Goal: Task Accomplishment & Management: Manage account settings

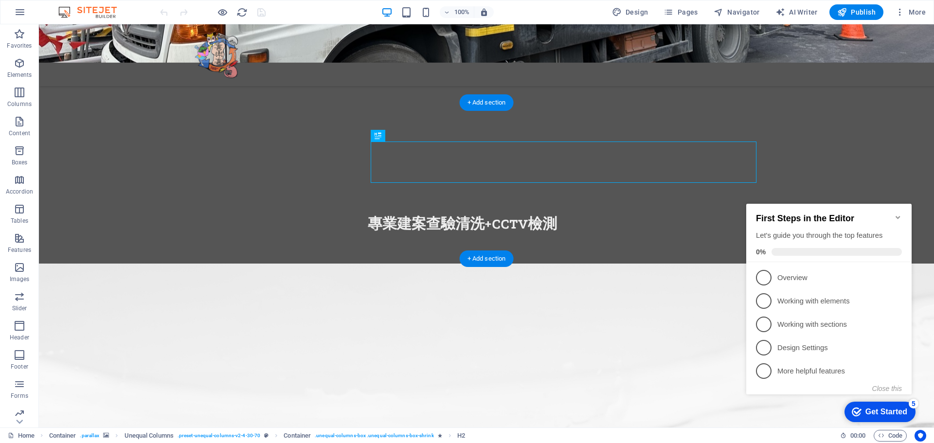
scroll to position [377, 0]
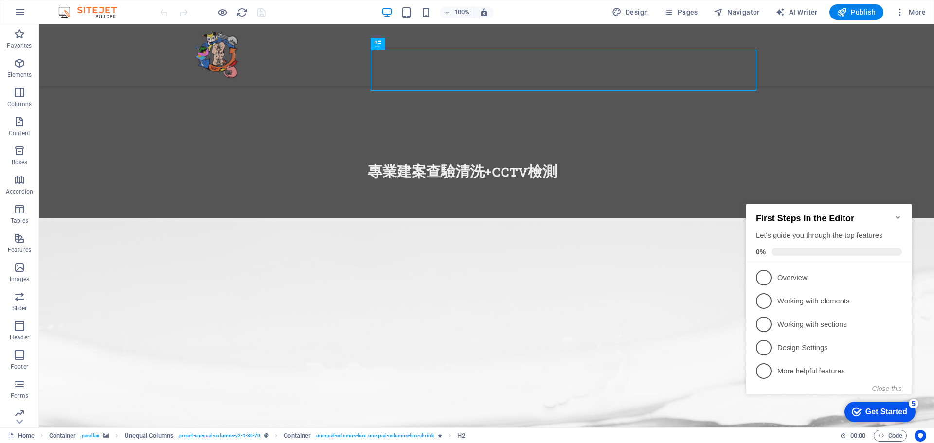
click at [897, 216] on icon "Minimize checklist" at bounding box center [898, 217] width 4 height 3
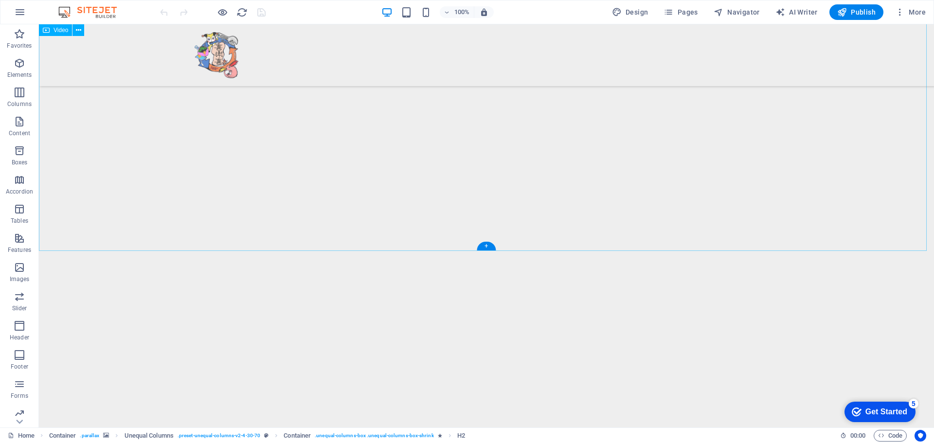
scroll to position [2923, 0]
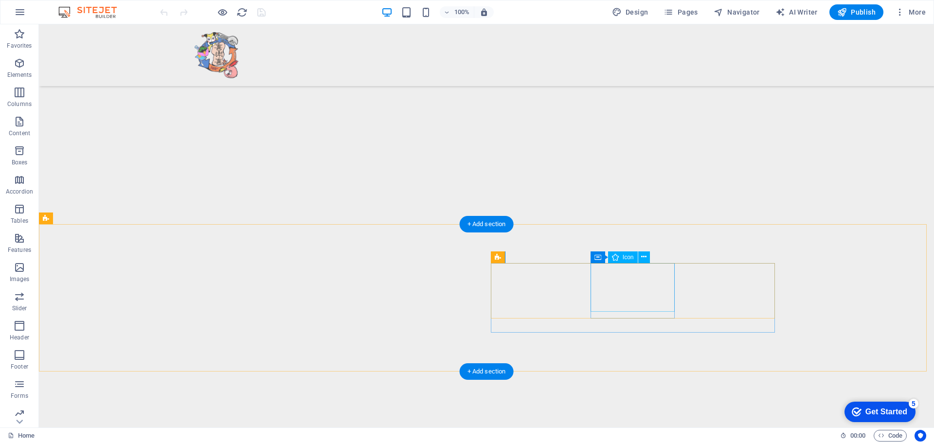
select select "xMidYMid"
select select "px"
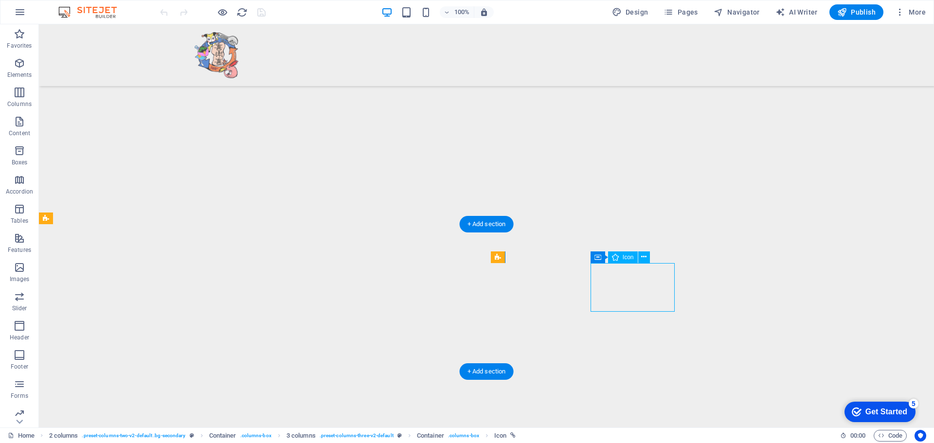
select select "px"
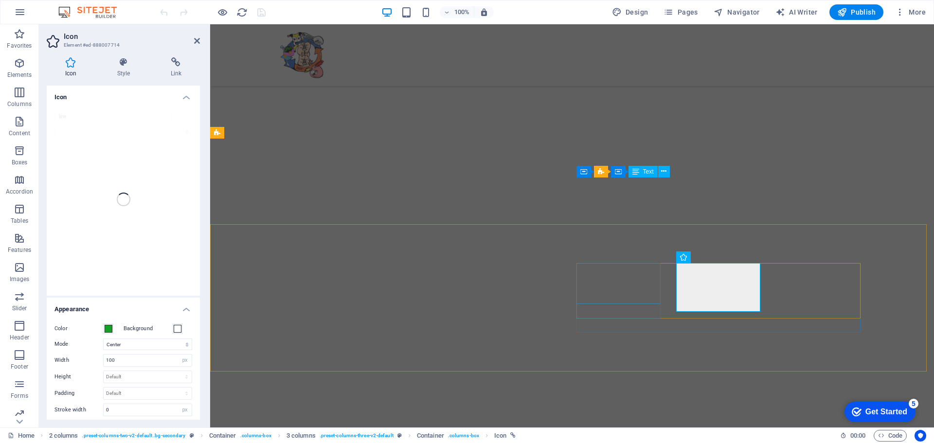
scroll to position [2613, 0]
click at [172, 59] on icon at bounding box center [176, 62] width 48 height 10
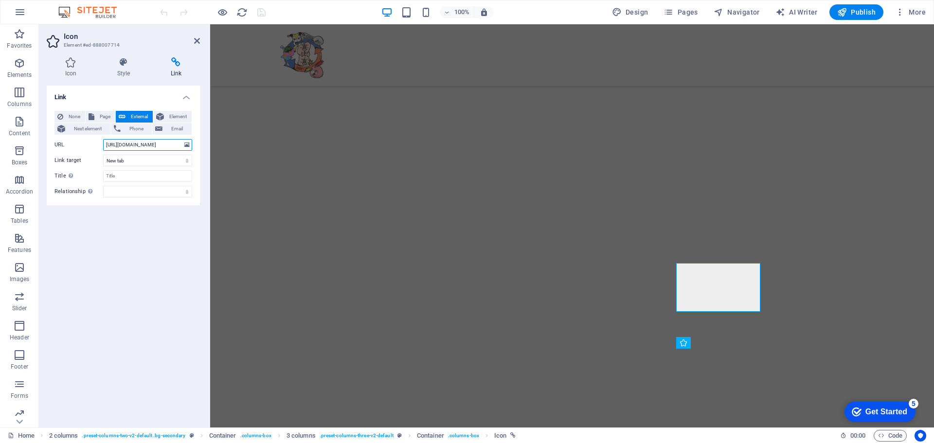
scroll to position [0, 4]
drag, startPoint x: 316, startPoint y: 170, endPoint x: 220, endPoint y: 145, distance: 99.3
click at [156, 145] on input "https://line.me/R/ti/p/@momoshop" at bounding box center [147, 145] width 89 height 12
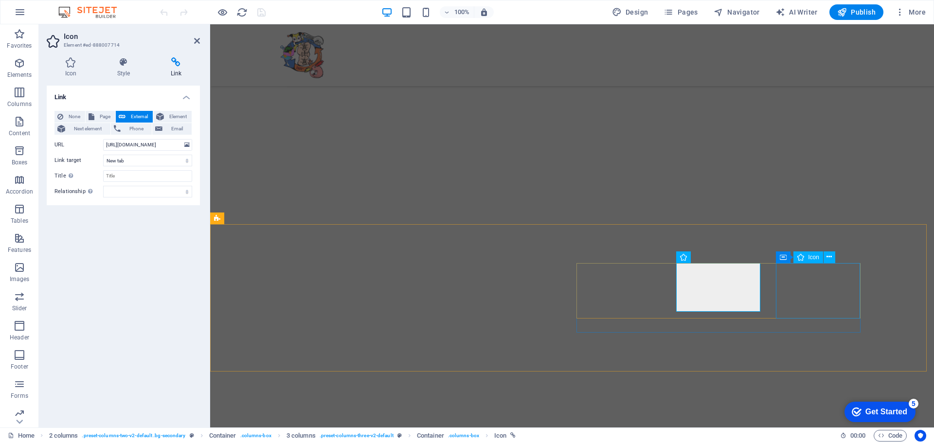
select select "xMidYMid"
select select "px"
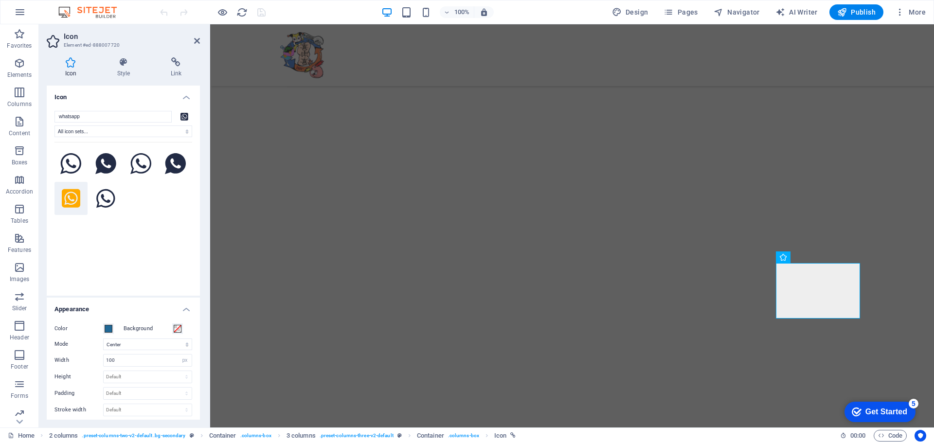
click at [177, 57] on div "Icon Style Link Icon whatsapp All icon sets... IcoFont Ionicons FontAwesome Bra…" at bounding box center [123, 239] width 169 height 378
click at [175, 65] on icon at bounding box center [176, 62] width 48 height 10
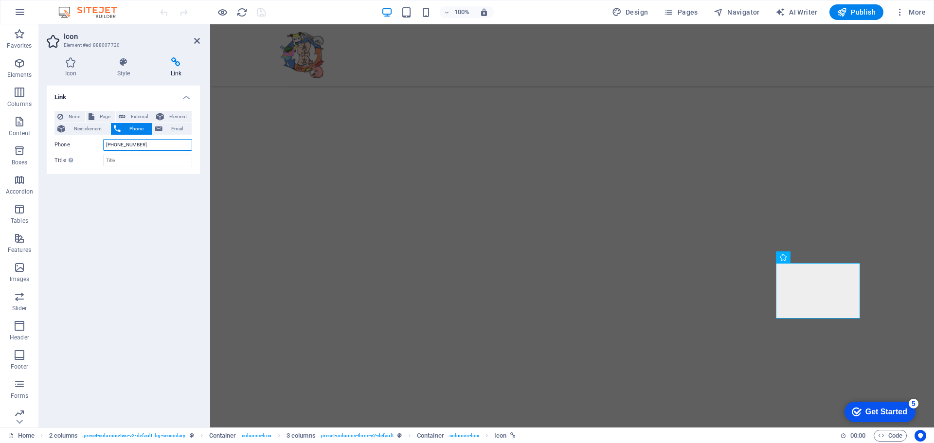
drag, startPoint x: 146, startPoint y: 144, endPoint x: 50, endPoint y: 139, distance: 96.0
click at [50, 139] on div "None Page External Element Next element Phone Email Page Home About Us Exhibiti…" at bounding box center [123, 138] width 153 height 71
click at [828, 256] on icon at bounding box center [828, 257] width 5 height 10
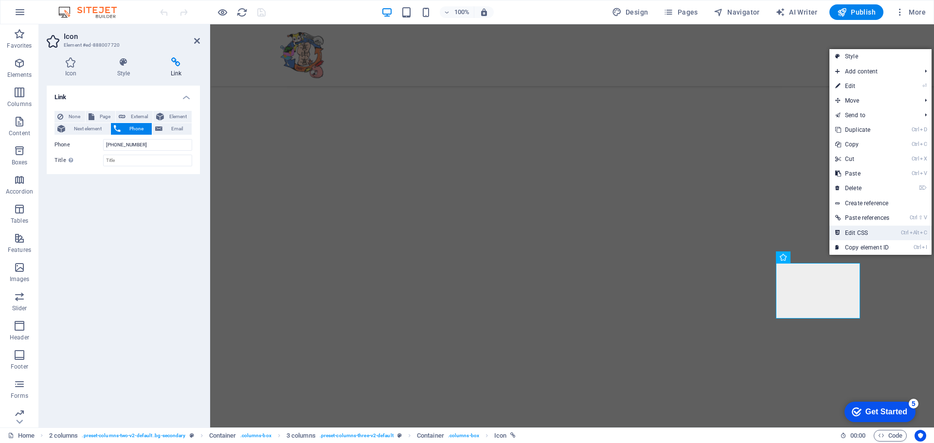
click at [848, 230] on link "Ctrl Alt C Edit CSS" at bounding box center [862, 233] width 66 height 15
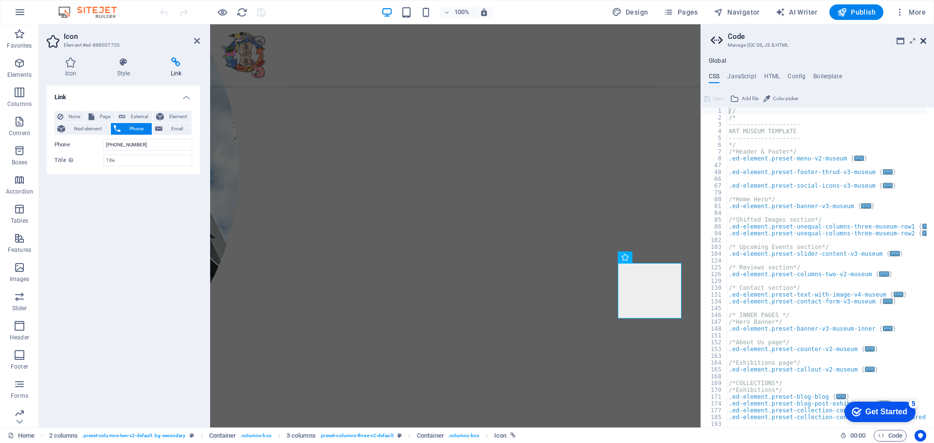
drag, startPoint x: 924, startPoint y: 42, endPoint x: 714, endPoint y: 18, distance: 211.6
click at [924, 42] on icon at bounding box center [923, 41] width 6 height 8
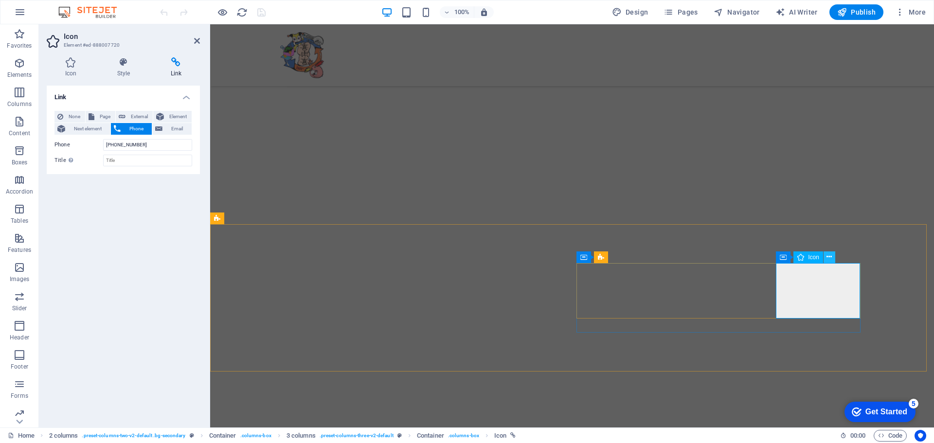
click at [832, 258] on icon at bounding box center [828, 257] width 5 height 10
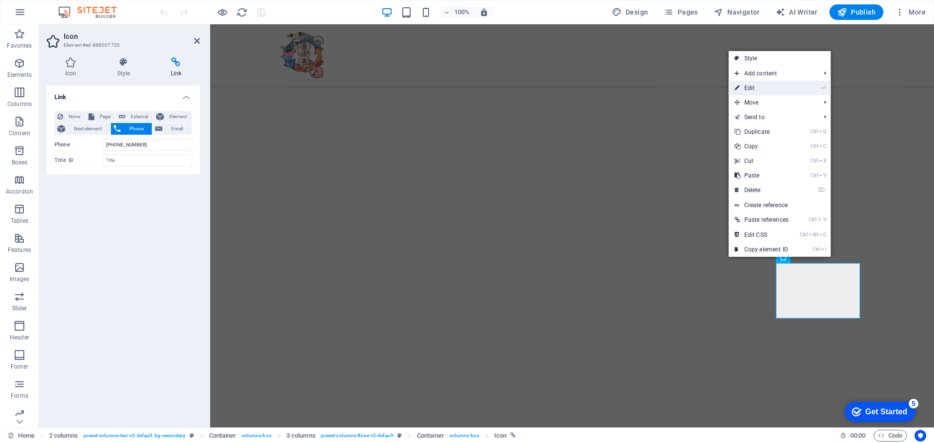
click at [767, 90] on link "⏎ Edit" at bounding box center [762, 88] width 66 height 15
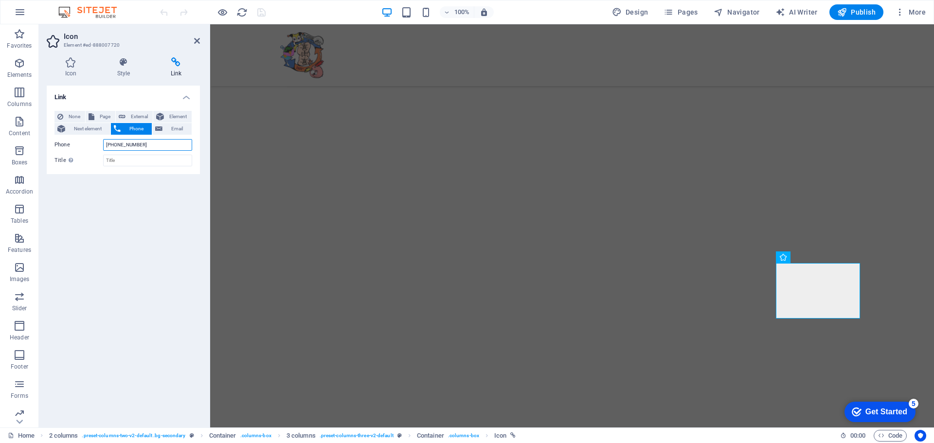
drag, startPoint x: 149, startPoint y: 145, endPoint x: 46, endPoint y: 144, distance: 102.6
click at [46, 144] on div "Icon Style Link Icon whatsapp All icon sets... IcoFont Ionicons FontAwesome Bra…" at bounding box center [123, 239] width 169 height 378
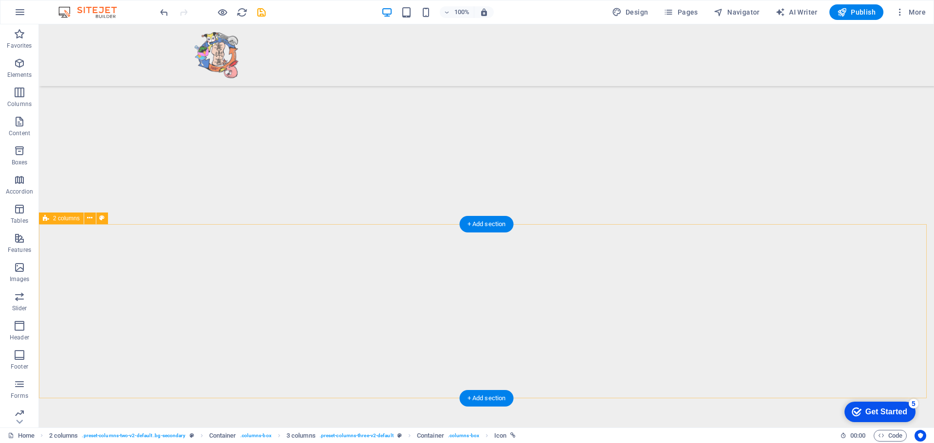
scroll to position [2923, 0]
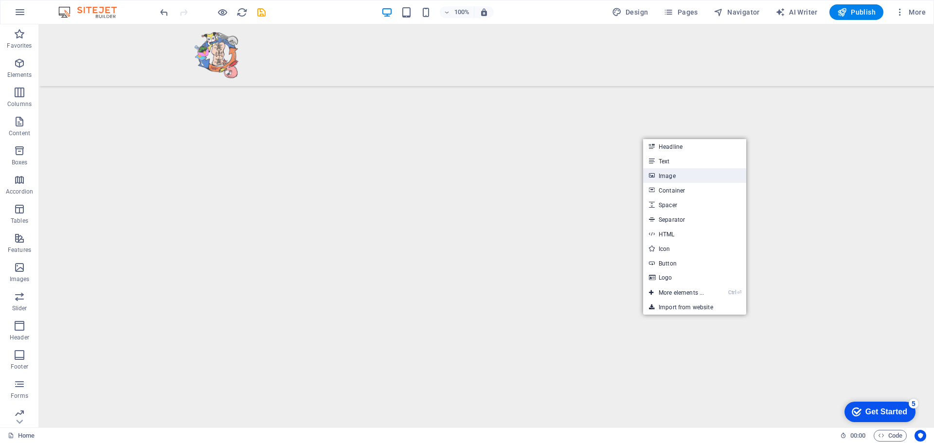
click at [665, 179] on link "Image" at bounding box center [694, 175] width 103 height 15
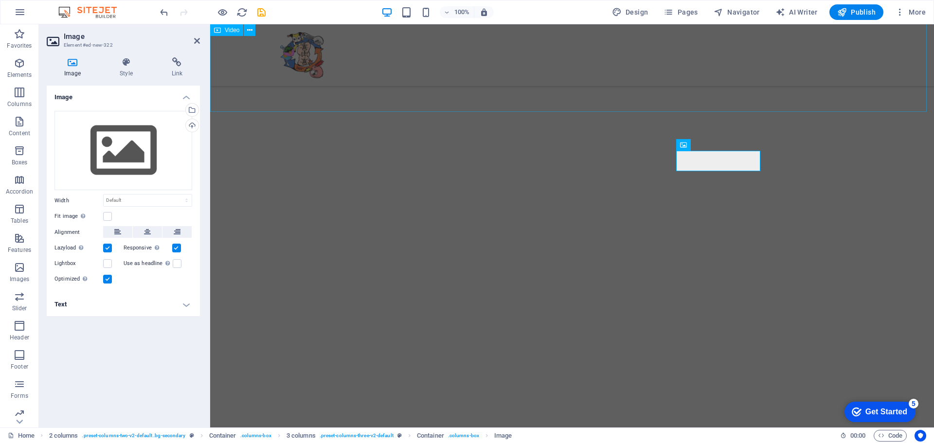
scroll to position [2639, 0]
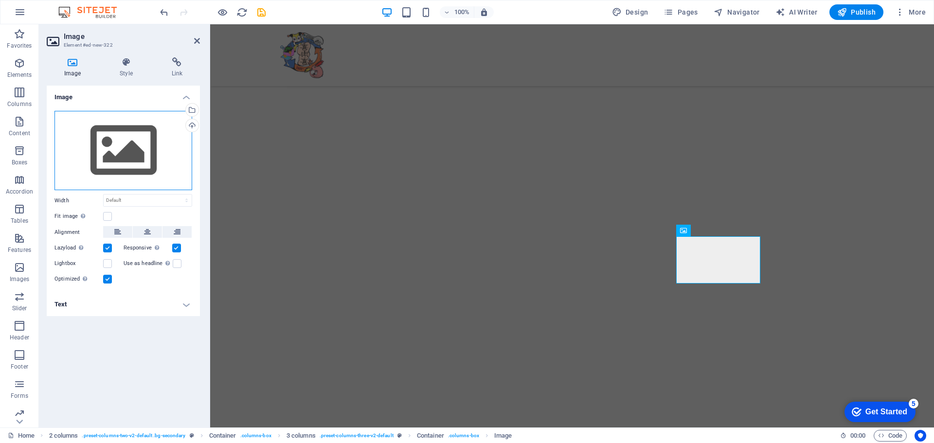
click at [133, 144] on div "Drag files here, click to choose files or select files from Files or our free s…" at bounding box center [123, 151] width 138 height 80
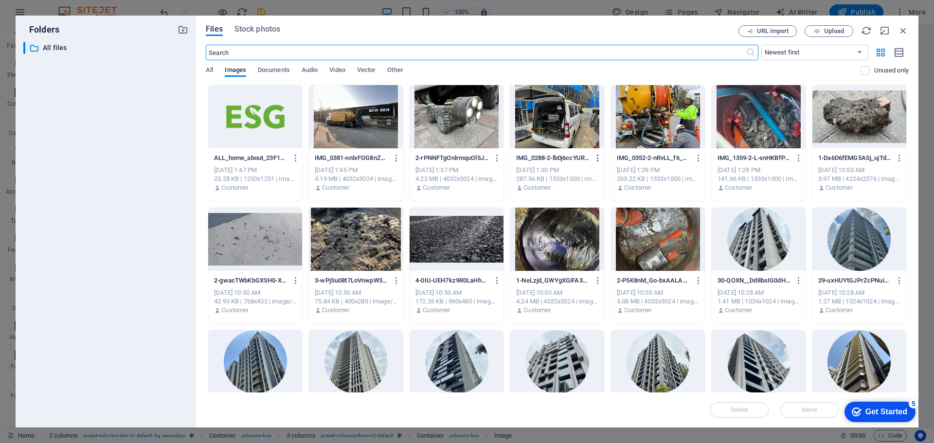
scroll to position [2219, 0]
click at [834, 32] on span "Upload" at bounding box center [834, 31] width 20 height 6
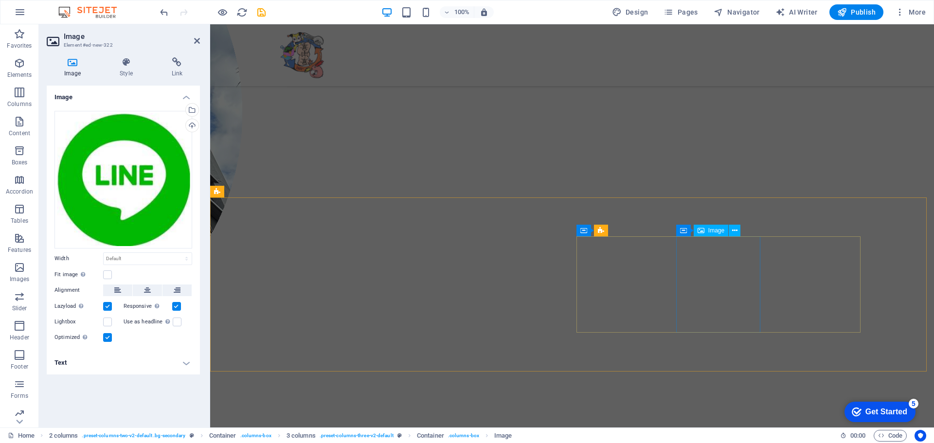
scroll to position [2639, 0]
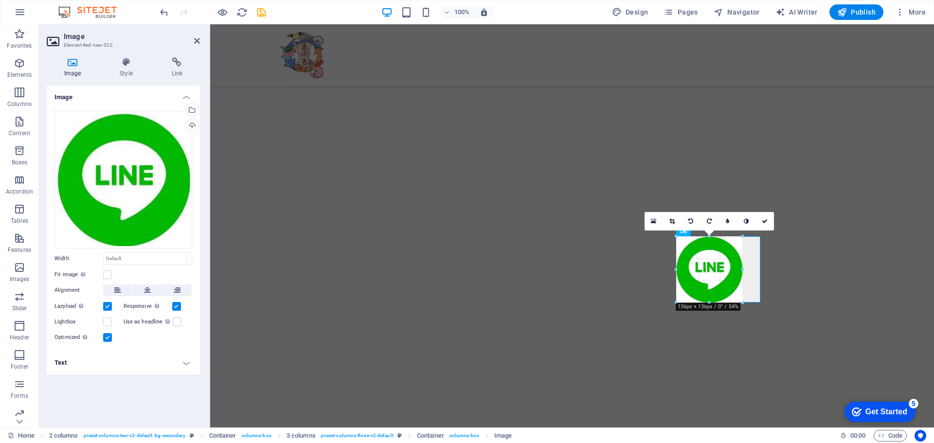
drag, startPoint x: 677, startPoint y: 320, endPoint x: 702, endPoint y: 301, distance: 32.0
type input "136"
select select "px"
click at [181, 67] on icon at bounding box center [177, 62] width 46 height 10
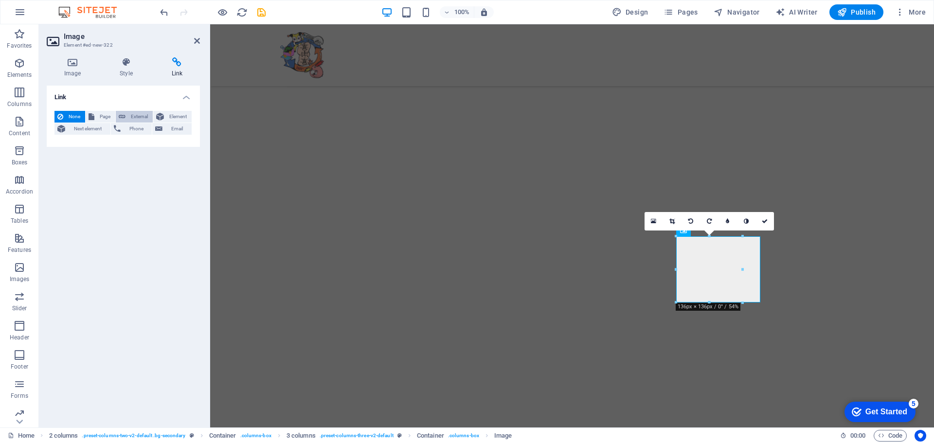
click at [133, 117] on span "External" at bounding box center [138, 117] width 21 height 12
select select "blank"
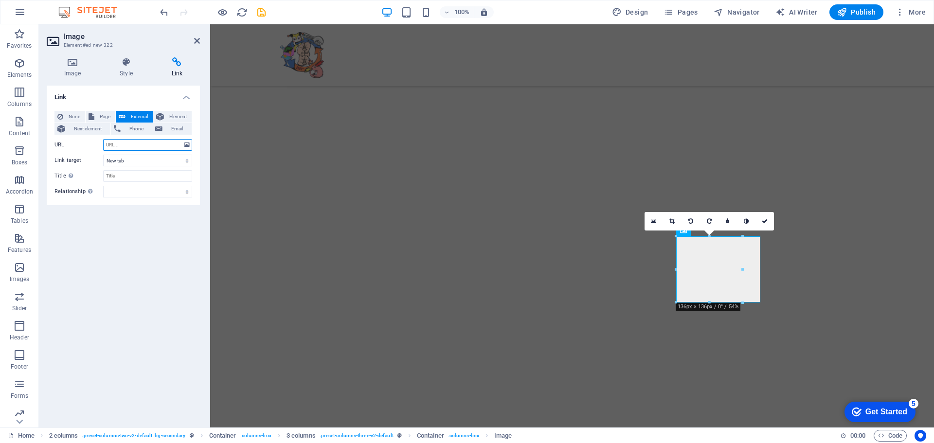
click at [128, 145] on input "URL" at bounding box center [147, 145] width 89 height 12
paste input "https://line.me/R/ti/p/@momoshop"
type input "https://line.me/R/ti/p/@momoshop"
click at [762, 223] on icon at bounding box center [765, 221] width 6 height 6
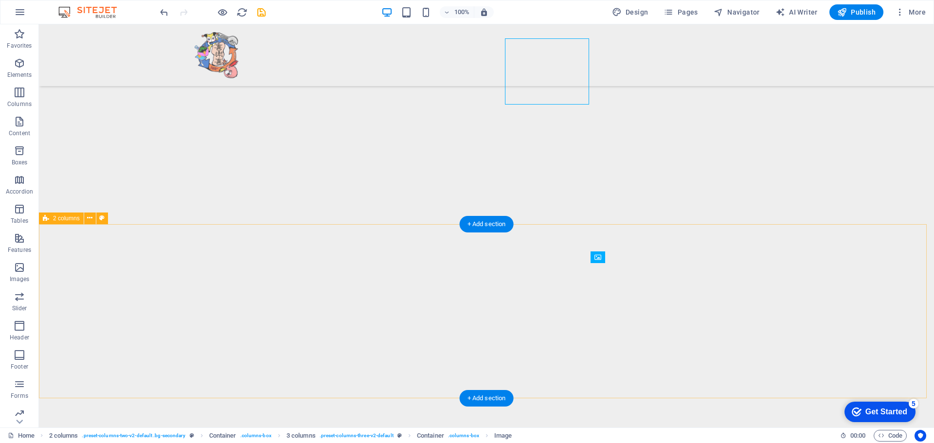
scroll to position [2923, 0]
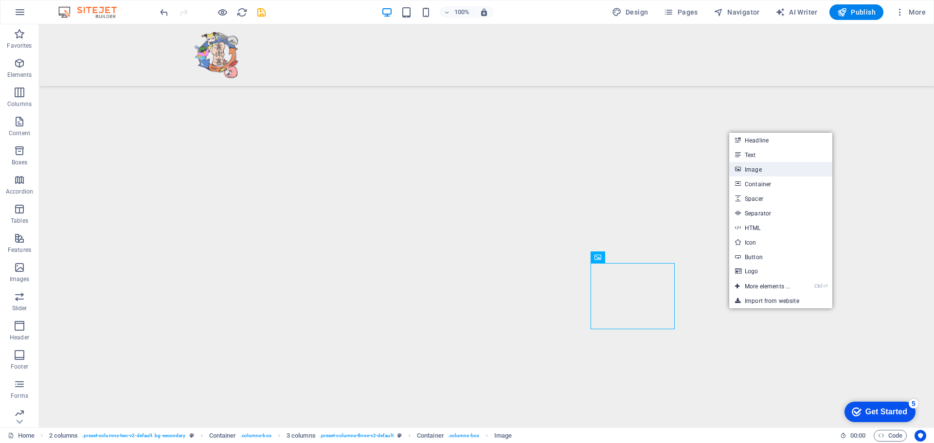
click at [757, 169] on link "Image" at bounding box center [780, 169] width 103 height 15
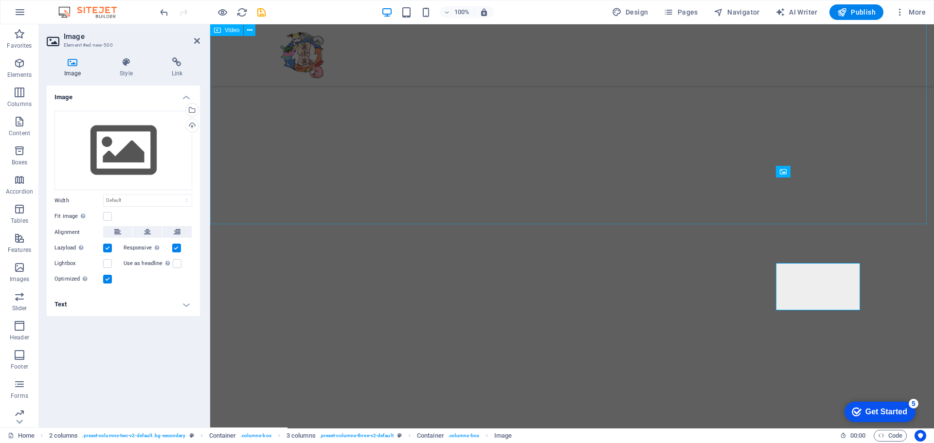
scroll to position [2613, 0]
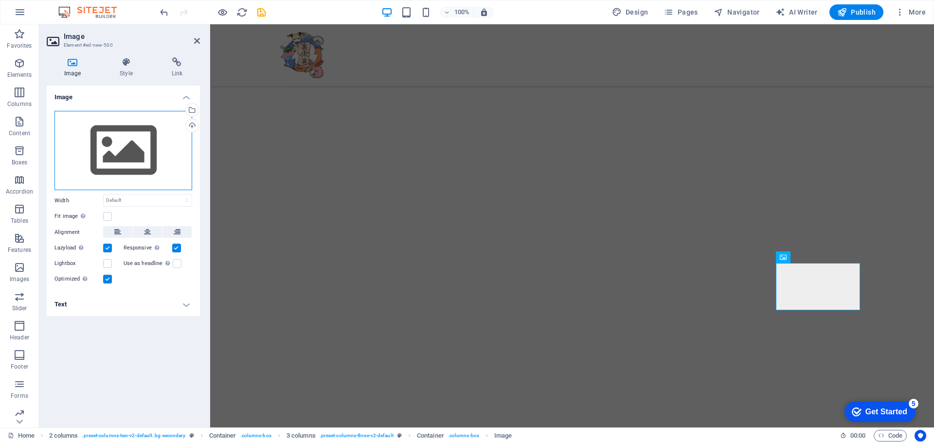
click at [121, 149] on div "Drag files here, click to choose files or select files from Files or our free s…" at bounding box center [123, 151] width 138 height 80
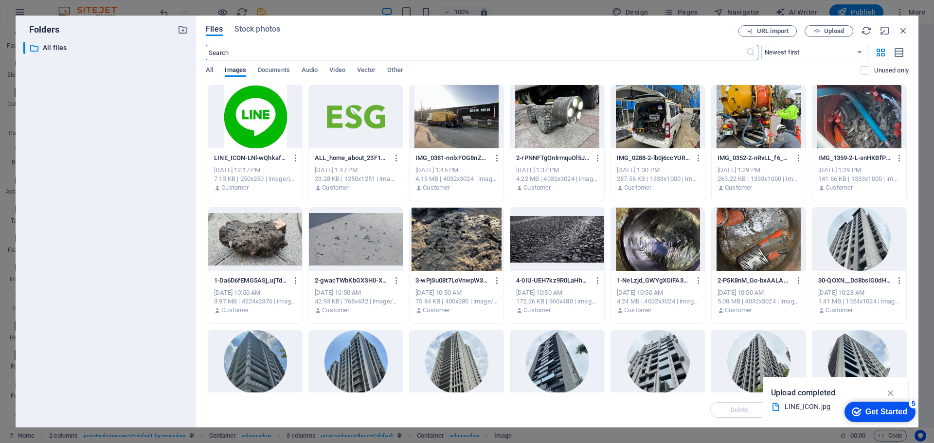
scroll to position [2172, 0]
click at [834, 28] on span "Upload" at bounding box center [834, 31] width 20 height 6
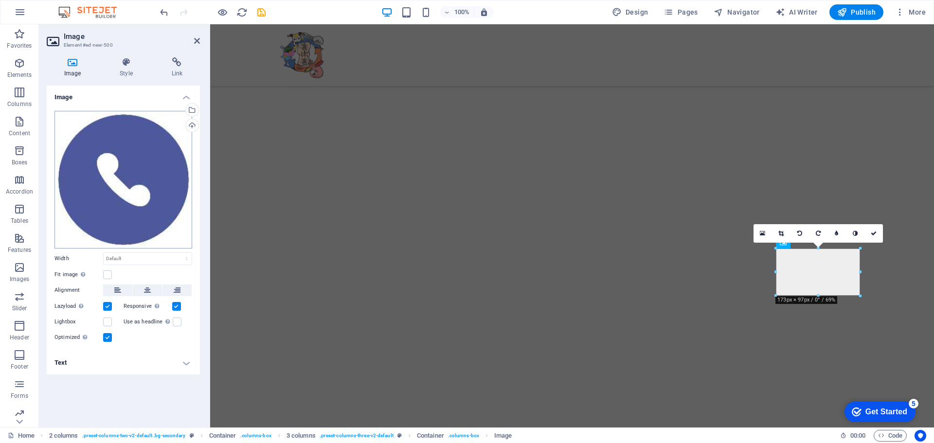
scroll to position [2627, 0]
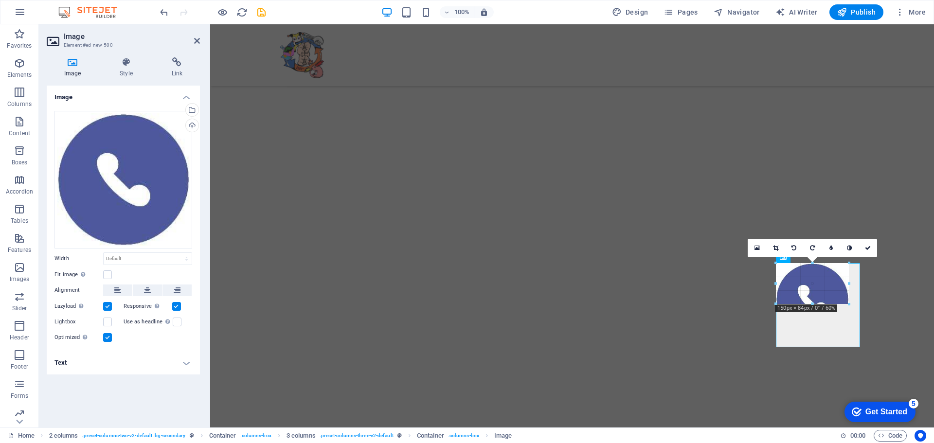
scroll to position [2613, 0]
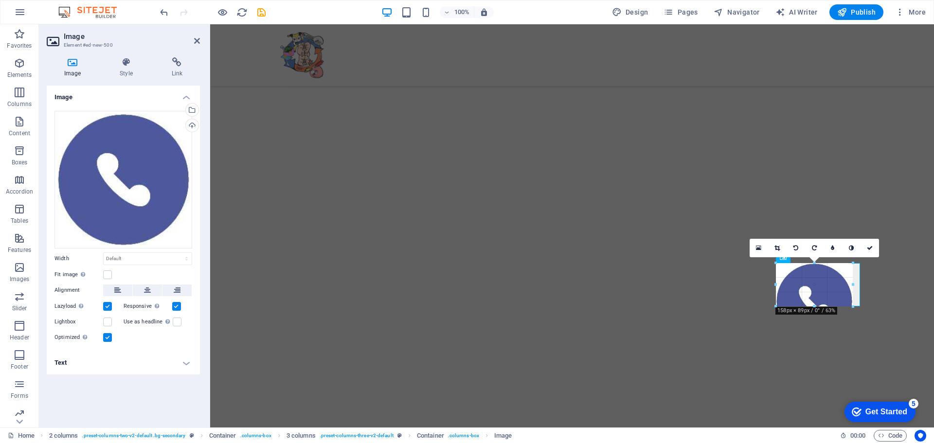
drag, startPoint x: 777, startPoint y: 296, endPoint x: 789, endPoint y: 292, distance: 12.3
type input "158"
select select "px"
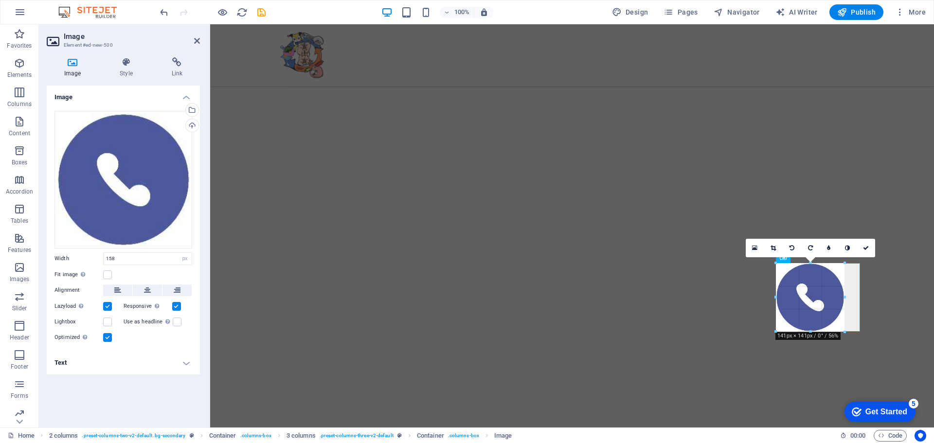
drag, startPoint x: 854, startPoint y: 333, endPoint x: 841, endPoint y: 323, distance: 16.6
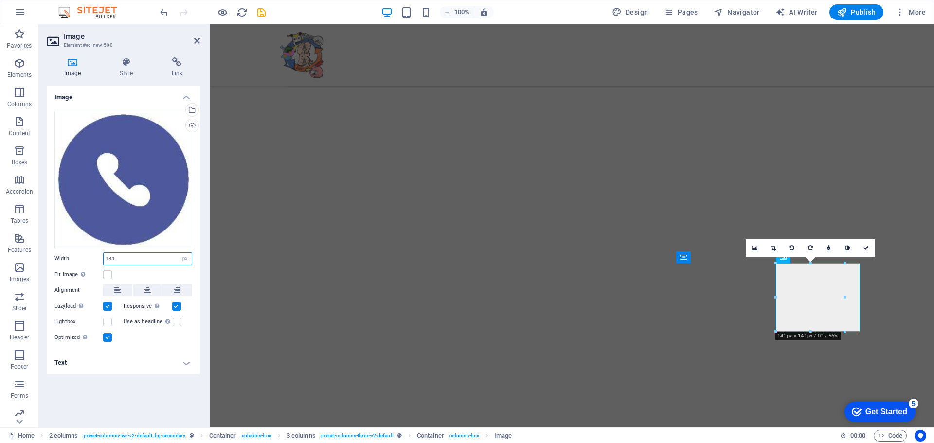
drag, startPoint x: 145, startPoint y: 258, endPoint x: 65, endPoint y: 249, distance: 81.3
click at [65, 249] on div "Drag files here, click to choose files or select files from Files or our free s…" at bounding box center [123, 227] width 153 height 248
type input "136"
click at [177, 66] on icon at bounding box center [177, 62] width 46 height 10
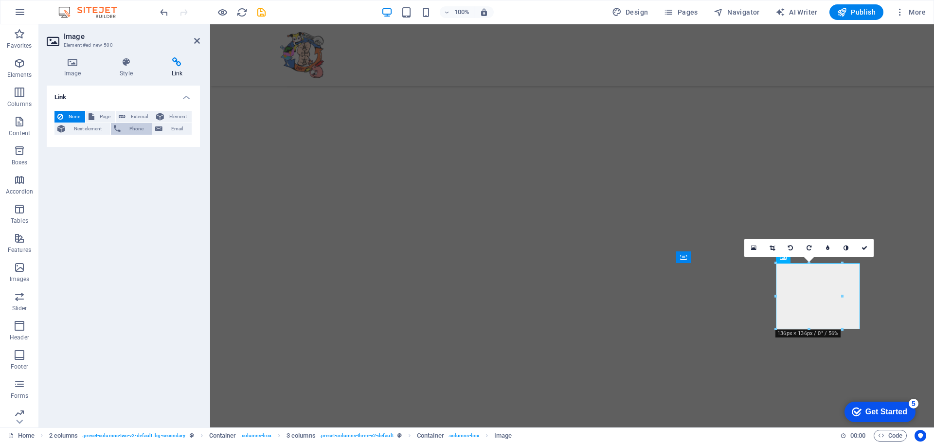
click at [122, 128] on button "Phone" at bounding box center [131, 129] width 41 height 12
click at [115, 144] on input "Phone" at bounding box center [147, 145] width 89 height 12
paste input "+886919619236"
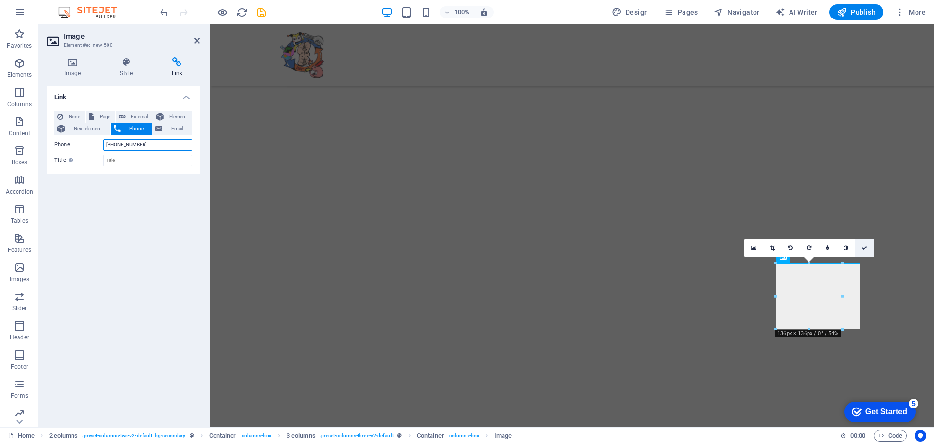
type input "+886919619236"
click at [866, 248] on icon at bounding box center [864, 248] width 6 height 6
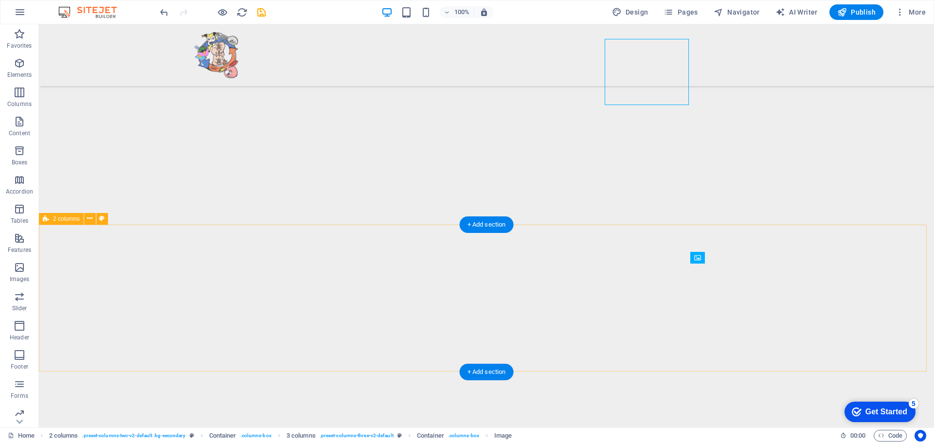
scroll to position [2923, 0]
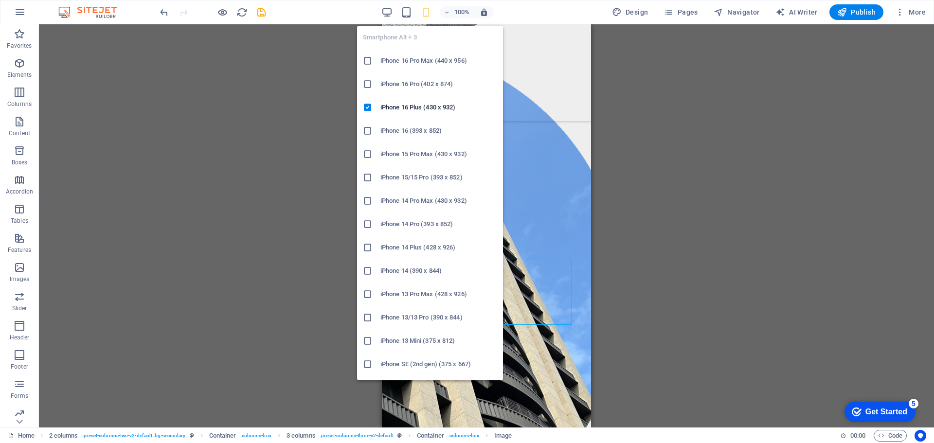
scroll to position [2720, 0]
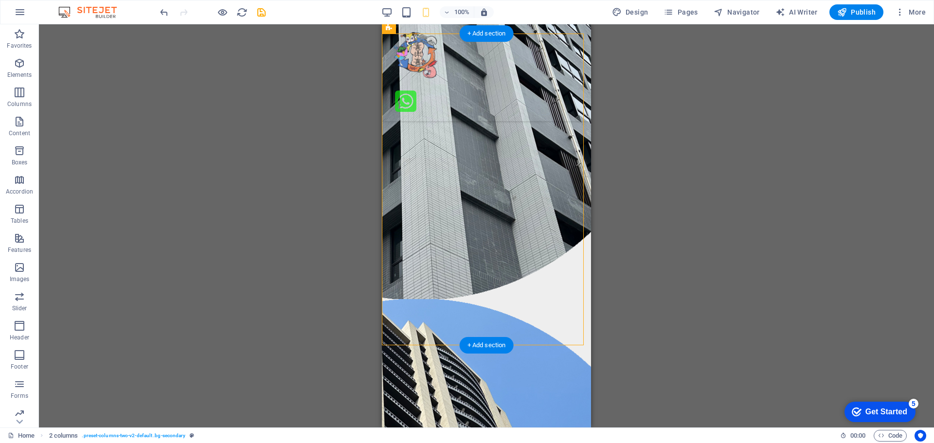
drag, startPoint x: 437, startPoint y: 281, endPoint x: 525, endPoint y: 214, distance: 110.0
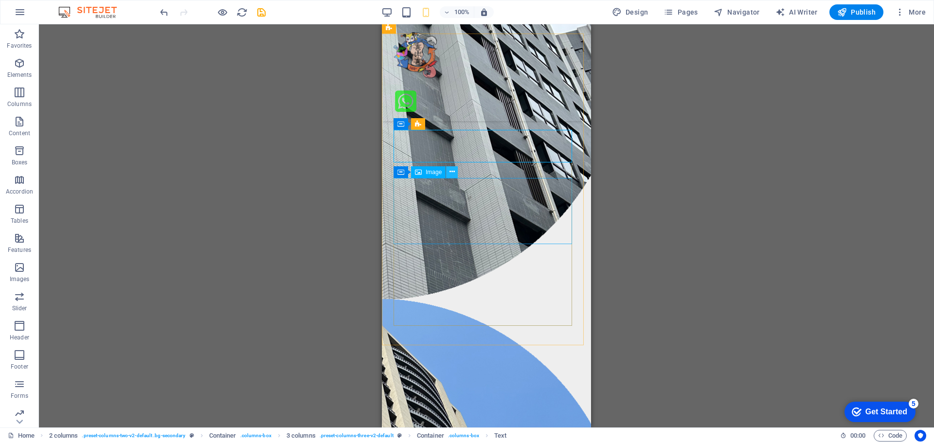
click at [449, 174] on button at bounding box center [452, 172] width 12 height 12
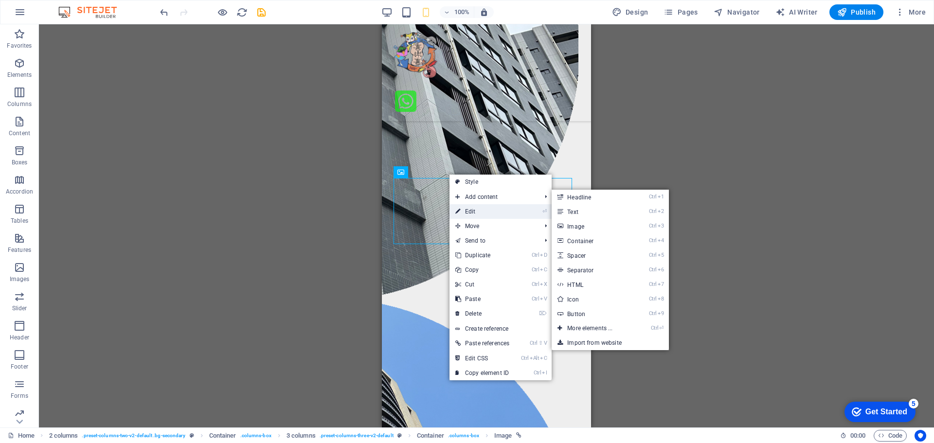
click at [481, 211] on link "⏎ Edit" at bounding box center [482, 211] width 66 height 15
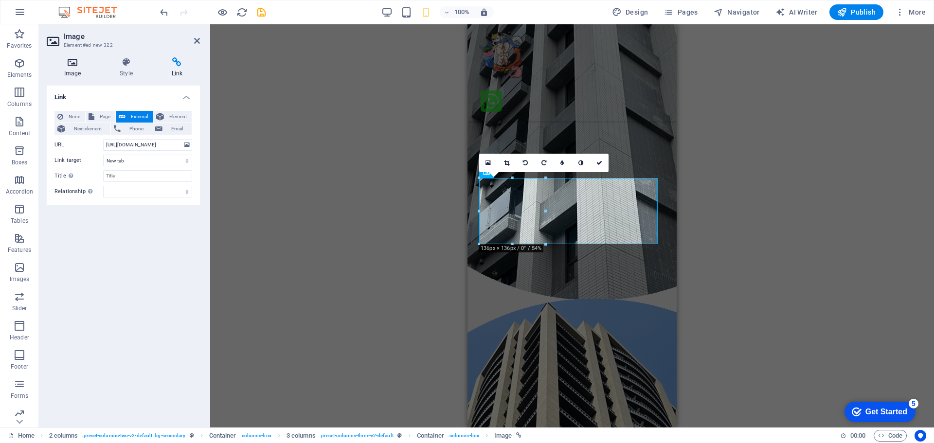
click at [73, 68] on h4 "Image" at bounding box center [74, 67] width 55 height 20
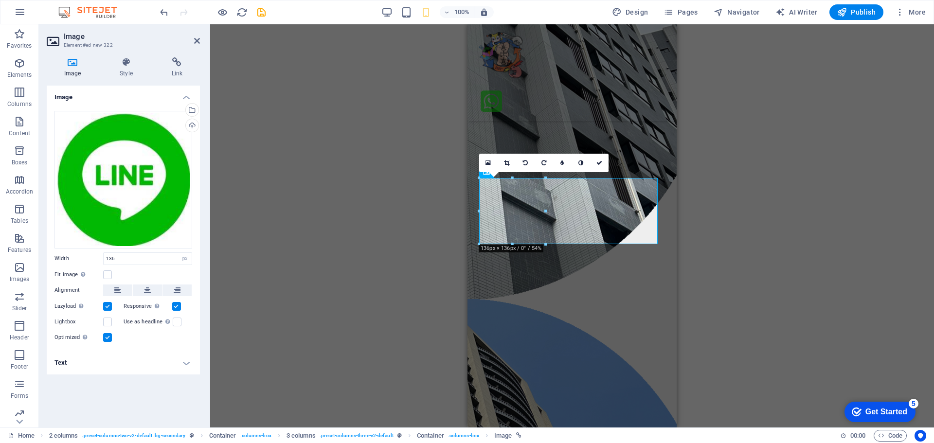
click at [716, 283] on div "Drag here to replace the existing content. Press “Ctrl” if you want to create a…" at bounding box center [572, 225] width 724 height 403
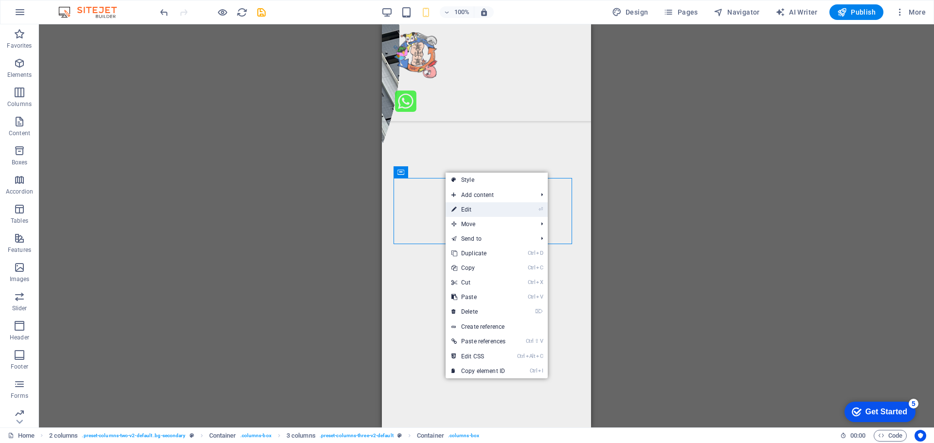
click at [466, 208] on link "⏎ Edit" at bounding box center [479, 209] width 66 height 15
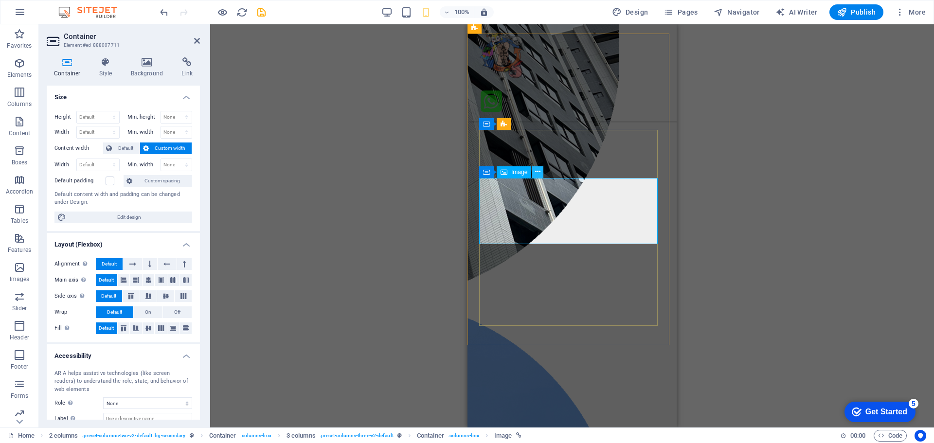
click at [541, 171] on button at bounding box center [538, 172] width 12 height 12
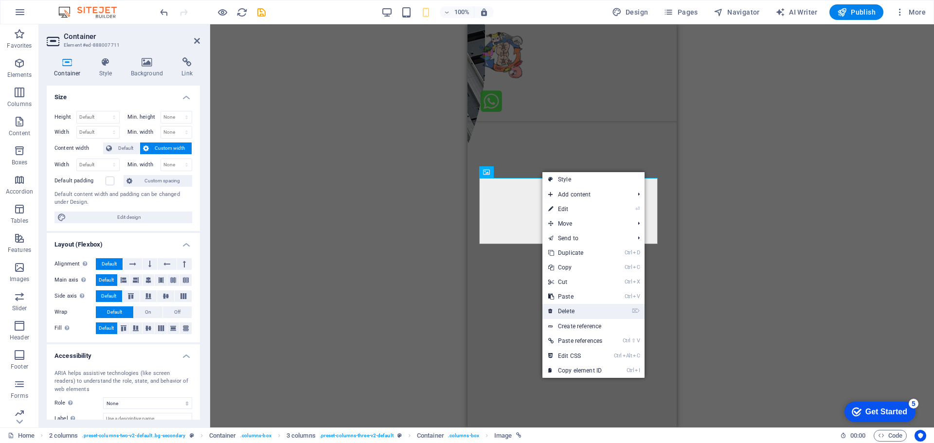
click at [569, 310] on link "⌦ Delete" at bounding box center [575, 311] width 66 height 15
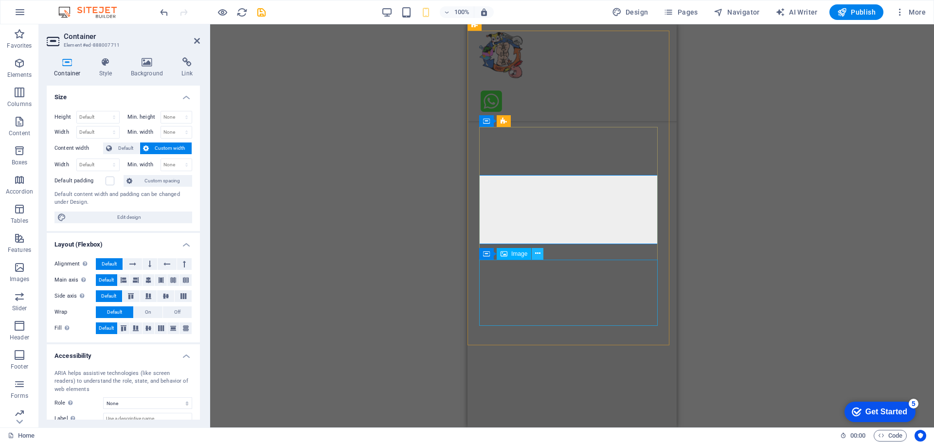
click at [535, 253] on icon at bounding box center [537, 254] width 5 height 10
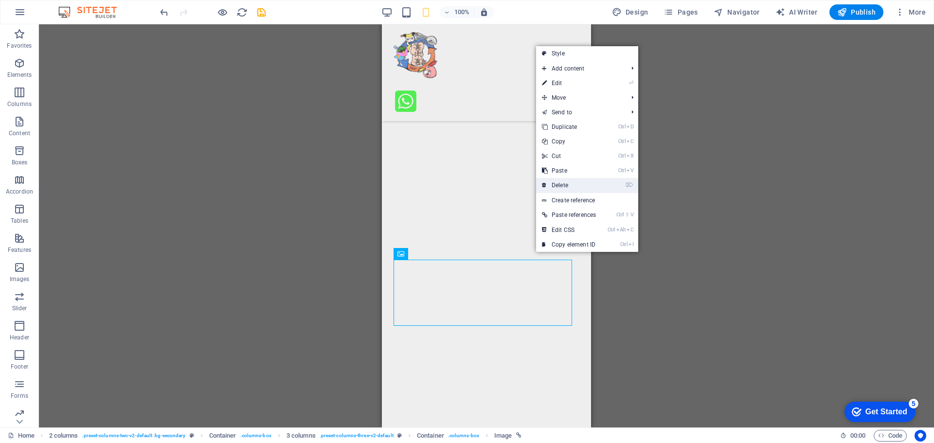
click at [562, 180] on link "⌦ Delete" at bounding box center [569, 185] width 66 height 15
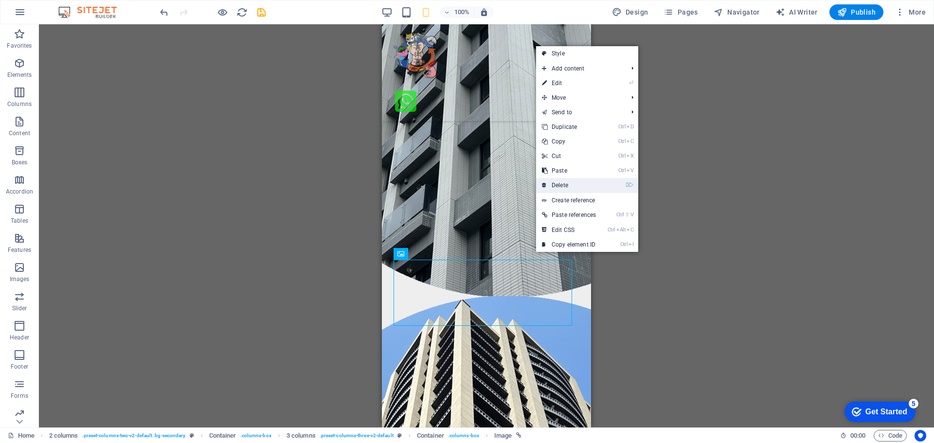
scroll to position [2726, 0]
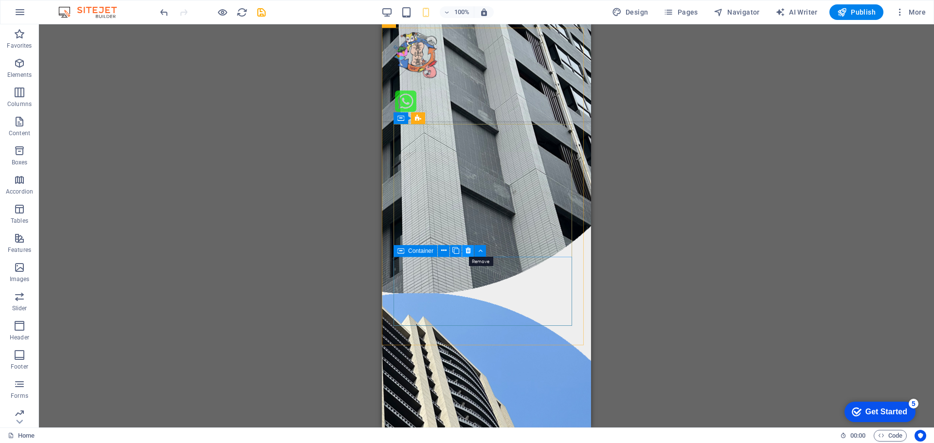
click at [467, 251] on icon at bounding box center [468, 251] width 5 height 10
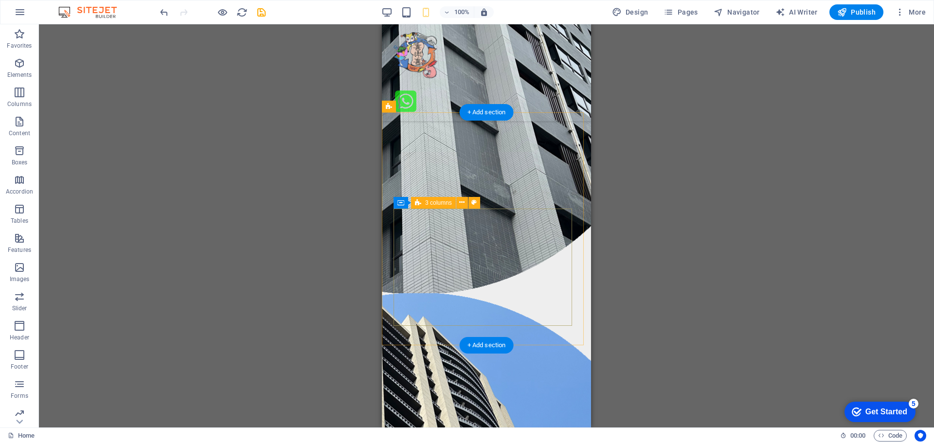
scroll to position [2641, 0]
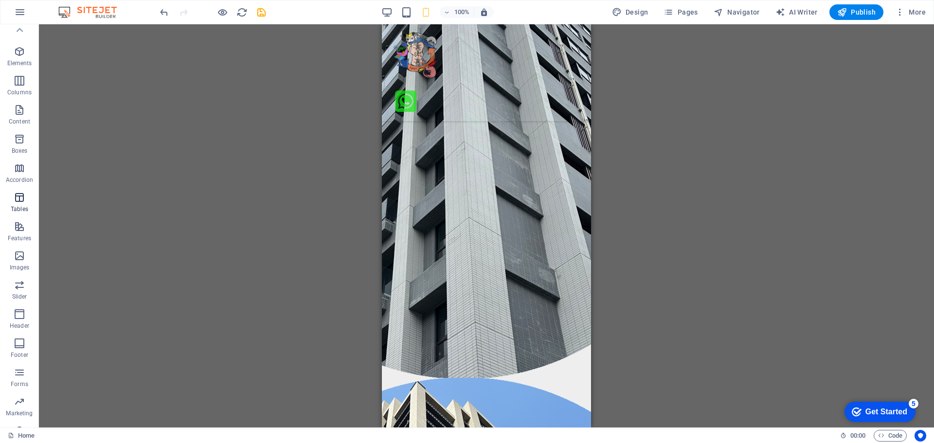
scroll to position [0, 0]
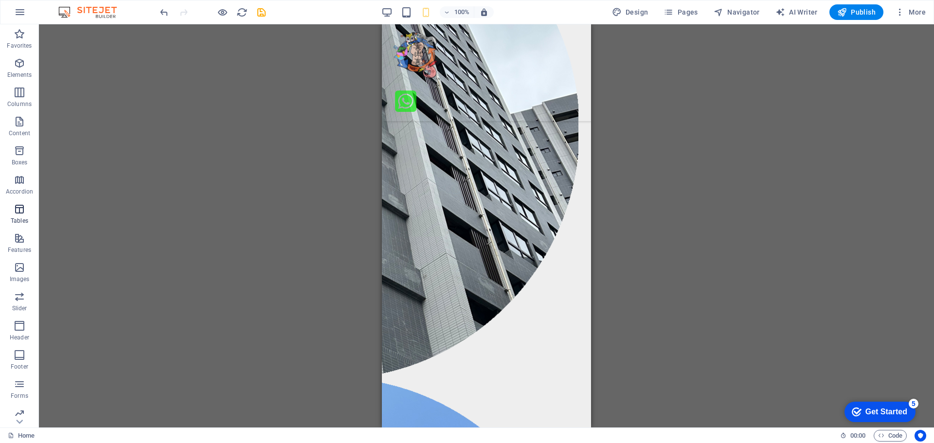
click at [19, 210] on icon "button" at bounding box center [20, 209] width 12 height 12
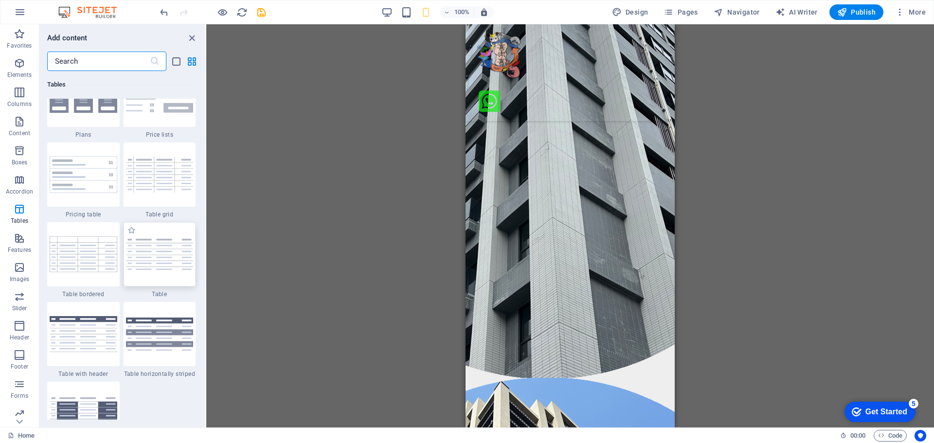
scroll to position [3418, 0]
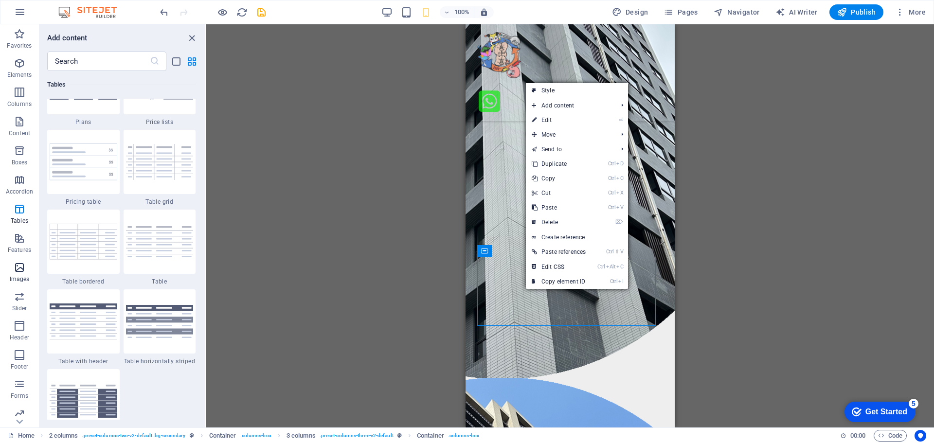
click at [17, 272] on icon "button" at bounding box center [20, 268] width 12 height 12
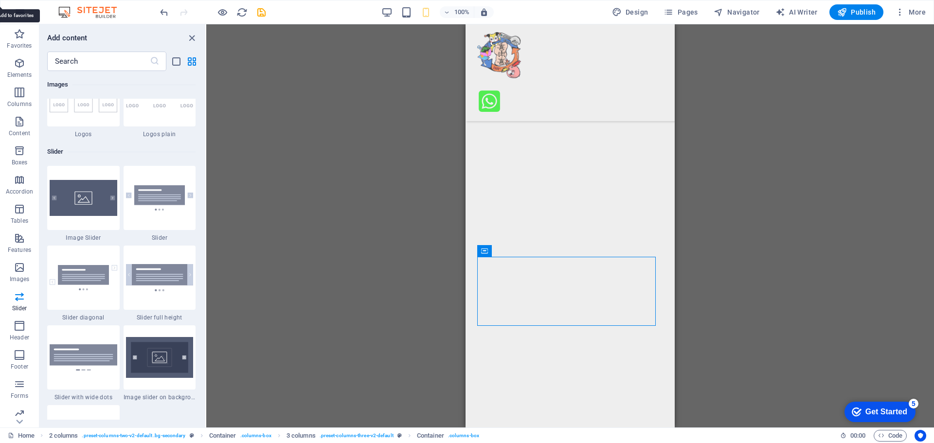
scroll to position [5419, 0]
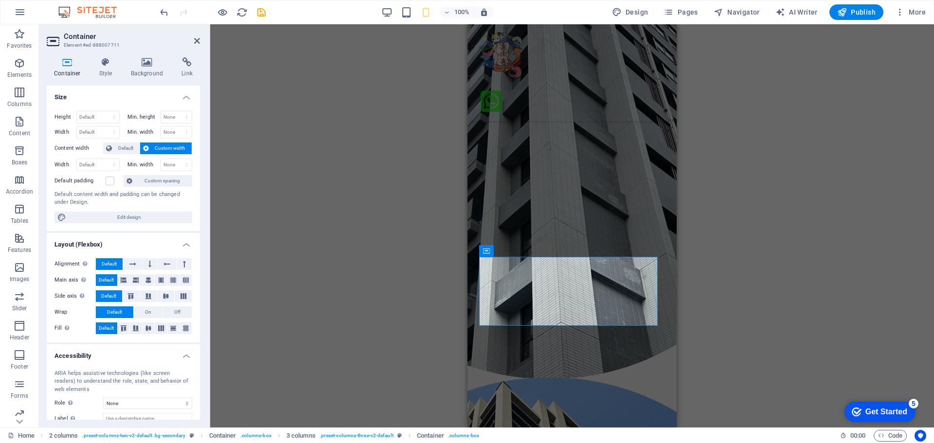
click at [783, 305] on div "Drag here to replace the existing content. Press “Ctrl” if you want to create a…" at bounding box center [572, 225] width 724 height 403
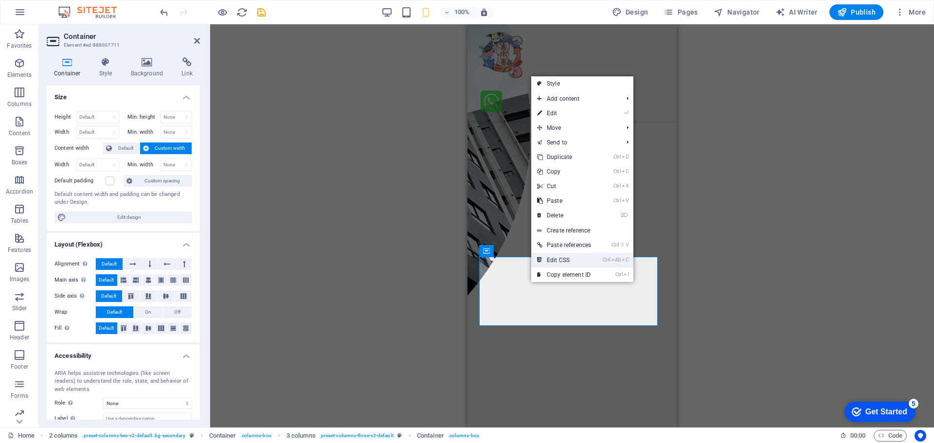
click at [559, 260] on link "Ctrl Alt C Edit CSS" at bounding box center [564, 260] width 66 height 15
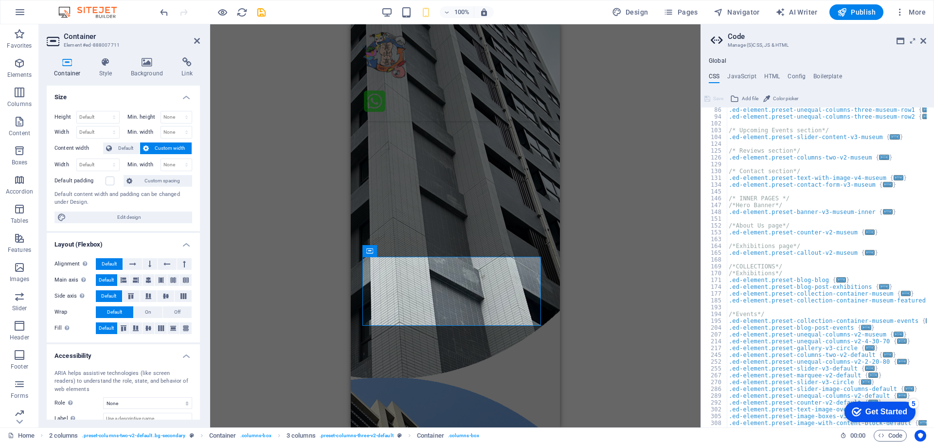
scroll to position [117, 0]
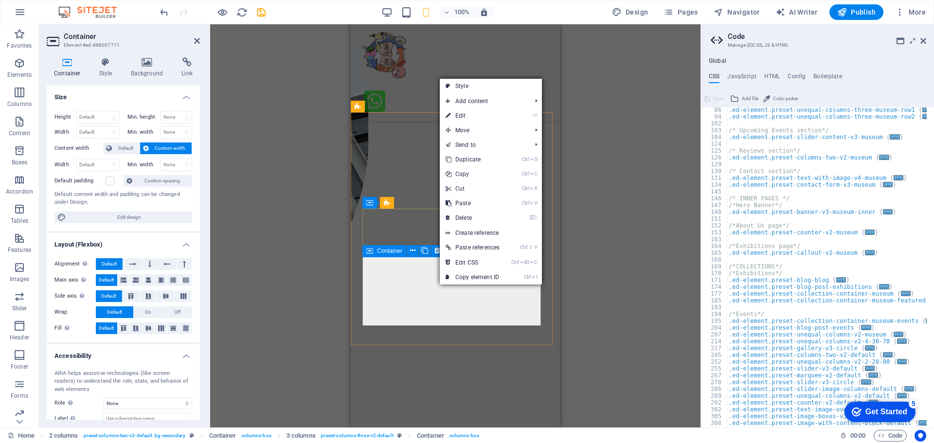
drag, startPoint x: 432, startPoint y: 286, endPoint x: 701, endPoint y: 330, distance: 272.7
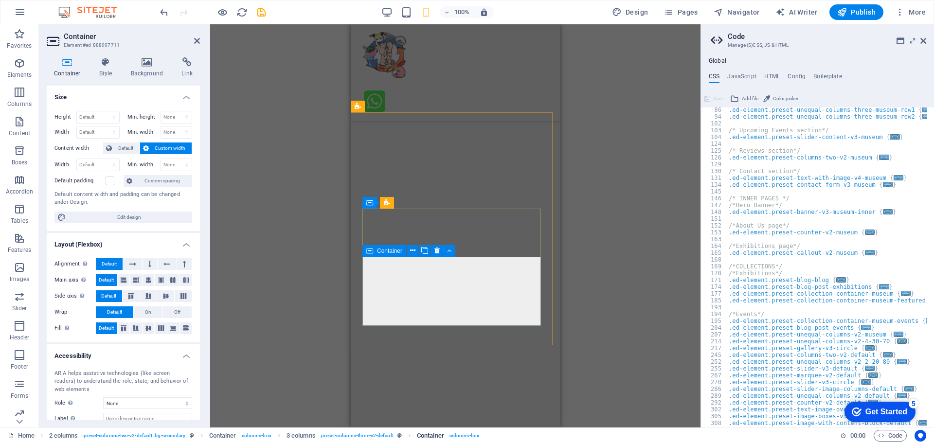
click at [456, 434] on span ". columns-box" at bounding box center [463, 436] width 31 height 12
click at [457, 434] on span ". columns-box" at bounding box center [463, 436] width 31 height 12
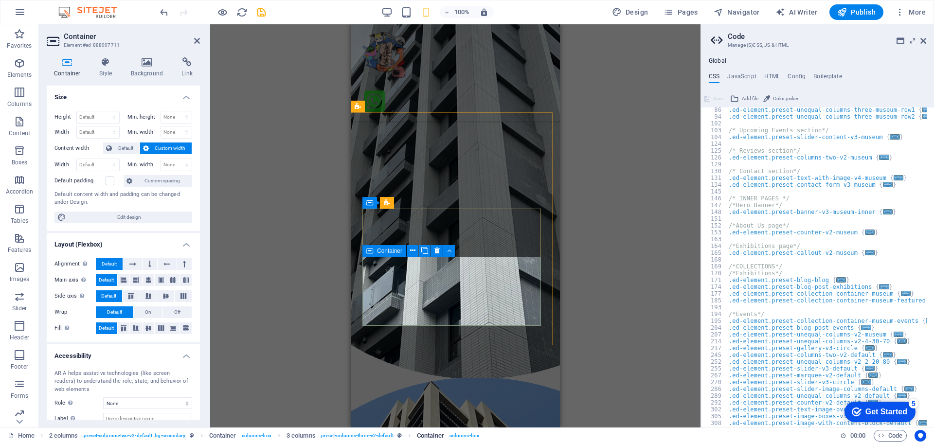
click at [457, 434] on span ". columns-box" at bounding box center [463, 436] width 31 height 12
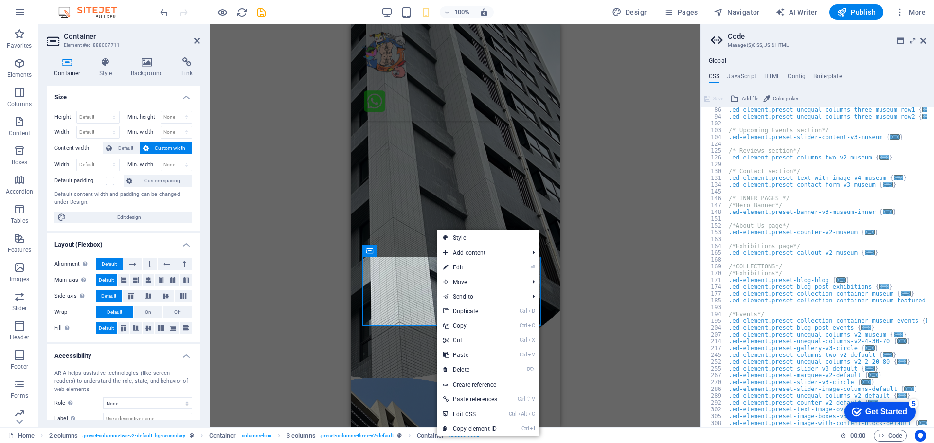
drag, startPoint x: 456, startPoint y: 435, endPoint x: 662, endPoint y: 387, distance: 211.3
click at [662, 387] on div "Drag here to replace the existing content. Press “Ctrl” if you want to create a…" at bounding box center [455, 225] width 490 height 403
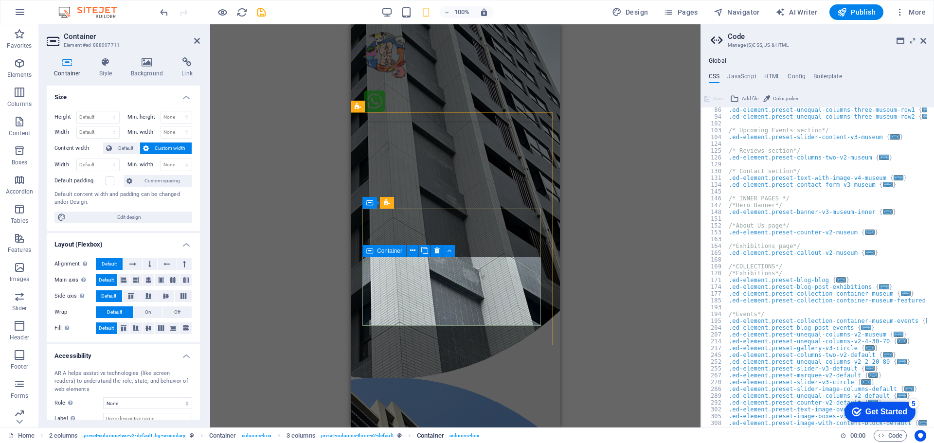
click at [474, 437] on span ". columns-box" at bounding box center [463, 436] width 31 height 12
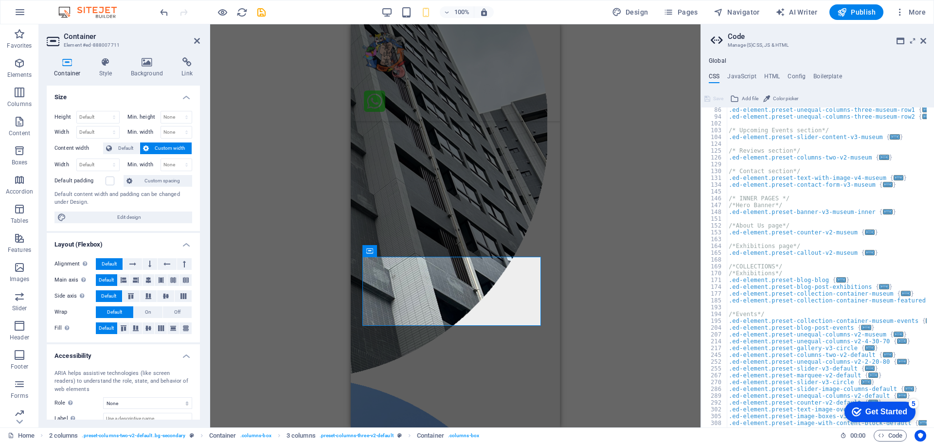
click at [656, 342] on div "Drag here to replace the existing content. Press “Ctrl” if you want to create a…" at bounding box center [455, 225] width 490 height 403
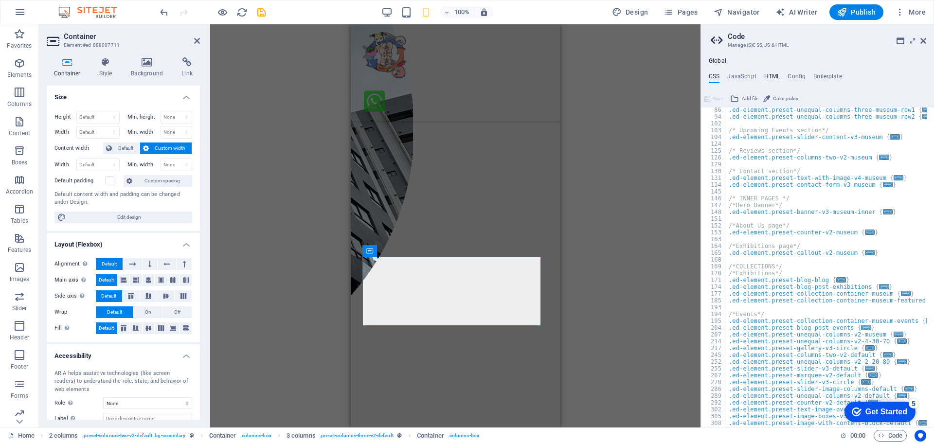
click at [777, 75] on h4 "HTML" at bounding box center [772, 78] width 16 height 11
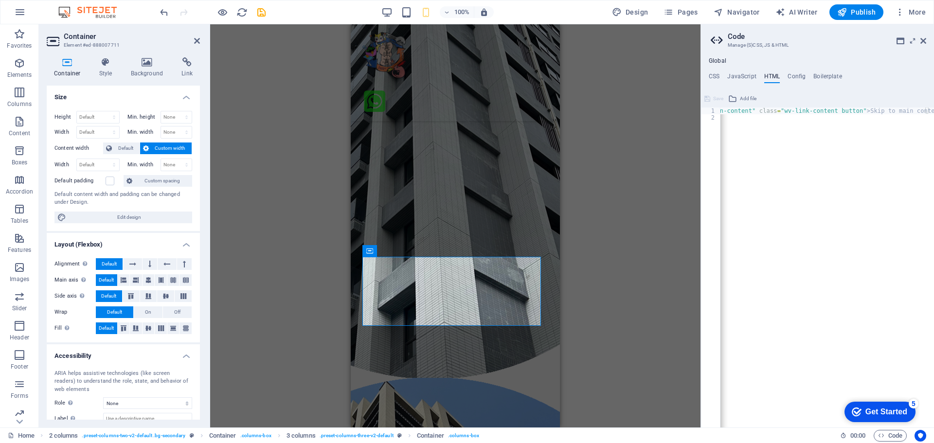
scroll to position [0, 0]
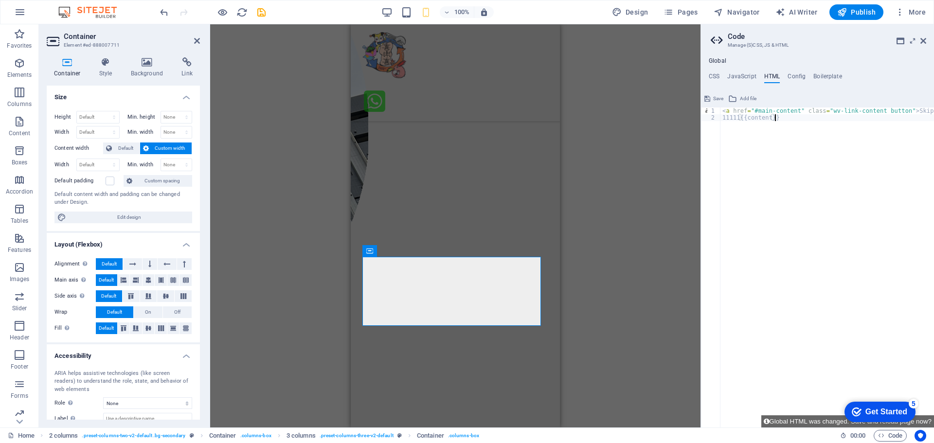
click at [840, 241] on div "< a href = "#main-content" class = "wv-link-content button" > Skip to main cont…" at bounding box center [851, 271] width 263 height 326
click at [675, 240] on div "Drag here to replace the existing content. Press “Ctrl” if you want to create a…" at bounding box center [455, 225] width 490 height 403
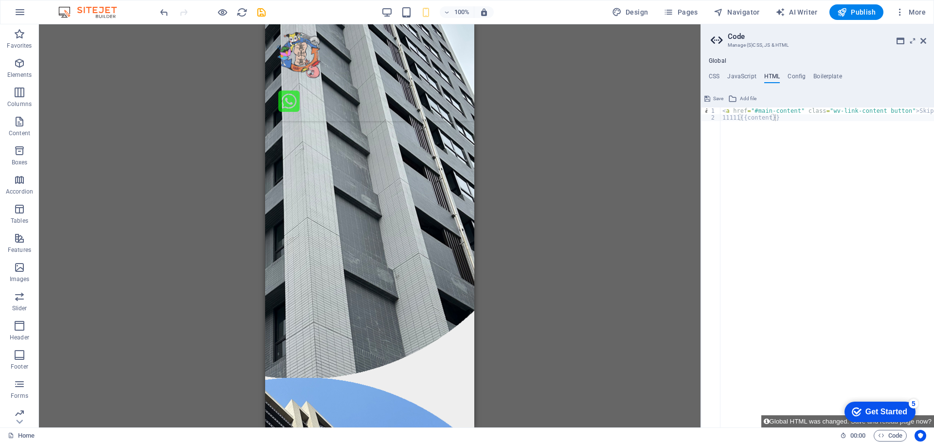
scroll to position [2556, 0]
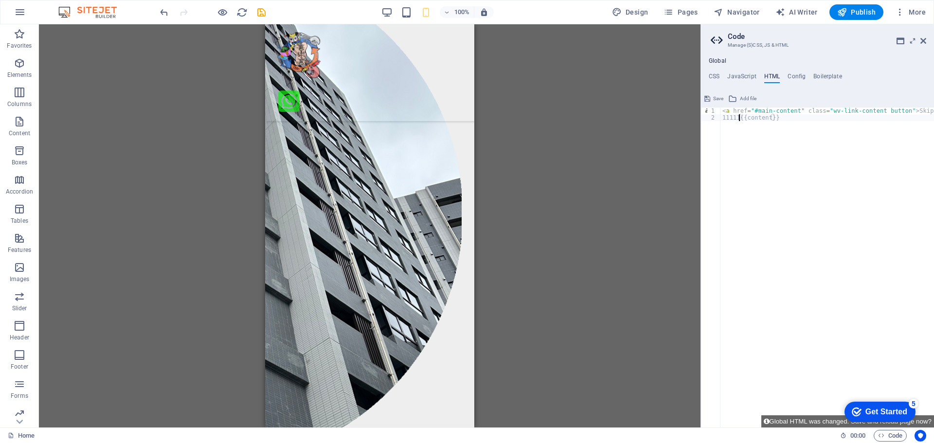
click at [738, 117] on div "< a href = "#main-content" class = "wv-link-content button" > Skip to main cont…" at bounding box center [851, 271] width 263 height 326
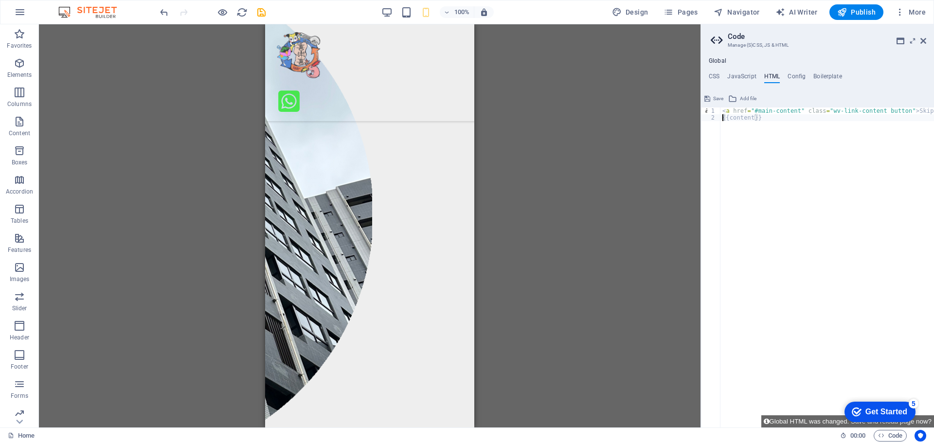
click at [817, 199] on div "< a href = "#main-content" class = "wv-link-content button" > Skip to main cont…" at bounding box center [851, 271] width 263 height 326
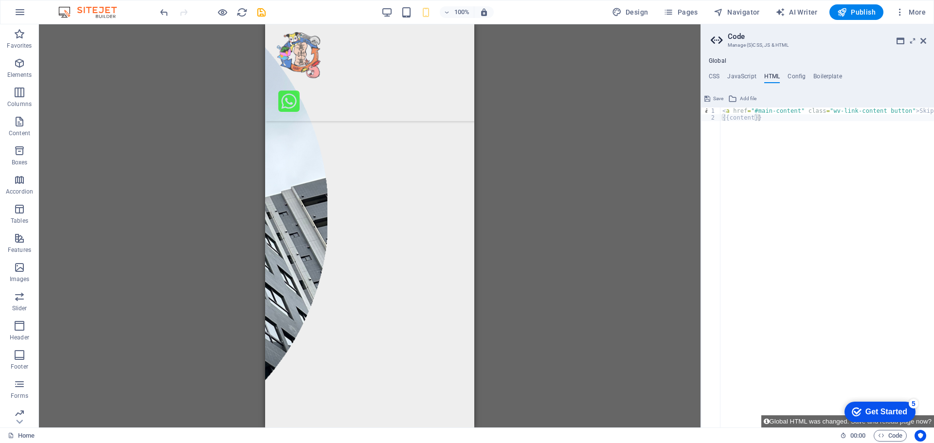
click at [573, 271] on div "Drag here to replace the existing content. Press “Ctrl” if you want to create a…" at bounding box center [370, 225] width 662 height 403
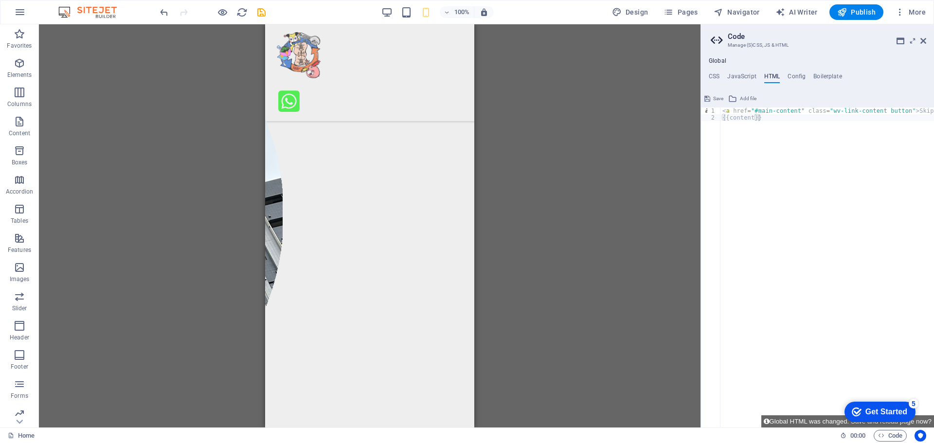
drag, startPoint x: 470, startPoint y: 378, endPoint x: 759, endPoint y: 434, distance: 293.8
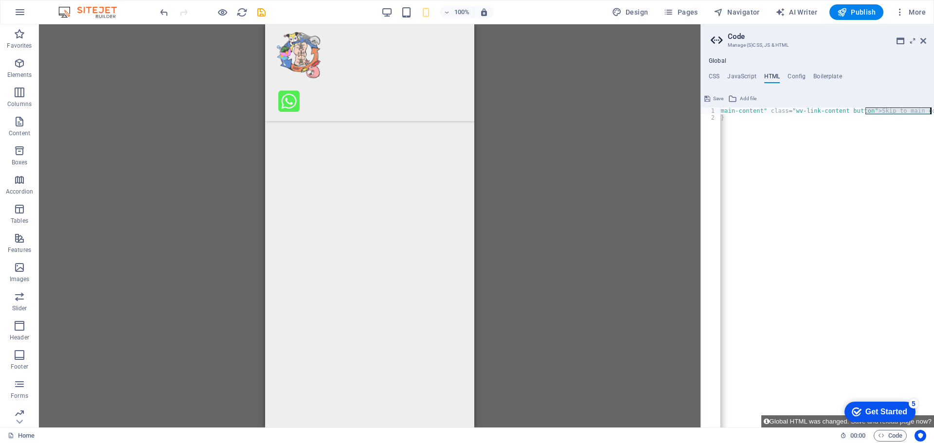
scroll to position [0, 49]
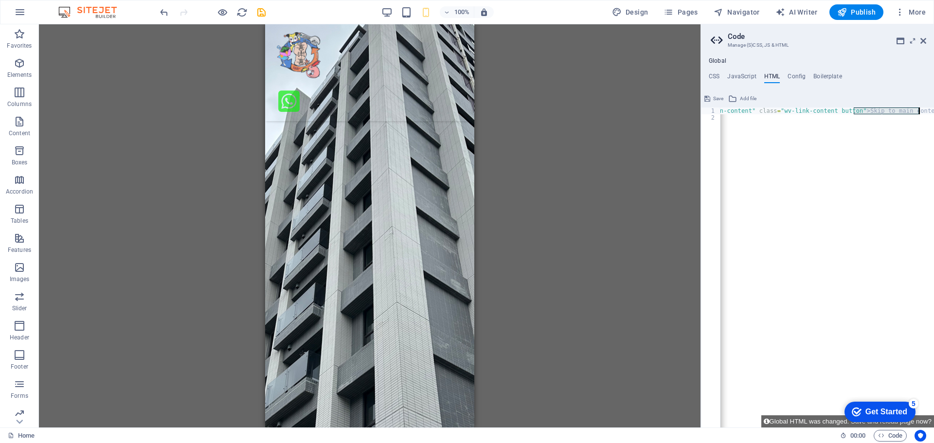
drag, startPoint x: 854, startPoint y: 111, endPoint x: 920, endPoint y: 114, distance: 66.7
click at [920, 114] on div "< a href = "#main-content" class = "wv-link-content button" > Skip to main cont…" at bounding box center [802, 271] width 263 height 326
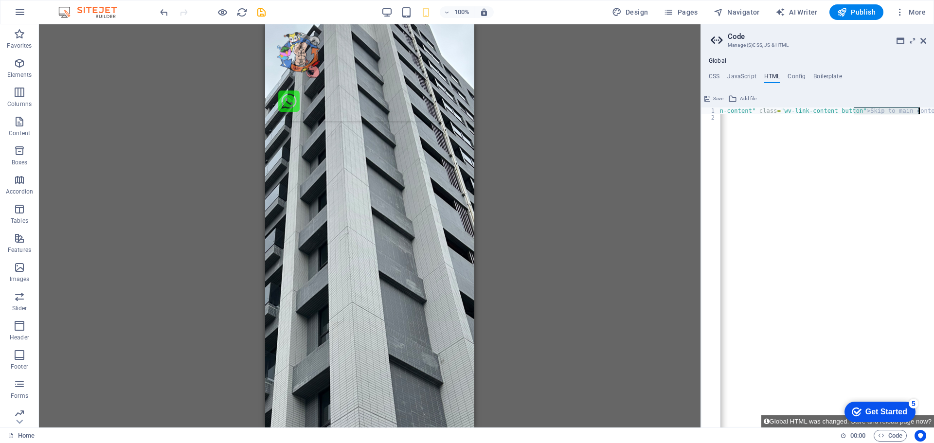
scroll to position [0, 0]
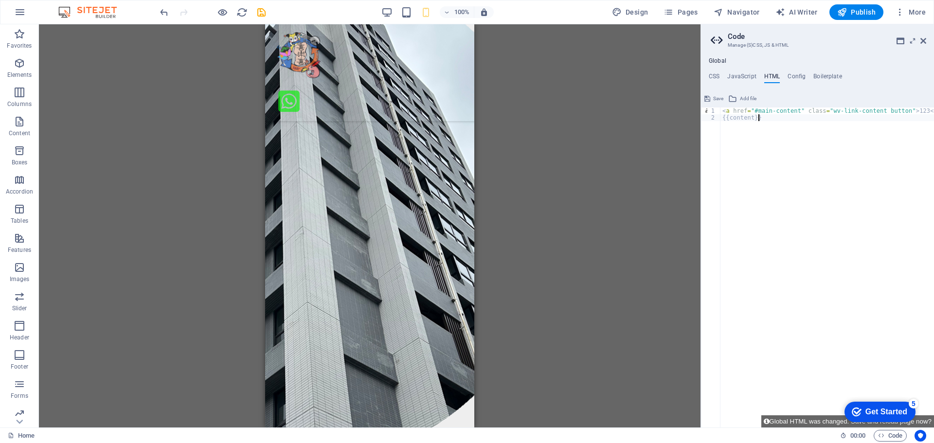
click at [822, 230] on div "< a href = "#main-content" class = "wv-link-content button" > 123 </ a > {{cont…" at bounding box center [827, 275] width 214 height 334
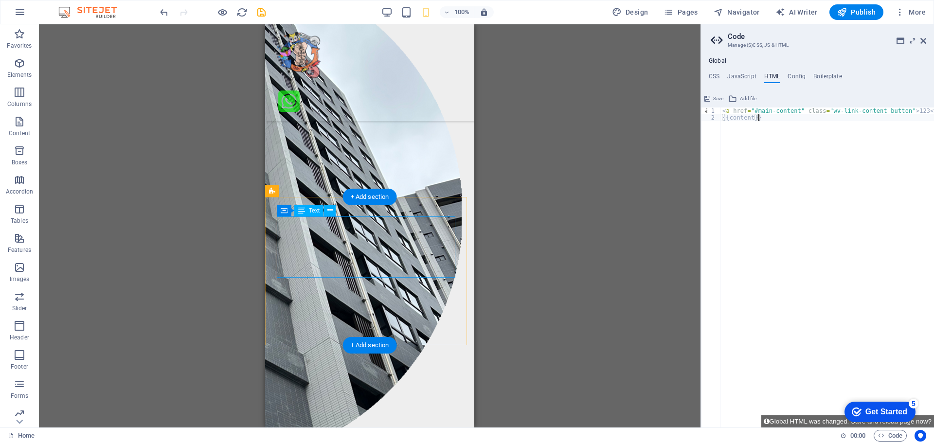
type textarea "{{content}}"
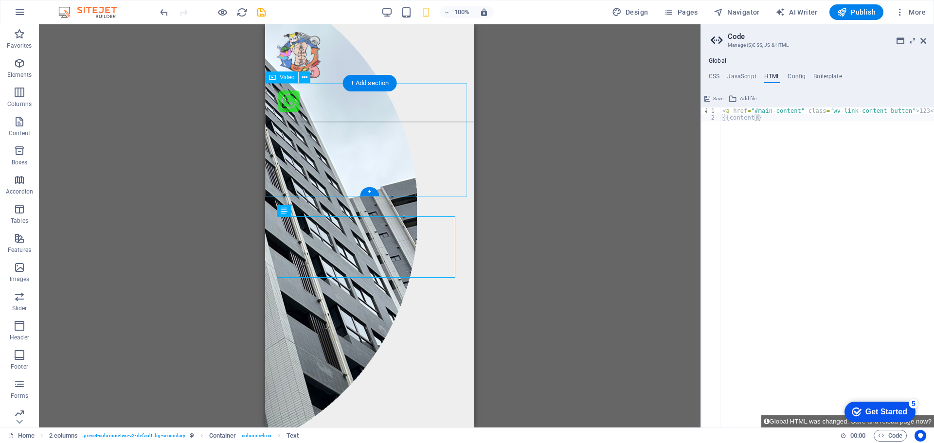
select select "%"
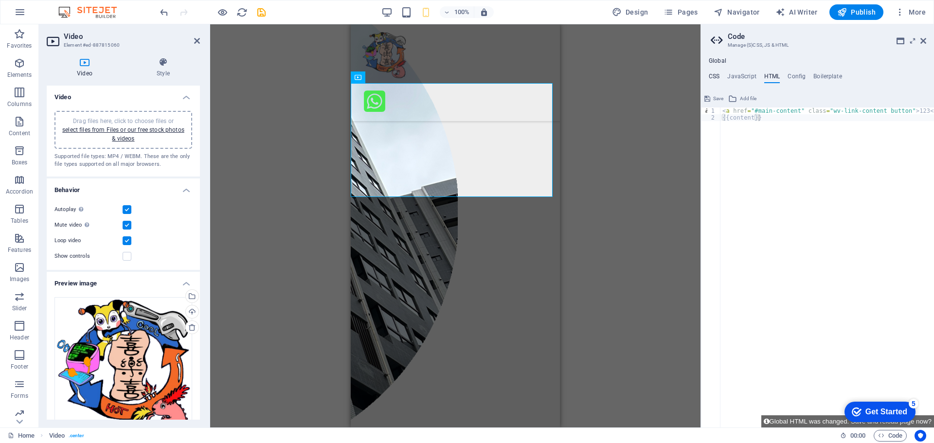
click at [716, 76] on h4 "CSS" at bounding box center [714, 78] width 11 height 11
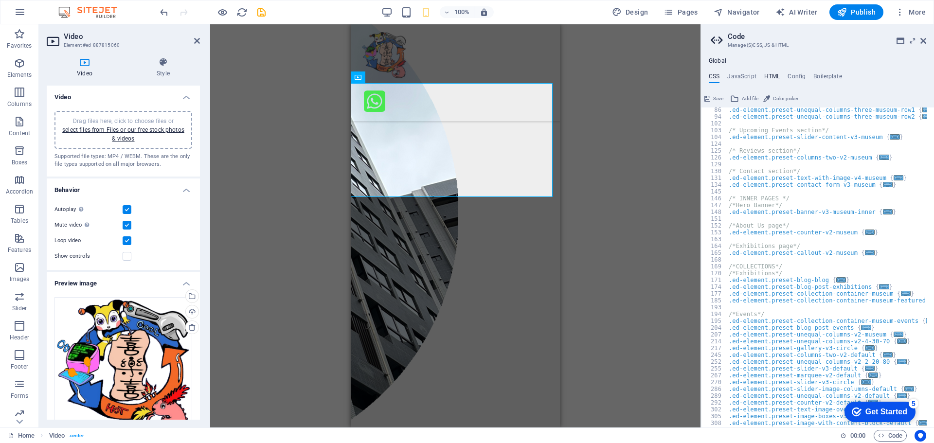
click at [771, 75] on h4 "HTML" at bounding box center [772, 78] width 16 height 11
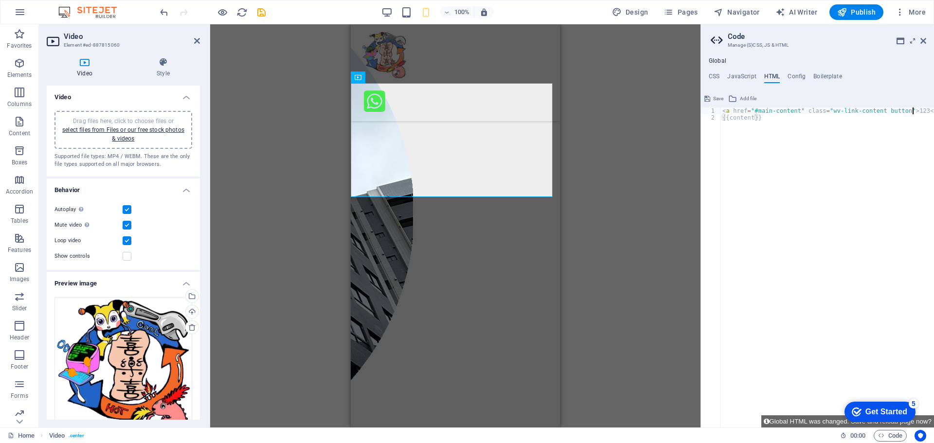
click at [912, 112] on div "< a href = "#main-content" class = "wv-link-content button" > 123 </ a > {{cont…" at bounding box center [827, 275] width 214 height 334
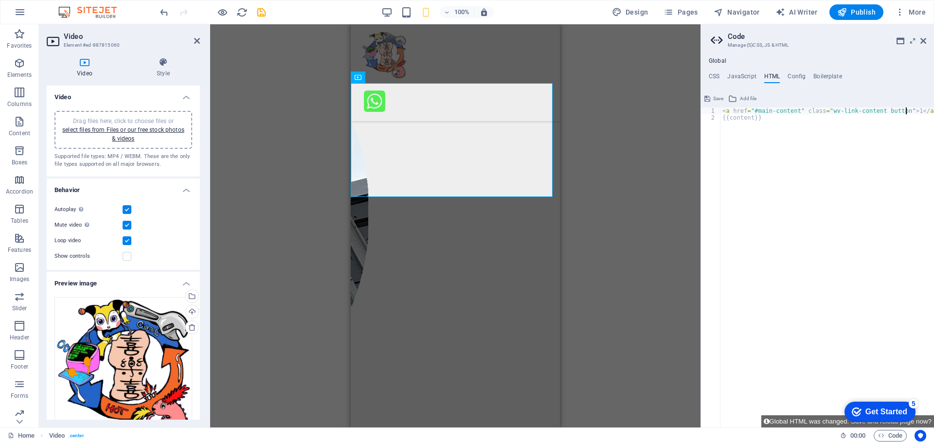
type textarea "<a href="#main-content" class="wv-link-content button"></a>"
click at [714, 73] on h4 "CSS" at bounding box center [714, 78] width 11 height 11
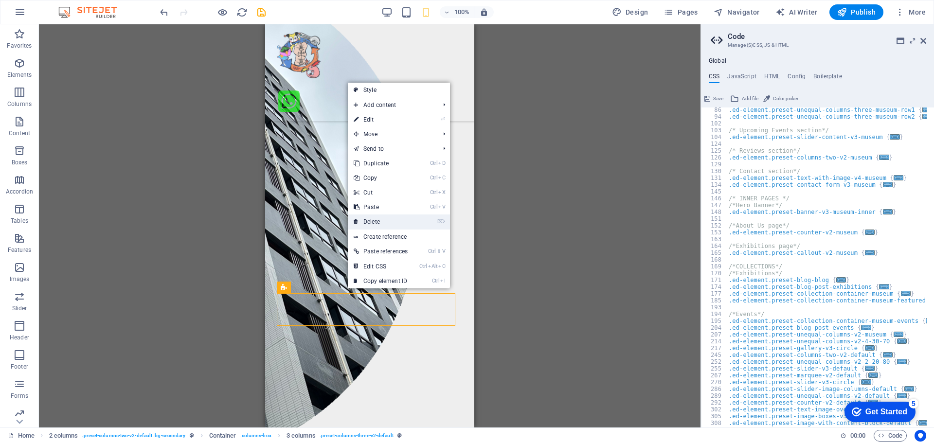
click at [376, 221] on link "⌦ Delete" at bounding box center [381, 222] width 66 height 15
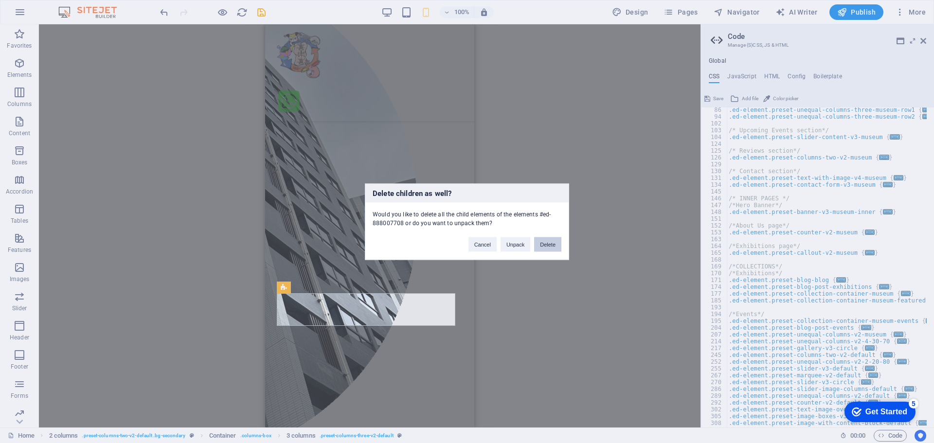
click at [545, 241] on button "Delete" at bounding box center [547, 244] width 27 height 15
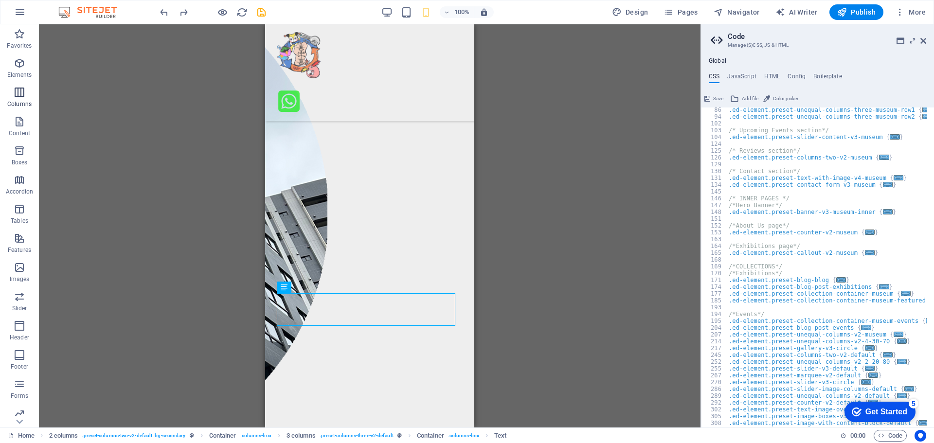
click at [21, 97] on icon "button" at bounding box center [20, 93] width 12 height 12
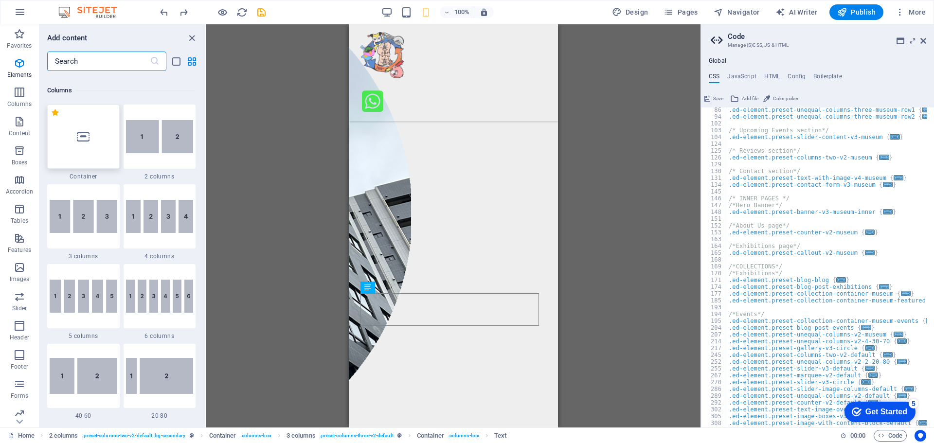
scroll to position [482, 0]
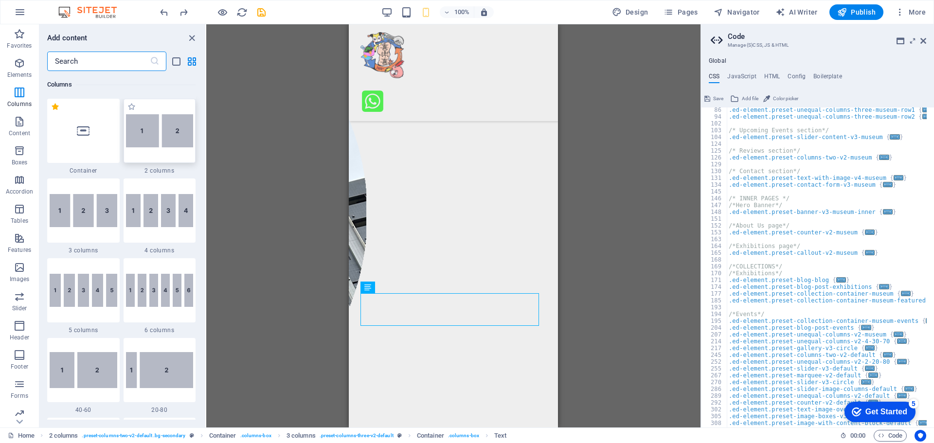
click at [158, 139] on img at bounding box center [160, 130] width 68 height 33
click at [206, 139] on div "Container H2 Container Unequal Columns Container Menu Bar Banner Banner Contain…" at bounding box center [453, 225] width 494 height 403
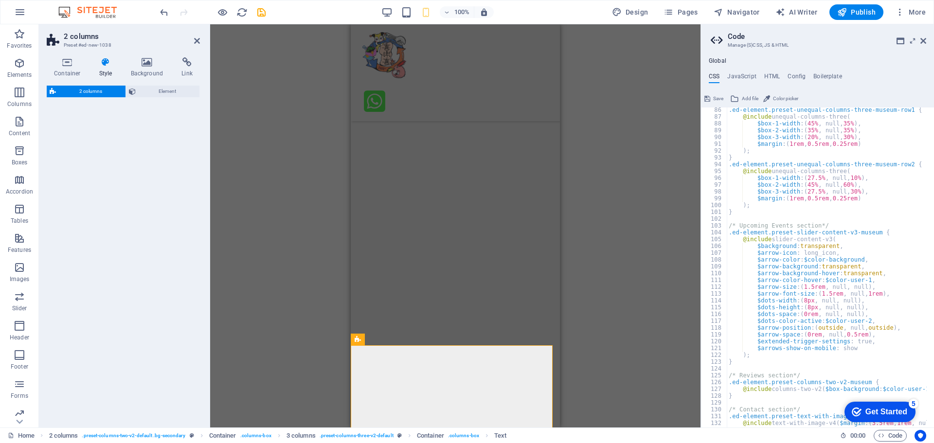
select select "rem"
select select "preset-columns-two-v2-default"
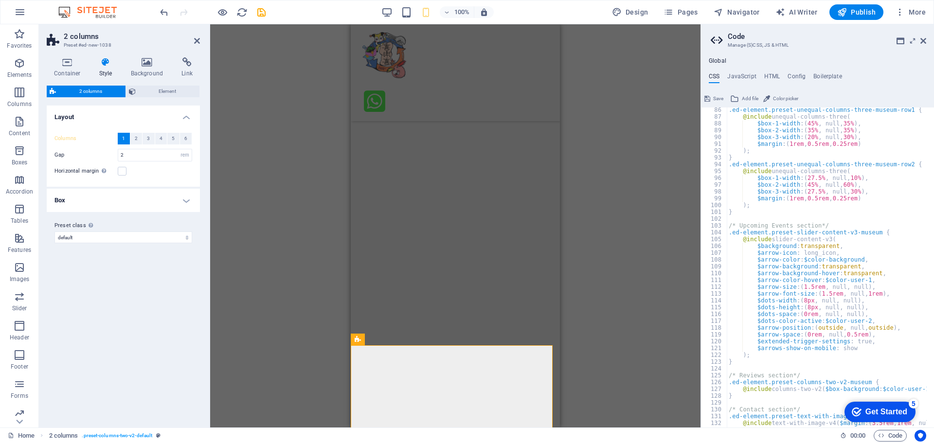
scroll to position [212, 0]
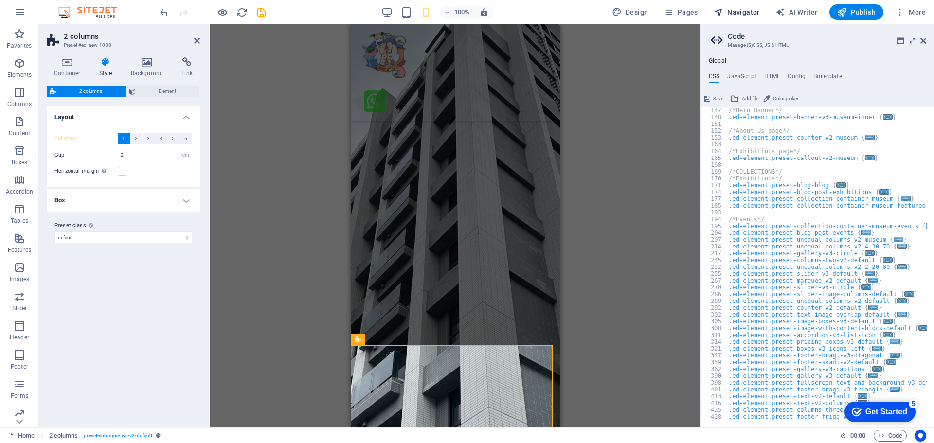
click at [749, 11] on span "Navigator" at bounding box center [737, 12] width 46 height 10
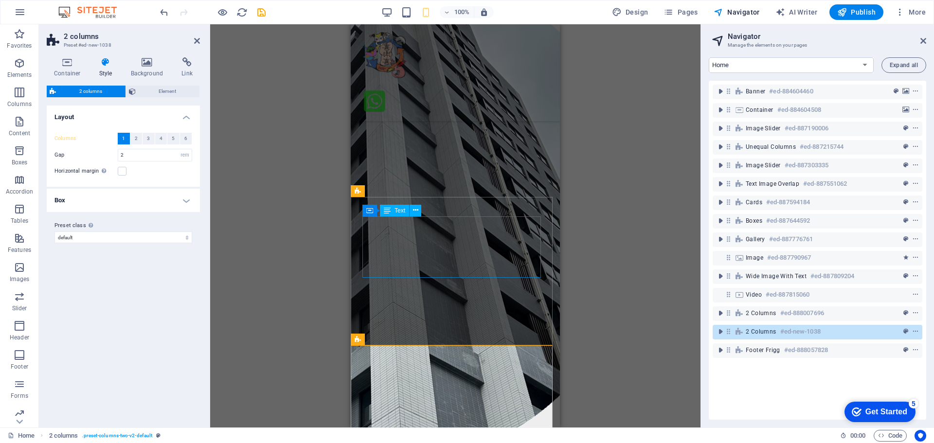
click at [614, 208] on div "Drag here to replace the existing content. Press “Ctrl” if you want to create a…" at bounding box center [455, 225] width 490 height 403
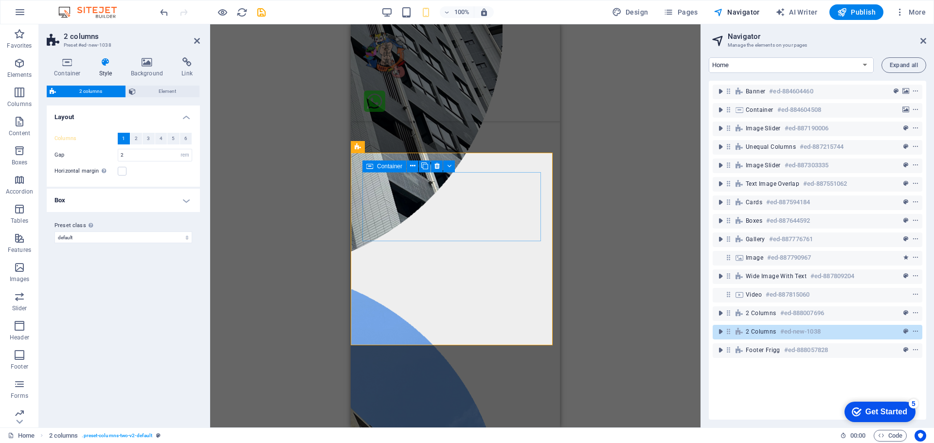
scroll to position [2556, 0]
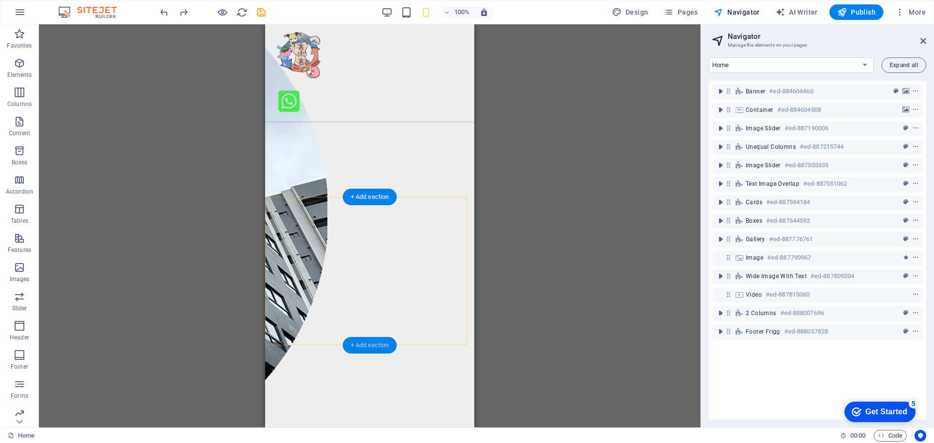
click at [365, 342] on div "+ Add section" at bounding box center [370, 345] width 54 height 17
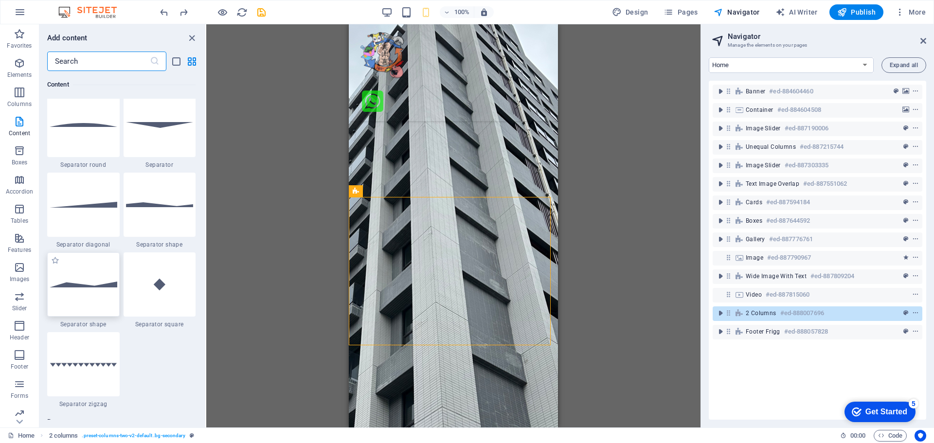
scroll to position [2383, 0]
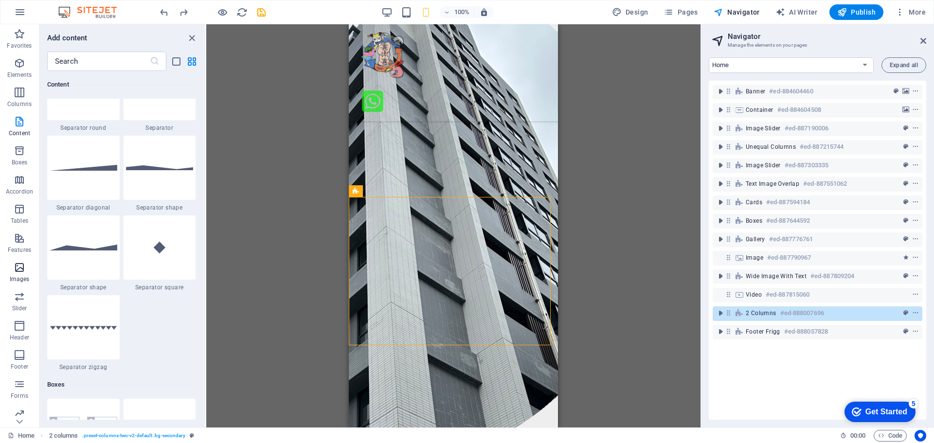
click at [17, 275] on span "Images" at bounding box center [19, 273] width 39 height 23
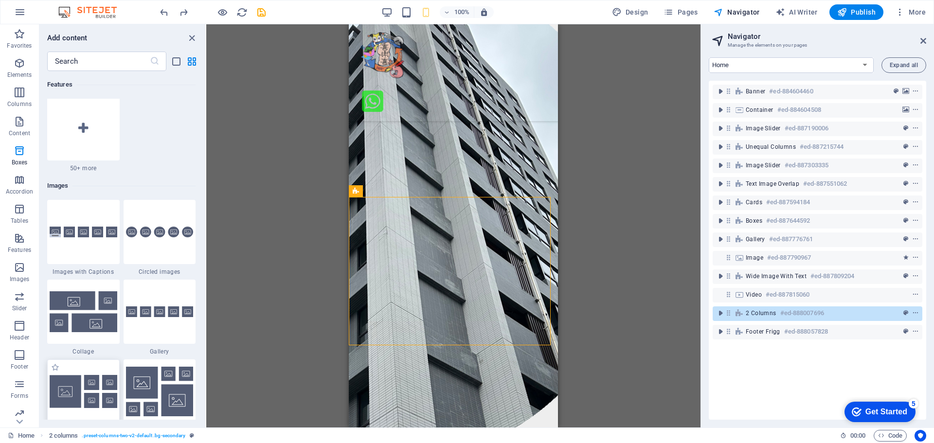
scroll to position [4933, 0]
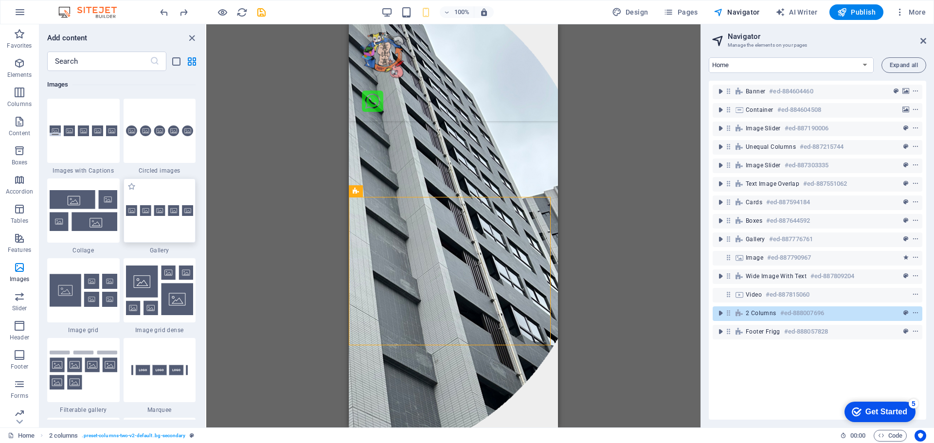
click at [141, 216] on div at bounding box center [160, 211] width 72 height 64
click at [206, 215] on div "Drag here to replace the existing content. Press “Ctrl” if you want to create a…" at bounding box center [453, 225] width 494 height 403
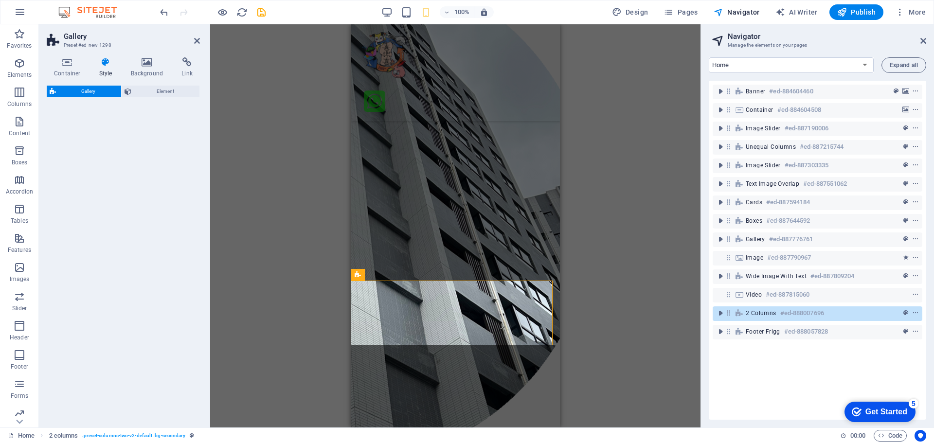
select select "rem"
select select "preset-gallery-v3-default"
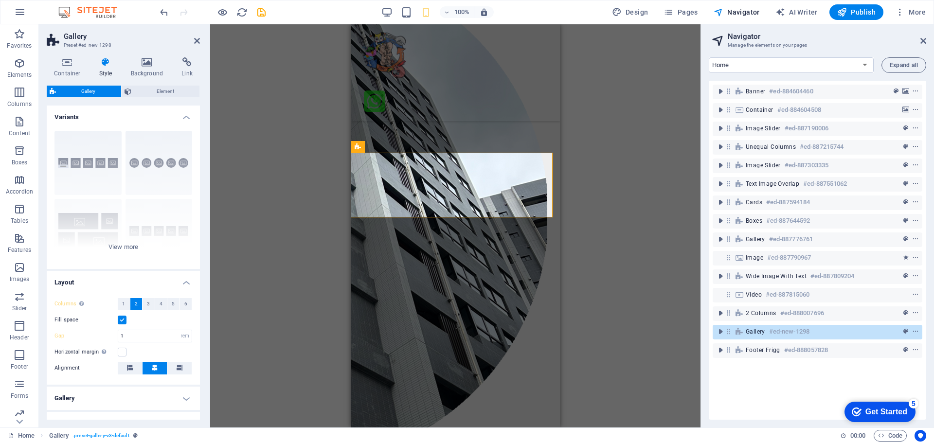
scroll to position [2749, 0]
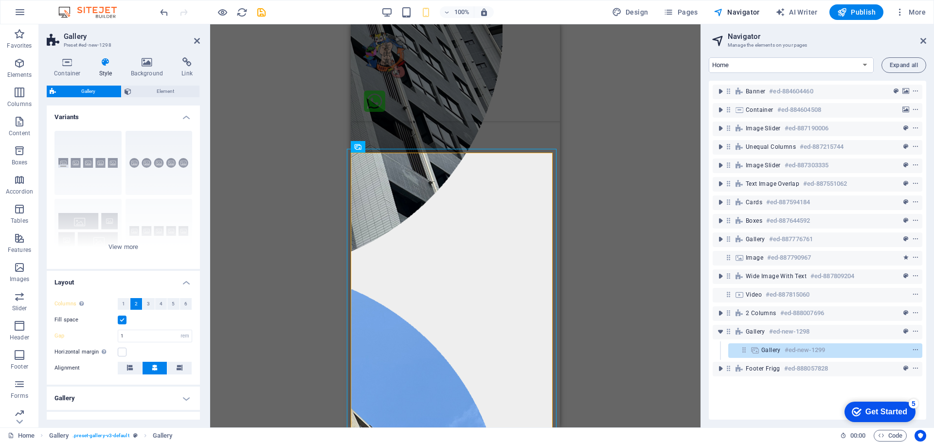
click at [615, 283] on div "Drag here to replace the existing content. Press “Ctrl” if you want to create a…" at bounding box center [455, 225] width 490 height 403
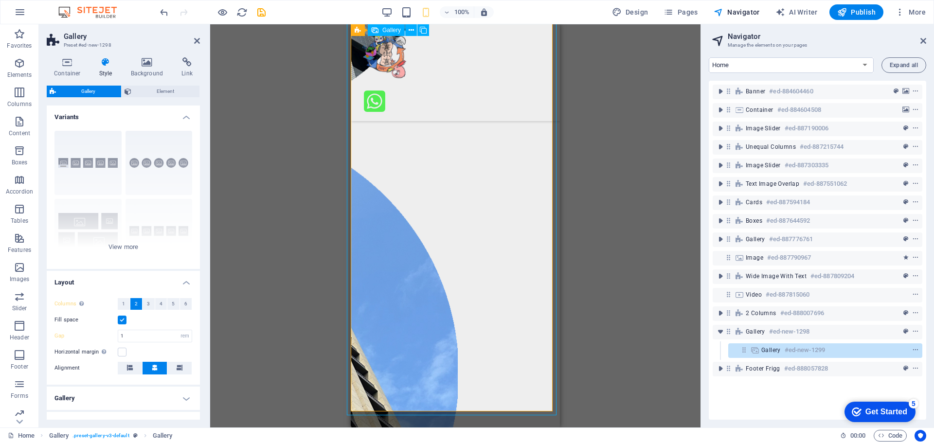
scroll to position [2943, 0]
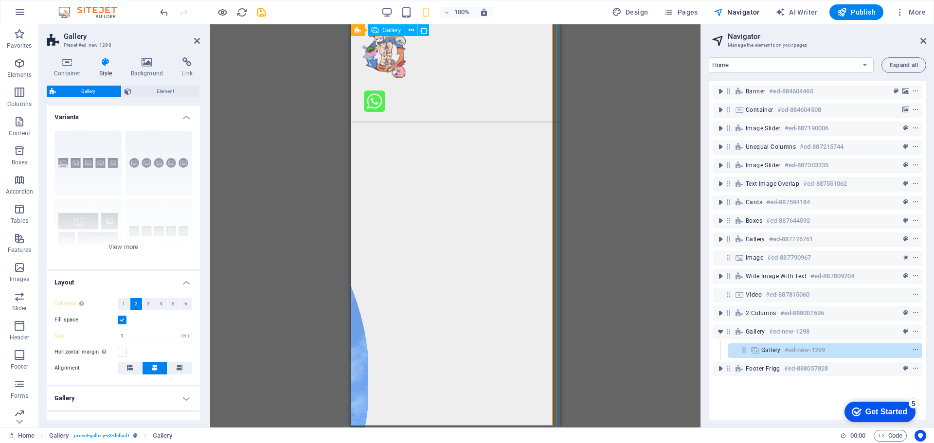
scroll to position [2846, 0]
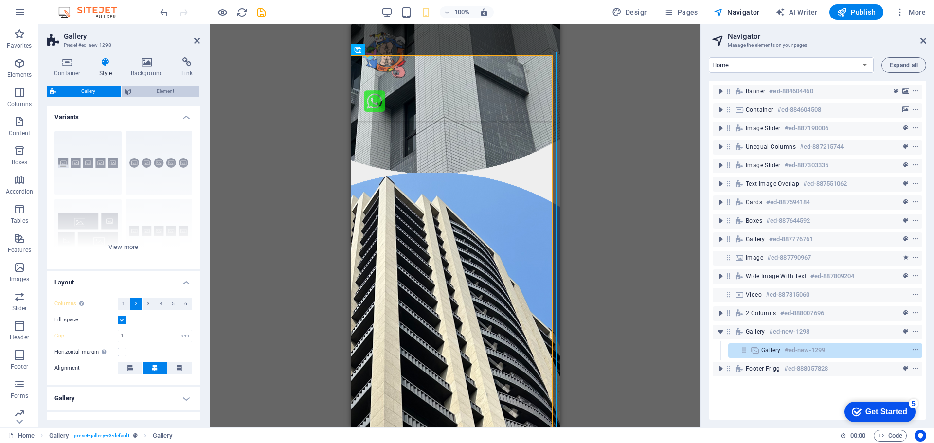
click at [155, 91] on span "Element" at bounding box center [165, 92] width 63 height 12
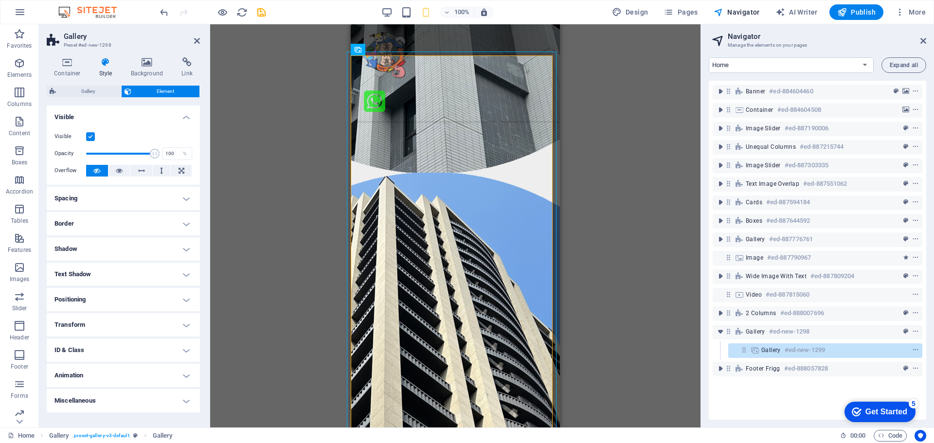
click at [83, 97] on div "Gallery Element" at bounding box center [123, 92] width 153 height 12
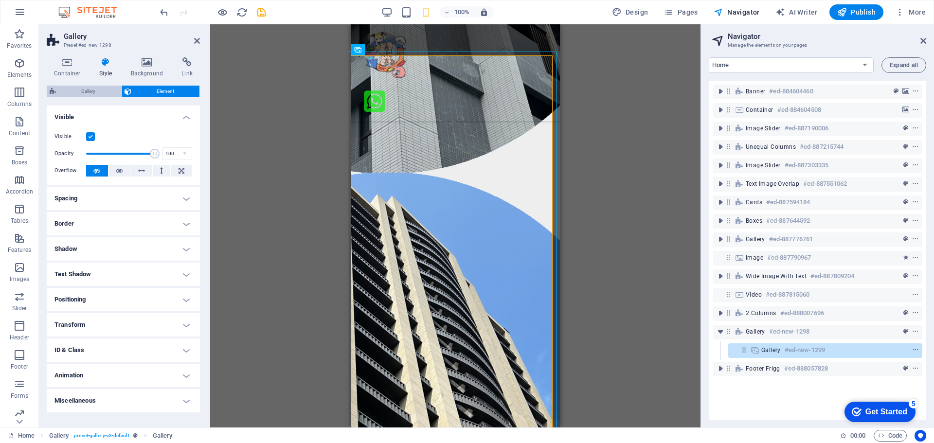
click at [83, 94] on span "Gallery" at bounding box center [88, 92] width 59 height 12
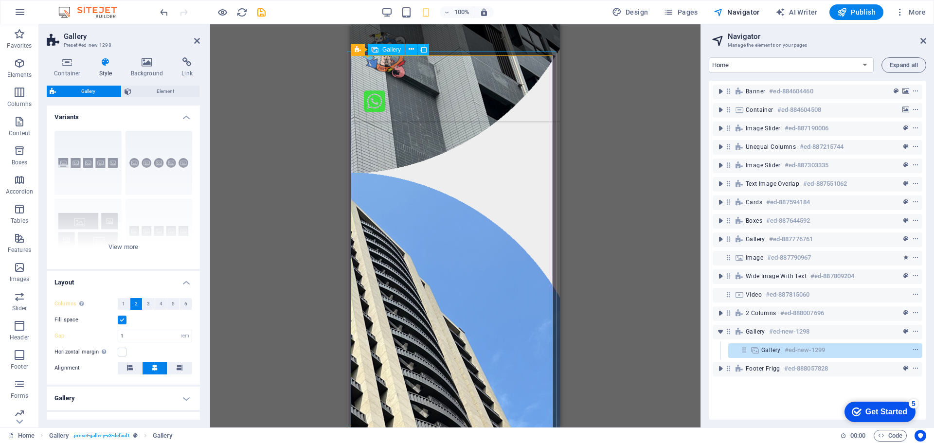
select select "4"
select select "px"
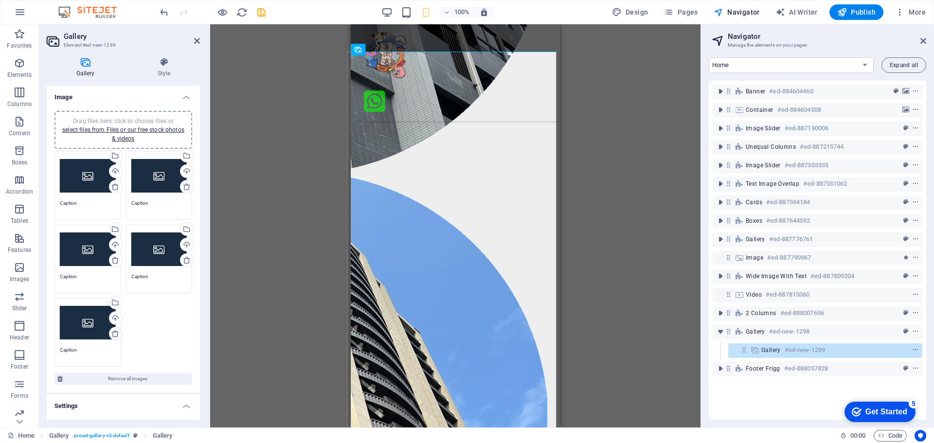
click at [113, 333] on icon at bounding box center [115, 334] width 8 height 8
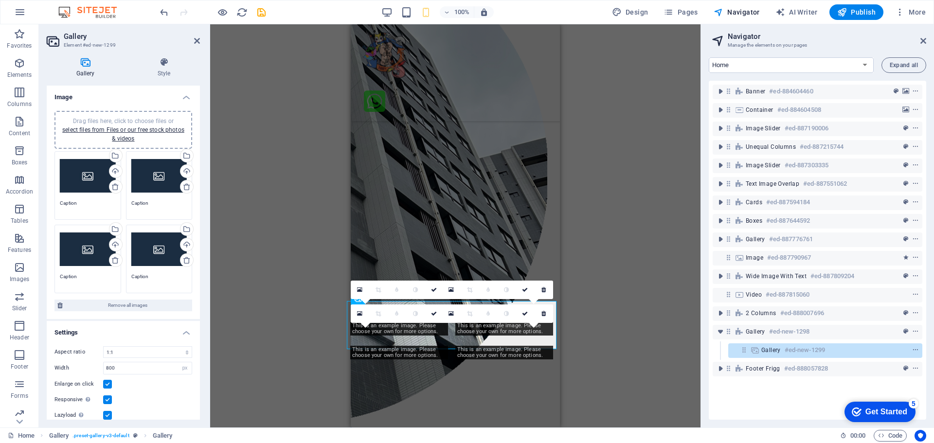
scroll to position [2758, 0]
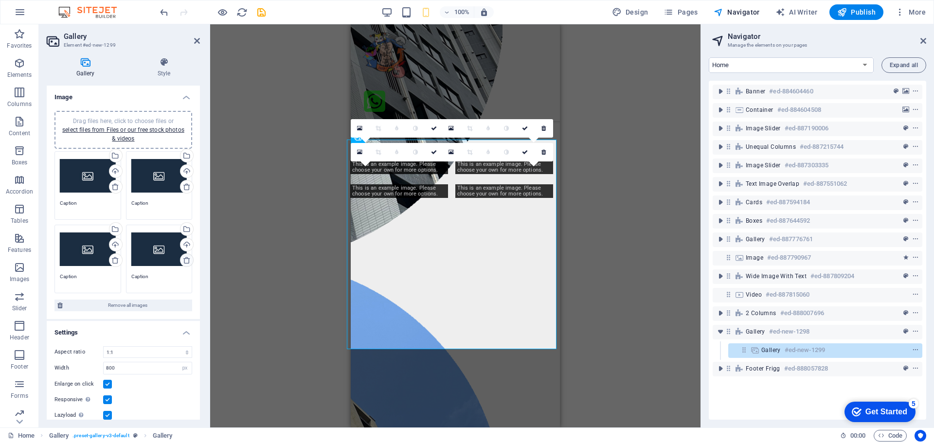
click at [184, 258] on icon at bounding box center [187, 260] width 8 height 8
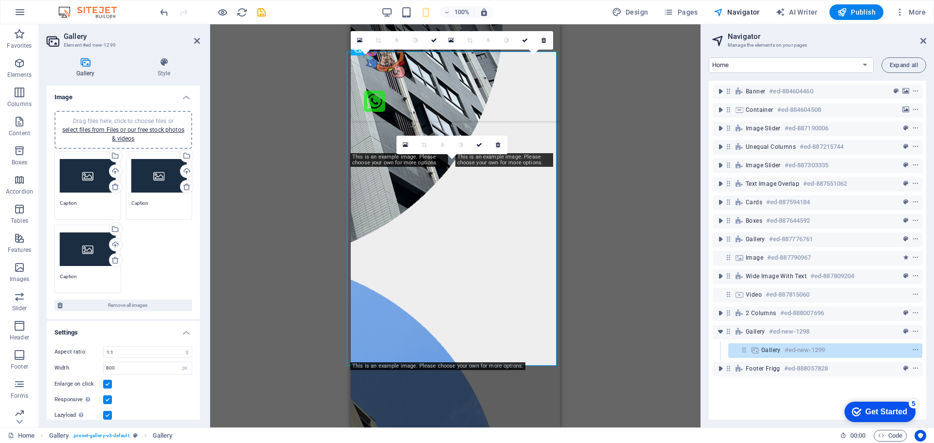
scroll to position [2846, 0]
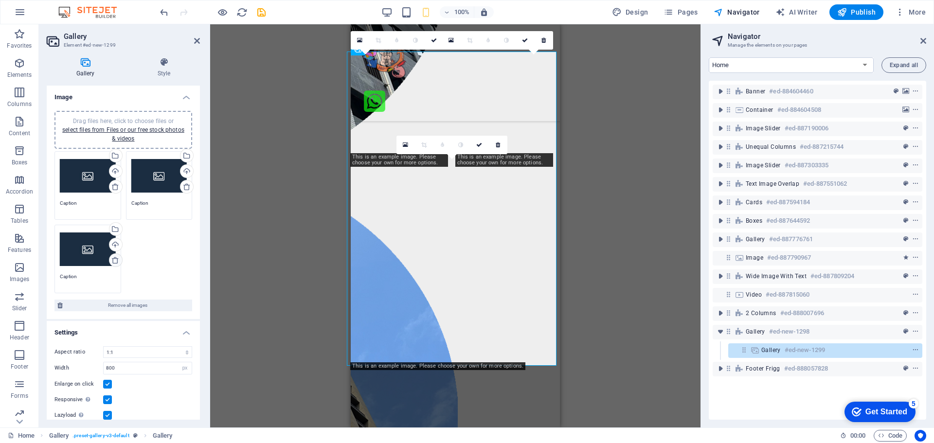
click at [114, 259] on icon at bounding box center [115, 260] width 8 height 8
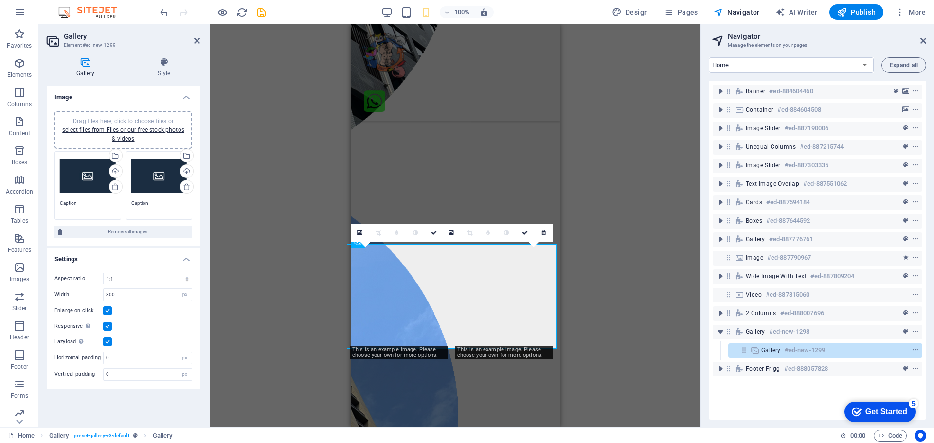
scroll to position [2654, 0]
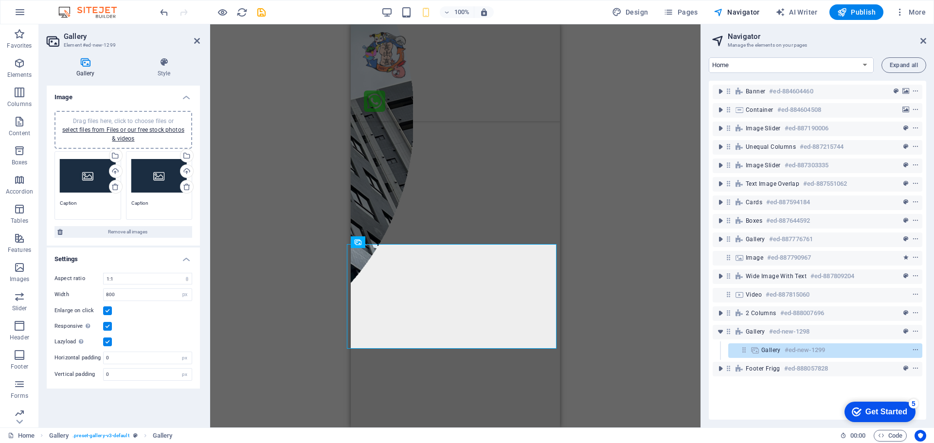
click at [82, 180] on div "Drag files here, click to choose files or select files from Files or our free s…" at bounding box center [88, 176] width 56 height 39
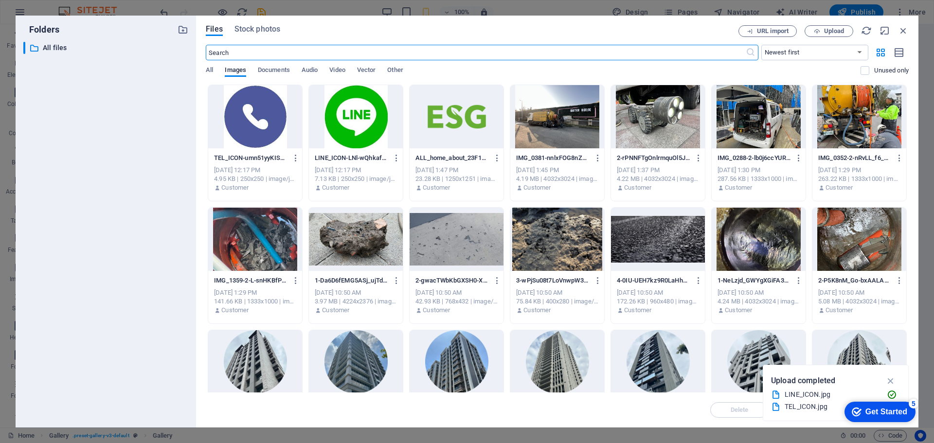
click at [369, 120] on div at bounding box center [356, 116] width 94 height 63
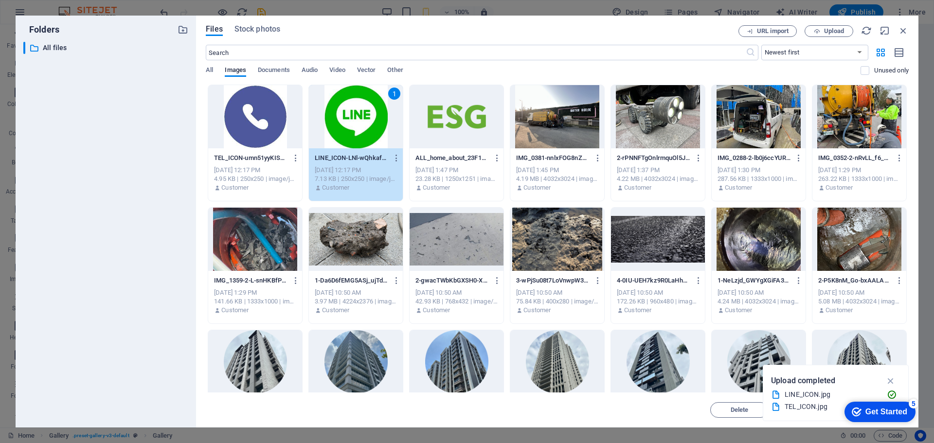
click at [369, 120] on div "1" at bounding box center [356, 116] width 94 height 63
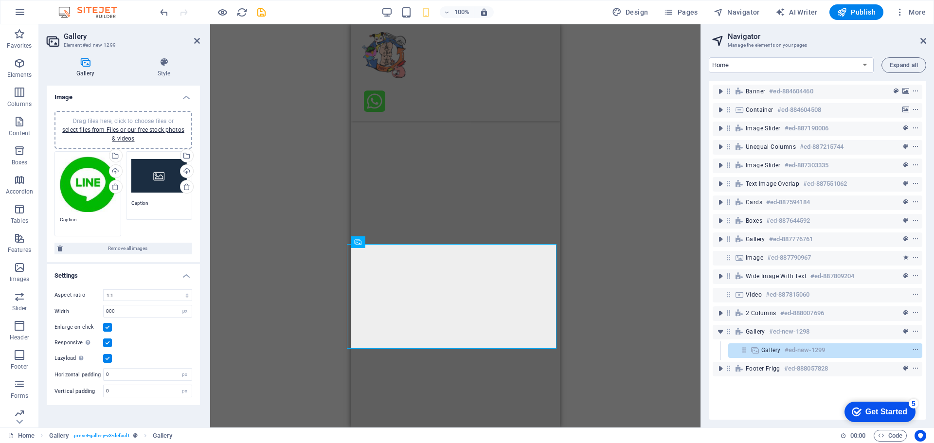
click at [161, 168] on div "Drag files here, click to choose files or select files from Files or our free s…" at bounding box center [159, 176] width 56 height 39
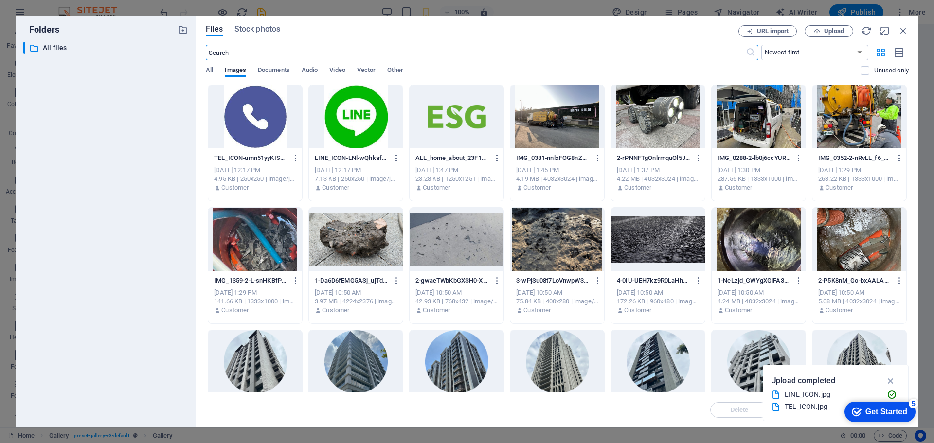
click at [238, 116] on div at bounding box center [255, 116] width 94 height 63
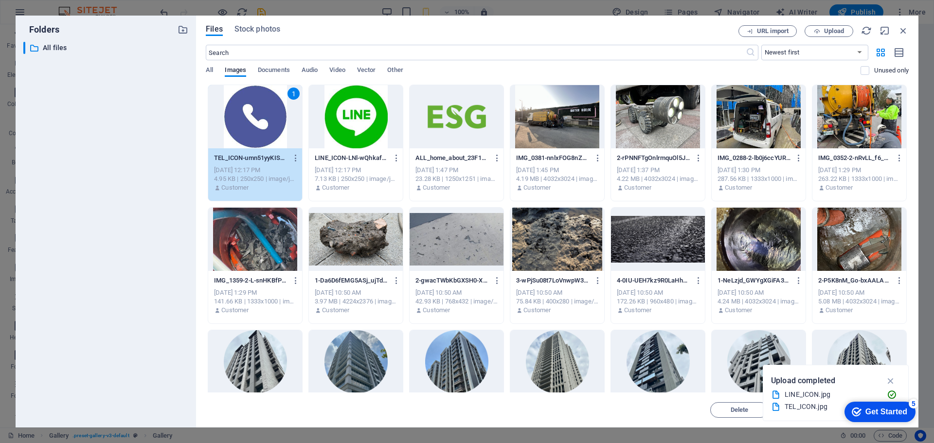
click at [238, 116] on div "1" at bounding box center [255, 116] width 94 height 63
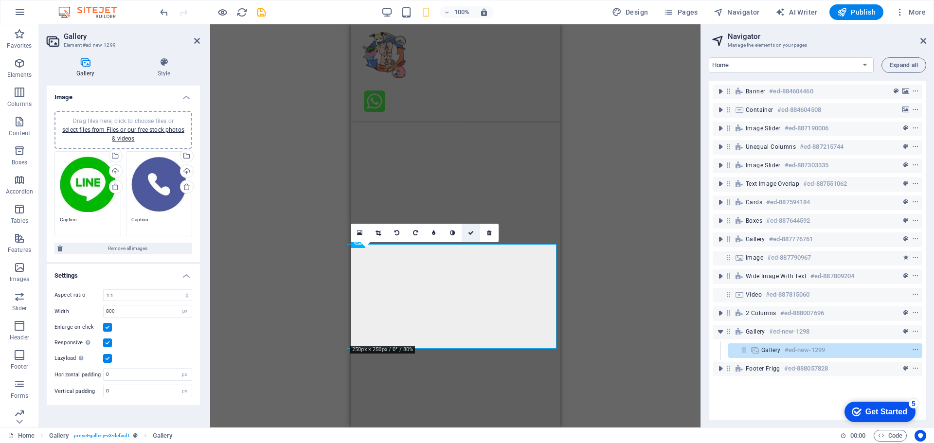
click at [470, 233] on icon at bounding box center [471, 233] width 6 height 6
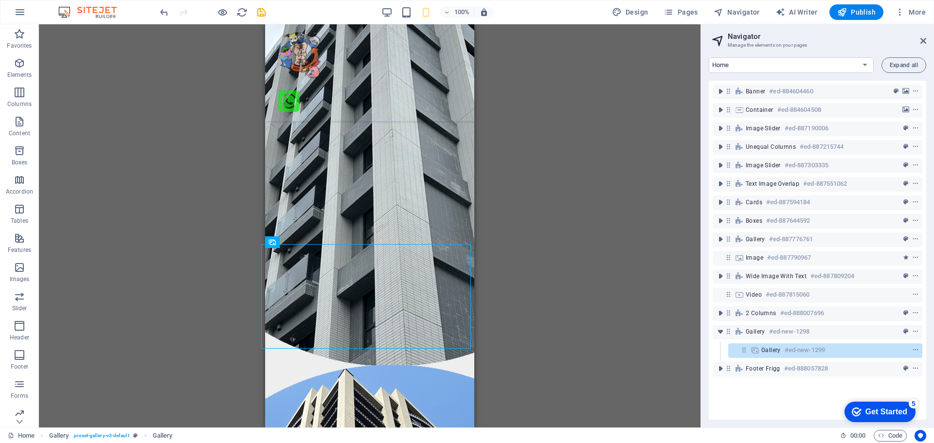
click at [568, 291] on div "Drag and drop a file to add it Container H2 Container Unequal Columns Container…" at bounding box center [370, 225] width 662 height 403
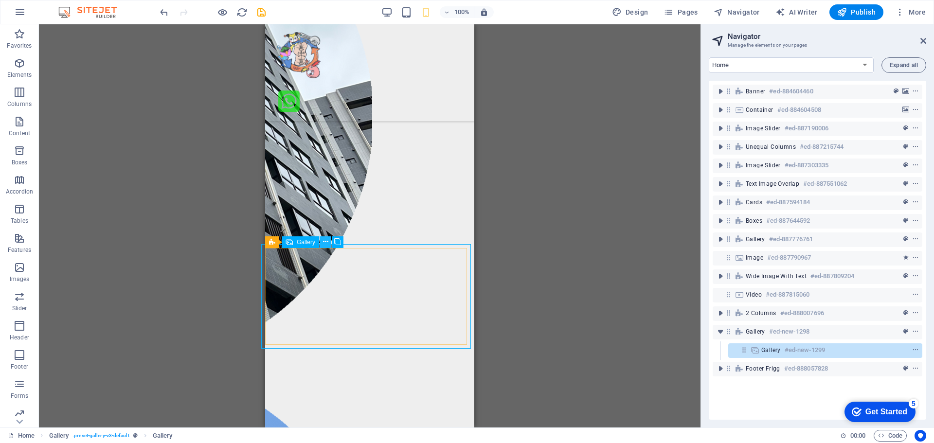
click at [326, 242] on icon at bounding box center [325, 242] width 5 height 10
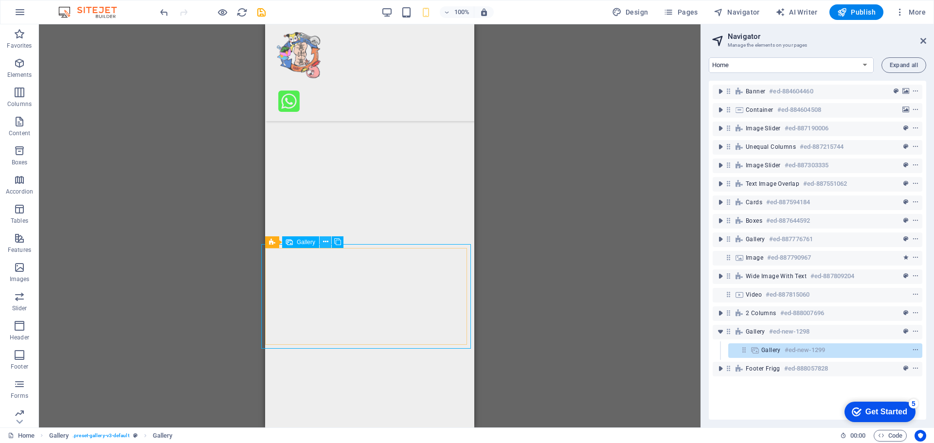
click at [326, 240] on icon at bounding box center [325, 242] width 5 height 10
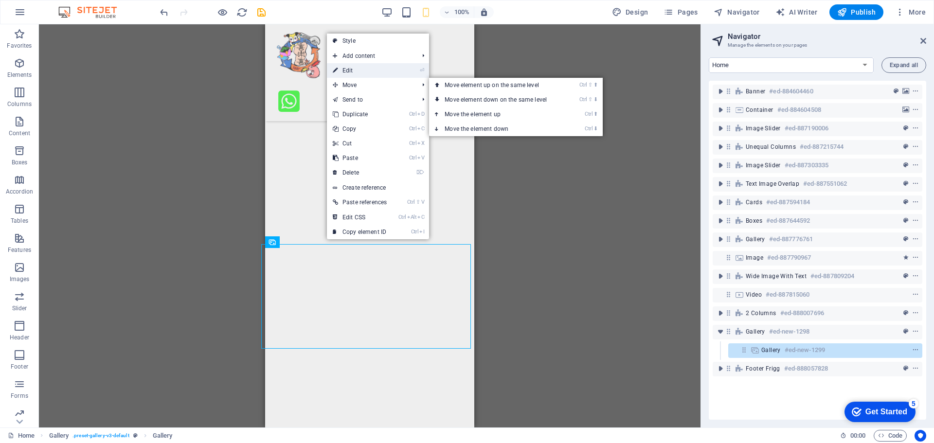
click at [362, 72] on link "⏎ Edit" at bounding box center [360, 70] width 66 height 15
select select "4"
select select "px"
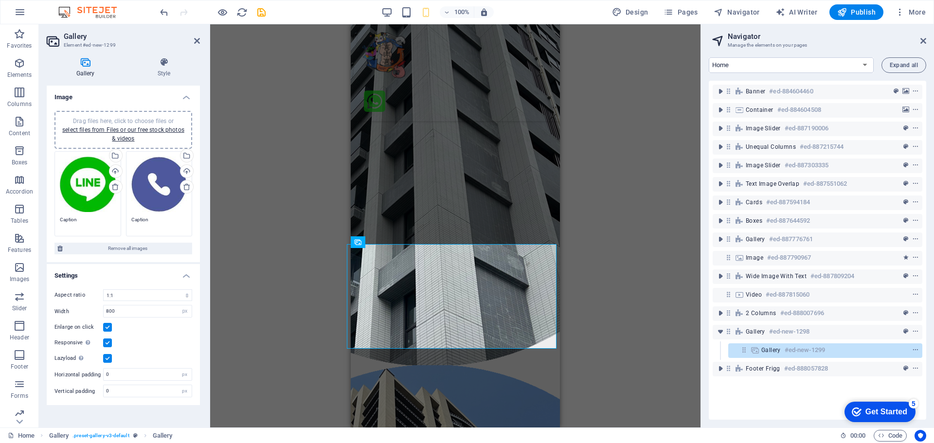
click at [82, 189] on div "Drag files here, click to choose files or select files from Files or our free s…" at bounding box center [88, 185] width 56 height 56
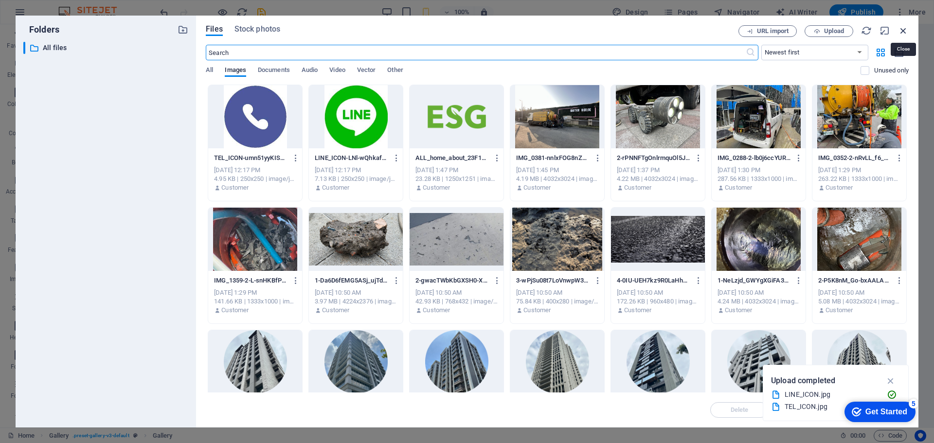
click at [899, 31] on icon "button" at bounding box center [903, 30] width 11 height 11
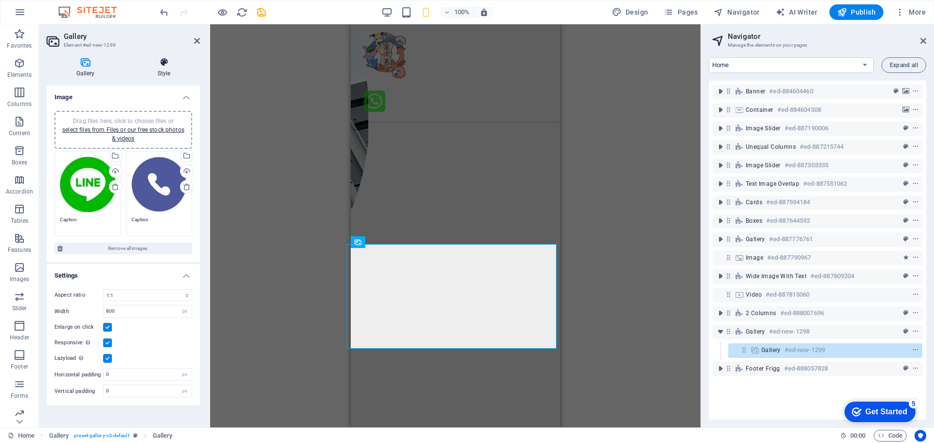
click at [164, 71] on h4 "Style" at bounding box center [164, 67] width 72 height 20
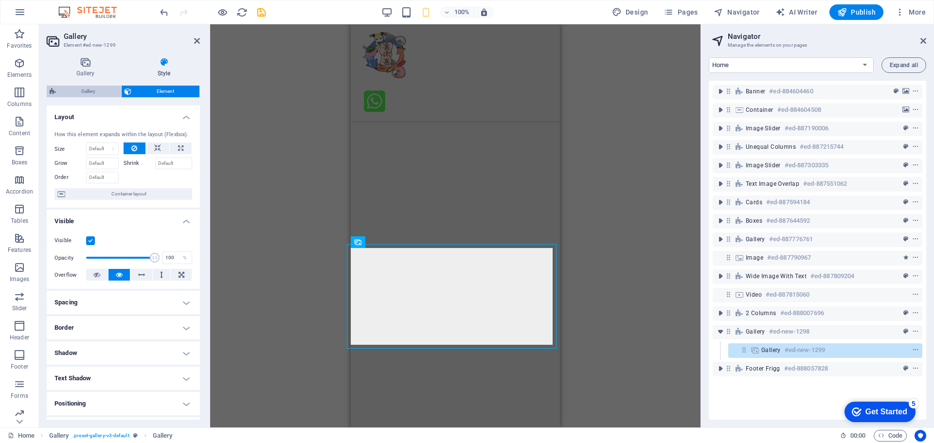
click at [101, 93] on span "Gallery" at bounding box center [88, 92] width 59 height 12
select select "rem"
select select "preset-gallery-v3-default"
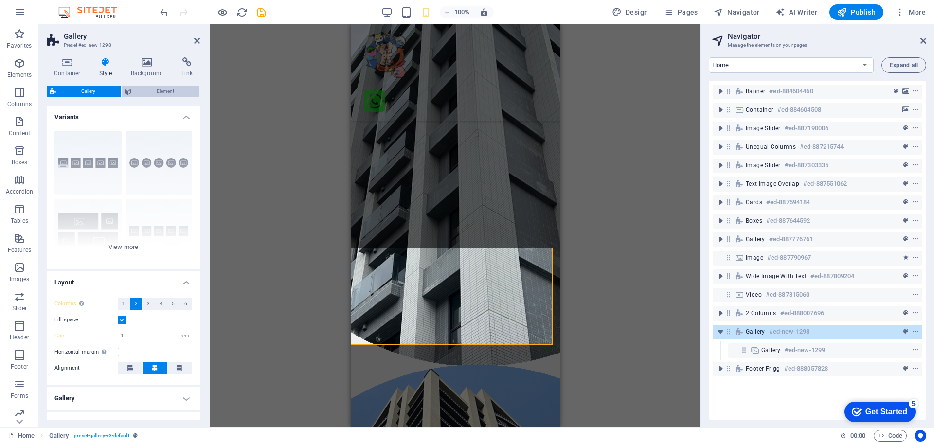
click at [162, 91] on span "Element" at bounding box center [165, 92] width 63 height 12
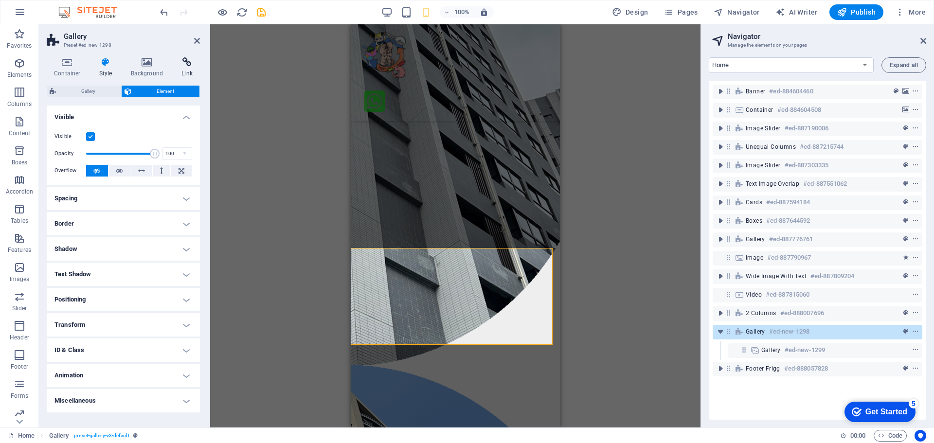
click at [190, 67] on icon at bounding box center [187, 62] width 26 height 10
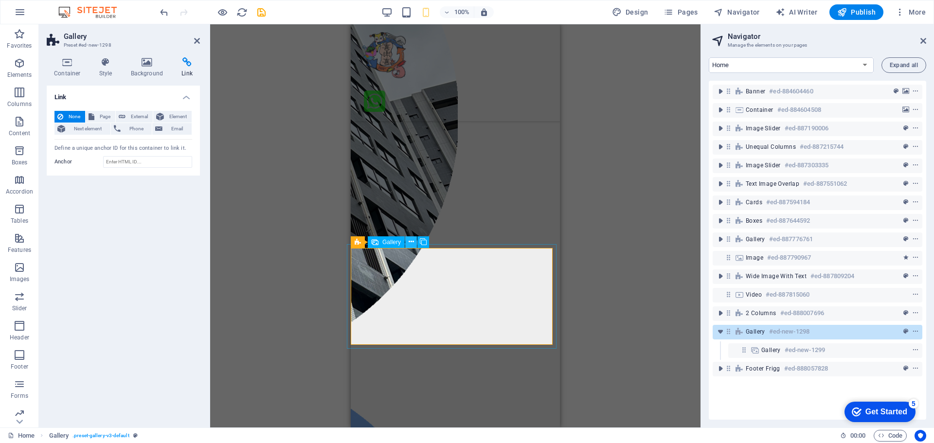
click at [411, 243] on icon at bounding box center [411, 242] width 5 height 10
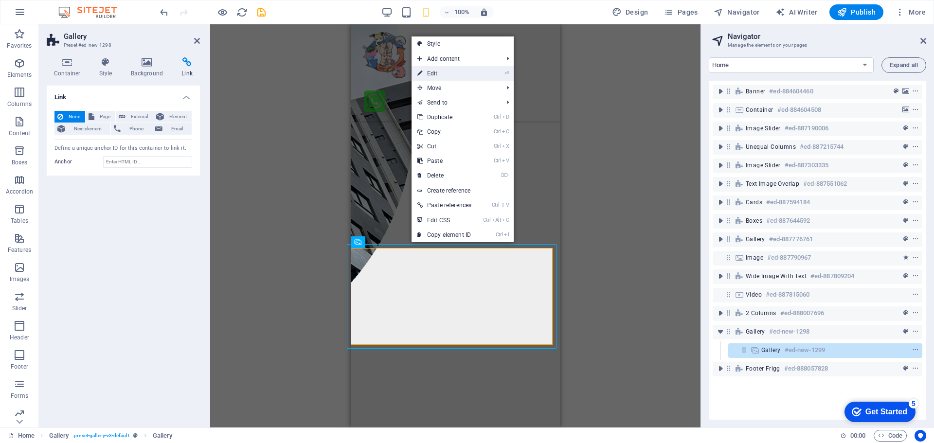
click at [455, 76] on link "⏎ Edit" at bounding box center [445, 73] width 66 height 15
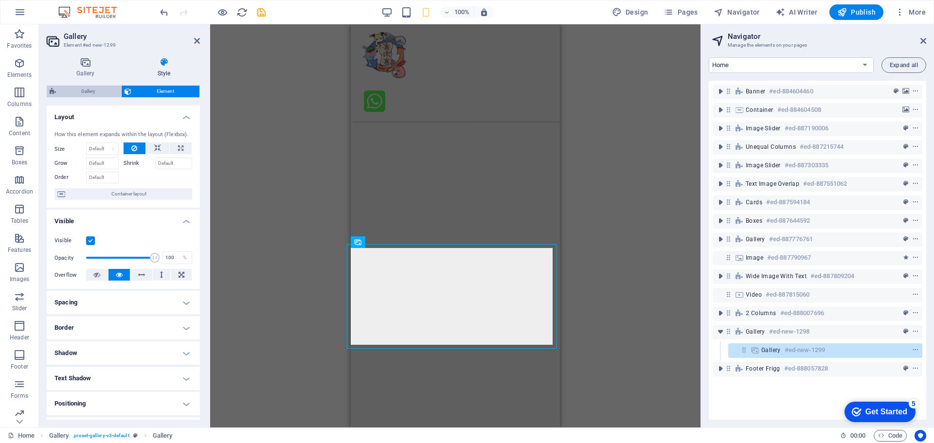
click at [94, 88] on span "Gallery" at bounding box center [88, 92] width 59 height 12
select select "rem"
select select "preset-gallery-v3-default"
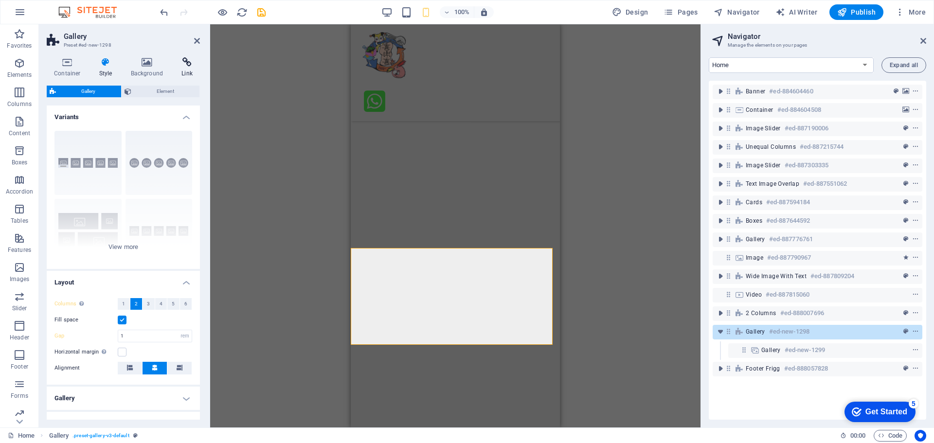
click at [182, 68] on h4 "Link" at bounding box center [187, 67] width 26 height 20
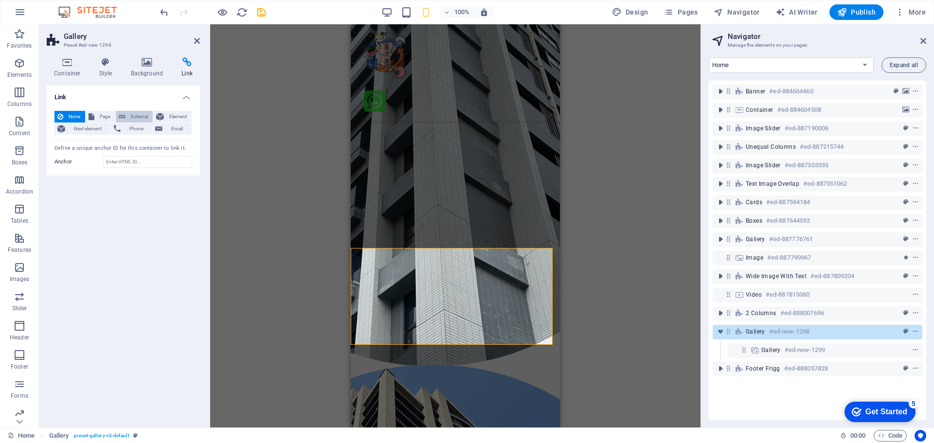
click at [137, 119] on span "External" at bounding box center [138, 117] width 21 height 12
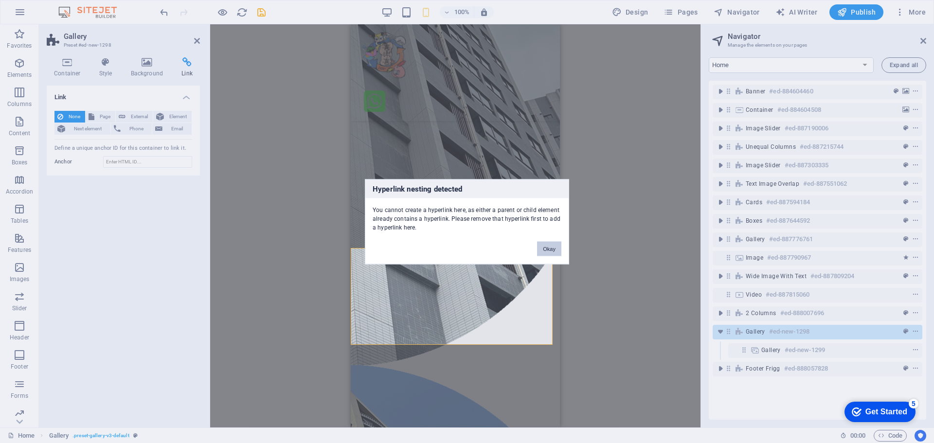
click at [556, 248] on button "Okay" at bounding box center [549, 248] width 24 height 15
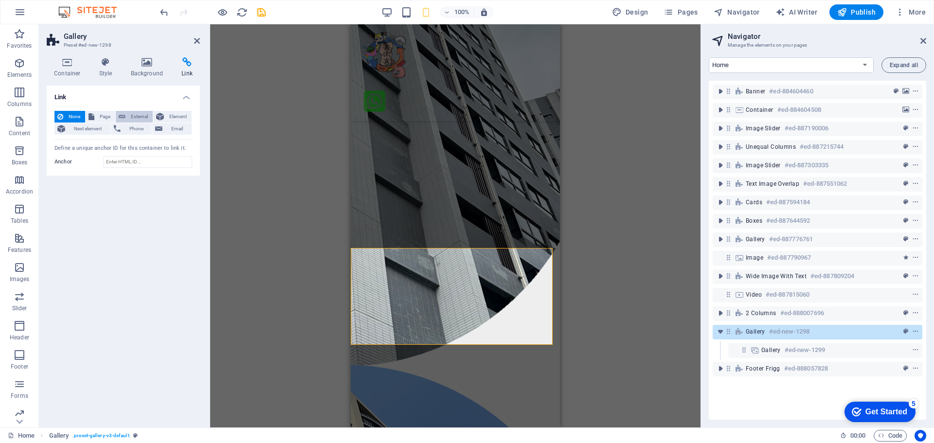
click at [146, 118] on span "External" at bounding box center [138, 117] width 21 height 12
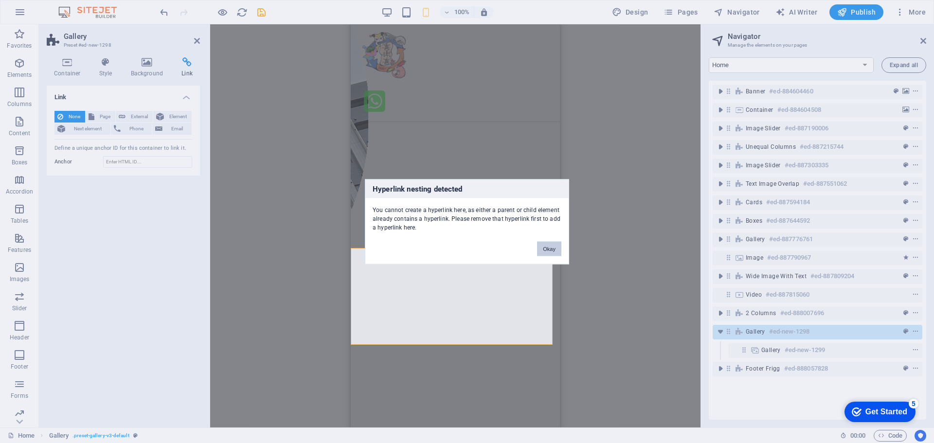
click at [547, 245] on button "Okay" at bounding box center [549, 248] width 24 height 15
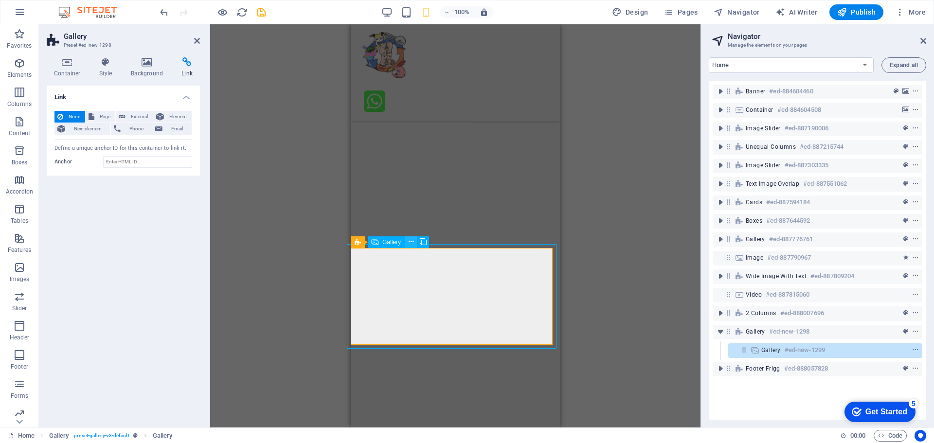
click at [413, 243] on icon at bounding box center [411, 242] width 5 height 10
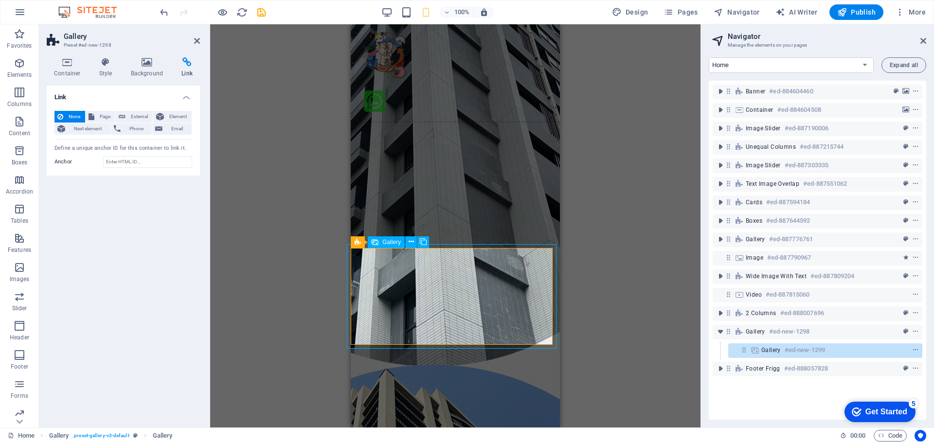
scroll to position [2618, 0]
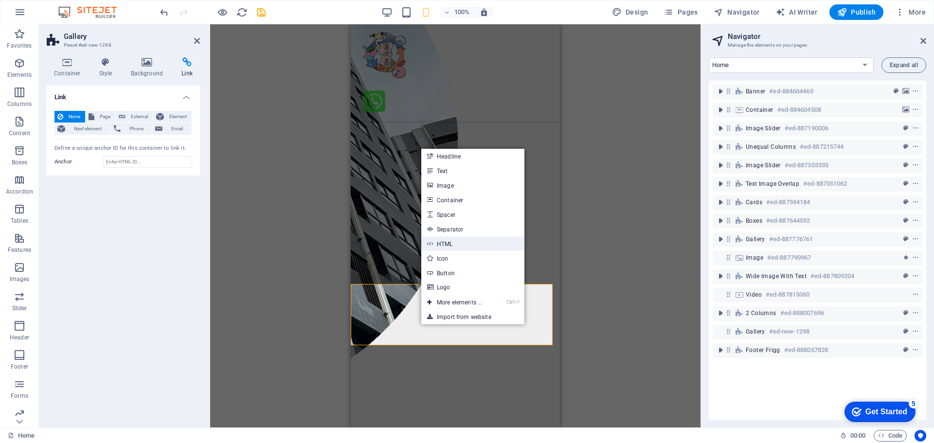
click at [451, 241] on link "HTML" at bounding box center [472, 243] width 103 height 15
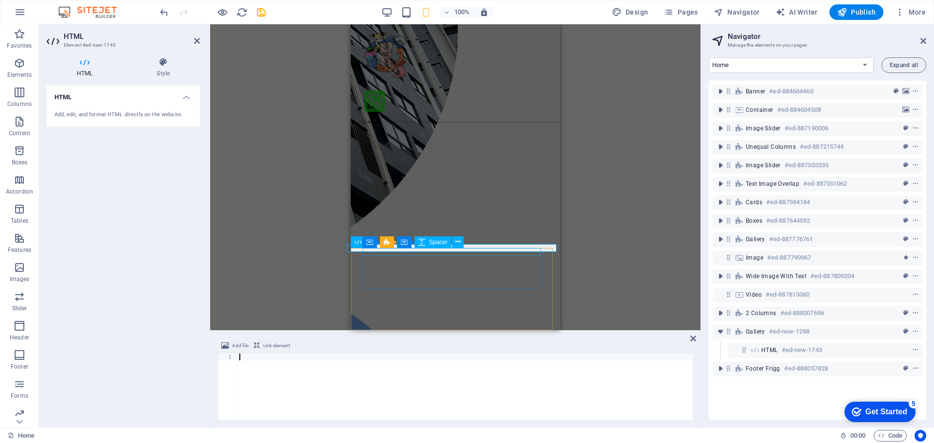
scroll to position [2571, 0]
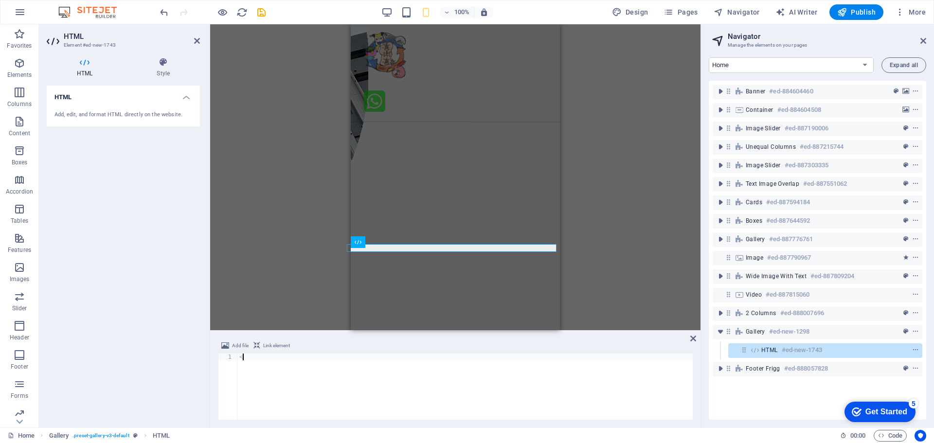
type textarea "ㄇ"
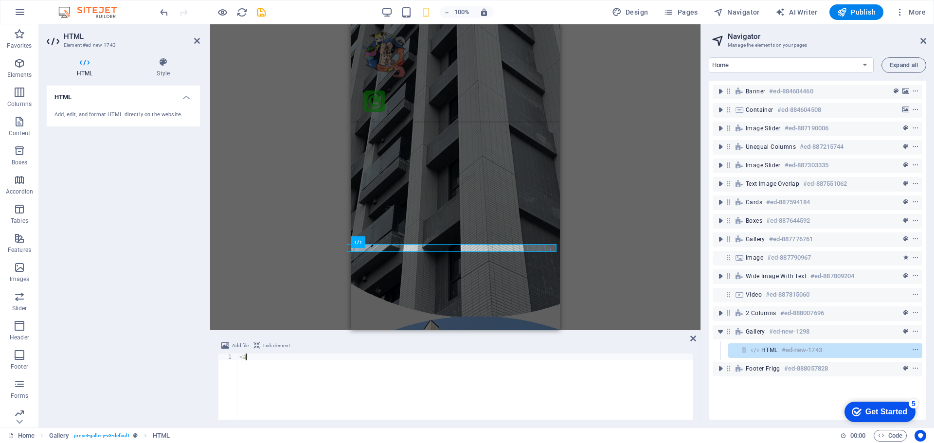
scroll to position [0, 0]
type textarea "<"
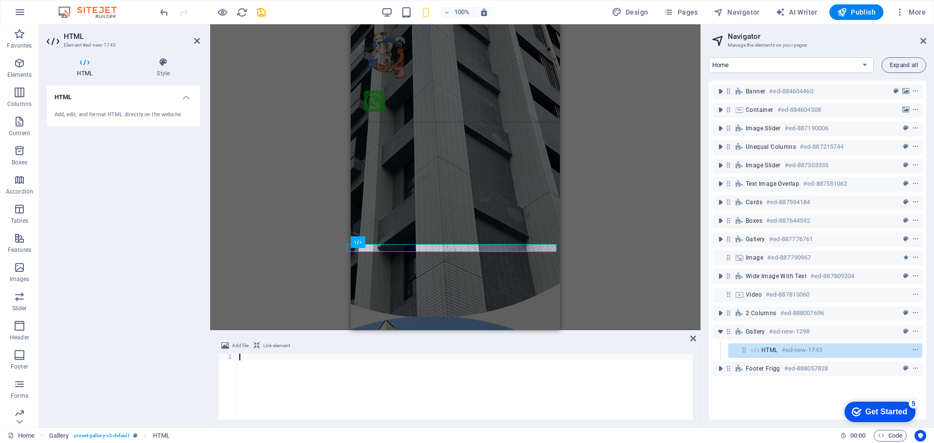
click at [241, 348] on span "Add file" at bounding box center [240, 346] width 17 height 12
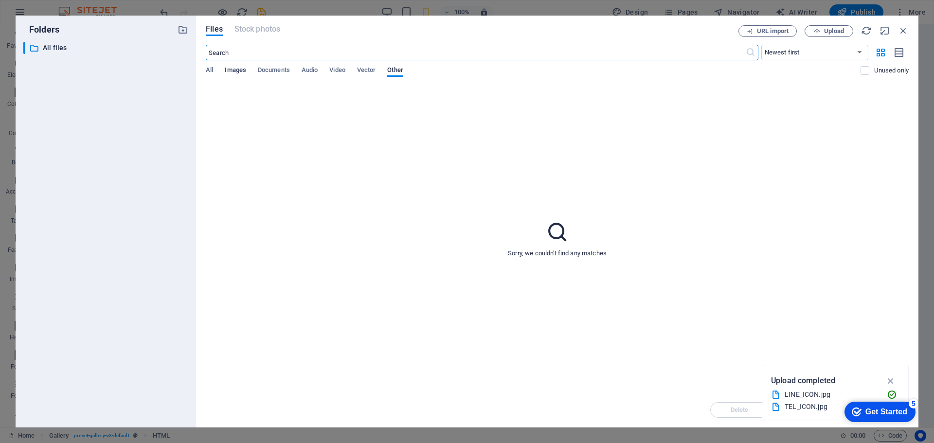
click at [233, 68] on span "Images" at bounding box center [235, 71] width 21 height 14
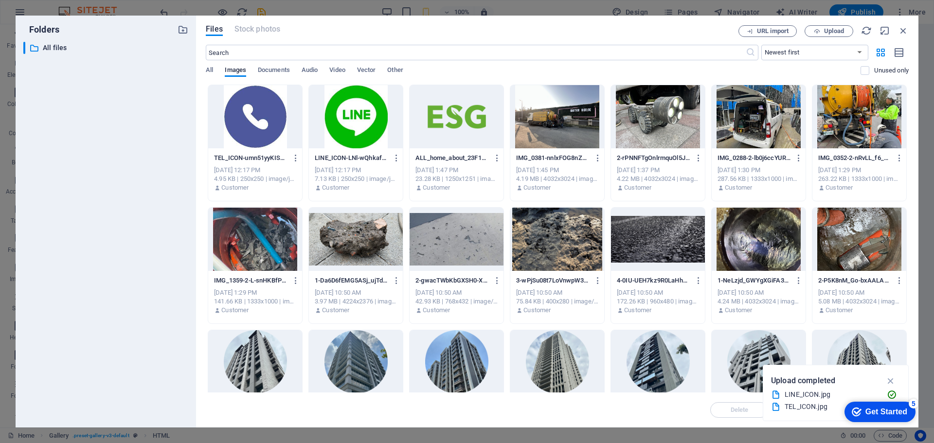
click at [354, 112] on div at bounding box center [356, 116] width 94 height 63
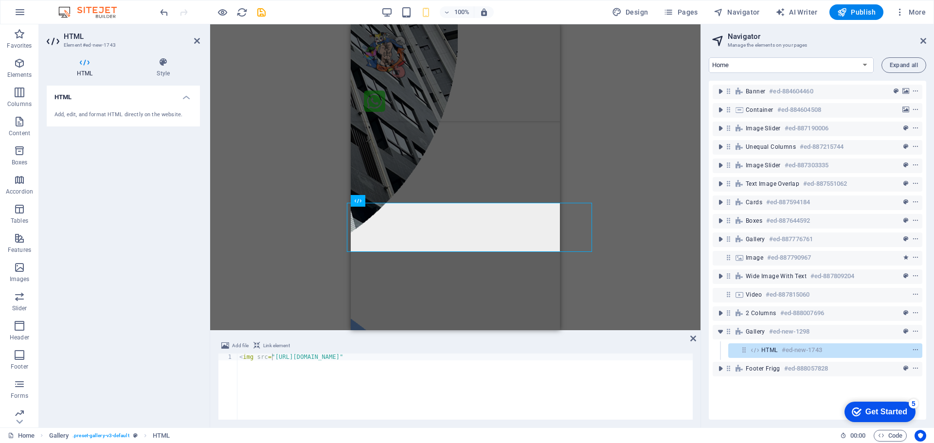
scroll to position [2571, 0]
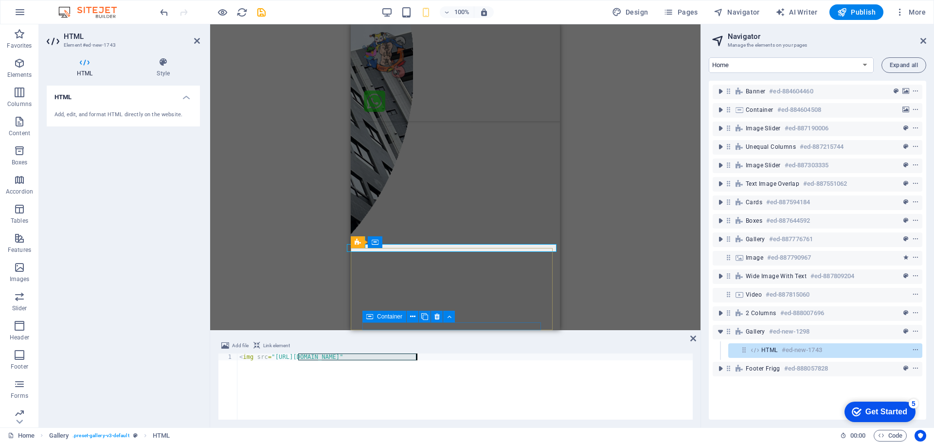
drag, startPoint x: 298, startPoint y: 356, endPoint x: 418, endPoint y: 355, distance: 120.2
click at [418, 355] on div "< img src = "https://cdn1.site-media.eu/images/0/18941128/LINE_ICON-LNl-wQhkafv…" at bounding box center [464, 393] width 455 height 78
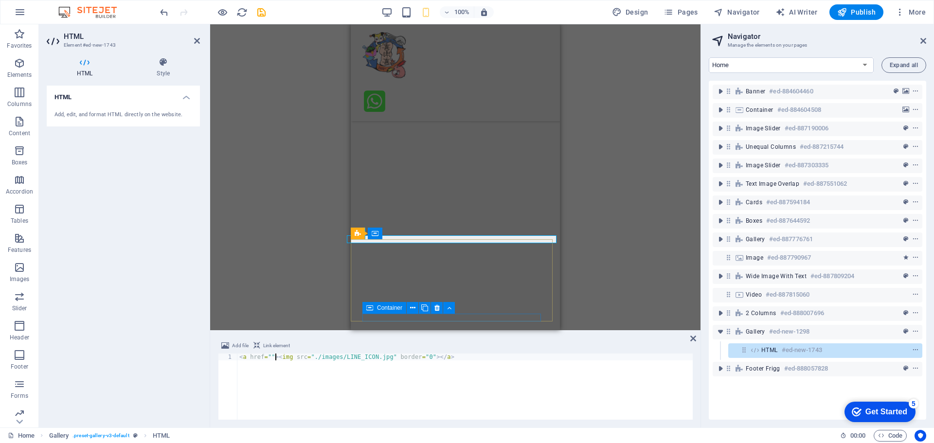
scroll to position [2580, 0]
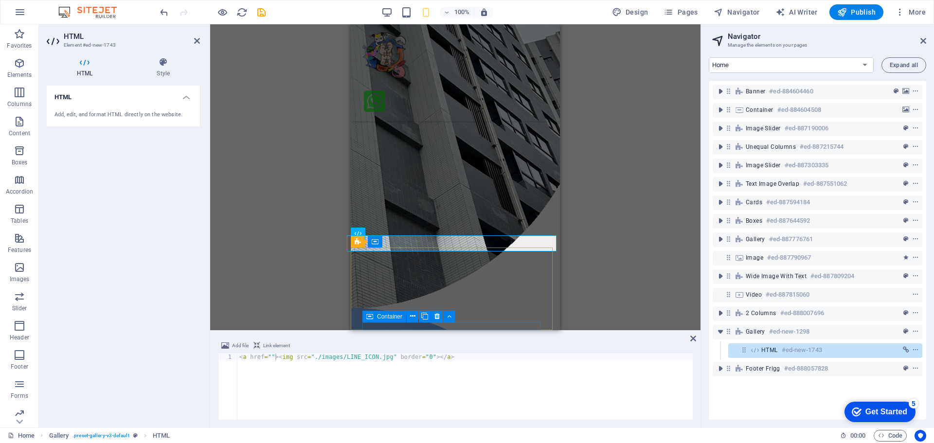
click at [267, 358] on div "< a href = "" > < img src = "./images/LINE_ICON.jpg" border = "0" > </ a >" at bounding box center [464, 394] width 455 height 80
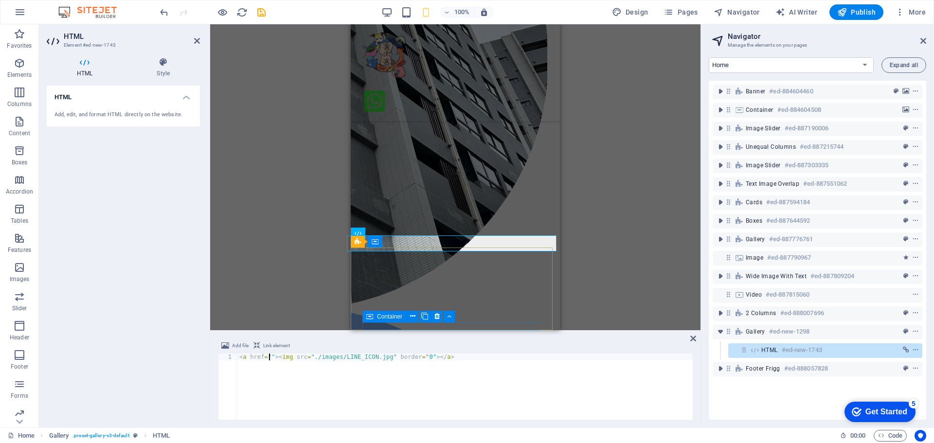
paste textarea "https://line.me/R/ti/p/@momoshop"
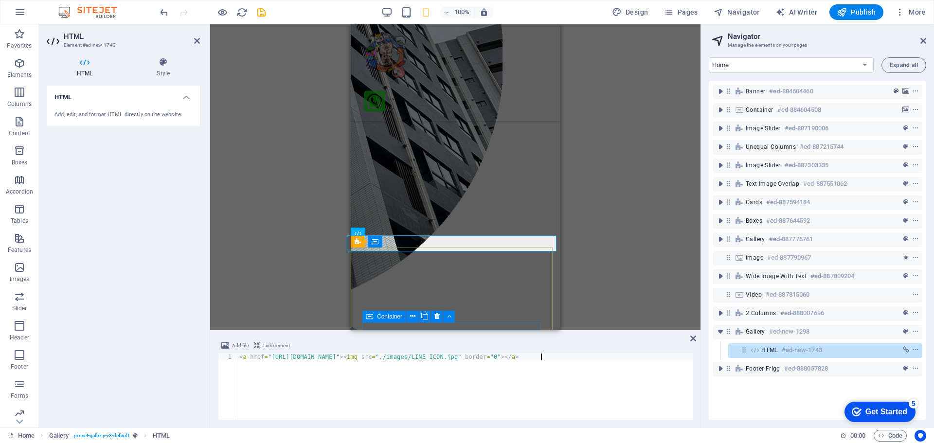
click at [587, 356] on div "< a href = "https://line.me/R/ti/p/@momoshop" > < img src = "./images/LINE_ICON…" at bounding box center [464, 394] width 455 height 80
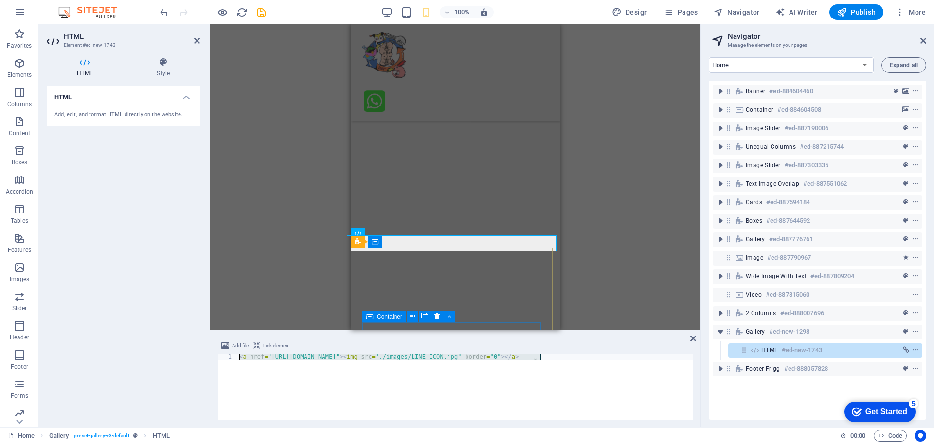
drag, startPoint x: 548, startPoint y: 358, endPoint x: 223, endPoint y: 357, distance: 324.5
click at [223, 357] on div "<a href="https://line.me/R/ti/p/@momoshop"><img src="./images/LINE_ICON.jpg" bo…" at bounding box center [455, 387] width 475 height 66
click at [566, 357] on div "< a href = "https://line.me/R/ti/p/@momoshop" > < img src = "./images/LINE_ICON…" at bounding box center [464, 387] width 455 height 66
paste textarea "<a href="https://line.me/R/ti/p/@momoshop"><img src="./images/LINE_ICON.jpg" bo…"
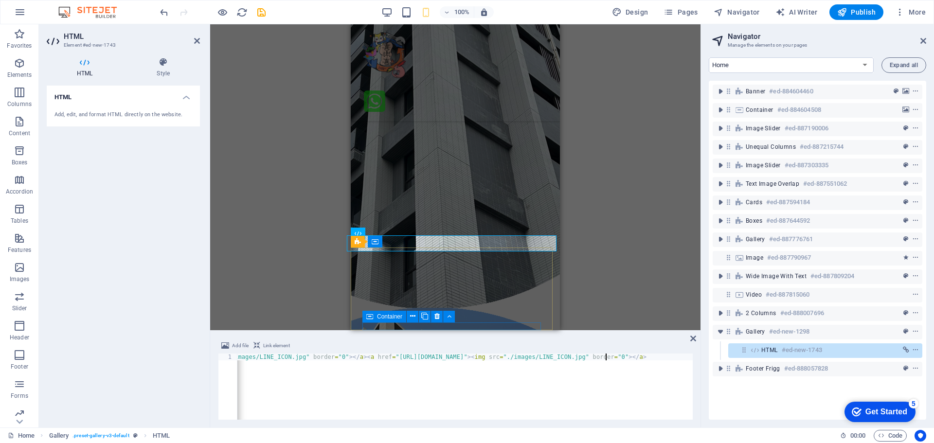
click at [606, 358] on div "< a href = "https://line.me/R/ti/p/@momoshop" > < img src = "./images/LINE_ICON…" at bounding box center [389, 394] width 607 height 80
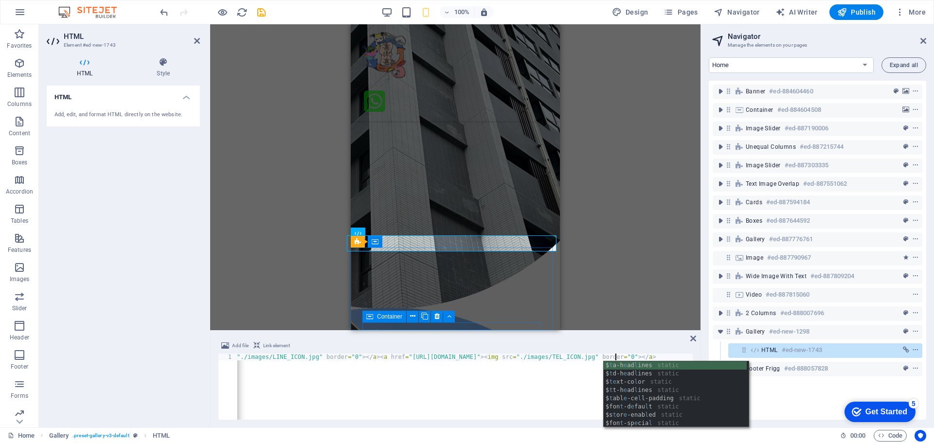
scroll to position [0, 42]
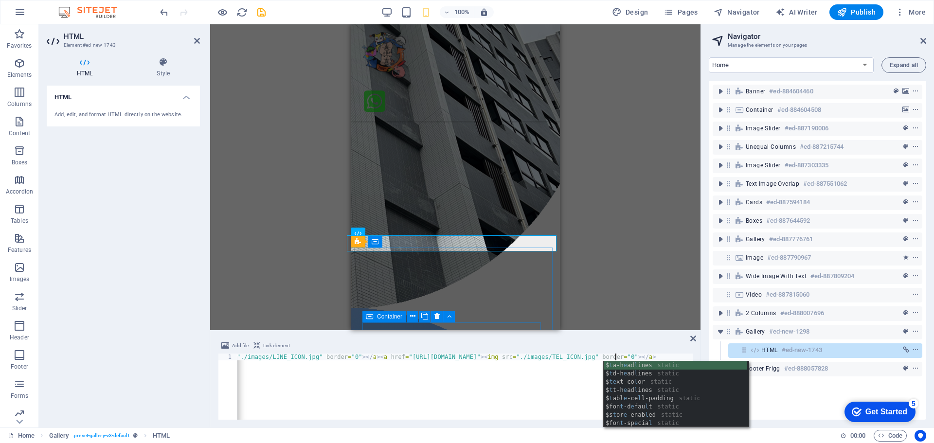
click at [488, 367] on div "< a href = "https://line.me/R/ti/p/@momoshop" > < img src = "./images/LINE_ICON…" at bounding box center [401, 393] width 604 height 78
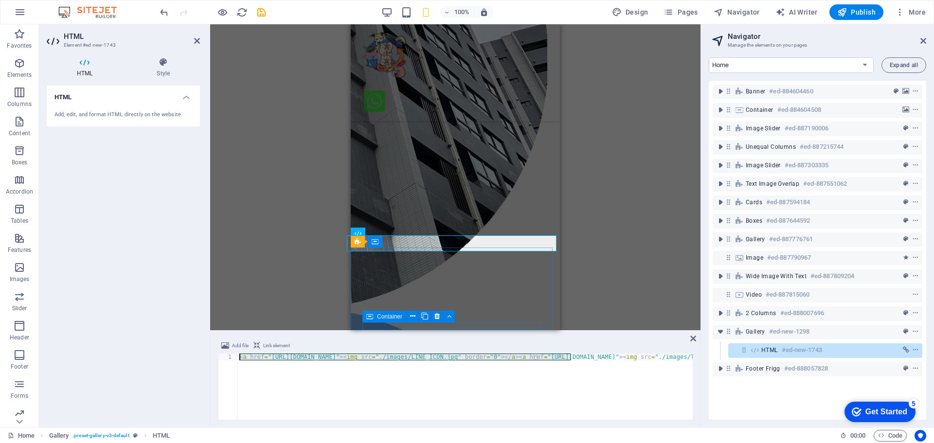
scroll to position [0, 0]
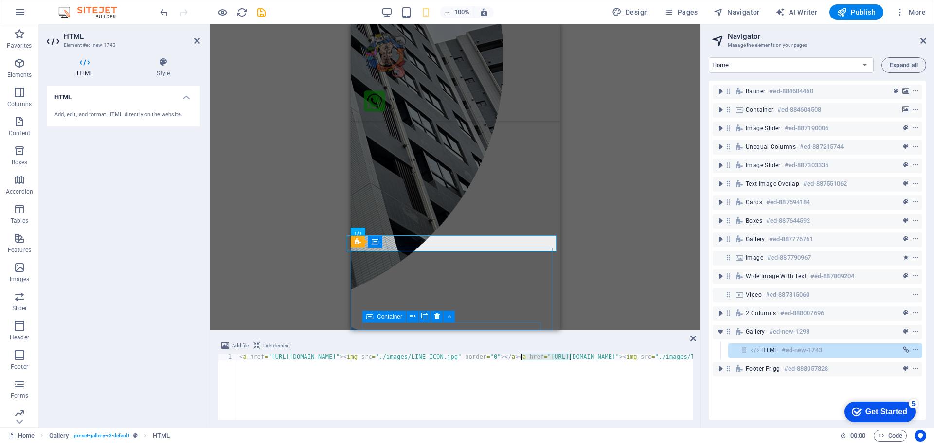
drag, startPoint x: 421, startPoint y: 358, endPoint x: 522, endPoint y: 357, distance: 101.2
click at [522, 357] on div "< a href = "https://line.me/R/ti/p/@momoshop" > < img src = "./images/LINE_ICON…" at bounding box center [539, 393] width 604 height 78
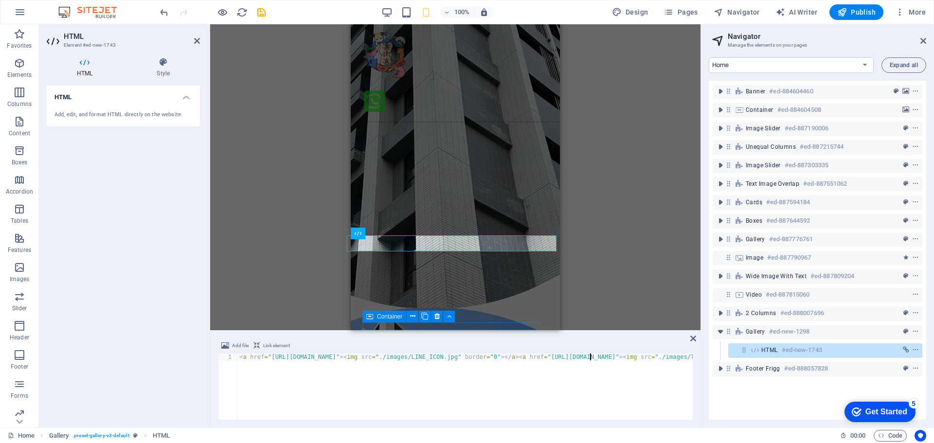
click at [590, 358] on div "< a href = "https://line.me/R/ti/p/@momoshop" > < img src = "./images/LINE_ICON…" at bounding box center [539, 393] width 604 height 78
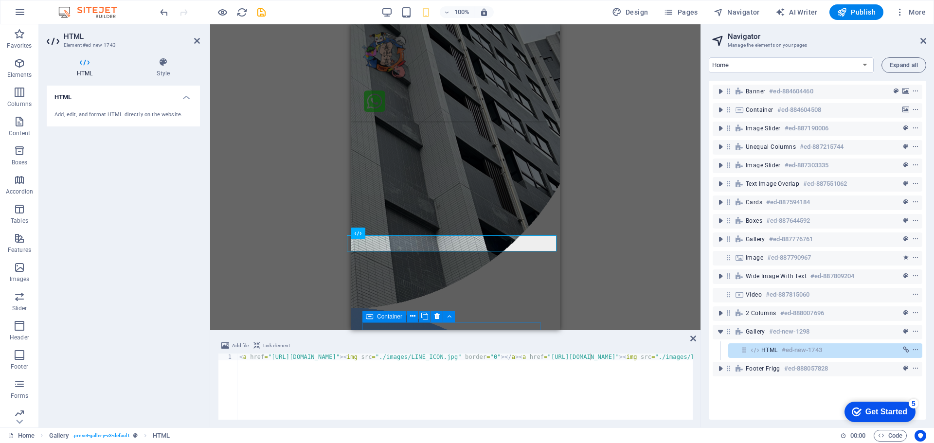
click at [680, 353] on div "Add file Link element" at bounding box center [455, 347] width 475 height 14
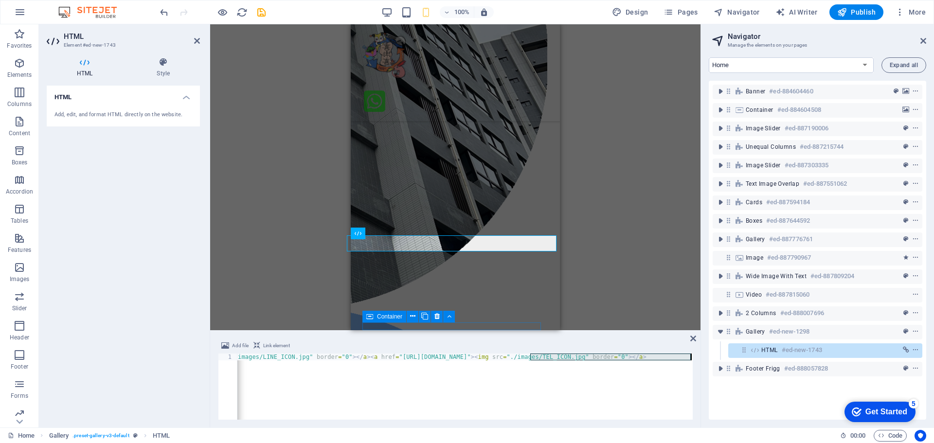
scroll to position [0, 148]
drag, startPoint x: 679, startPoint y: 355, endPoint x: 555, endPoint y: 361, distance: 124.2
click at [555, 361] on div "< a href = "https://line.me/R/ti/p/@momoshop" > < img src = "./images/LINE_ICON…" at bounding box center [391, 393] width 604 height 78
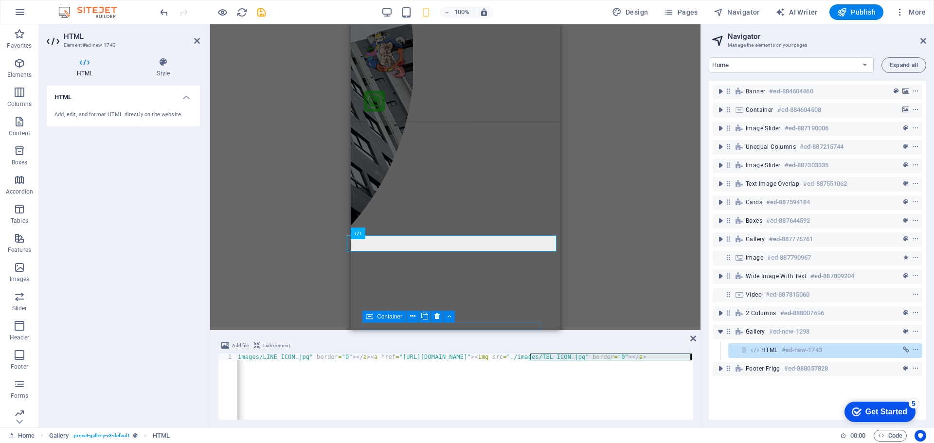
click at [527, 356] on div "< a href = "https://line.me/R/ti/p/@momoshop" > < img src = "./images/LINE_ICON…" at bounding box center [391, 393] width 604 height 78
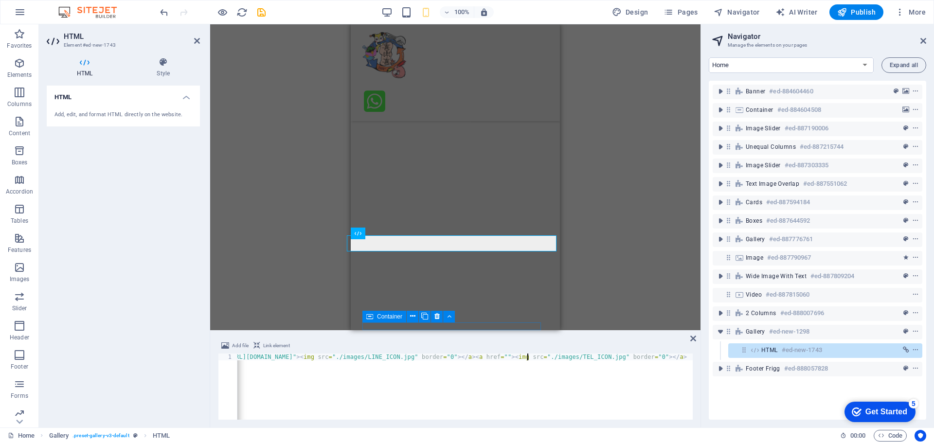
scroll to position [0, 43]
paste textarea "<a href="tel:+886123456789">"
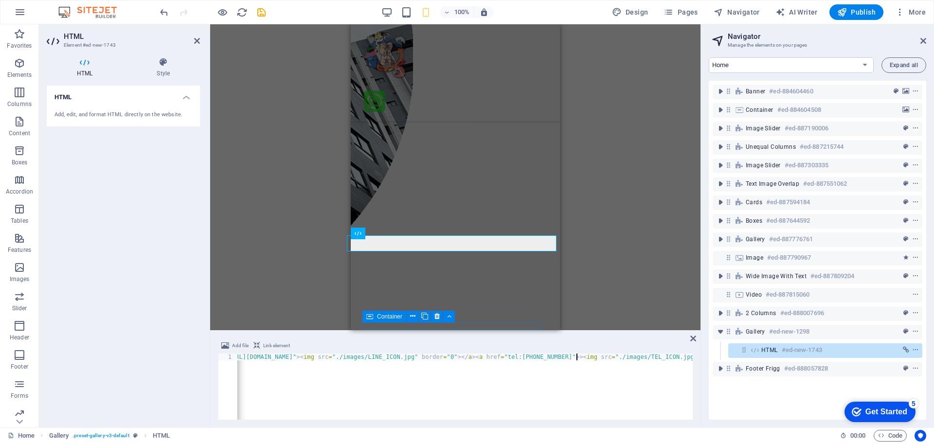
scroll to position [0, 31]
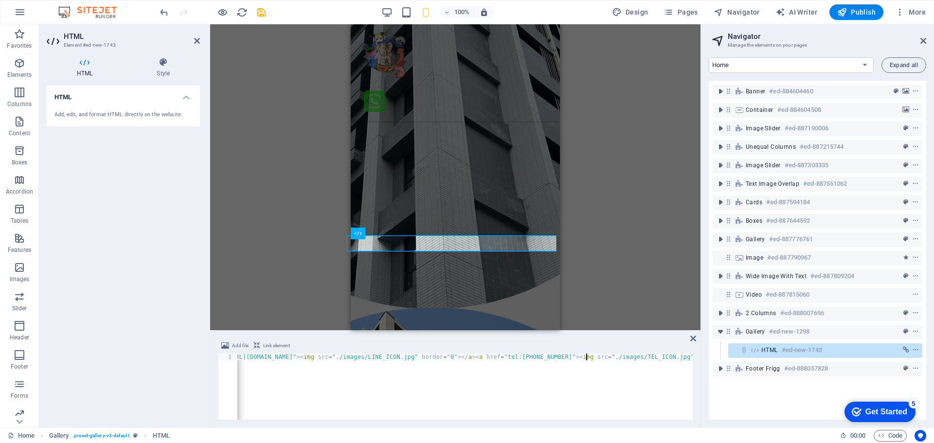
click at [370, 357] on div "< a href = "https://line.me/R/ti/p/@momoshop" > < img src = "./images/LINE_ICON…" at bounding box center [471, 393] width 555 height 78
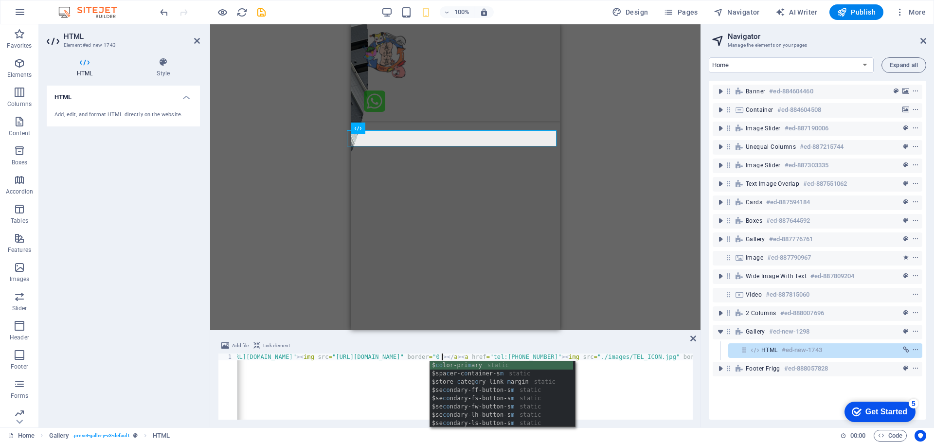
scroll to position [2685, 0]
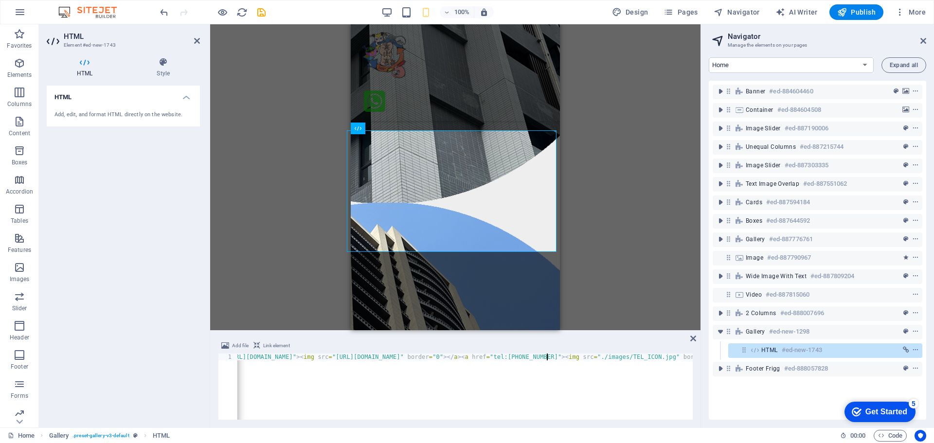
click at [548, 355] on div "< a href = "https://line.me/R/ti/p/@momoshop" > < img src = "https://0919619236…" at bounding box center [506, 393] width 624 height 78
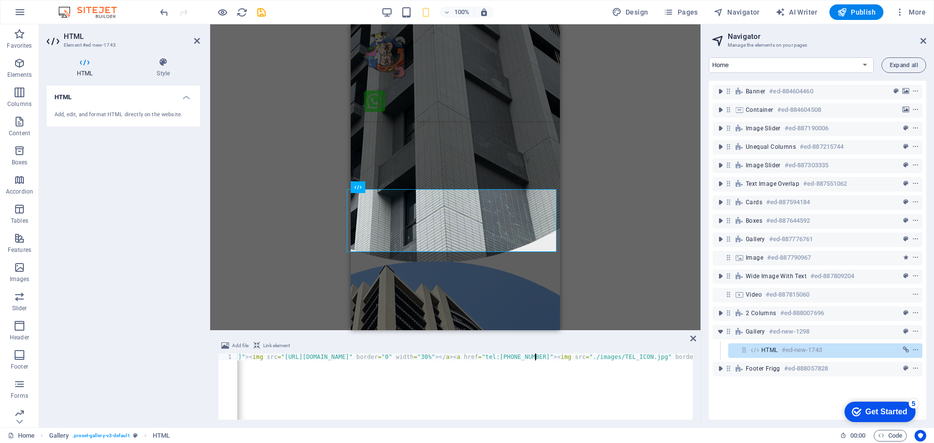
scroll to position [0, 0]
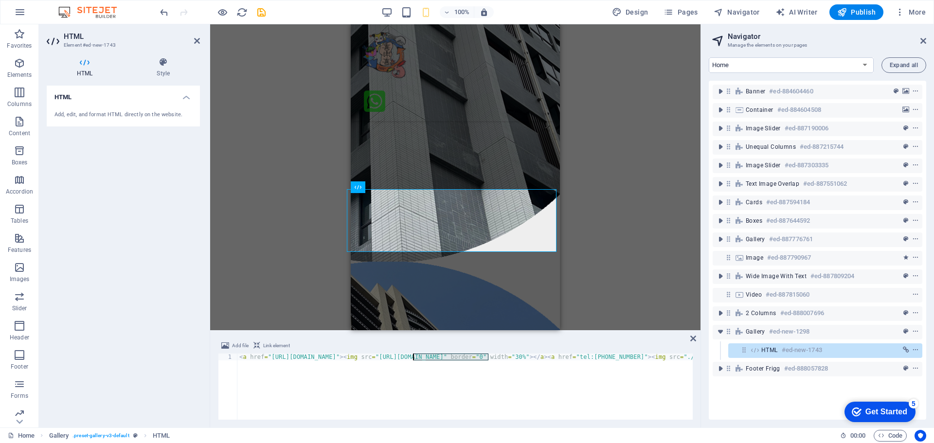
drag, startPoint x: 488, startPoint y: 357, endPoint x: 414, endPoint y: 357, distance: 73.9
click at [414, 357] on div "< a href = "https://line.me/R/ti/p/@momoshop" > < img src = "https://0919619236…" at bounding box center [568, 393] width 663 height 78
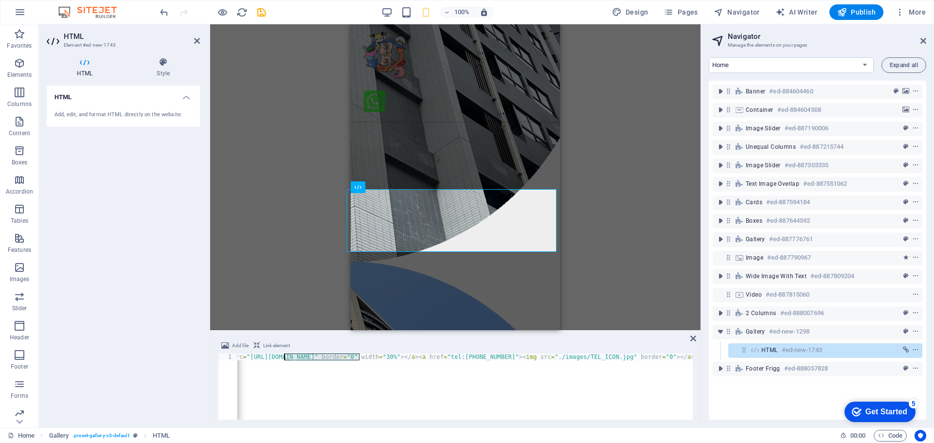
scroll to position [0, 206]
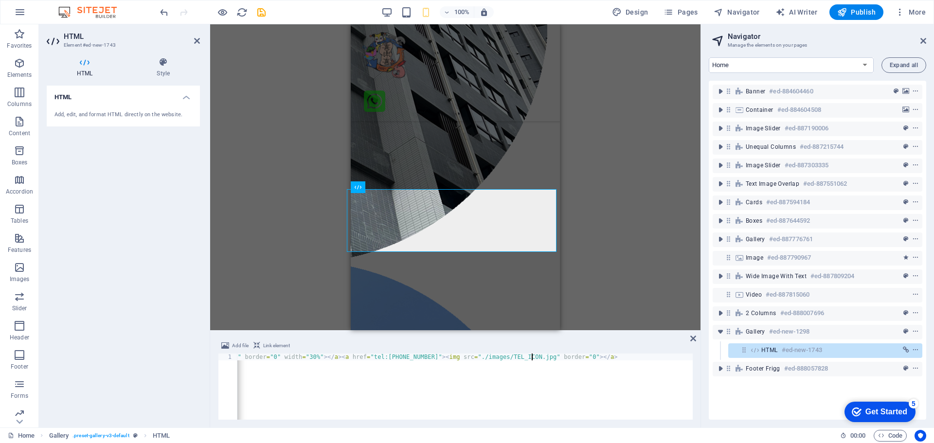
click at [531, 355] on div "< a href = "https://line.me/R/ti/p/@momoshop" > < img src = "https://0919619236…" at bounding box center [363, 393] width 663 height 78
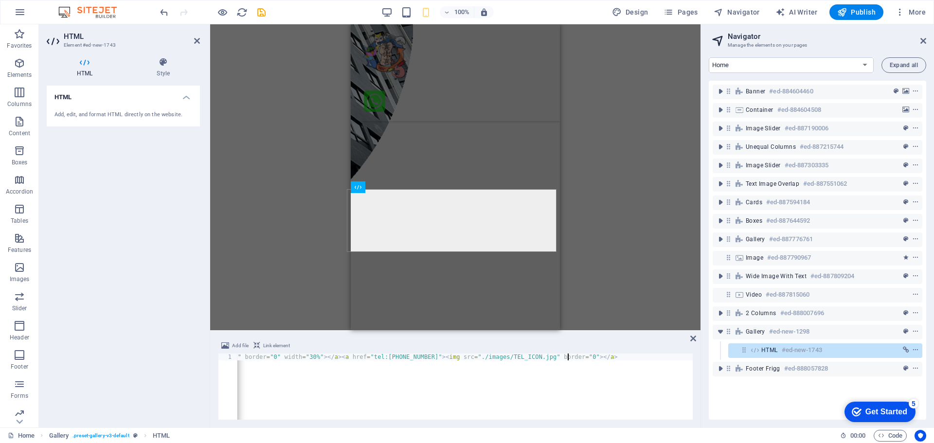
click at [569, 356] on div "< a href = "https://line.me/R/ti/p/@momoshop" > < img src = "https://0919619236…" at bounding box center [363, 393] width 663 height 78
paste textarea "https://0919619236.com/"
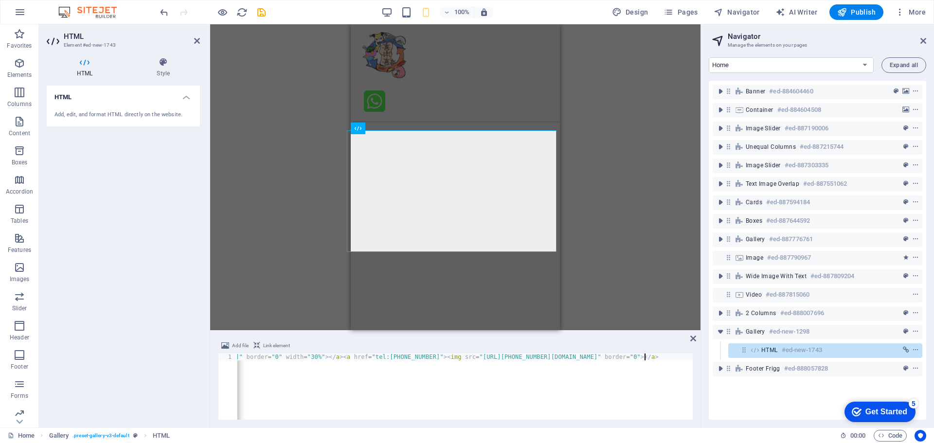
scroll to position [0, 280]
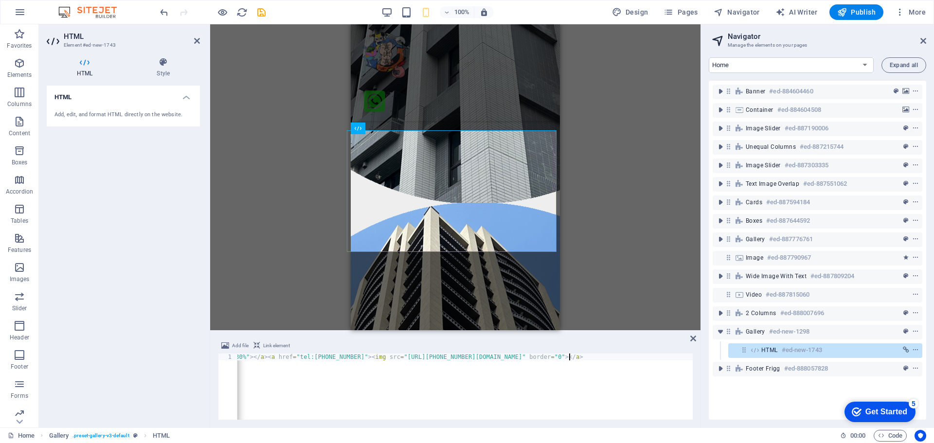
click at [673, 354] on div "< a href = "https://line.me/R/ti/p/@momoshop" > < img src = "https://0919619236…" at bounding box center [325, 393] width 735 height 78
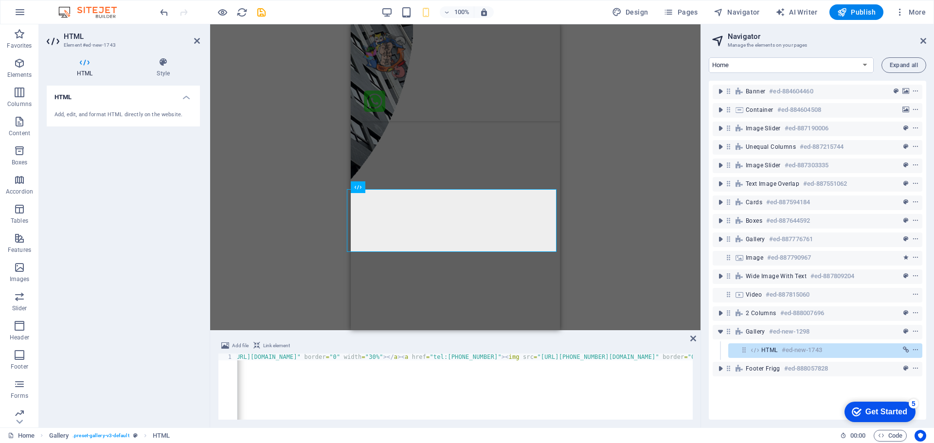
scroll to position [0, 0]
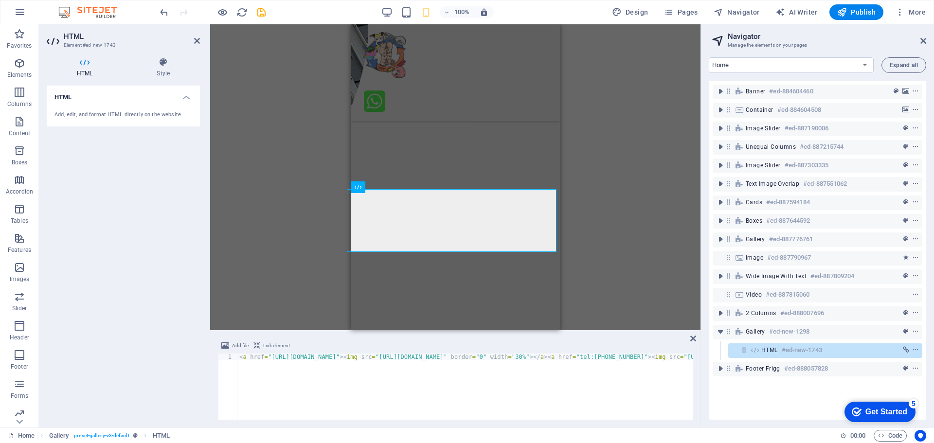
click at [237, 358] on div "< a href = "https://line.me/R/ti/p/@momoshop" > < img src = "https://0919619236…" at bounding box center [624, 393] width 774 height 78
click at [316, 354] on div "< div bgcolor = "#ffffff" > < a href = "https://line.me/R/ti/p/@momoshop" > < i…" at bounding box center [671, 393] width 869 height 78
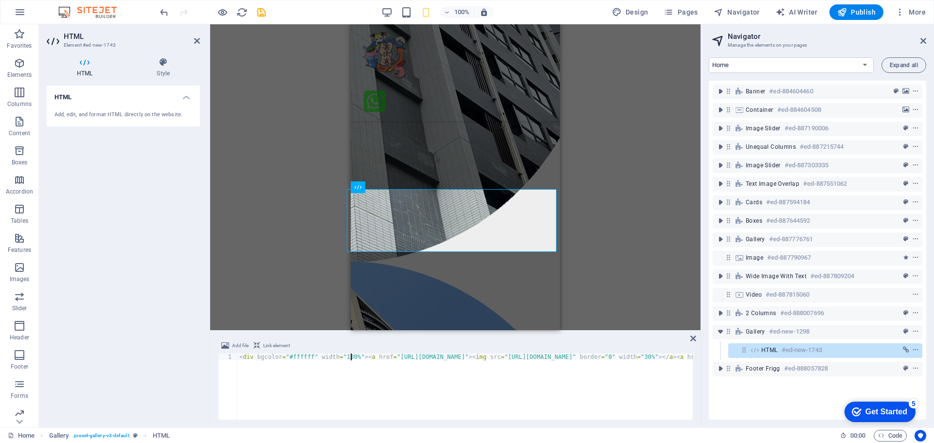
type textarea "<div bgcolor="#ffffff" width="100%><a href="https://line.me/R/ti/p/@momoshop"><…"
click at [631, 262] on div "Drag here to replace the existing content. Press “Ctrl” if you want to create a…" at bounding box center [455, 177] width 490 height 306
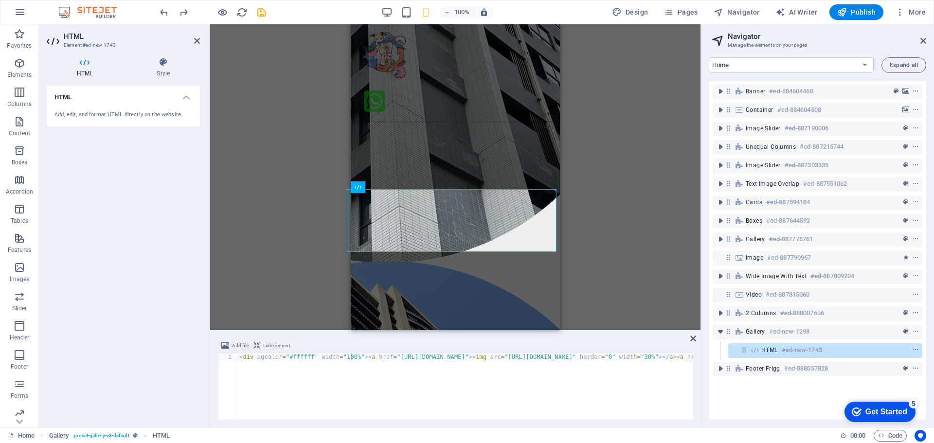
click at [625, 225] on div "Drag here to replace the existing content. Press “Ctrl” if you want to create a…" at bounding box center [455, 177] width 490 height 306
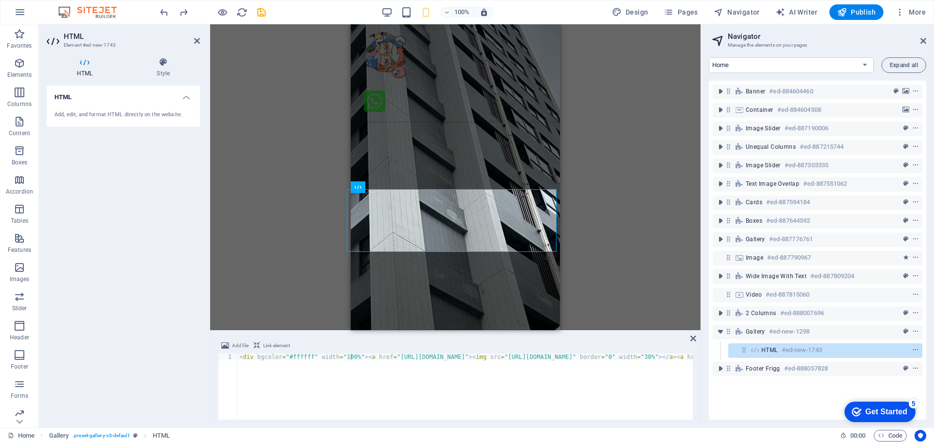
scroll to position [2611, 0]
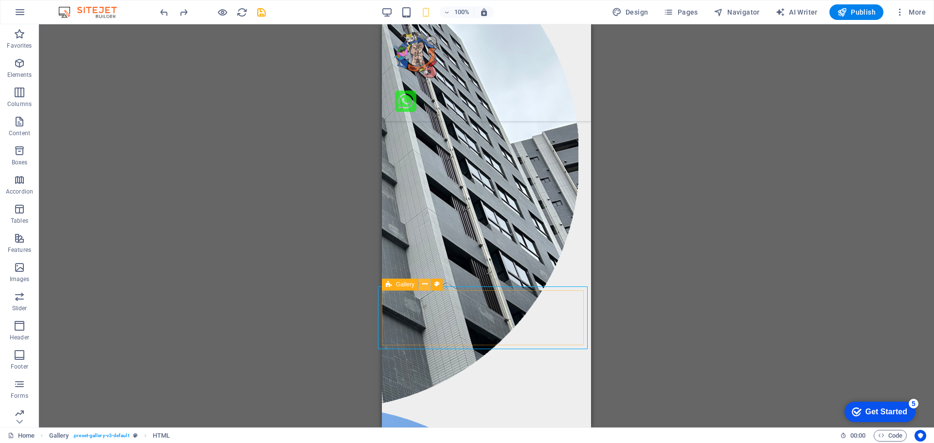
click at [425, 283] on icon at bounding box center [424, 284] width 5 height 10
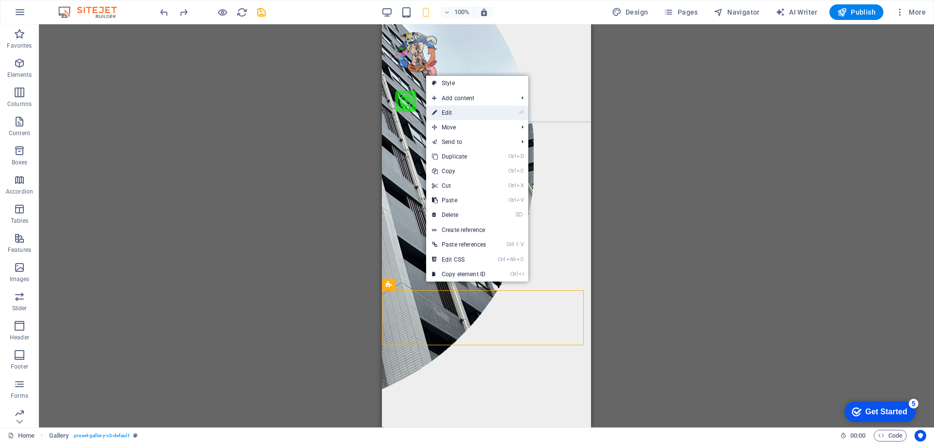
click at [464, 115] on link "⏎ Edit" at bounding box center [459, 113] width 66 height 15
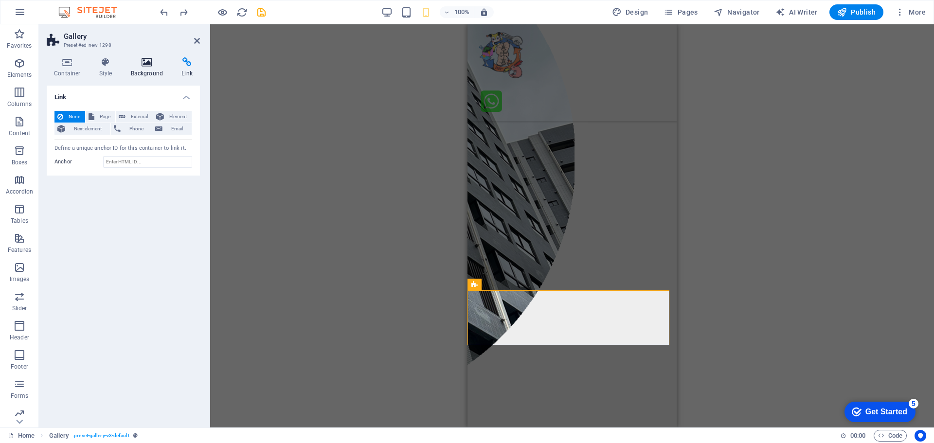
click at [145, 62] on icon at bounding box center [147, 62] width 47 height 10
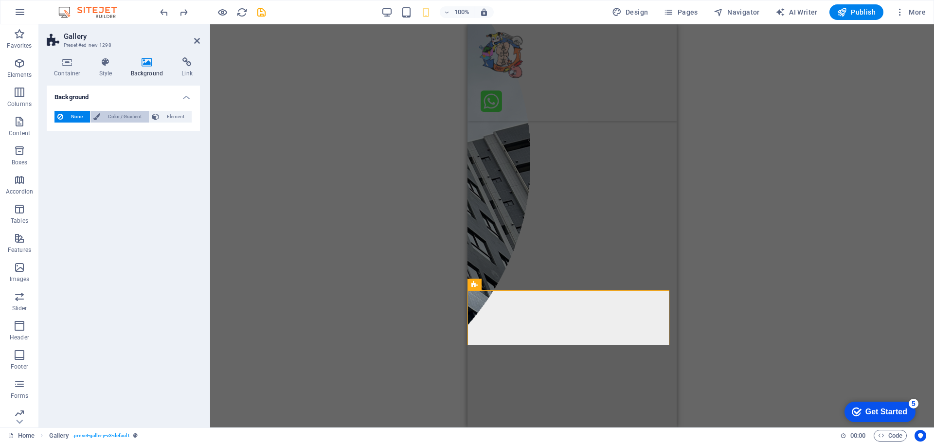
click at [113, 112] on span "Color / Gradient" at bounding box center [124, 117] width 43 height 12
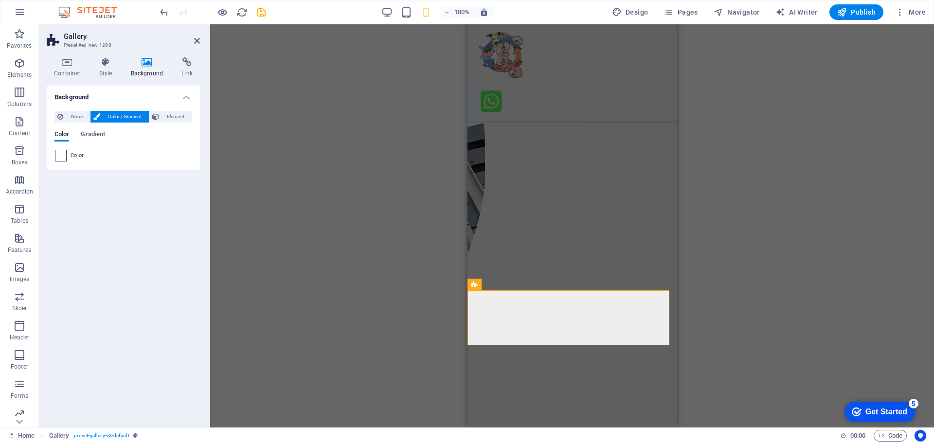
click at [60, 158] on span at bounding box center [60, 155] width 11 height 11
type input "#ffffff"
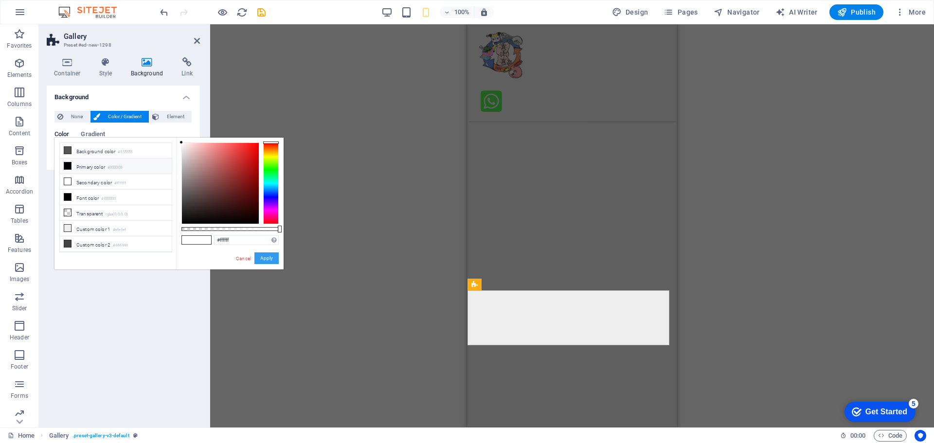
click at [269, 259] on button "Apply" at bounding box center [266, 258] width 24 height 12
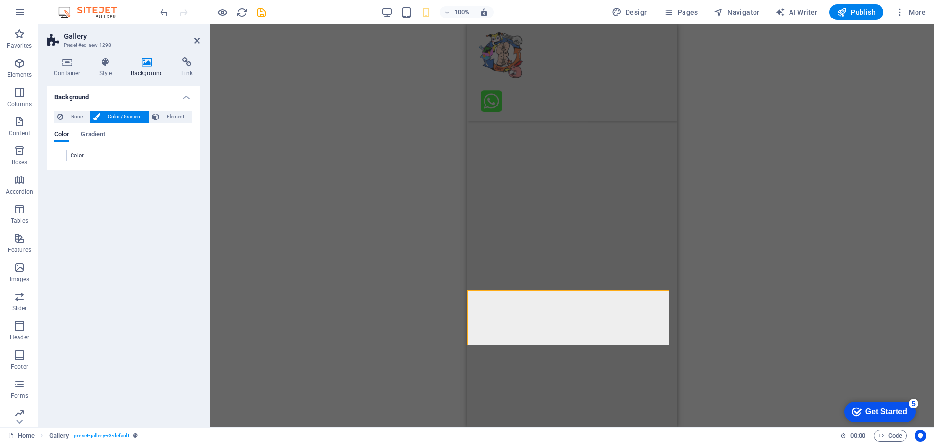
click at [773, 329] on div "Drag here to replace the existing content. Press “Ctrl” if you want to create a…" at bounding box center [572, 225] width 724 height 403
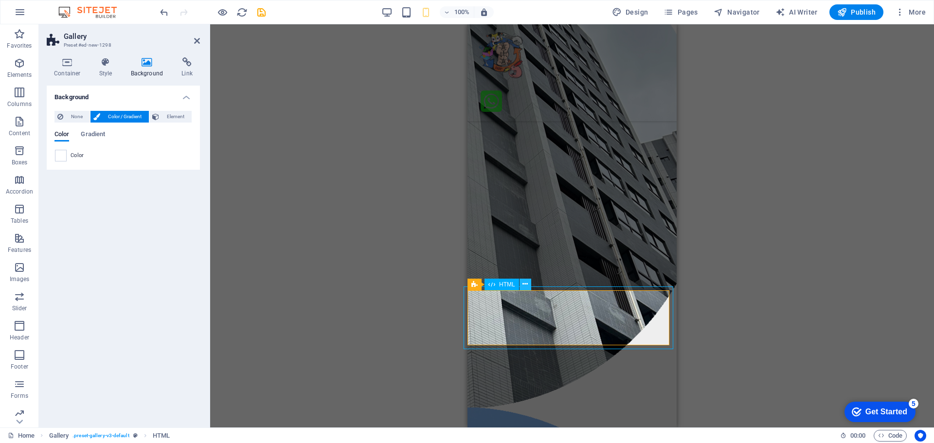
click at [527, 283] on icon at bounding box center [524, 284] width 5 height 10
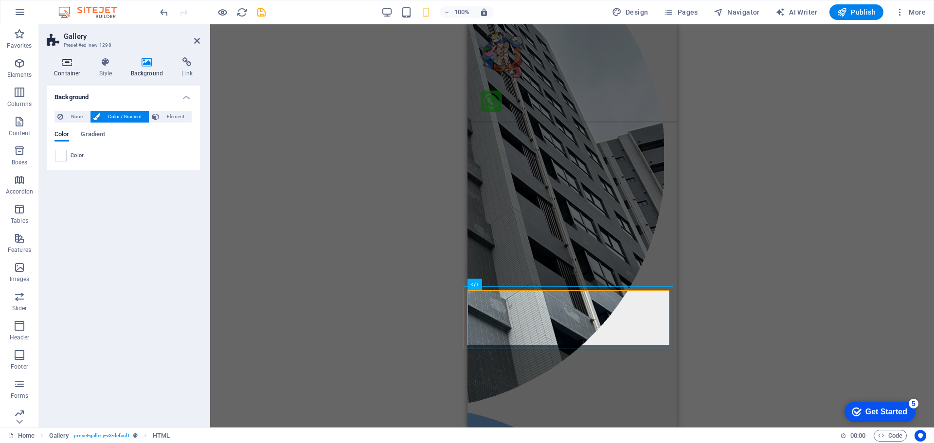
click at [68, 67] on icon at bounding box center [67, 62] width 41 height 10
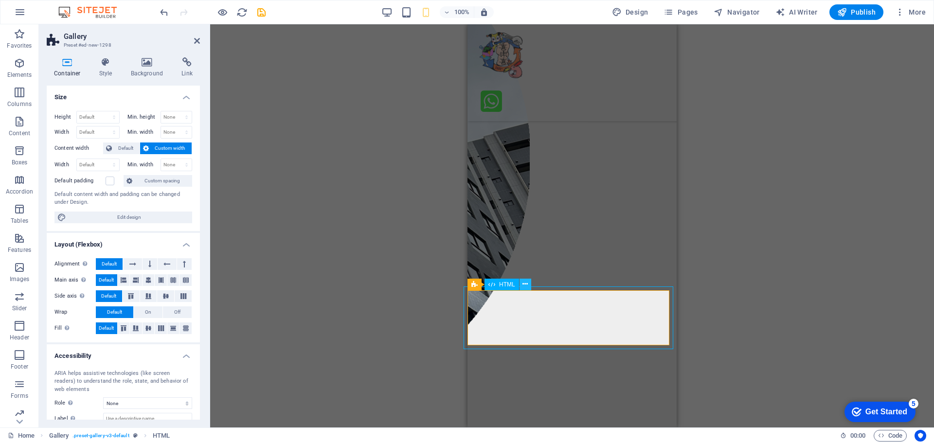
click at [523, 284] on icon at bounding box center [524, 284] width 5 height 10
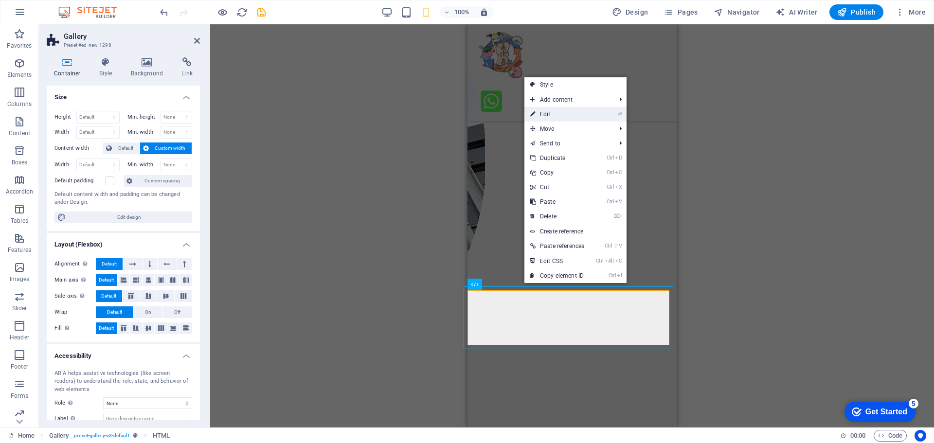
click at [547, 114] on link "⏎ Edit" at bounding box center [557, 114] width 66 height 15
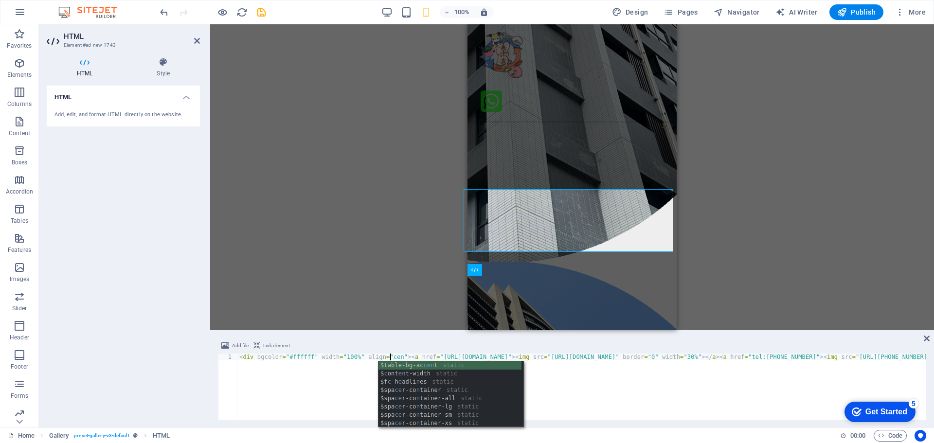
scroll to position [0, 13]
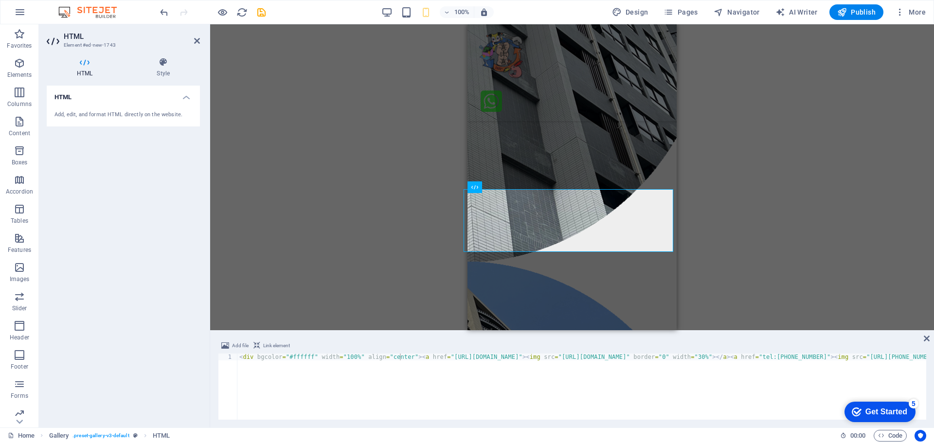
click at [774, 213] on div "Drag here to replace the existing content. Press “Ctrl” if you want to create a…" at bounding box center [572, 177] width 724 height 306
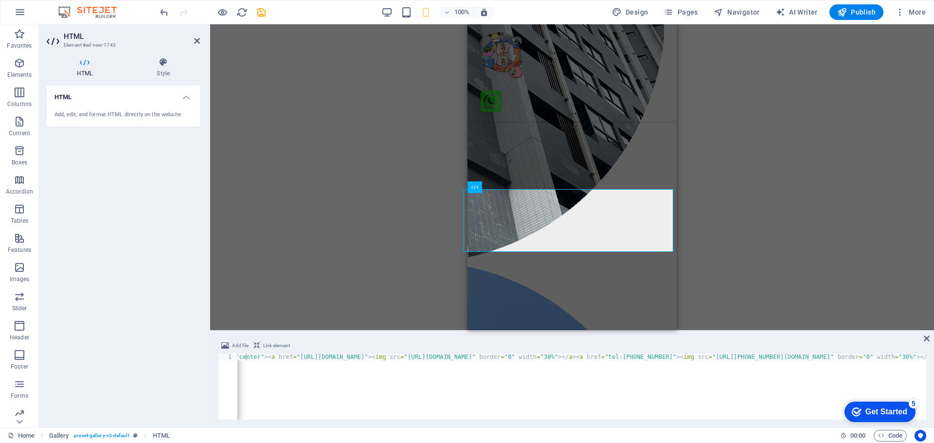
scroll to position [0, 255]
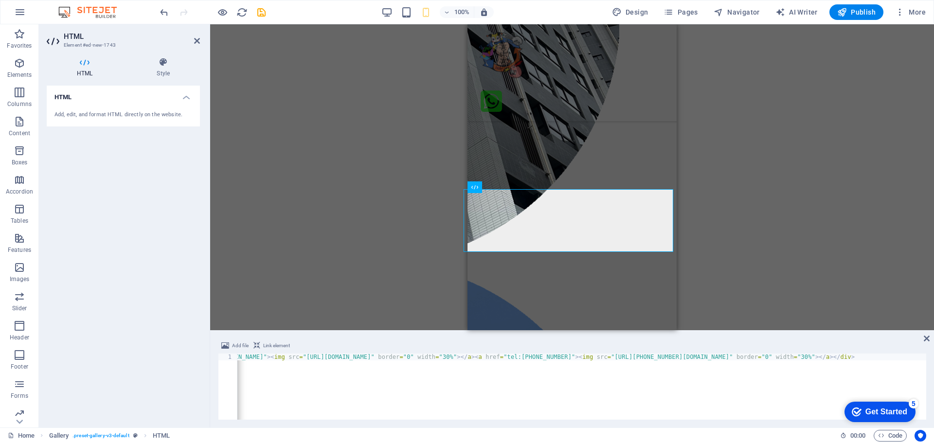
type textarea "<div bgcolor="#ffffff" width="100%" align="center"><a href="https://line.me/R/t…"
click at [653, 356] on div "< div bgcolor = "#ffffff" width = "100%" align = "center" > < a href = "https:/…" at bounding box center [462, 393] width 961 height 78
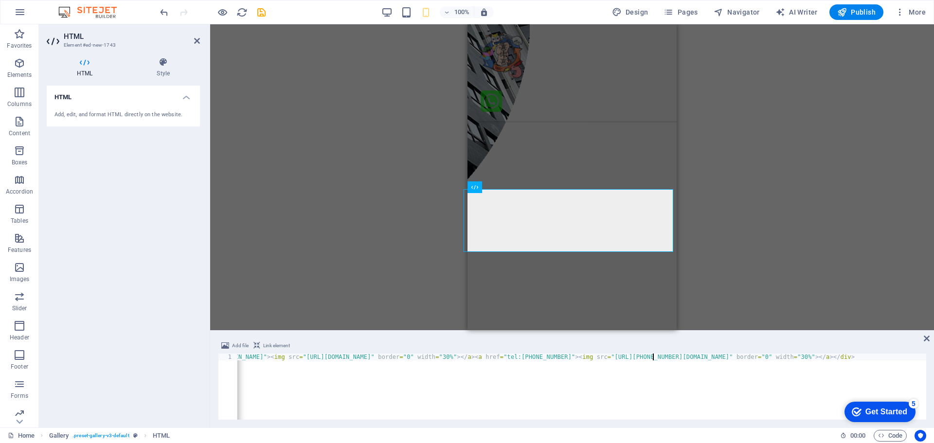
click at [558, 357] on div "< div bgcolor = "#ffffff" width = "100%" align = "center" > < a href = "https:/…" at bounding box center [462, 393] width 961 height 78
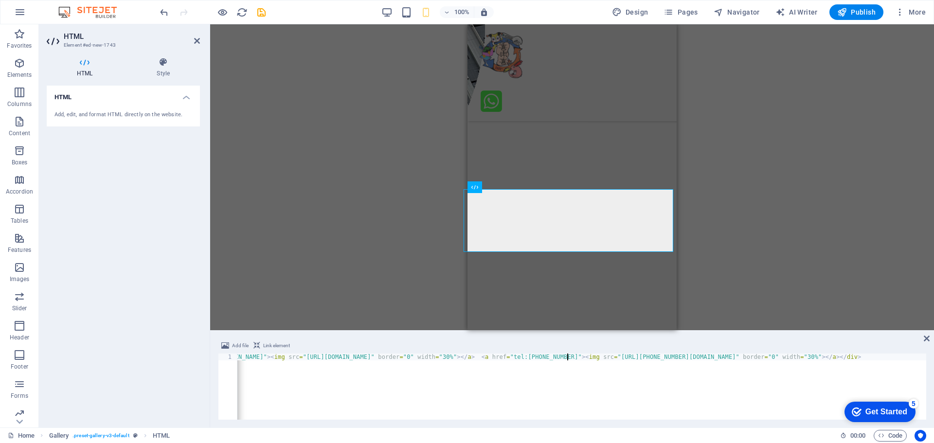
scroll to position [0, 0]
click at [752, 266] on div "Drag here to replace the existing content. Press “Ctrl” if you want to create a…" at bounding box center [572, 177] width 724 height 306
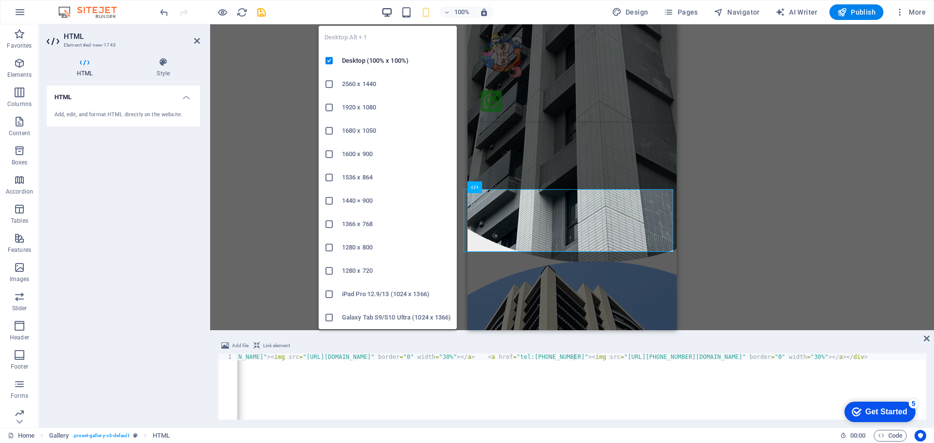
click at [391, 9] on icon "button" at bounding box center [386, 12] width 11 height 11
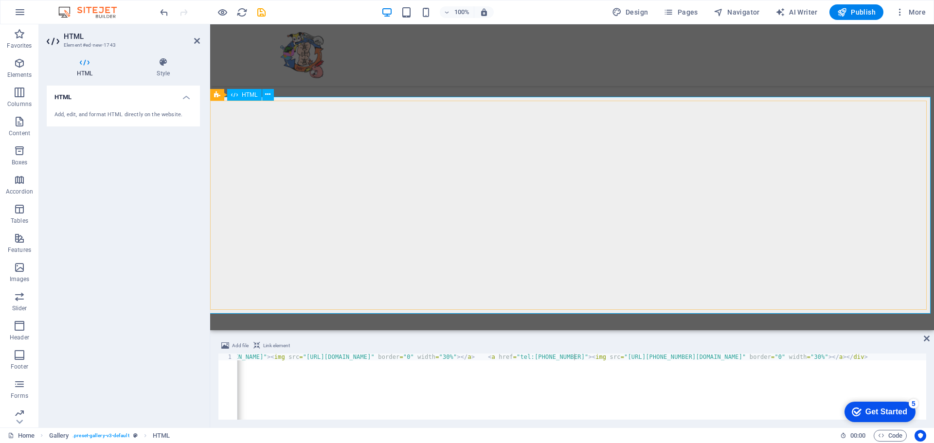
scroll to position [2783, 0]
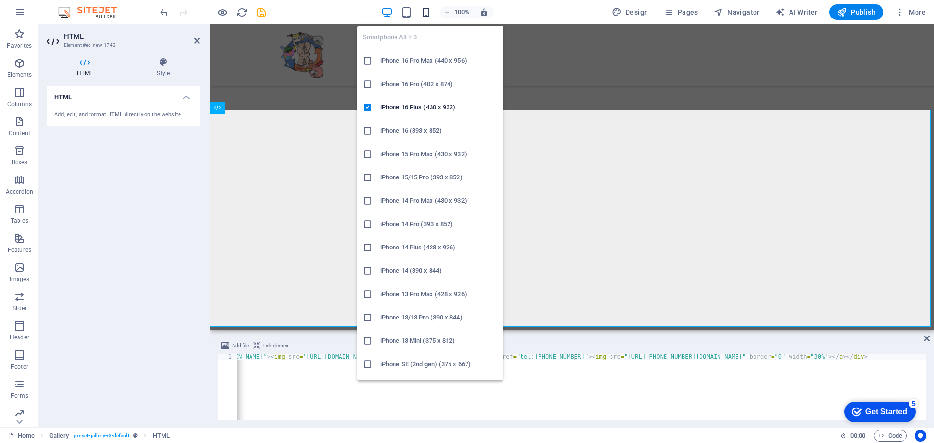
click at [426, 7] on icon "button" at bounding box center [425, 12] width 11 height 11
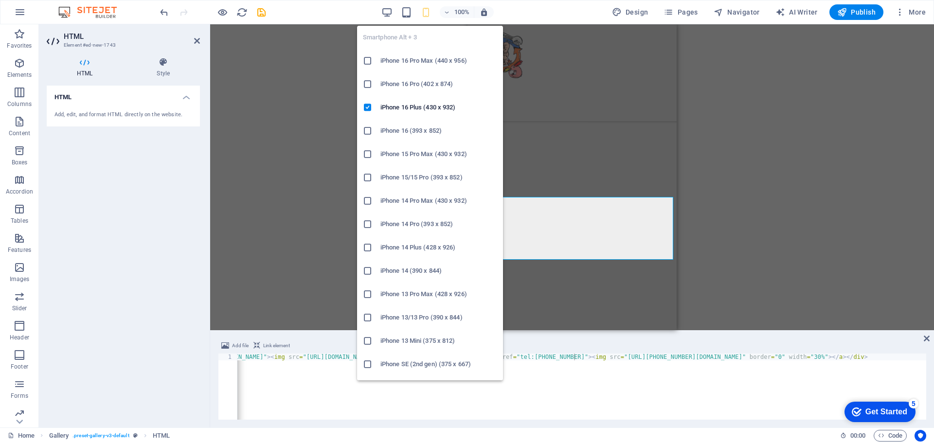
scroll to position [2618, 0]
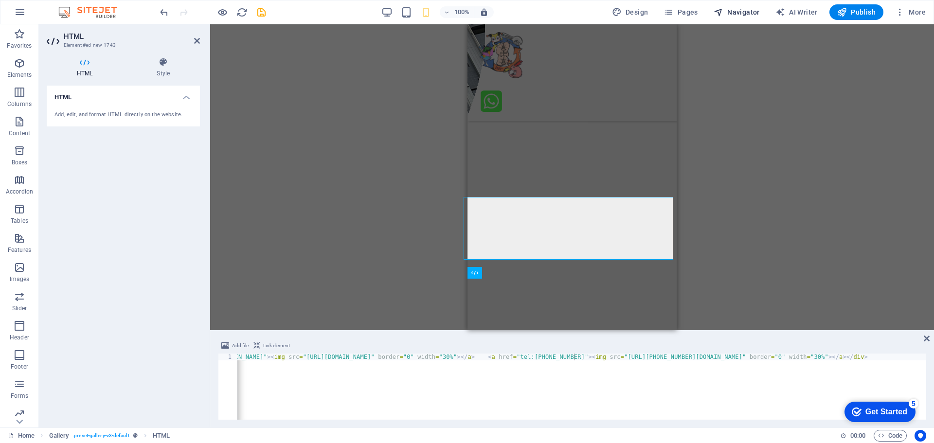
click at [0, 0] on icon "button" at bounding box center [0, 0] width 0 height 0
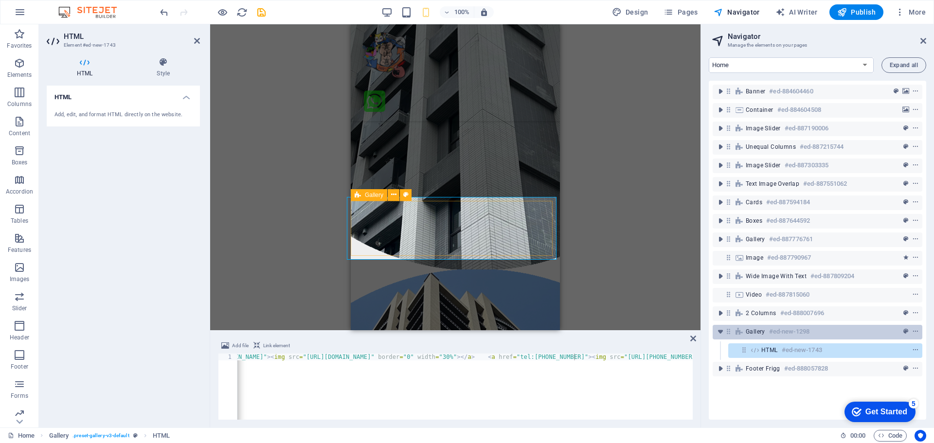
click at [759, 331] on span "Gallery" at bounding box center [755, 332] width 19 height 8
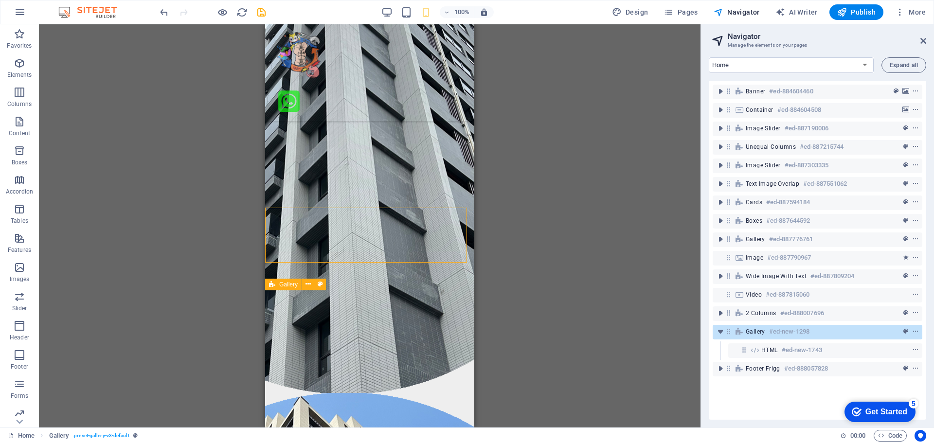
scroll to position [2611, 0]
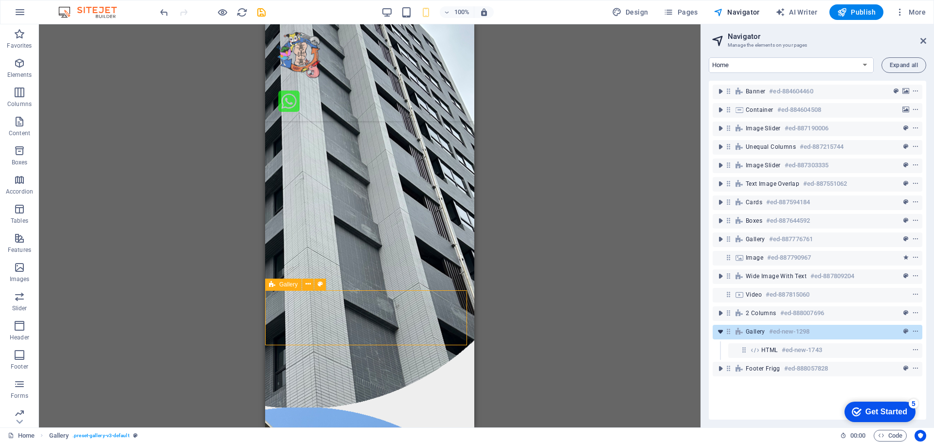
click at [720, 335] on icon "toggle-expand" at bounding box center [721, 332] width 10 height 10
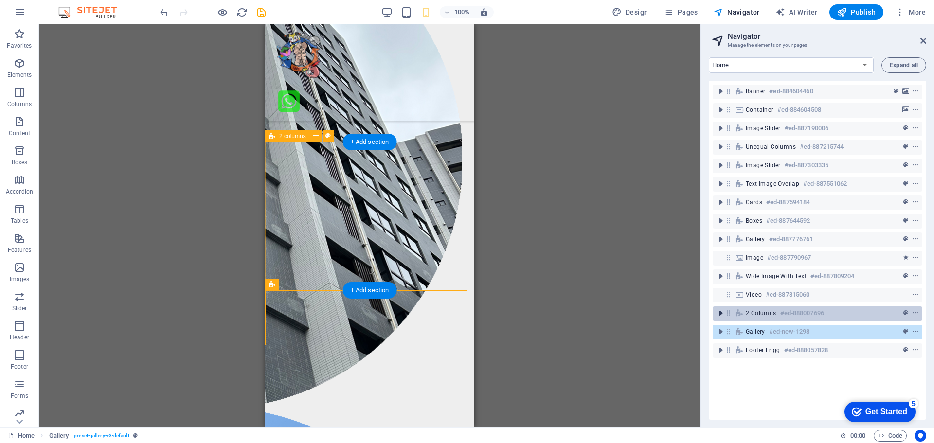
click at [722, 315] on icon "toggle-expand" at bounding box center [721, 313] width 10 height 10
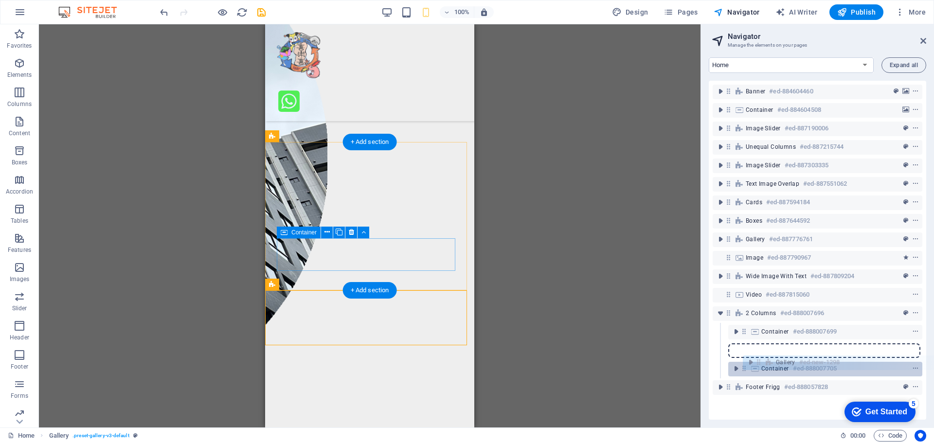
drag, startPoint x: 727, startPoint y: 368, endPoint x: 760, endPoint y: 362, distance: 34.1
click at [760, 362] on div "Banner #ed-884604460 Container #ed-884604508 Image Slider #ed-887190006 Unequal…" at bounding box center [817, 250] width 217 height 339
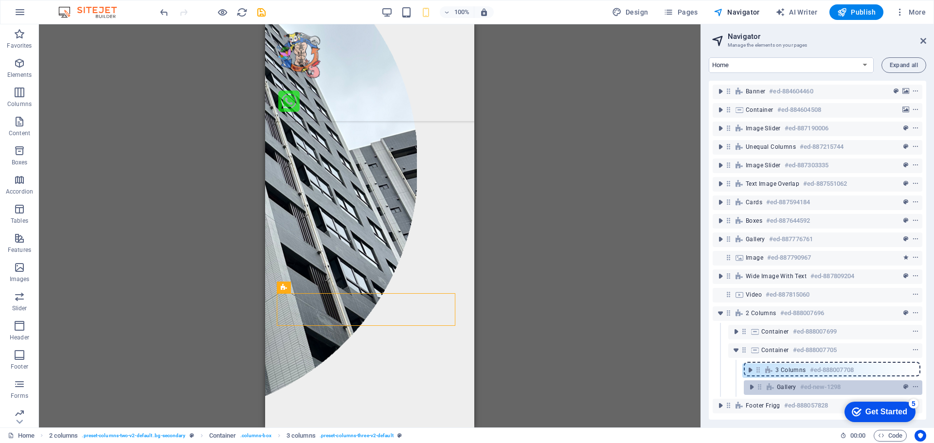
drag, startPoint x: 760, startPoint y: 388, endPoint x: 759, endPoint y: 369, distance: 19.5
click at [759, 369] on div "Banner #ed-884604460 Container #ed-884604508 Image Slider #ed-887190006 Unequal…" at bounding box center [817, 250] width 217 height 339
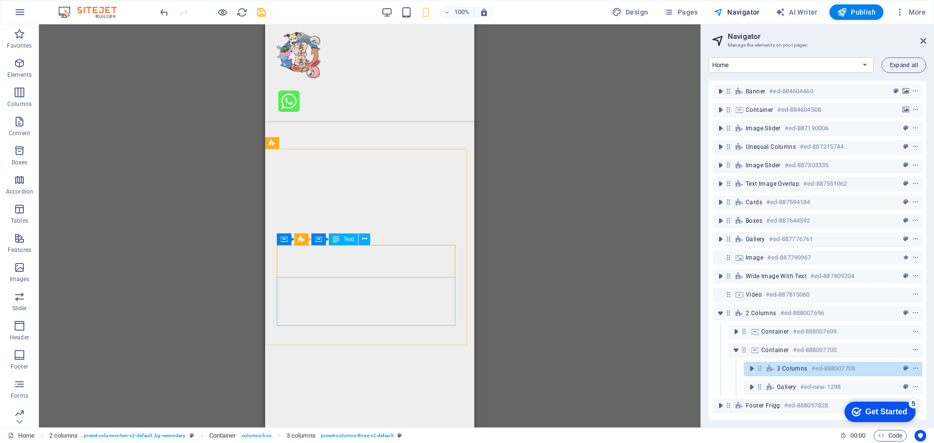
click at [349, 236] on span "Text" at bounding box center [348, 239] width 11 height 6
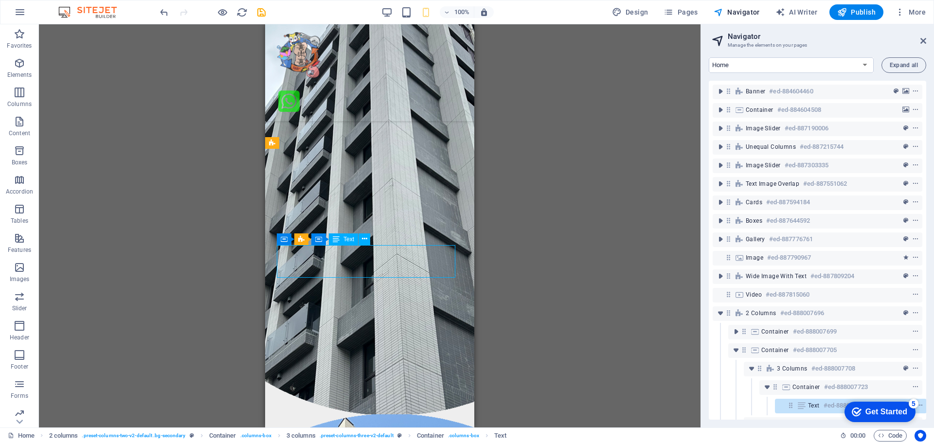
scroll to position [42, 2]
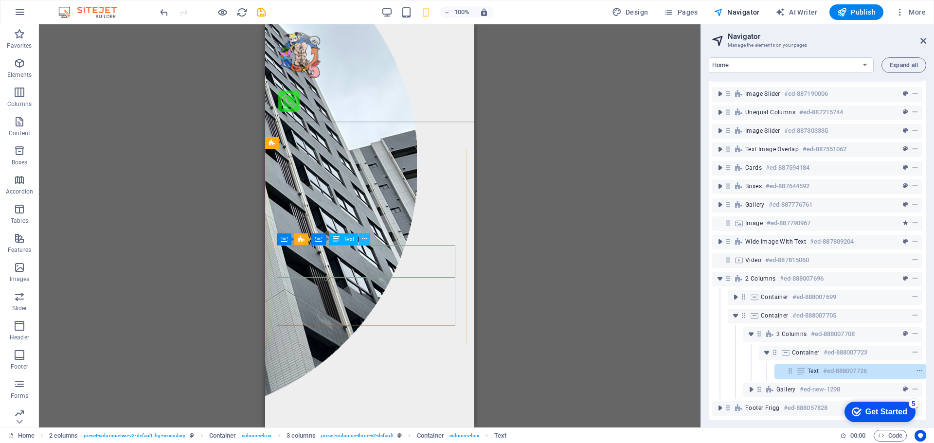
click at [362, 240] on icon at bounding box center [364, 239] width 5 height 10
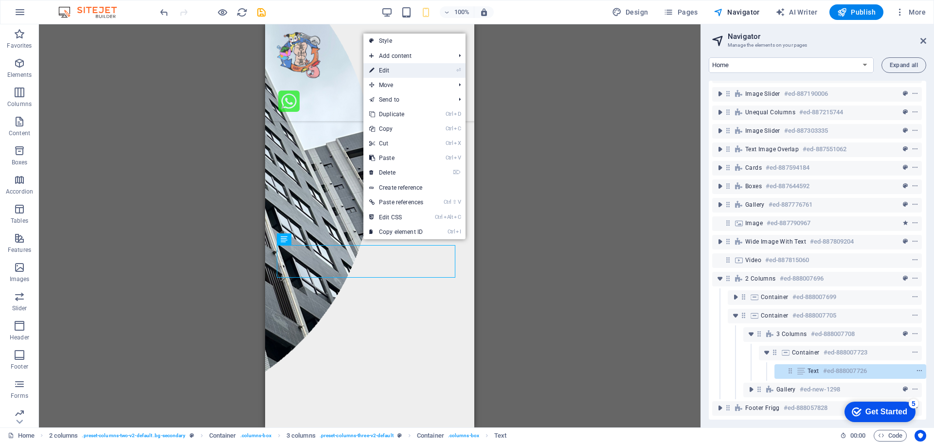
click at [404, 70] on link "⏎ Edit" at bounding box center [396, 70] width 66 height 15
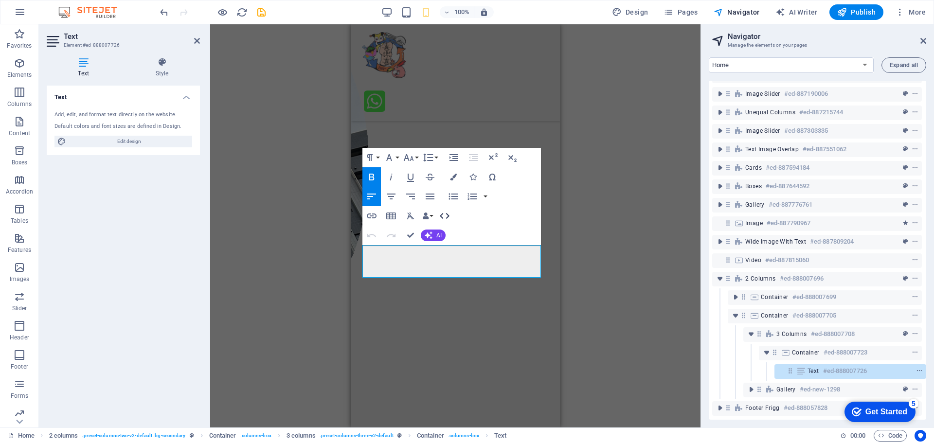
click at [447, 212] on icon "button" at bounding box center [445, 216] width 12 height 12
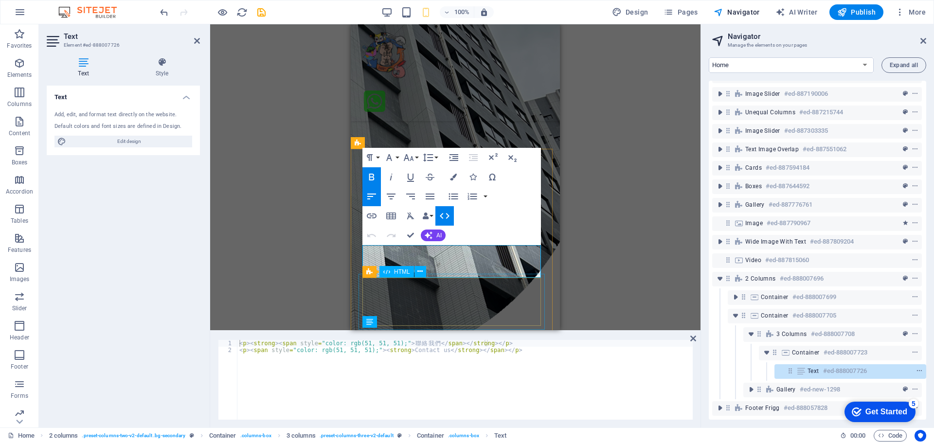
scroll to position [2604, 0]
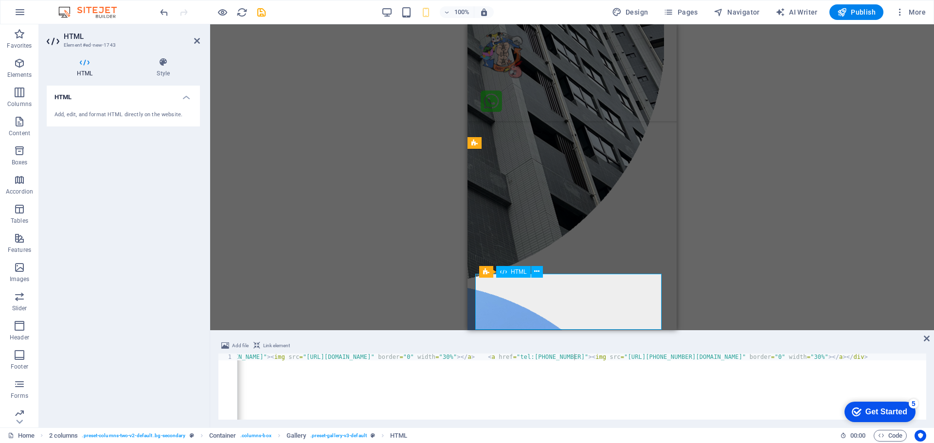
scroll to position [2522, 0]
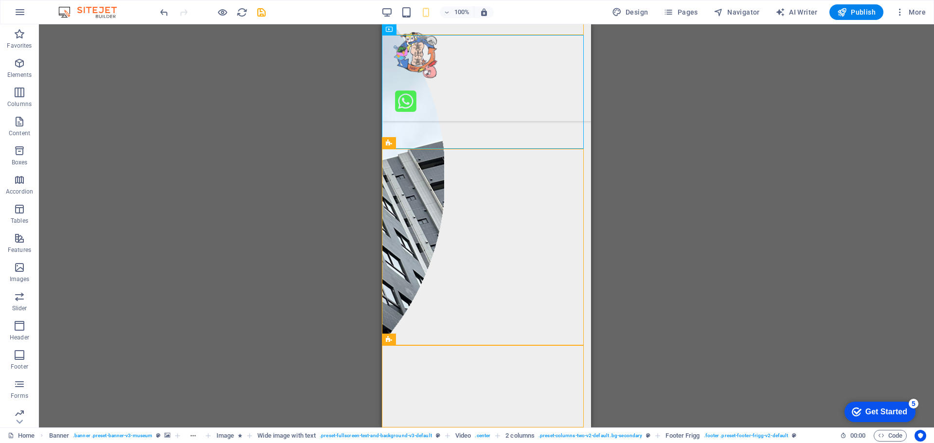
scroll to position [2604, 0]
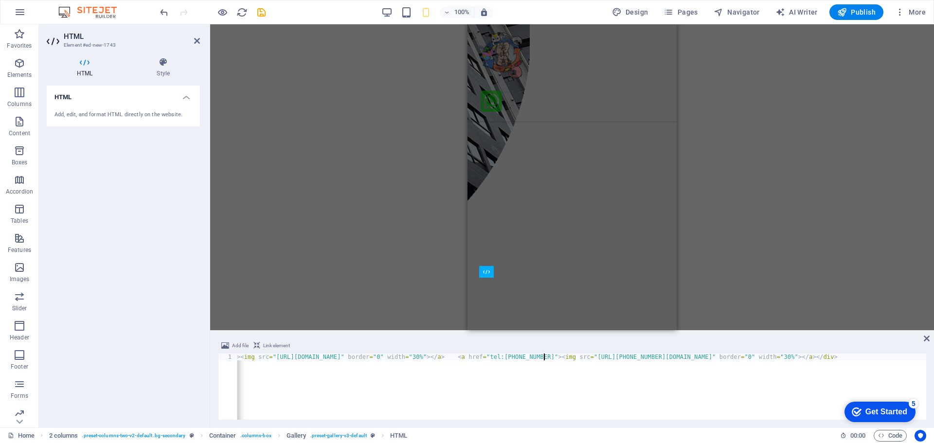
scroll to position [2522, 0]
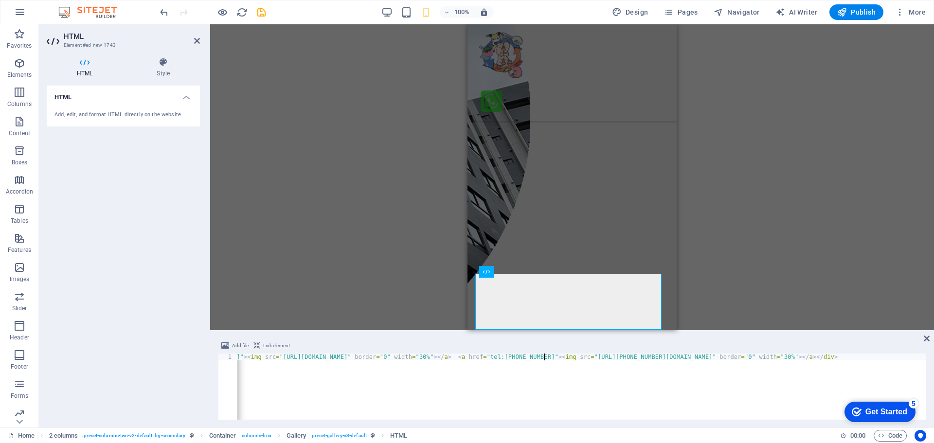
type textarea "<div bgcolor="#ffffff" width="100%" align="center"><a href="https://line.me/R/t…"
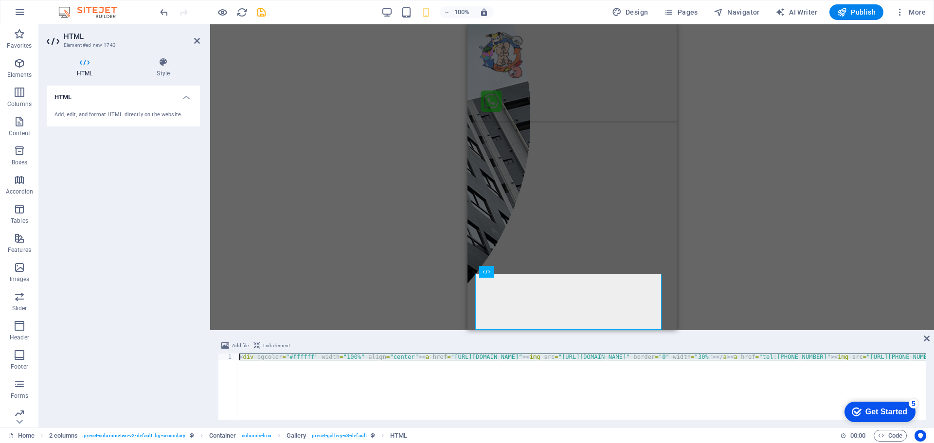
scroll to position [0, 0]
drag, startPoint x: 923, startPoint y: 358, endPoint x: 97, endPoint y: 350, distance: 826.5
click at [97, 350] on div "HTML Element #ed-new-1743 HTML Style HTML Add, edit, and format HTML directly o…" at bounding box center [486, 225] width 895 height 403
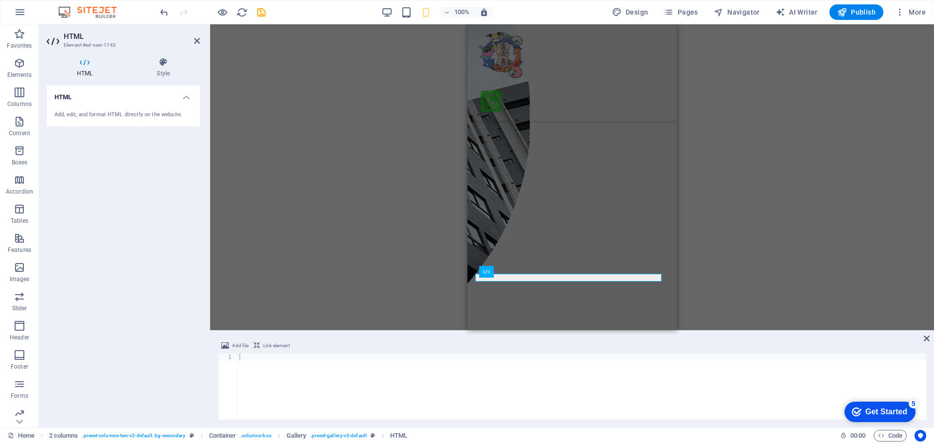
click at [779, 255] on div "Container H2 Container Unequal Columns Container Menu Bar Banner Container Imag…" at bounding box center [572, 177] width 724 height 306
click at [571, 239] on button at bounding box center [567, 239] width 12 height 12
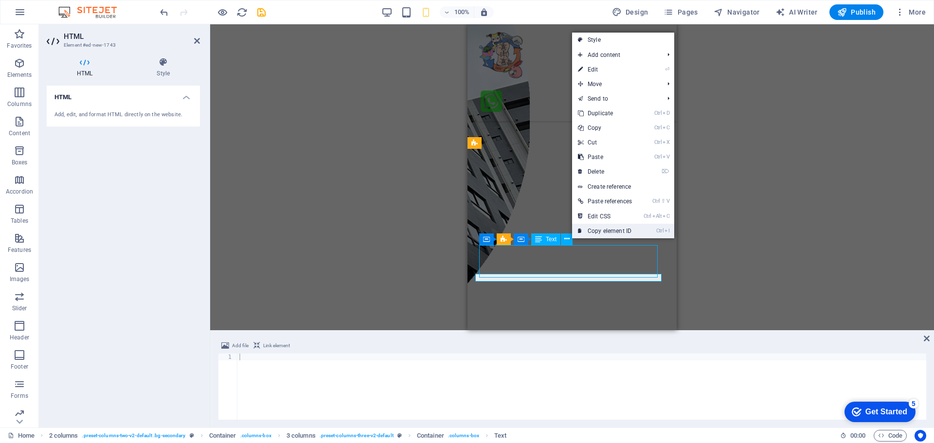
scroll to position [2604, 0]
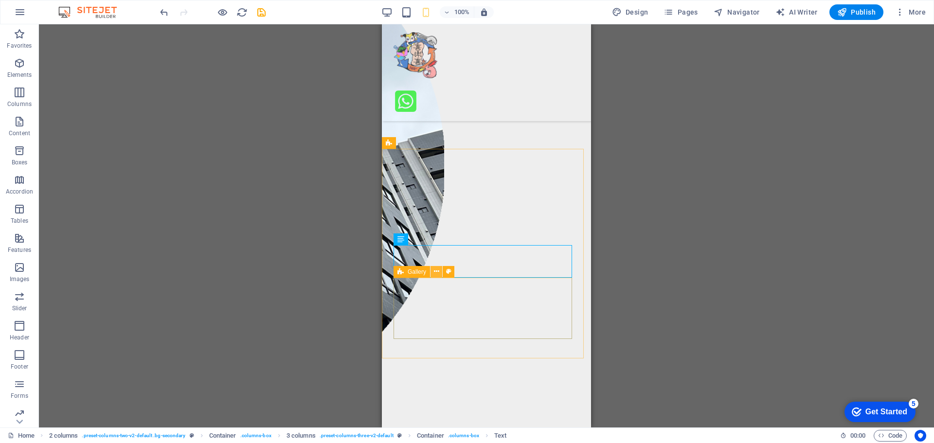
click at [439, 272] on icon at bounding box center [436, 272] width 5 height 10
click at [436, 273] on icon at bounding box center [436, 272] width 5 height 10
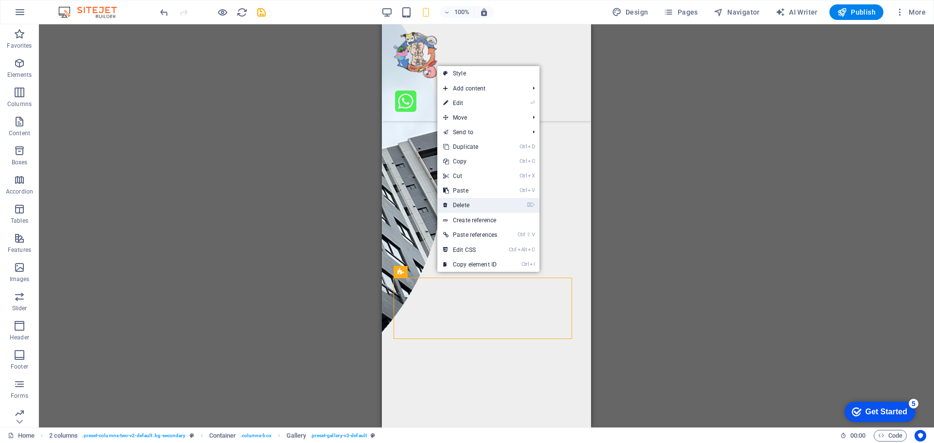
click at [469, 202] on link "⌦ Delete" at bounding box center [470, 205] width 66 height 15
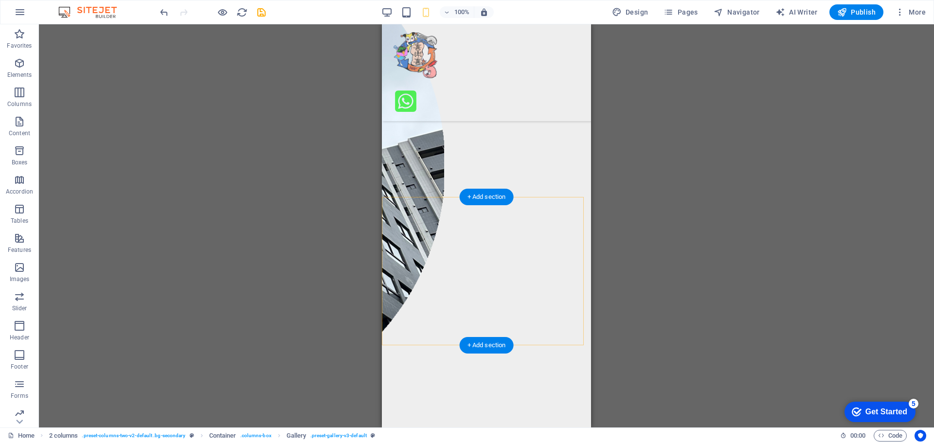
scroll to position [2556, 0]
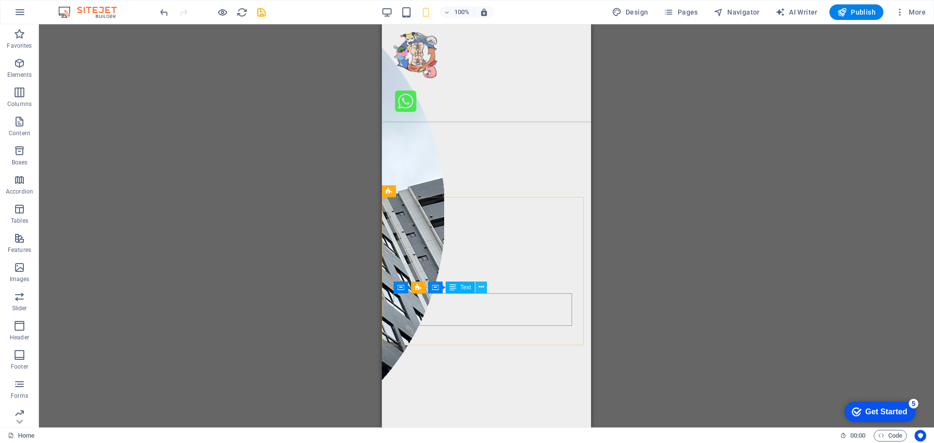
click at [483, 288] on icon at bounding box center [481, 287] width 5 height 10
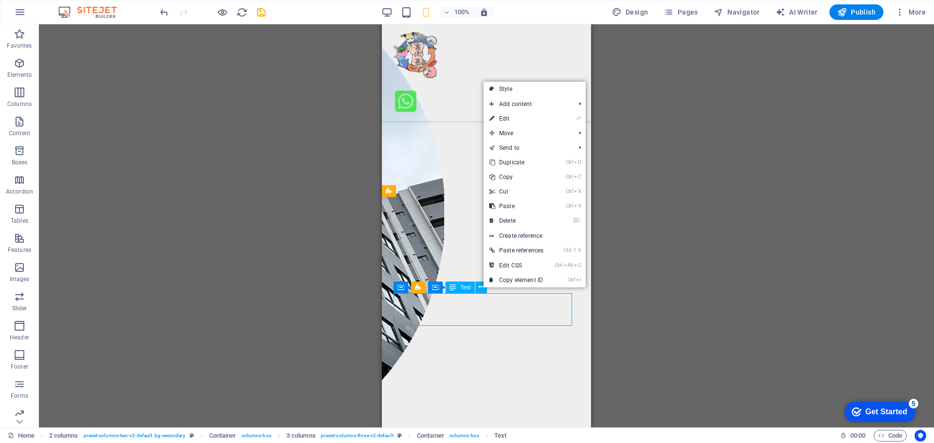
click at [467, 287] on span "Text" at bounding box center [465, 288] width 11 height 6
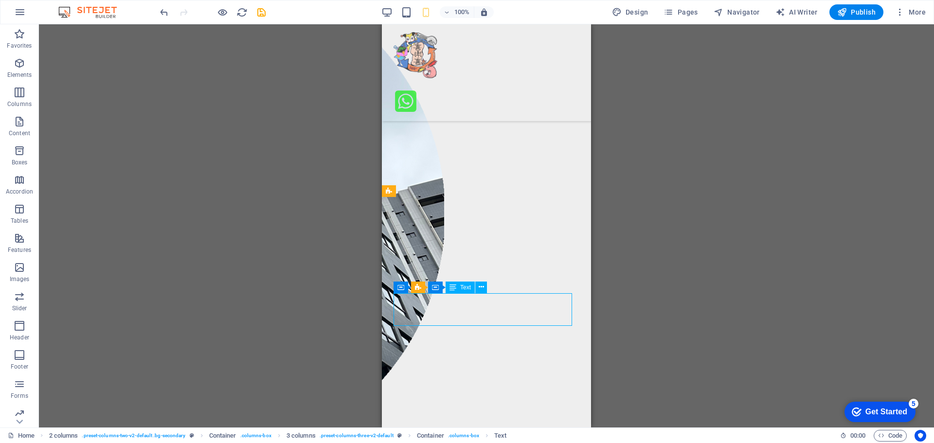
click at [467, 287] on span "Text" at bounding box center [465, 288] width 11 height 6
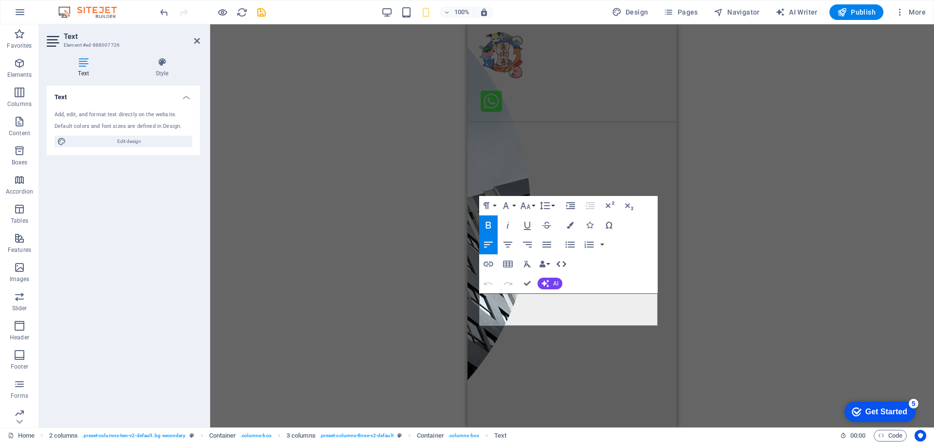
click at [561, 261] on icon "button" at bounding box center [562, 264] width 12 height 12
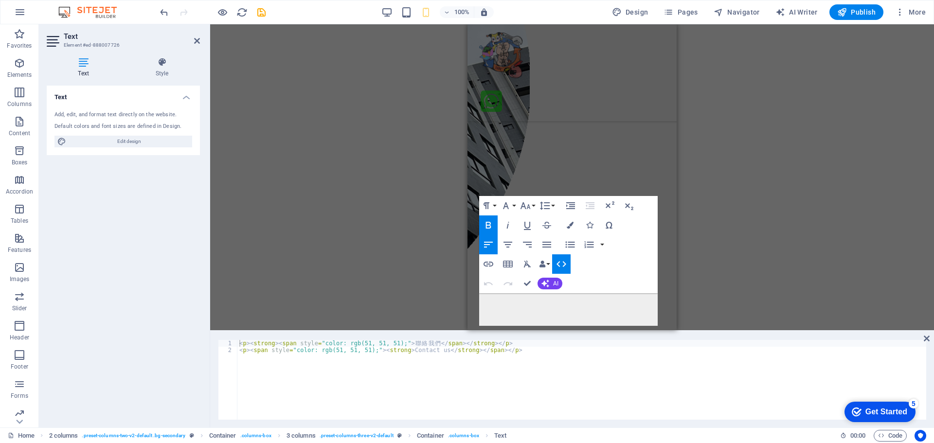
scroll to position [2474, 0]
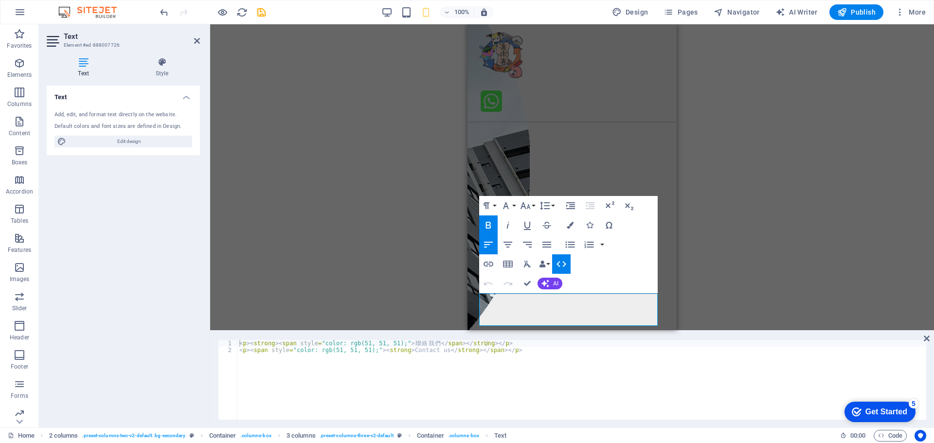
type textarea "<p><span style="color: rgb(51, 51, 51);"><strong>Contact us</strong></span></p>"
click at [526, 355] on div "< p > < strong > < span style = "color: rgb(51, 51, 51);" > 聯 絡 我 們 </ span > <…" at bounding box center [581, 386] width 689 height 93
type textarea "<div bgcolor="#ffffff" width="100%" align="center"><a href="https://line.me/R/t…"
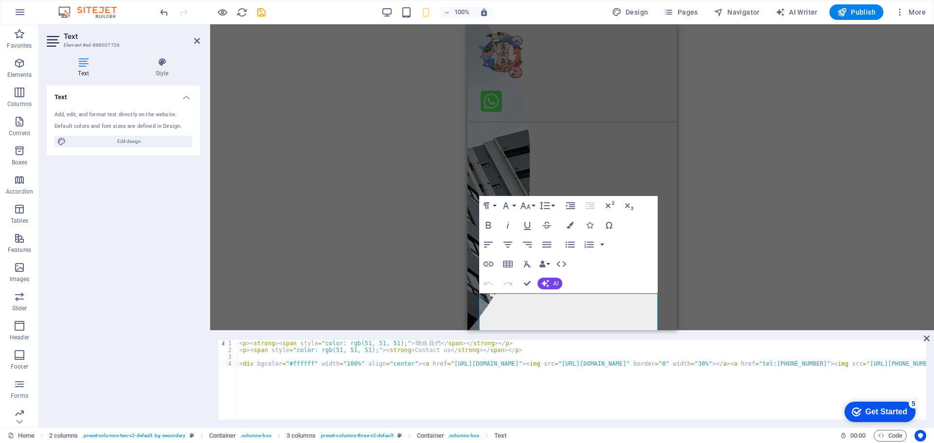
scroll to position [0, 0]
click at [247, 359] on div "< p > < strong > < span style = "color: rgb(51, 51, 51);" > 聯 絡 我 們 </ span > <…" at bounding box center [717, 385] width 961 height 91
type textarea "＜"
drag, startPoint x: 353, startPoint y: 362, endPoint x: 245, endPoint y: 359, distance: 108.0
click at [245, 359] on div "< p > < strong > < span style = "color: rgb(51, 51, 51);" > 聯 絡 我 們 </ span > <…" at bounding box center [717, 385] width 961 height 91
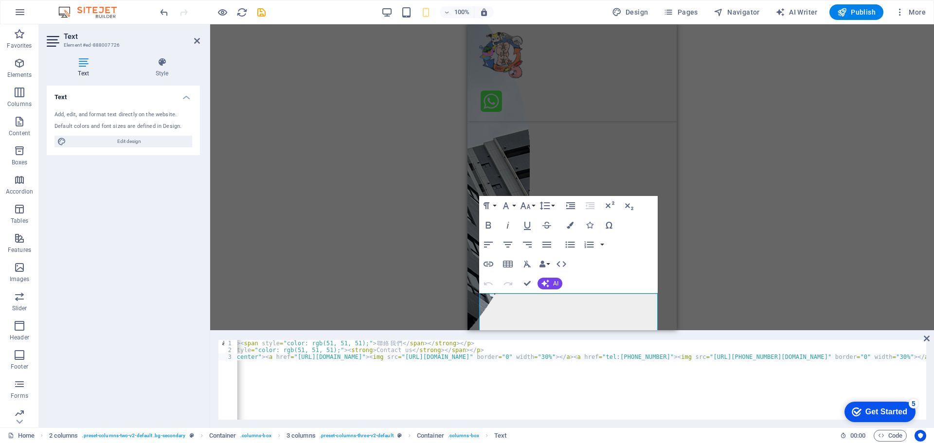
scroll to position [0, 164]
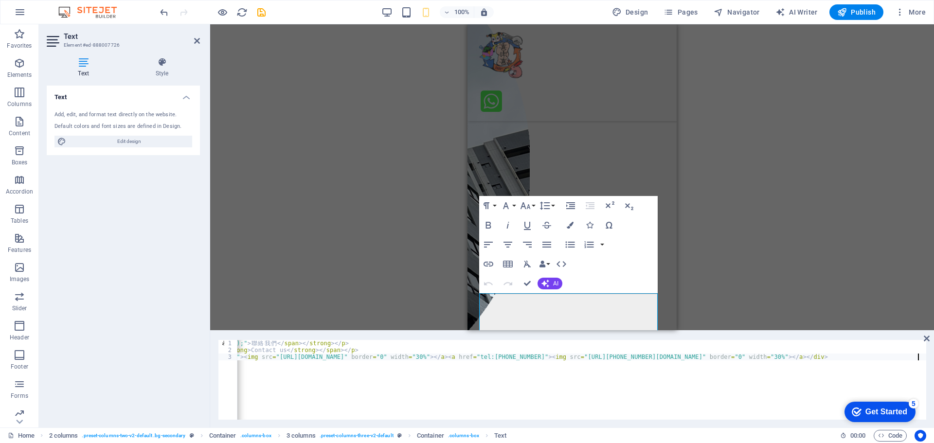
click at [919, 355] on div "< p > < strong > < span style = "color: rgb(51, 51, 51);" > 聯 絡 我 們 </ span > <…" at bounding box center [499, 385] width 853 height 91
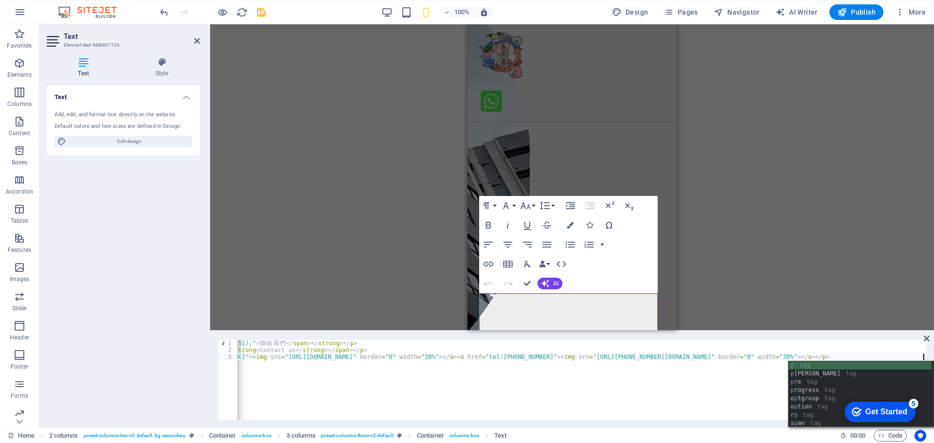
scroll to position [0, 155]
type textarea "<p align="center"><a href="https://line.me/R/ti/p/@momoshop"><img src="https://…"
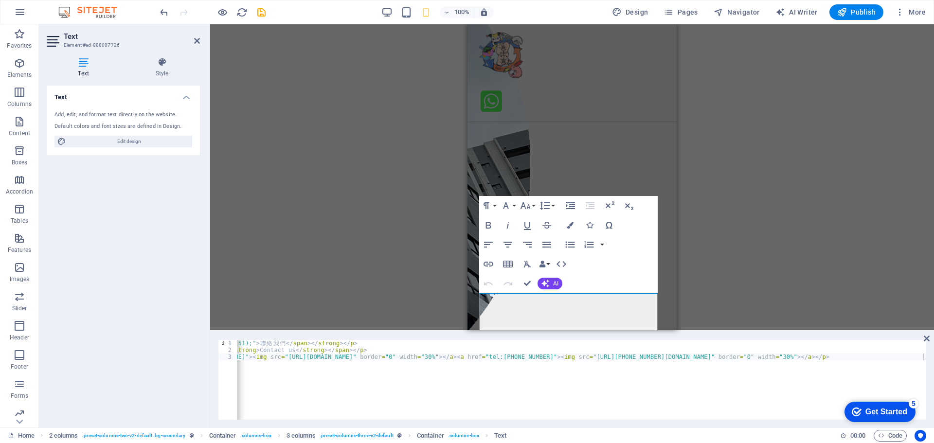
click at [794, 184] on div "Drag here to replace the existing content. Press “Ctrl” if you want to create a…" at bounding box center [572, 177] width 724 height 306
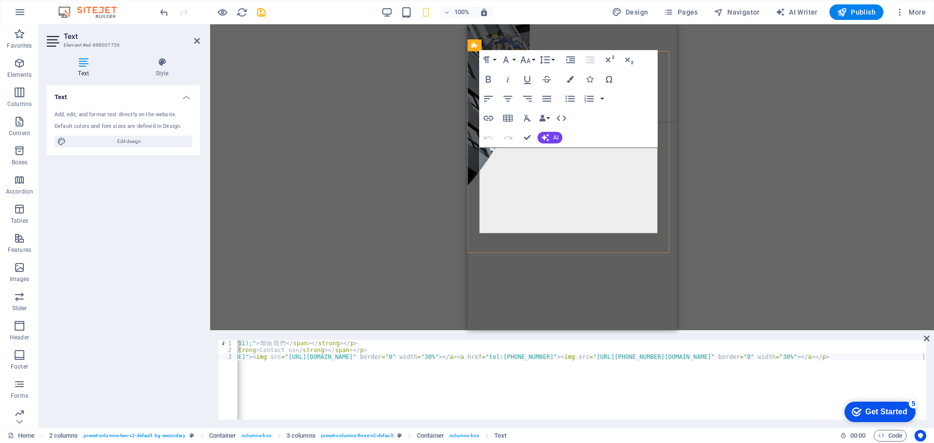
scroll to position [2624, 0]
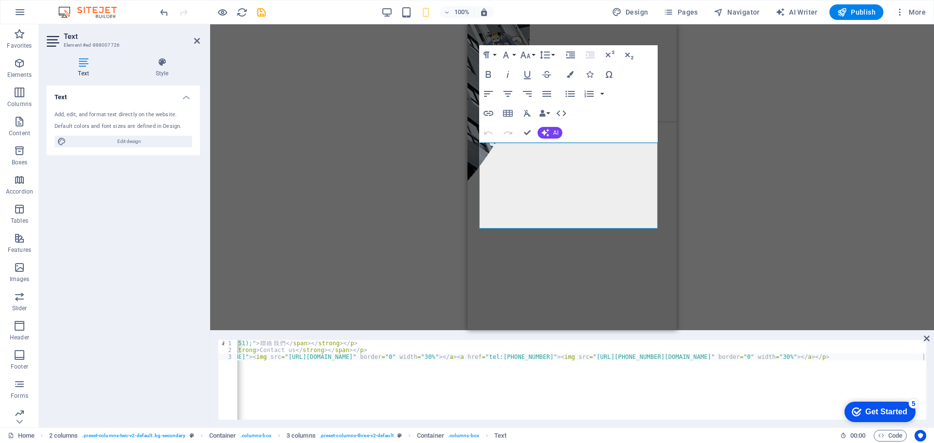
click at [553, 355] on div "< p > < strong > < span style = "color: rgb(51, 51, 51);" > 聯 絡 我 們 </ span > <…" at bounding box center [505, 385] width 846 height 91
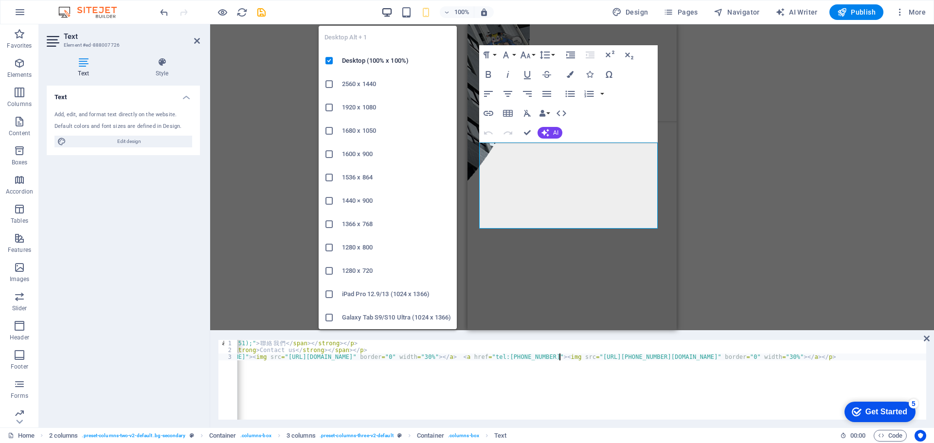
click at [389, 10] on icon "button" at bounding box center [386, 12] width 11 height 11
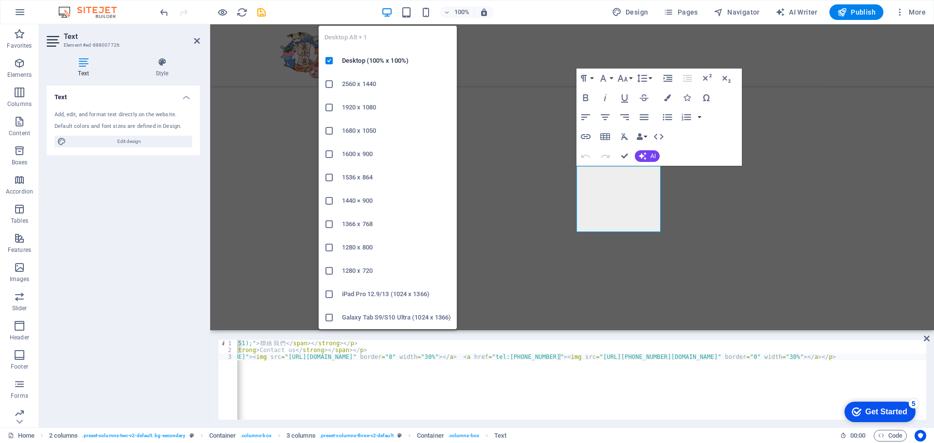
scroll to position [2622, 0]
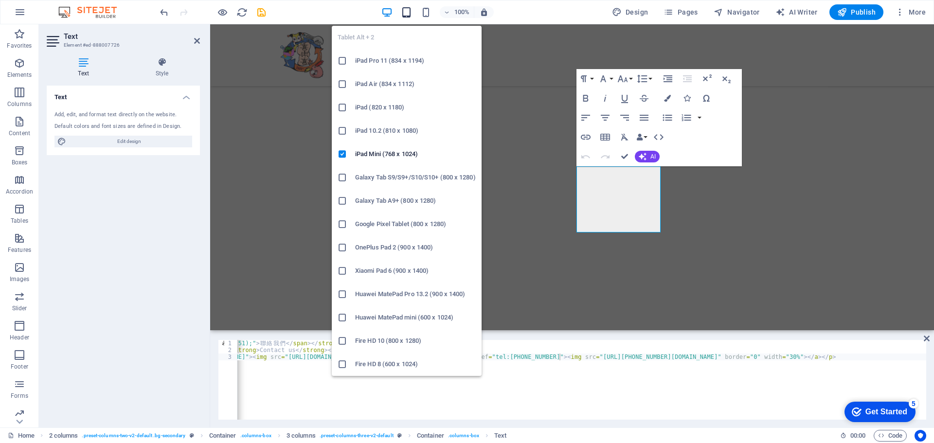
click at [406, 11] on icon "button" at bounding box center [406, 12] width 11 height 11
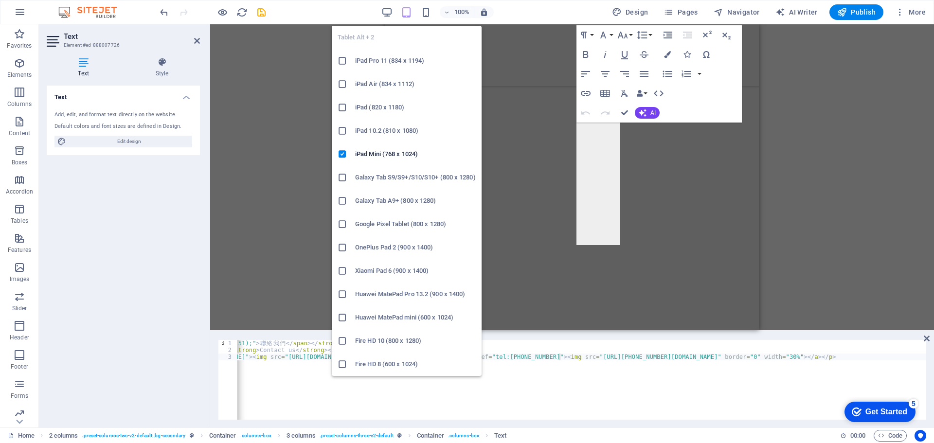
scroll to position [2262, 0]
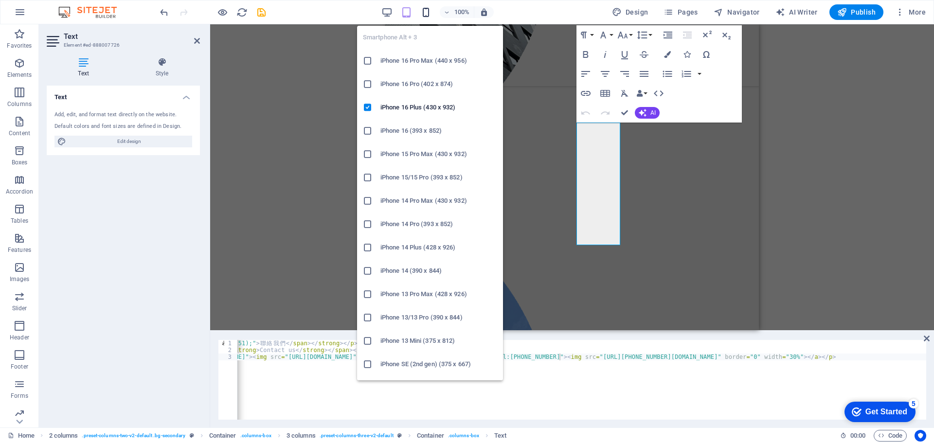
click at [425, 12] on icon "button" at bounding box center [425, 12] width 11 height 11
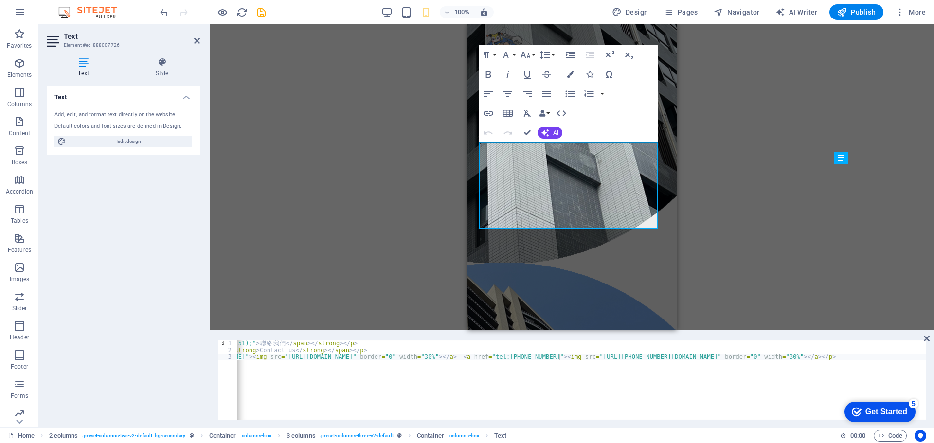
scroll to position [0, 0]
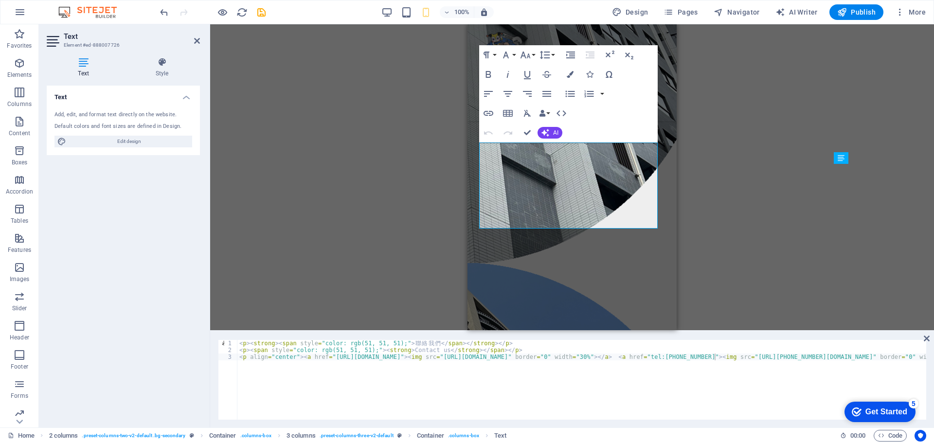
type textarea "<p align="center"><a href="https://line.me/R/ti/p/@momoshop"><img src="https://…"
click at [294, 356] on div "< p > < strong > < span style = "color: rgb(51, 51, 51);" > 聯 絡 我 們 </ span > <…" at bounding box center [663, 385] width 853 height 91
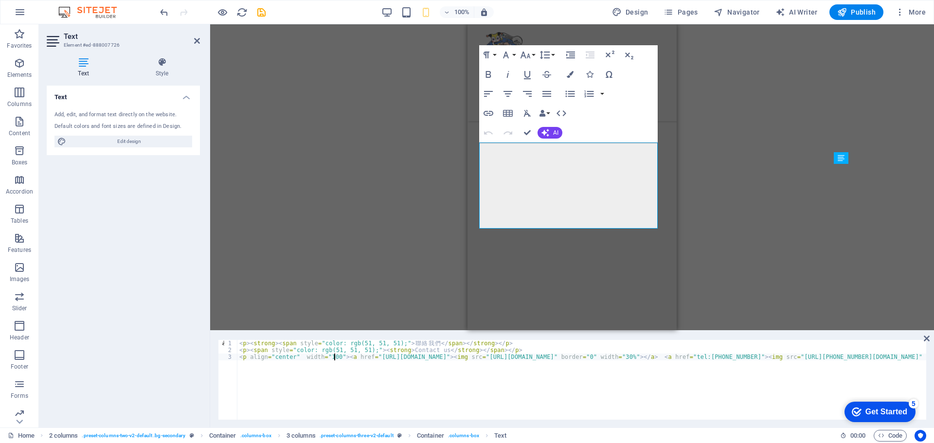
scroll to position [0, 8]
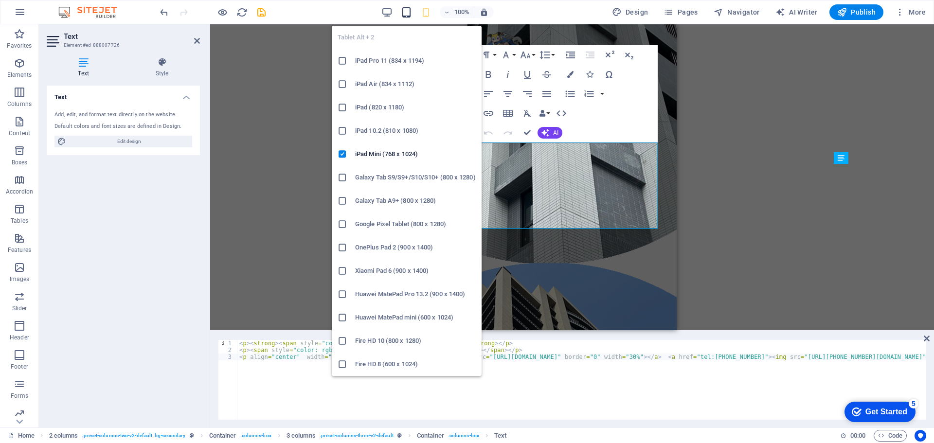
type textarea "<p align="center"　width="100%><a href="https://line.me/R/ti/p/@momoshop"><img s…"
click at [410, 13] on icon "button" at bounding box center [406, 12] width 11 height 11
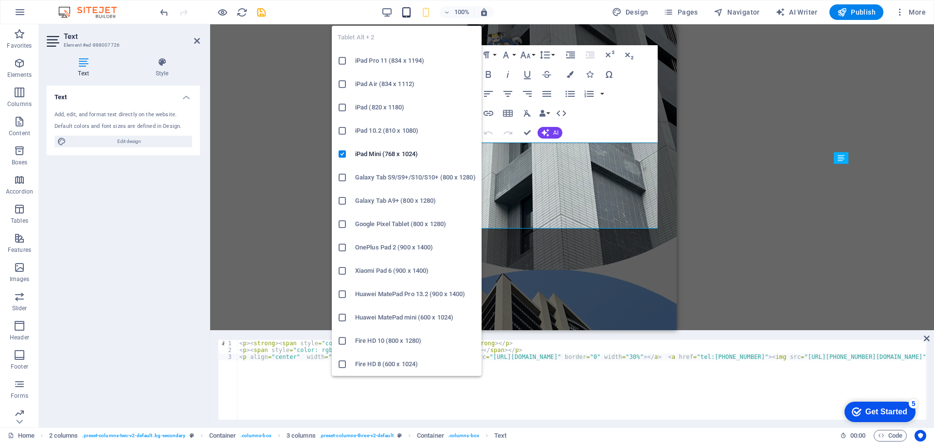
scroll to position [2262, 0]
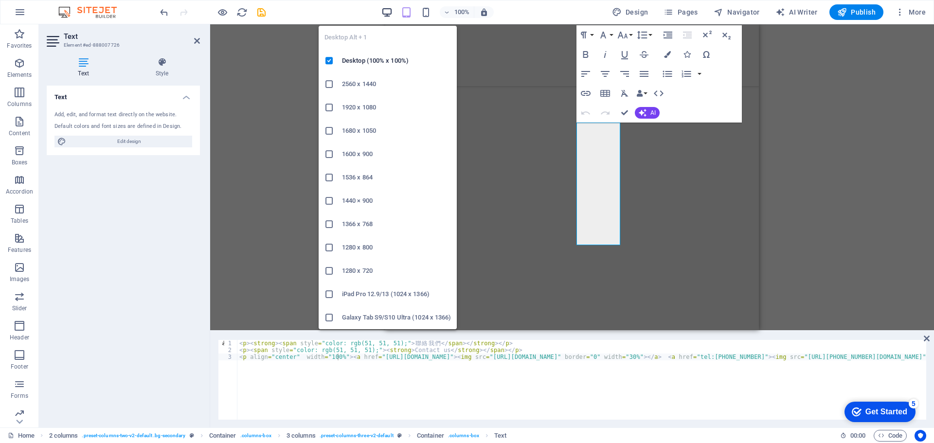
click at [393, 10] on icon "button" at bounding box center [386, 12] width 11 height 11
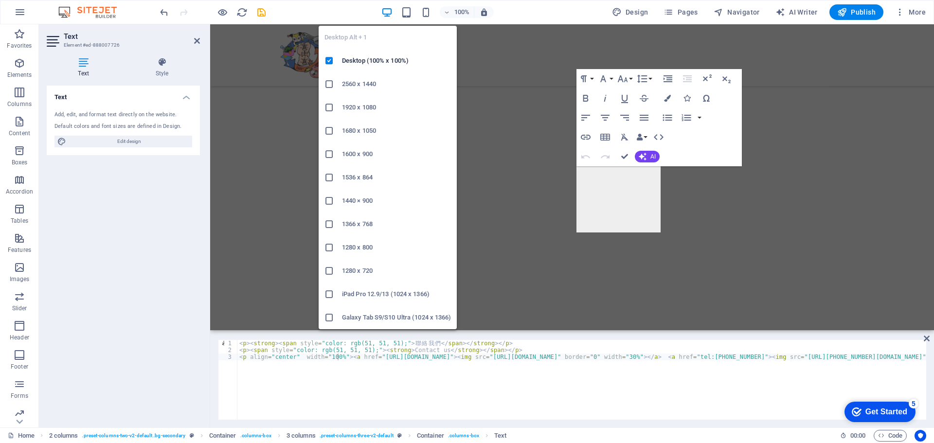
scroll to position [2622, 0]
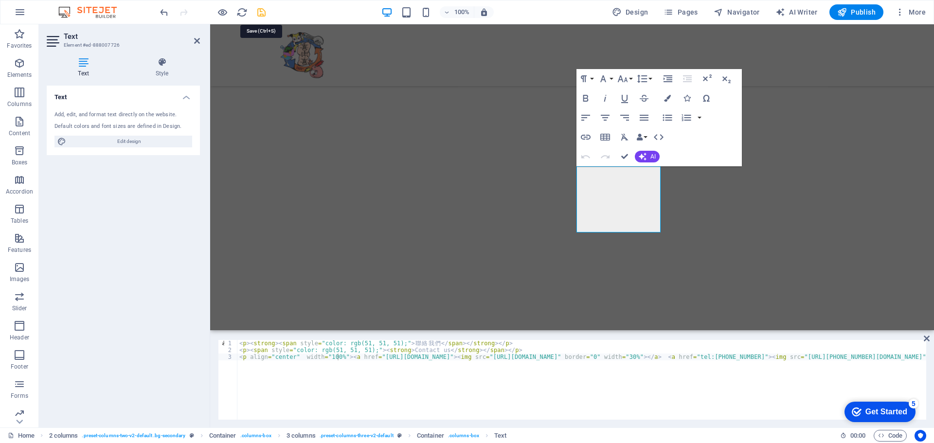
click at [260, 13] on icon "save" at bounding box center [261, 12] width 11 height 11
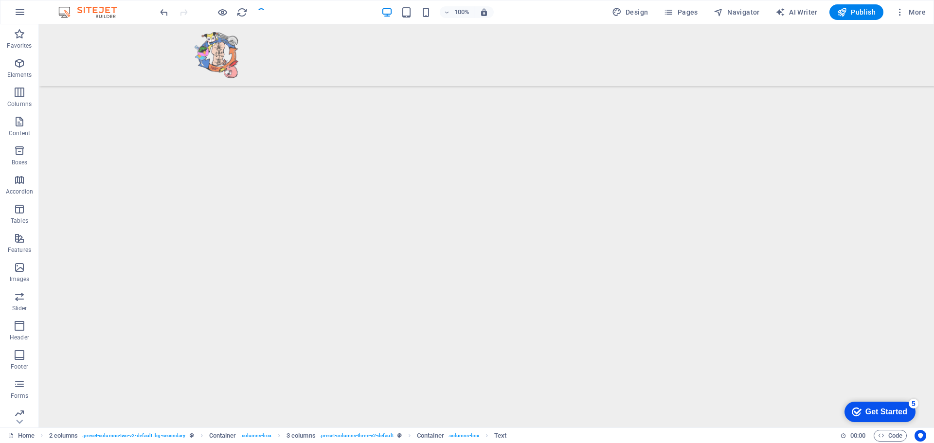
scroll to position [2923, 0]
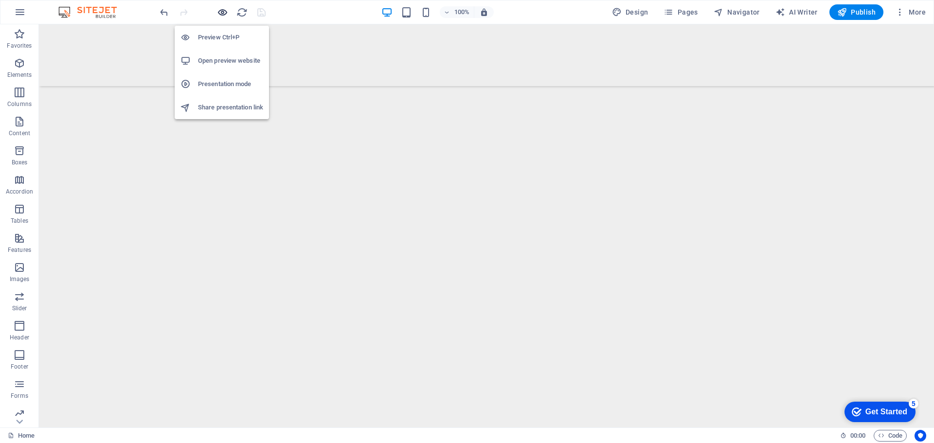
click at [217, 12] on icon "button" at bounding box center [222, 12] width 11 height 11
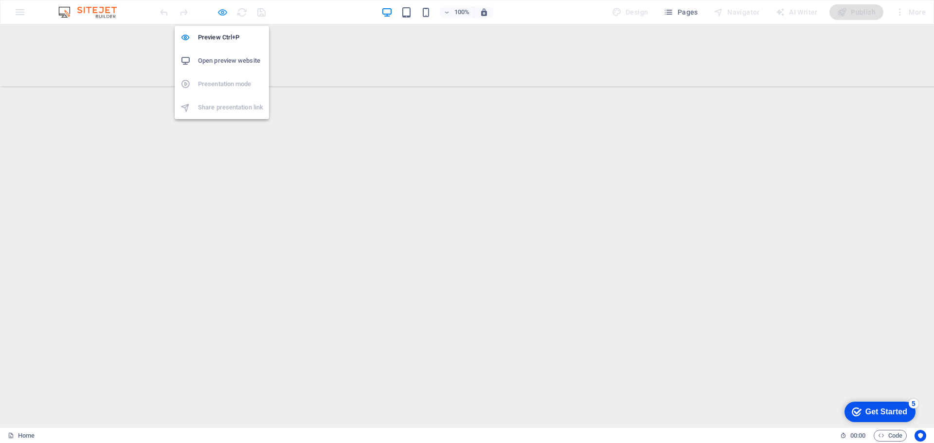
scroll to position [2972, 0]
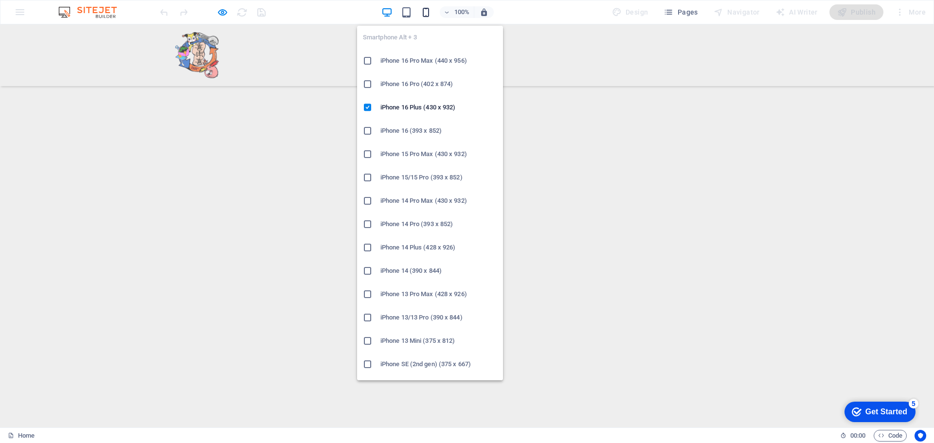
click at [426, 10] on icon "button" at bounding box center [425, 12] width 11 height 11
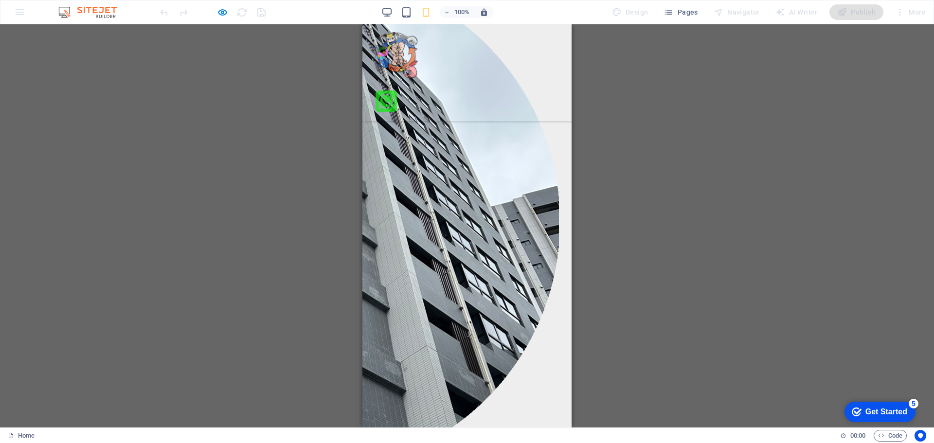
scroll to position [2608, 0]
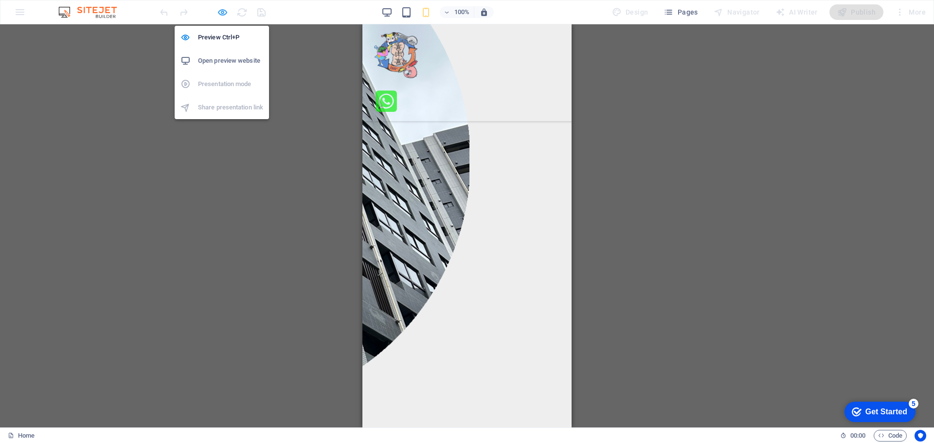
click at [223, 10] on icon "button" at bounding box center [222, 12] width 11 height 11
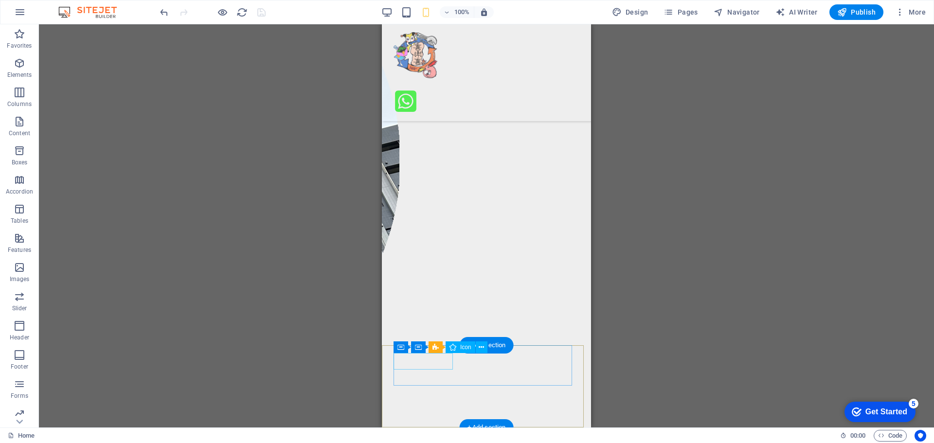
select select "xMidYMid"
select select "px"
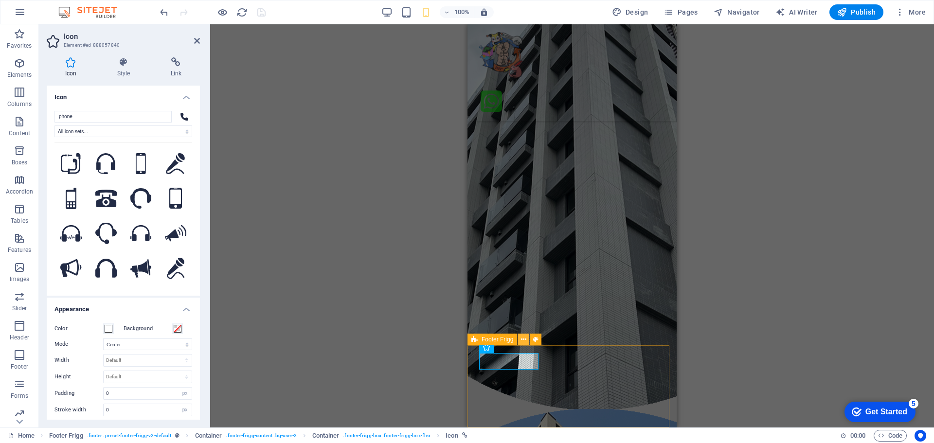
click at [525, 341] on icon at bounding box center [523, 340] width 5 height 10
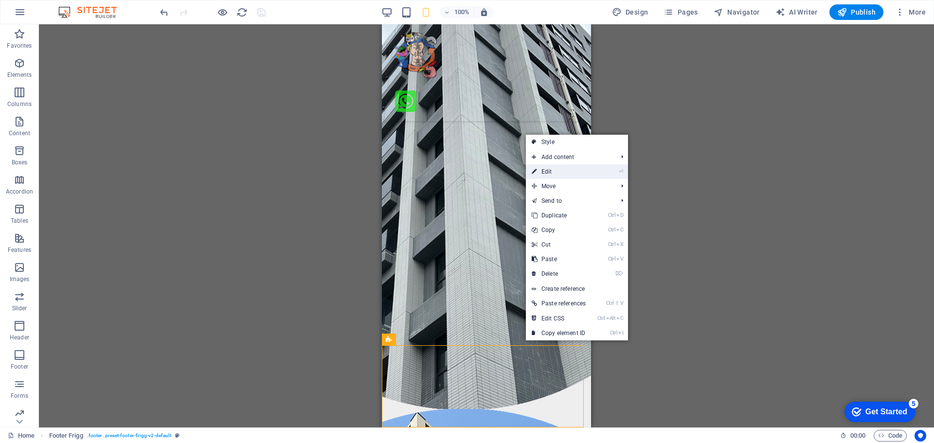
click at [550, 171] on link "⏎ Edit" at bounding box center [559, 171] width 66 height 15
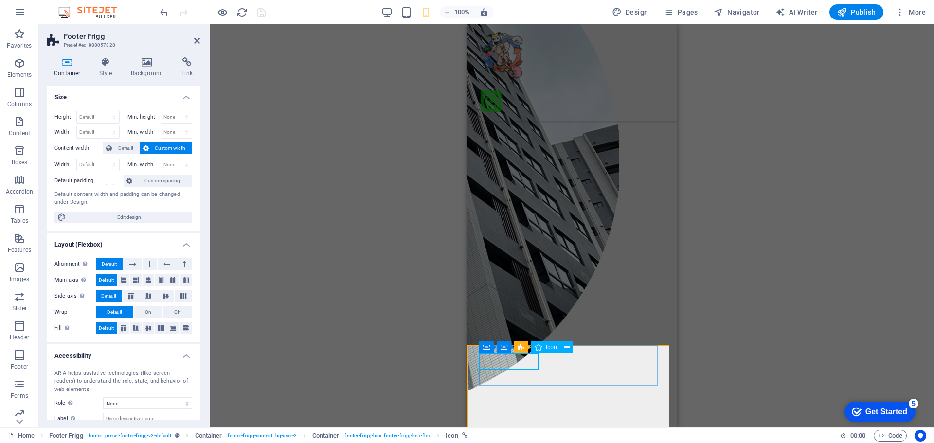
select select "xMidYMid"
select select "px"
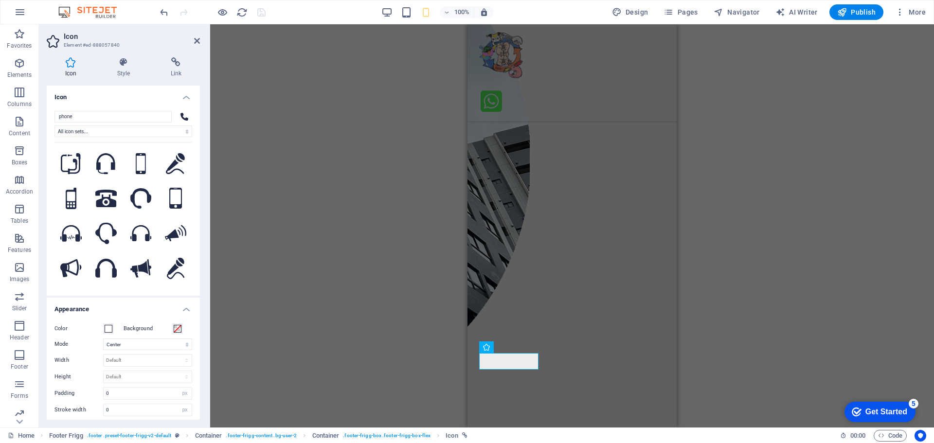
click at [779, 345] on div "Container H2 Container Unequal Columns Container Menu Bar Banner Container Imag…" at bounding box center [572, 225] width 724 height 403
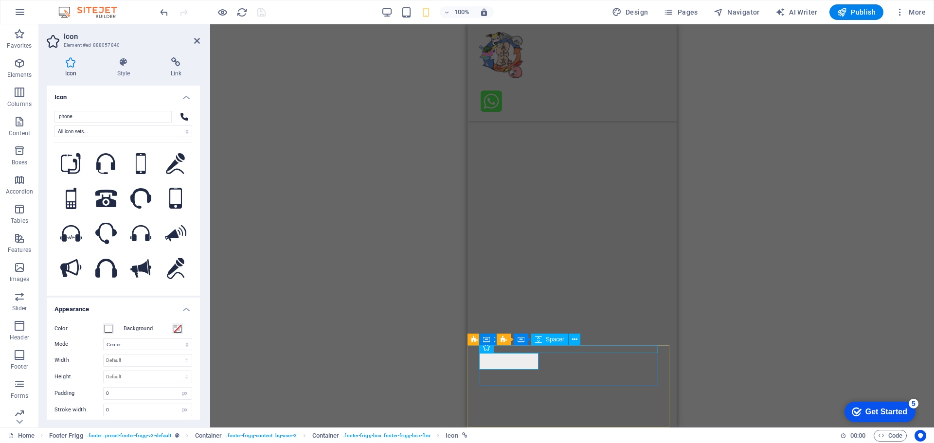
select select "px"
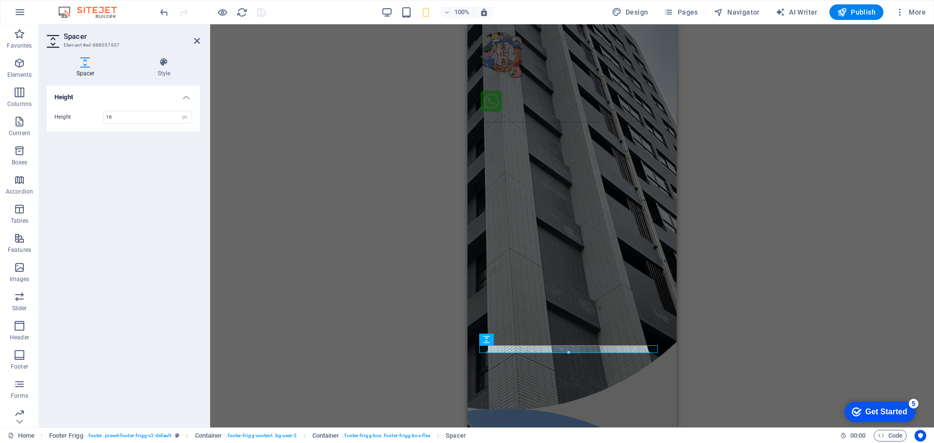
click at [781, 349] on div "Container H2 Container Unequal Columns Container Menu Bar Banner Container Imag…" at bounding box center [572, 225] width 724 height 403
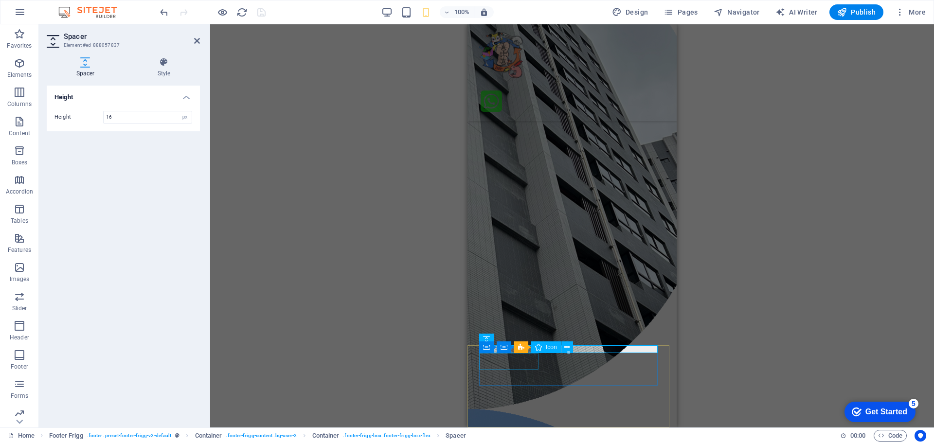
select select "xMidYMid"
select select "px"
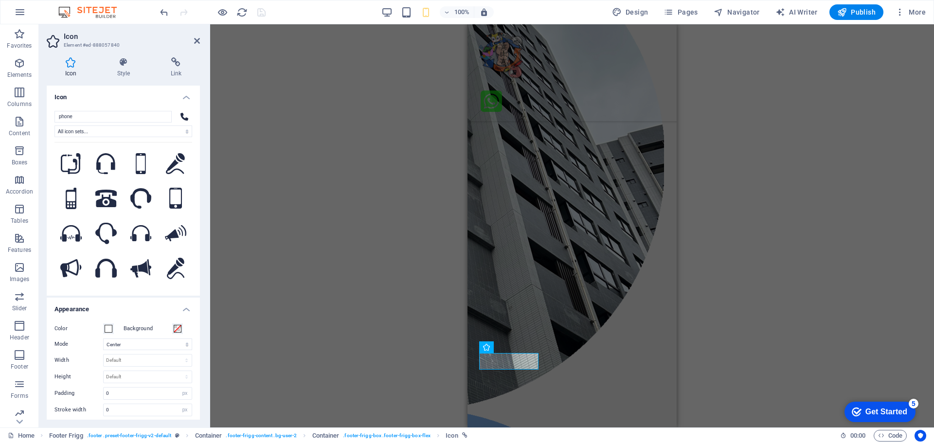
click at [747, 354] on div "Container H2 Container Unequal Columns Container Menu Bar Banner Container Imag…" at bounding box center [572, 225] width 724 height 403
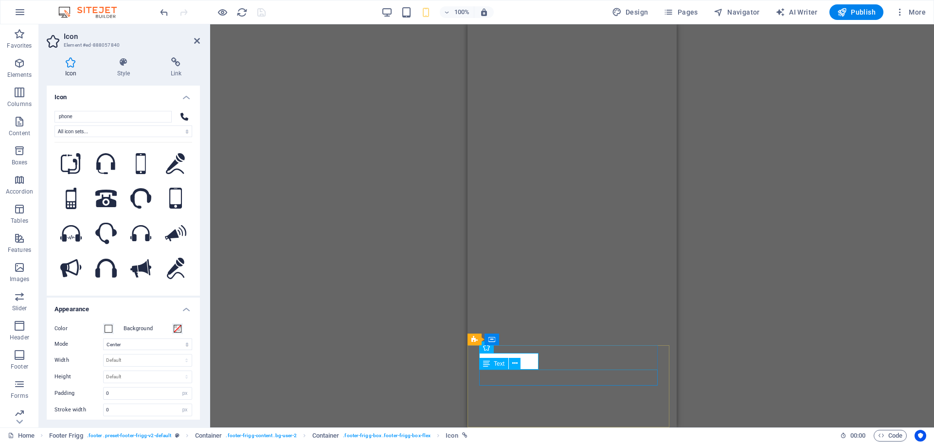
select select "xMidYMid"
select select "px"
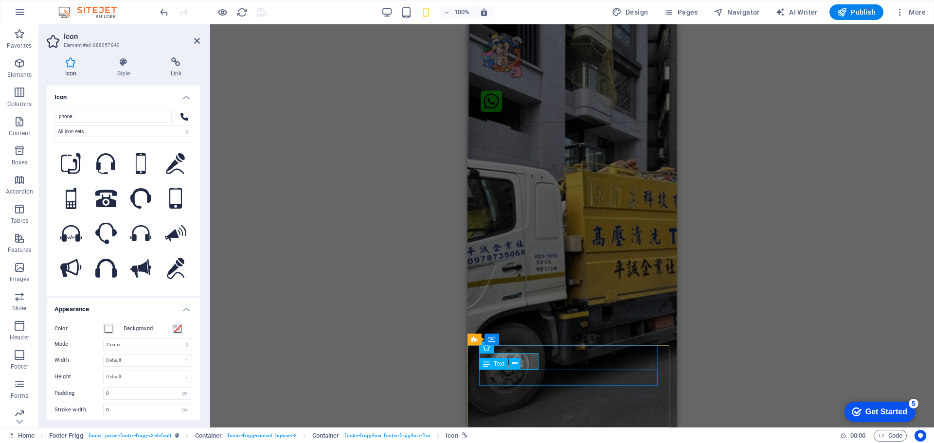
scroll to position [2610, 0]
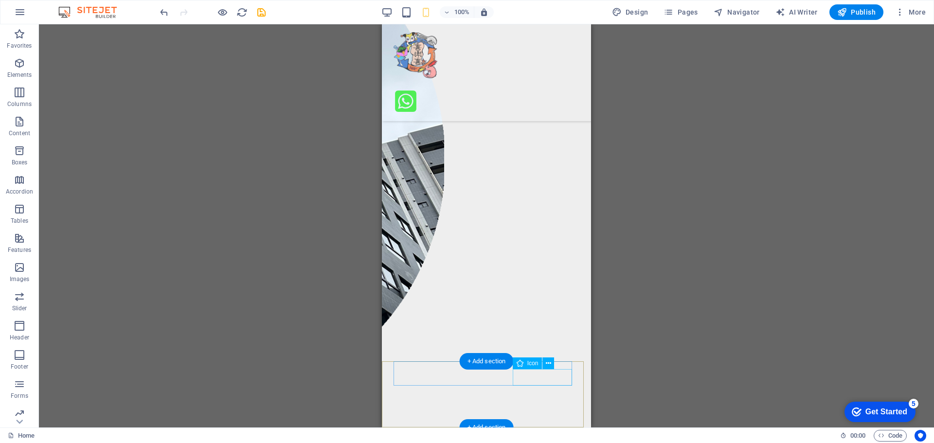
scroll to position [2594, 0]
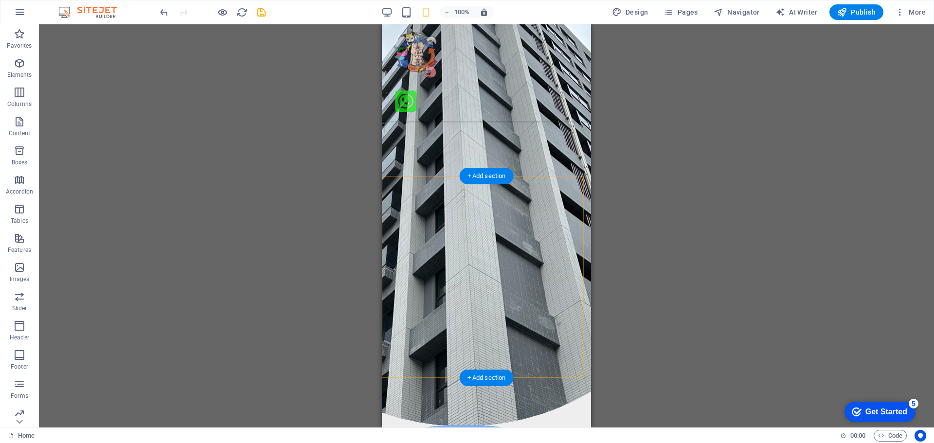
scroll to position [2577, 0]
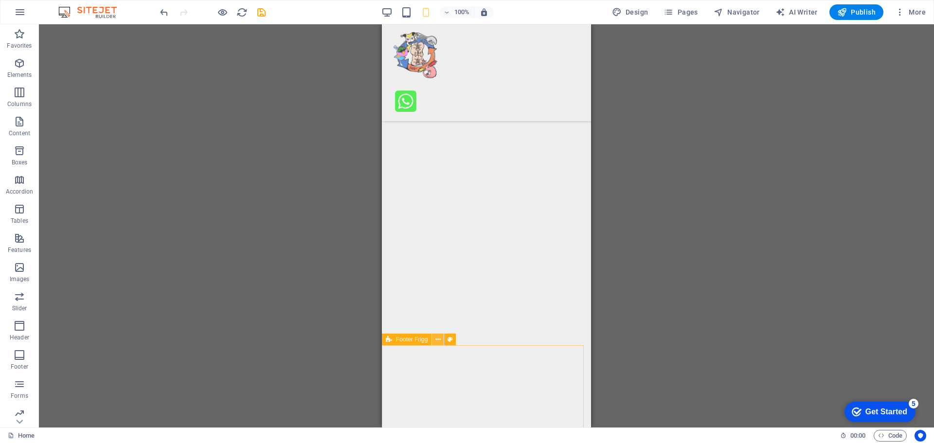
click at [441, 342] on button at bounding box center [438, 340] width 12 height 12
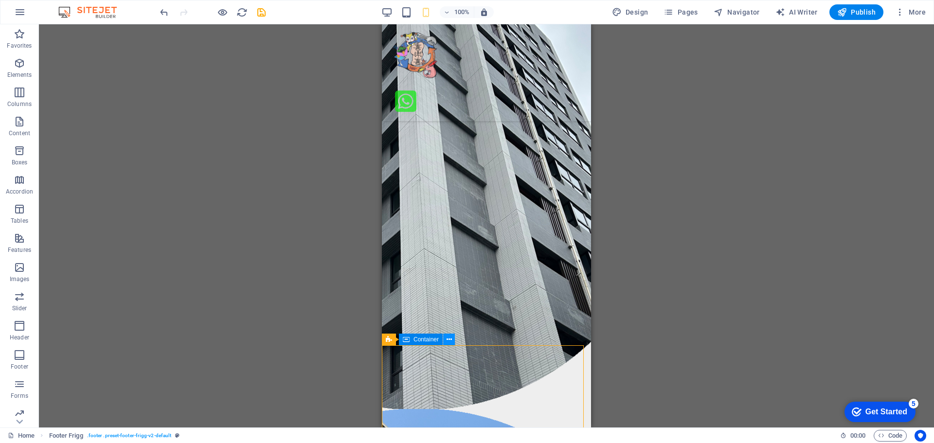
click at [450, 338] on icon at bounding box center [449, 340] width 5 height 10
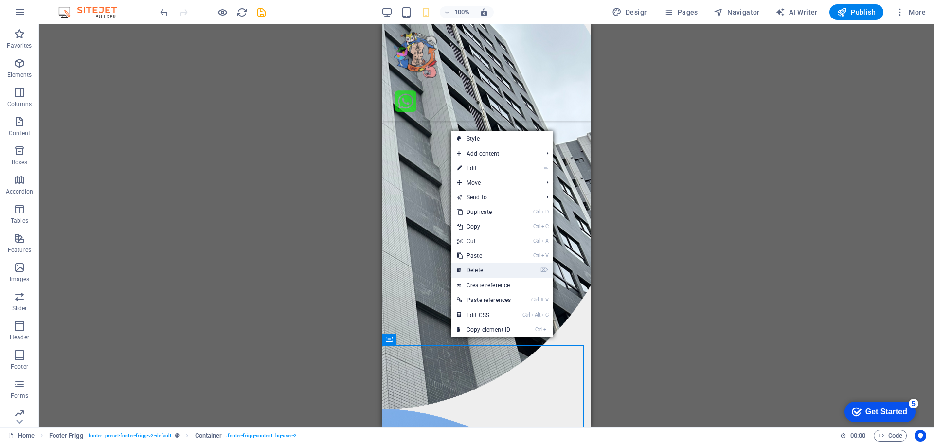
click at [480, 269] on link "⌦ Delete" at bounding box center [484, 270] width 66 height 15
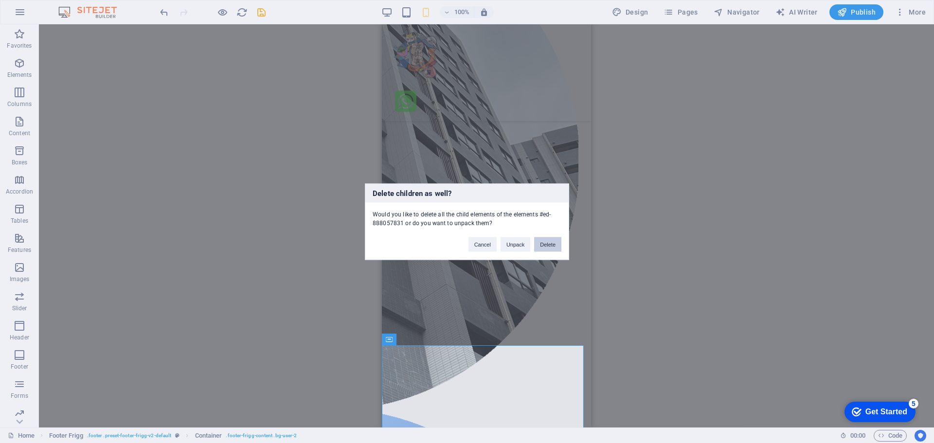
click at [548, 246] on button "Delete" at bounding box center [547, 244] width 27 height 15
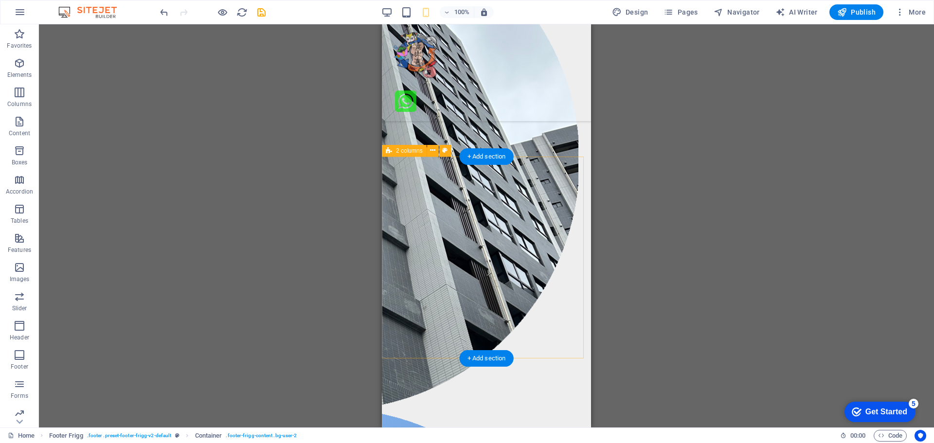
scroll to position [2597, 0]
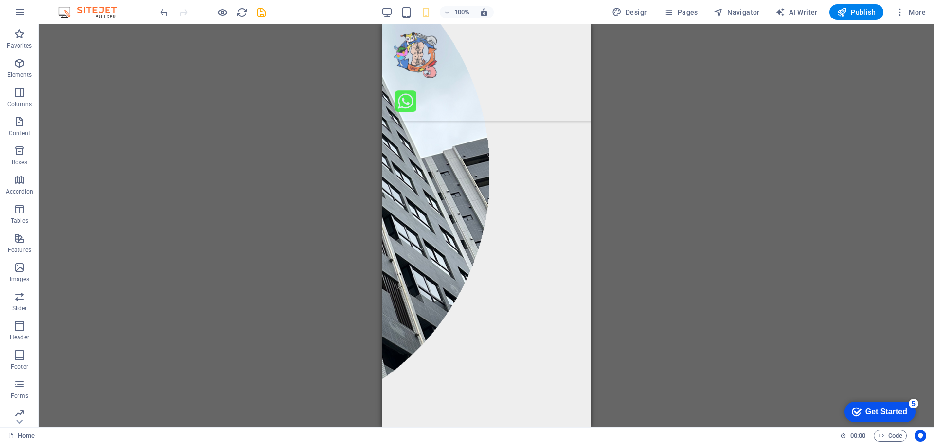
drag, startPoint x: 587, startPoint y: 385, endPoint x: 966, endPoint y: 456, distance: 386.1
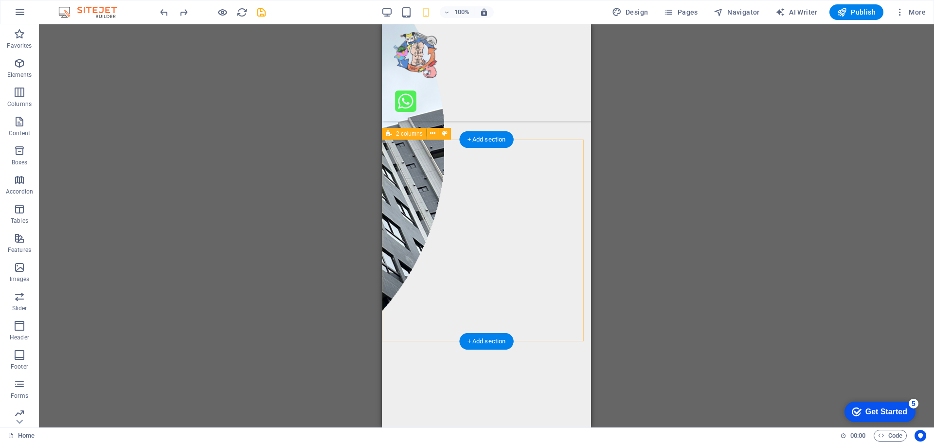
scroll to position [2638, 0]
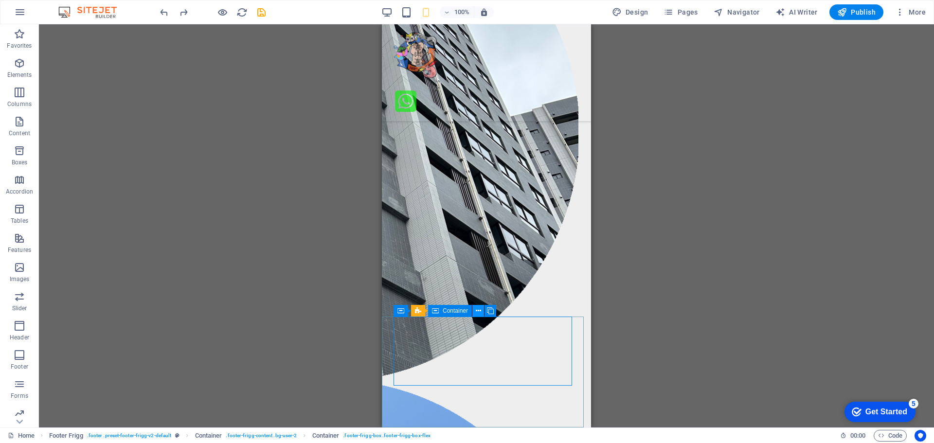
click at [477, 309] on icon at bounding box center [478, 311] width 5 height 10
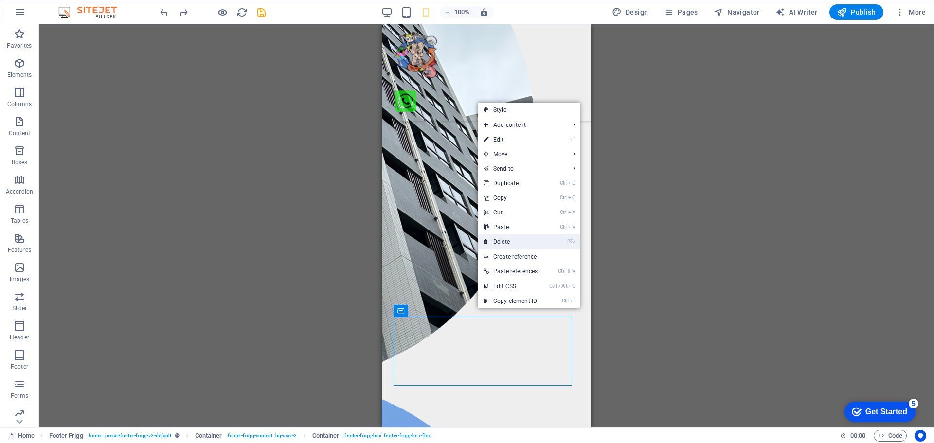
click at [504, 240] on link "⌦ Delete" at bounding box center [511, 241] width 66 height 15
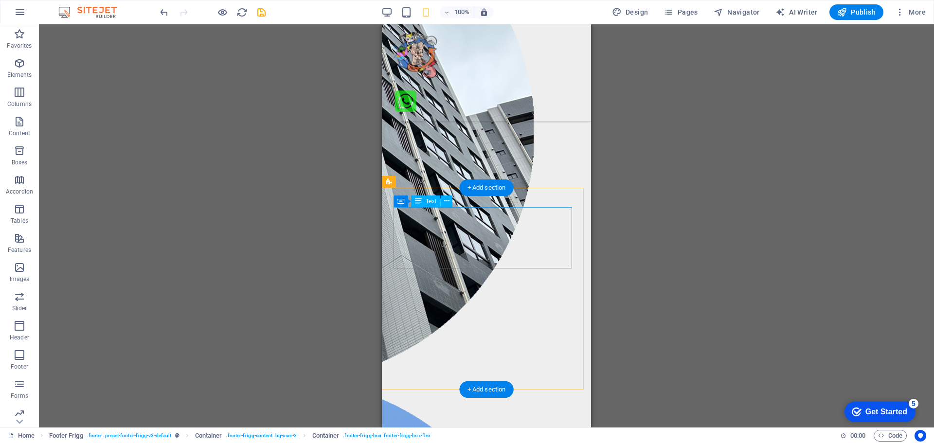
scroll to position [2566, 0]
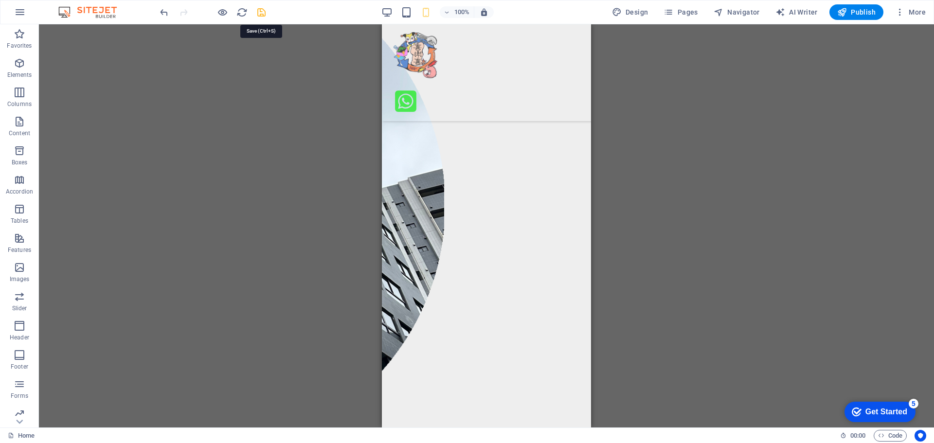
click at [262, 9] on icon "save" at bounding box center [261, 12] width 11 height 11
click at [262, 9] on div at bounding box center [212, 12] width 109 height 16
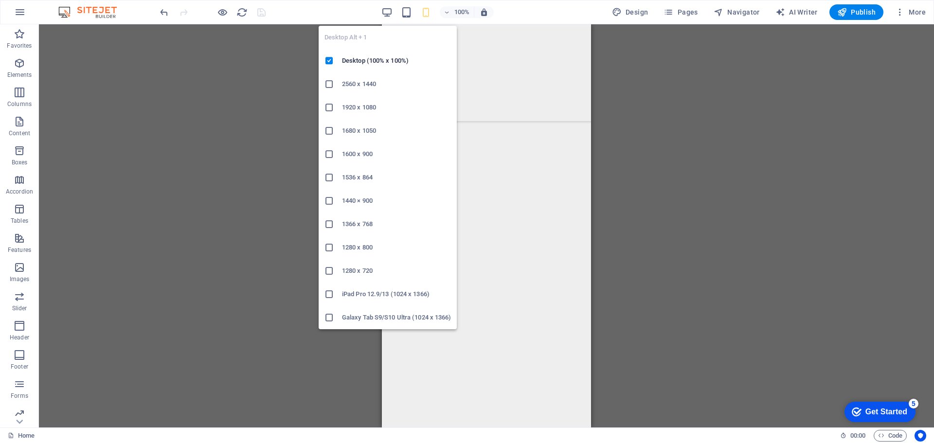
drag, startPoint x: 388, startPoint y: 10, endPoint x: 343, endPoint y: 19, distance: 46.2
click at [388, 10] on icon "button" at bounding box center [386, 12] width 11 height 11
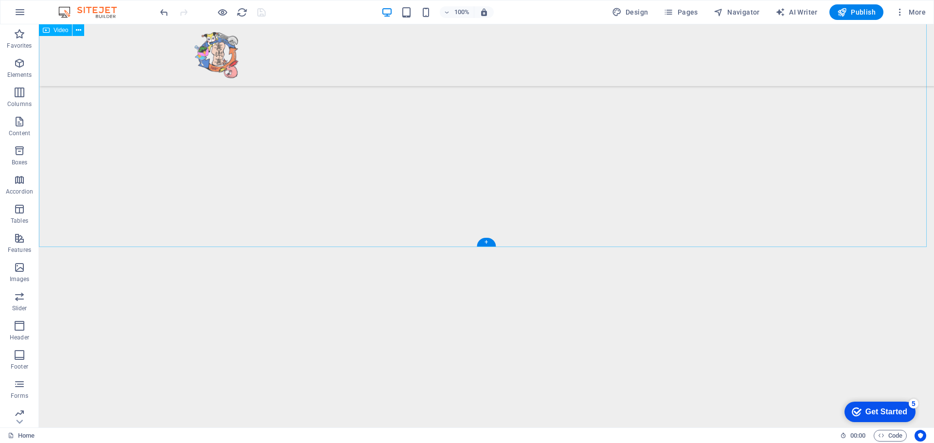
scroll to position [2909, 0]
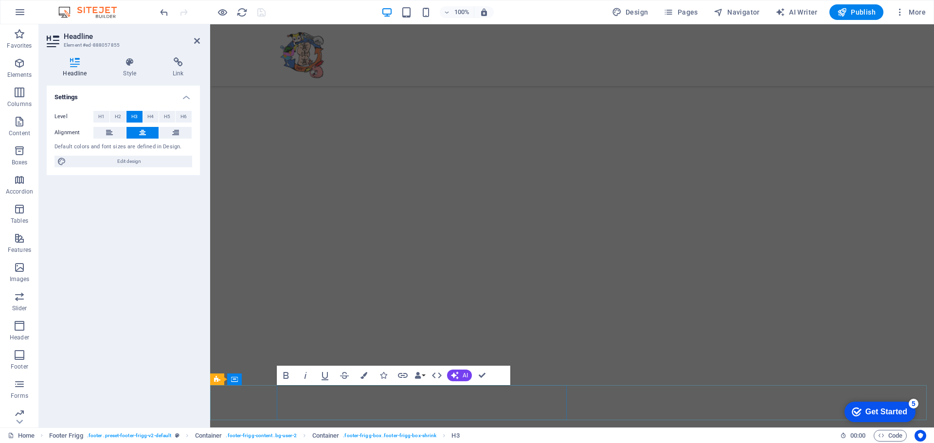
scroll to position [2599, 0]
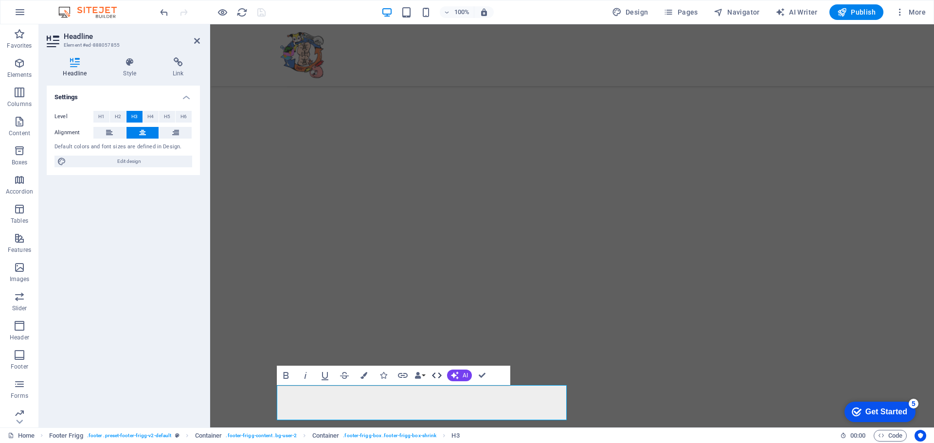
click at [435, 379] on icon "button" at bounding box center [437, 376] width 12 height 12
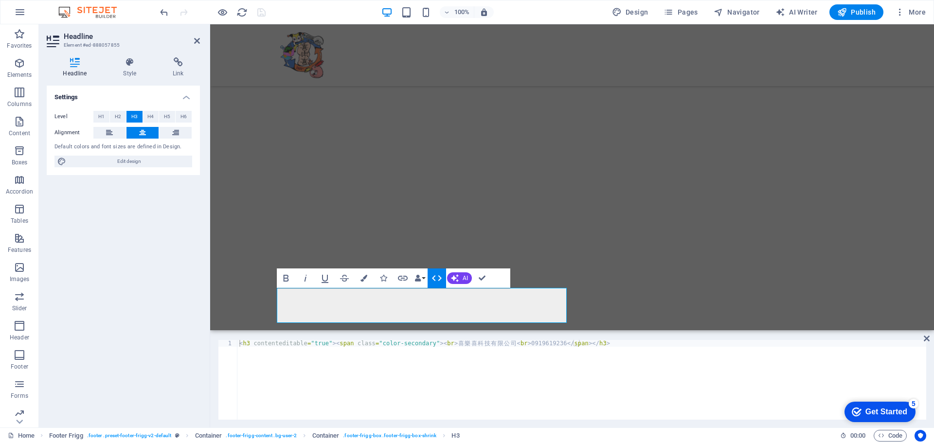
type textarea "<h3 contenteditable="true"><span class="color-secondary"><br>喜樂喜科技有限公司<br>09196…"
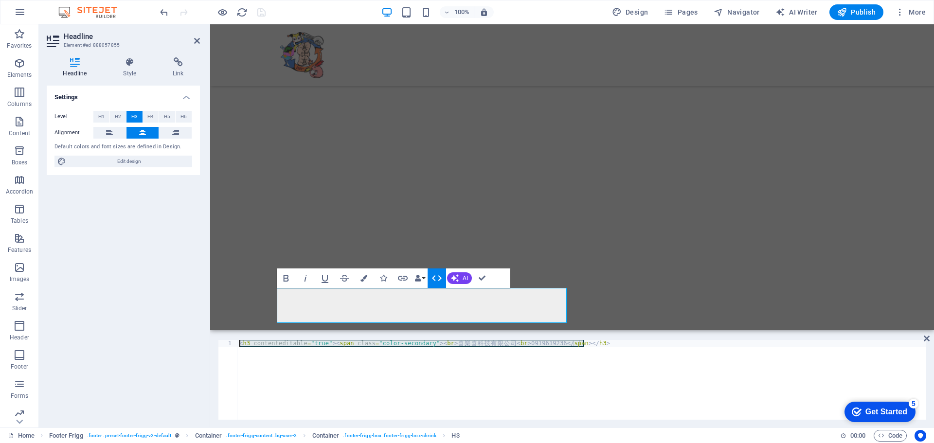
drag, startPoint x: 600, startPoint y: 342, endPoint x: 205, endPoint y: 309, distance: 395.8
click at [205, 309] on div "Headline Element #ed-888057855 Headline Style Link Settings Level H1 H2 H3 H4 H…" at bounding box center [486, 225] width 895 height 403
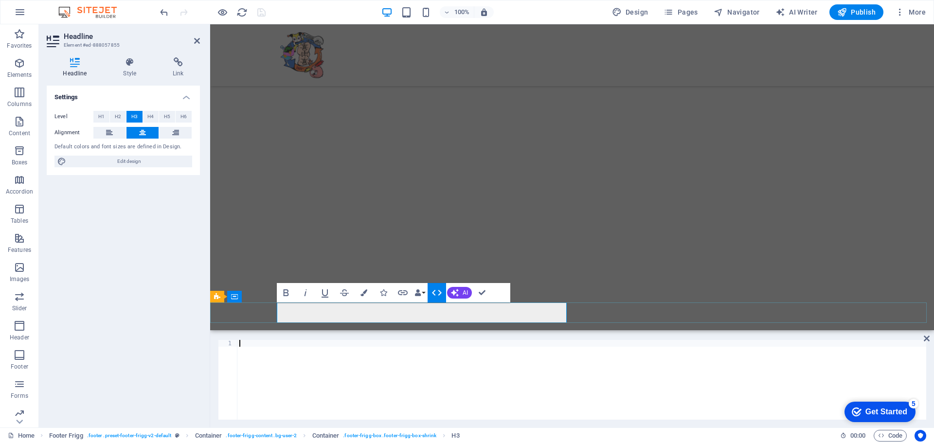
scroll to position [2943, 0]
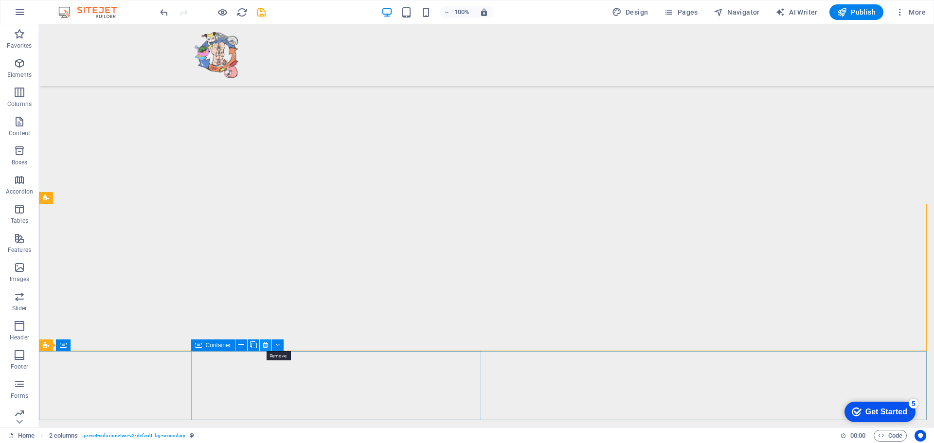
click at [265, 346] on icon at bounding box center [265, 345] width 5 height 10
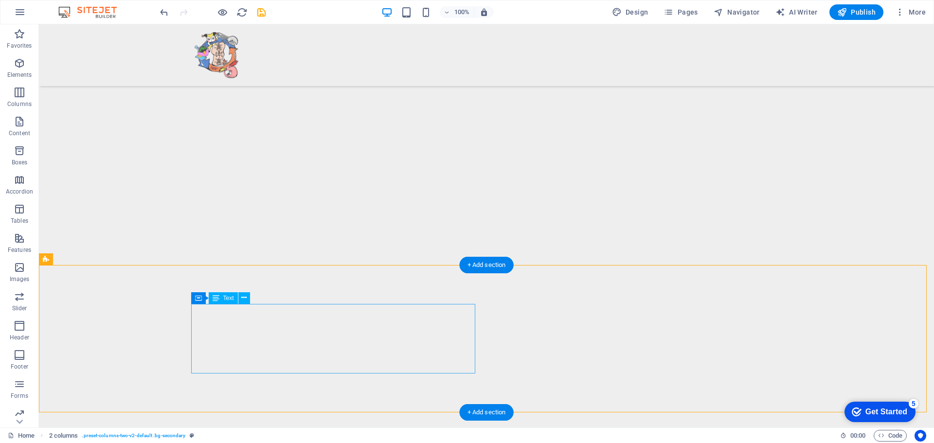
scroll to position [2882, 0]
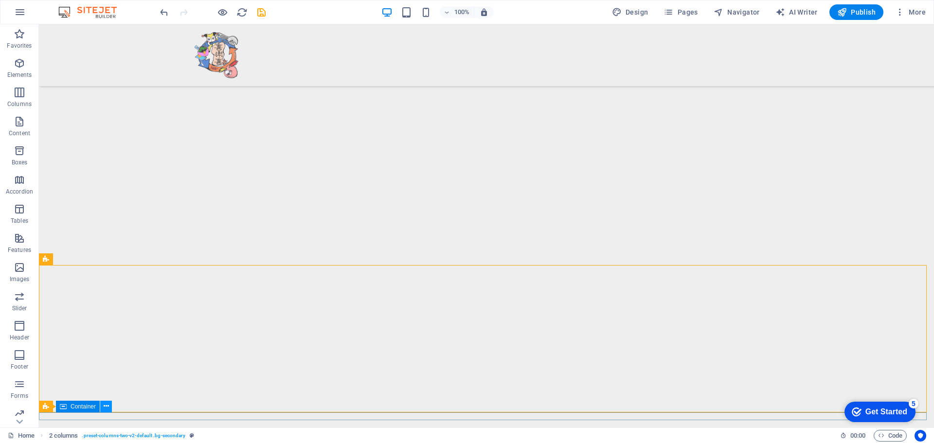
click at [106, 405] on icon at bounding box center [106, 406] width 5 height 10
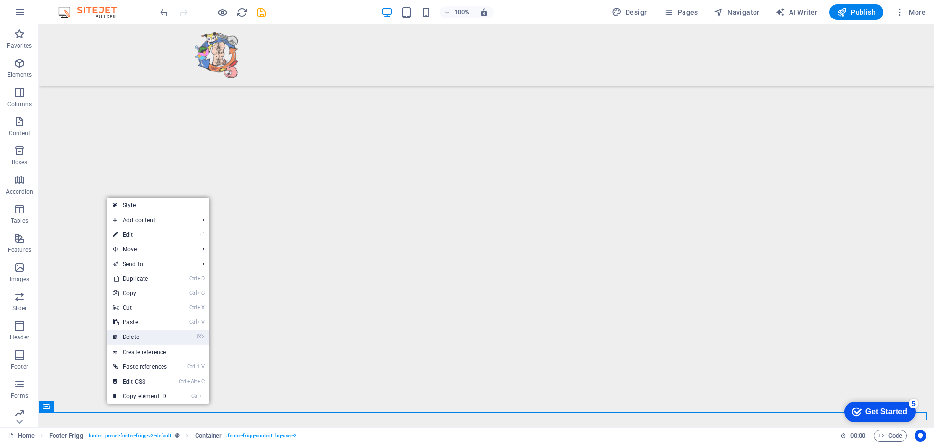
click at [137, 334] on link "⌦ Delete" at bounding box center [140, 337] width 66 height 15
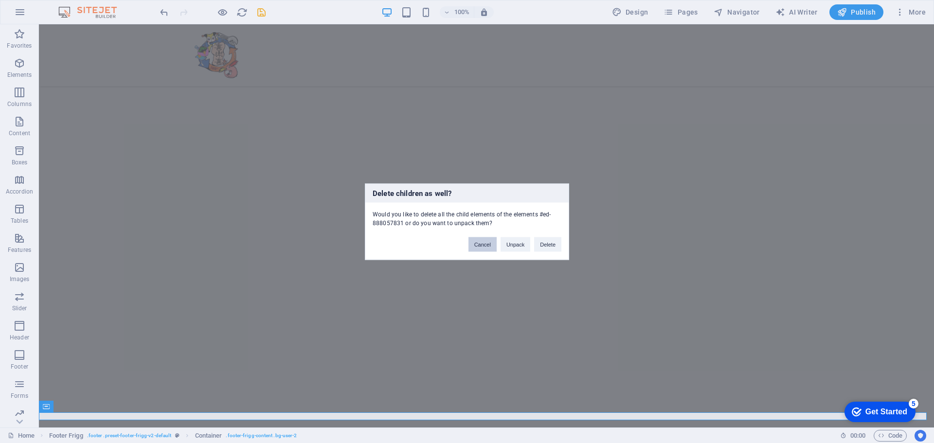
click at [486, 245] on button "Cancel" at bounding box center [482, 244] width 28 height 15
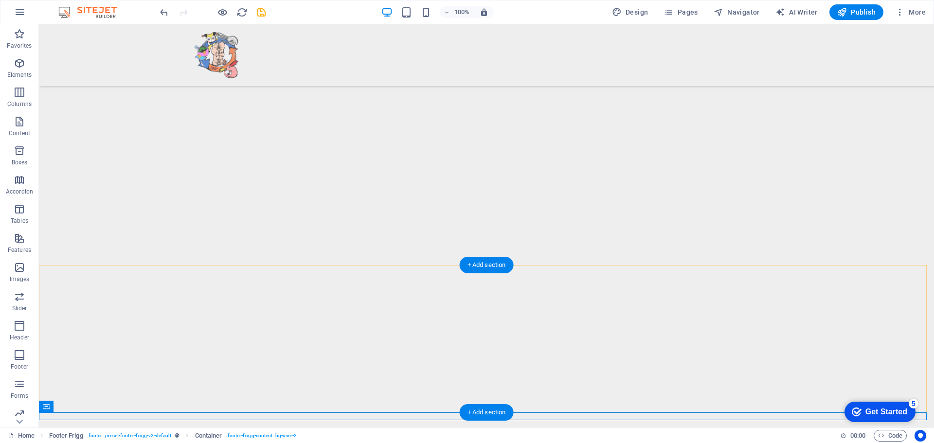
click at [494, 411] on div "+ Add section" at bounding box center [487, 412] width 54 height 17
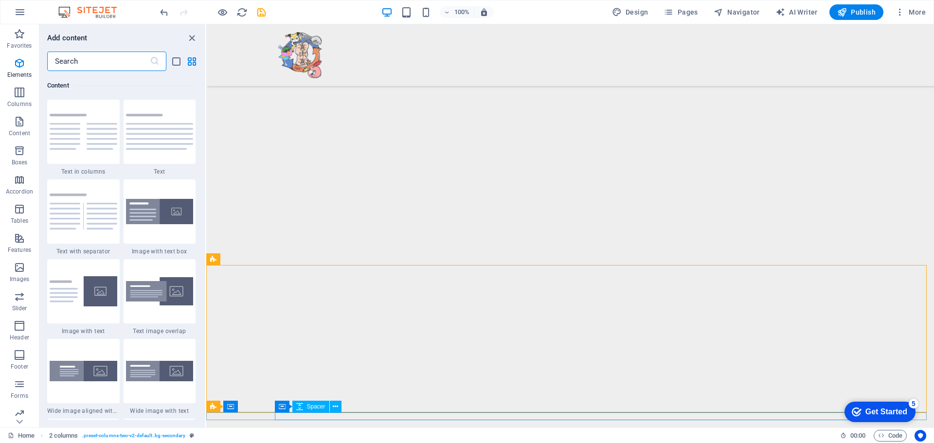
scroll to position [1702, 0]
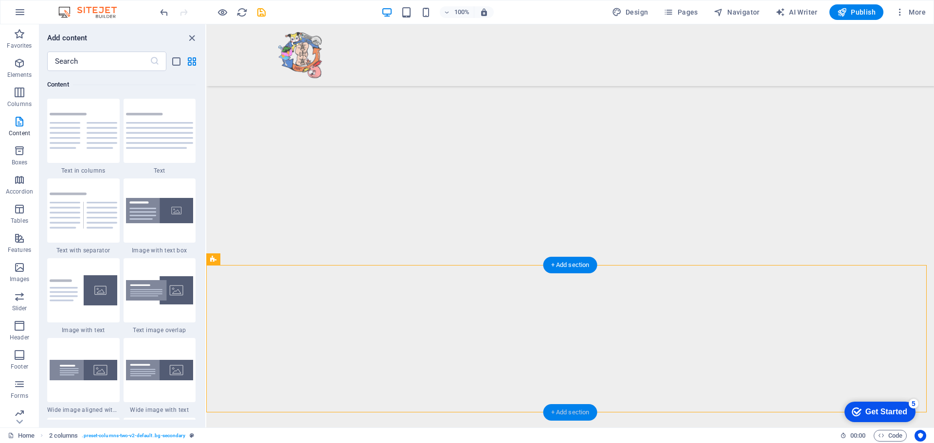
click at [586, 409] on div "+ Add section" at bounding box center [570, 412] width 54 height 17
drag, startPoint x: 191, startPoint y: 38, endPoint x: 159, endPoint y: 25, distance: 34.7
click at [191, 38] on icon "close panel" at bounding box center [191, 38] width 11 height 11
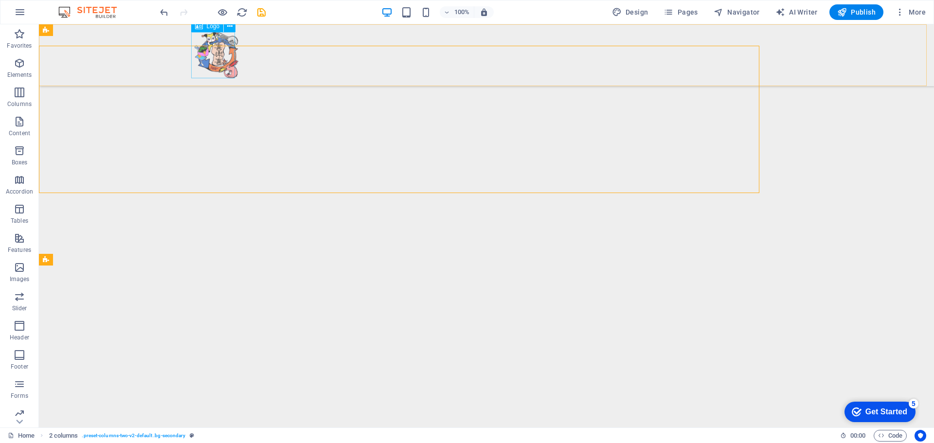
scroll to position [2882, 0]
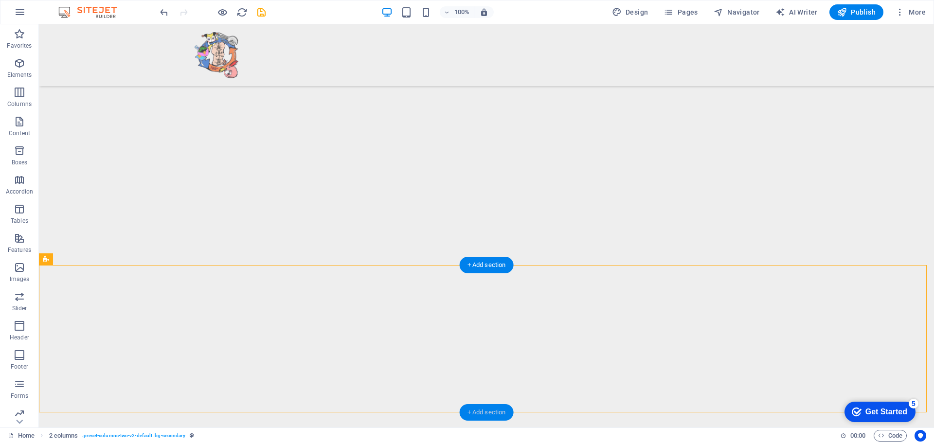
click at [489, 412] on div "+ Add section" at bounding box center [487, 412] width 54 height 17
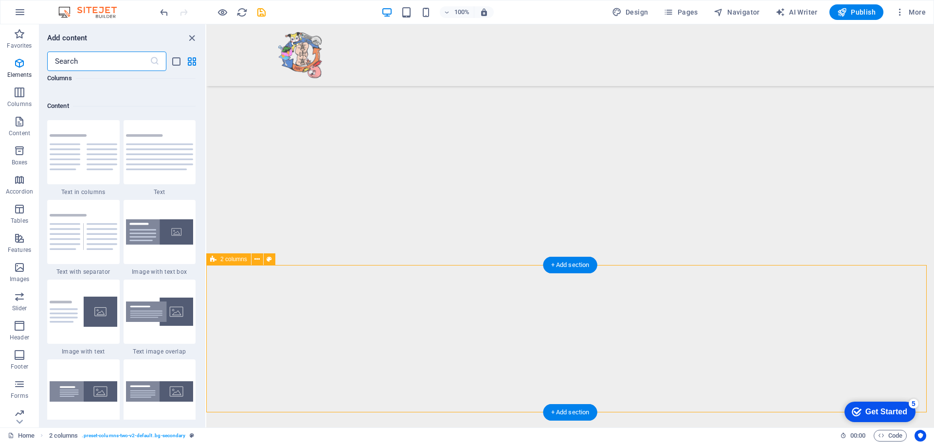
scroll to position [1702, 0]
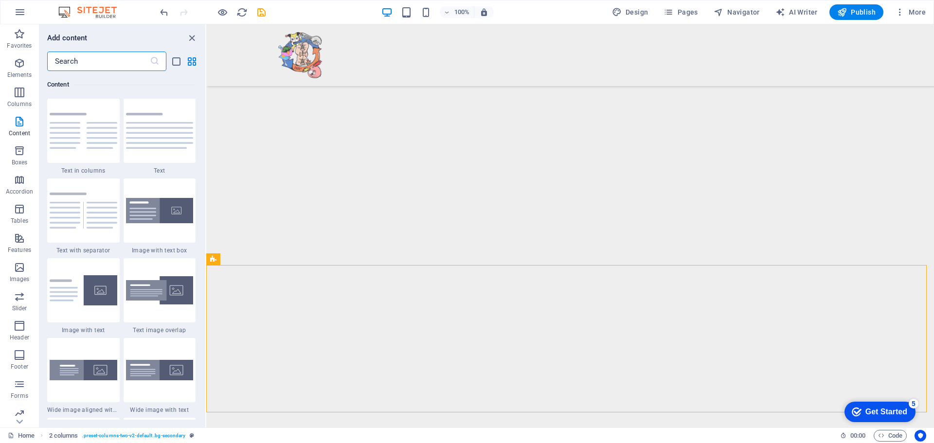
click at [76, 67] on input "text" at bounding box center [98, 61] width 103 height 19
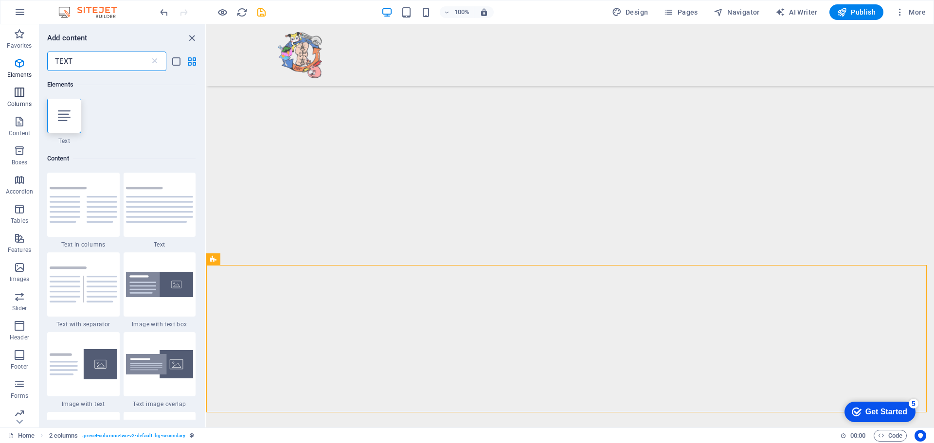
scroll to position [0, 0]
type input "TEXT"
click at [57, 116] on div at bounding box center [64, 116] width 34 height 35
click at [206, 116] on div "Container H2 Container Unequal Columns Container Menu Bar Banner Container Imag…" at bounding box center [570, 225] width 728 height 403
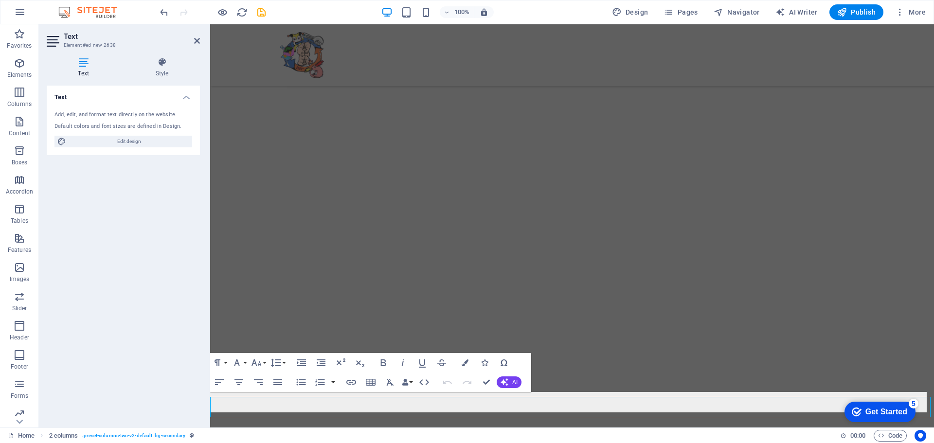
scroll to position [2592, 0]
click at [423, 382] on icon "button" at bounding box center [424, 383] width 12 height 12
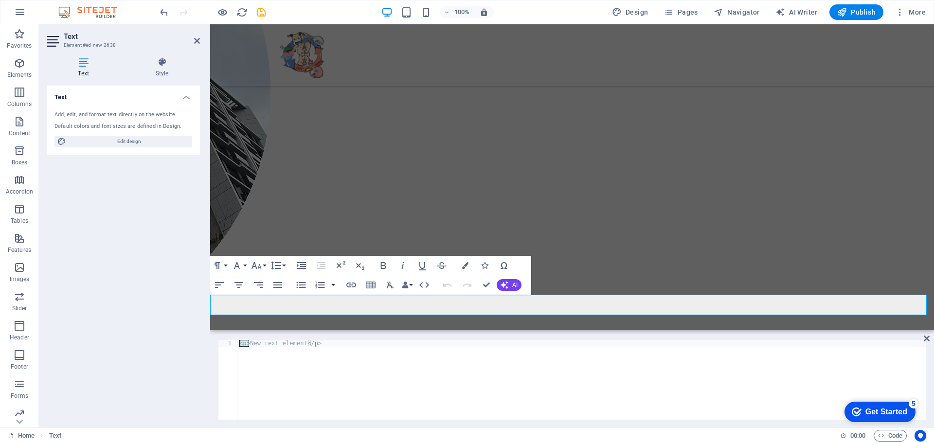
drag, startPoint x: 249, startPoint y: 344, endPoint x: 299, endPoint y: 340, distance: 50.3
click at [299, 340] on div "<p>New text element</p> 1 < p > New text element </ p > ההההההההההההההההההההההה…" at bounding box center [572, 379] width 724 height 95
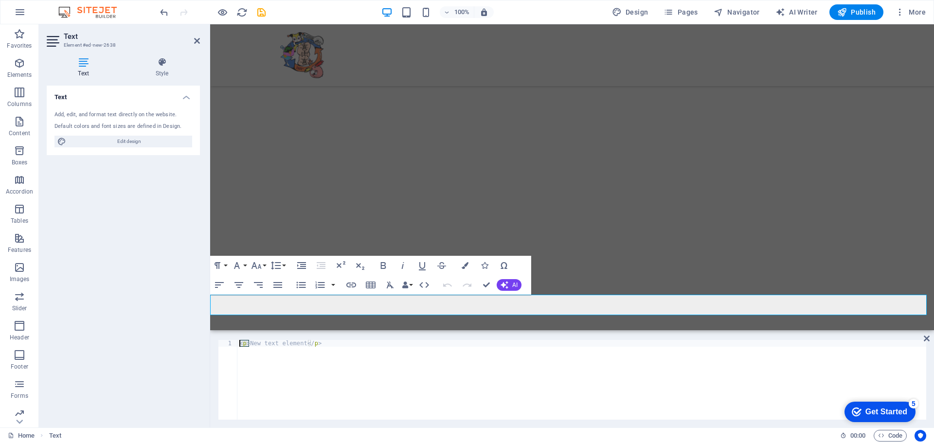
click at [301, 342] on div "< p > New text element </ p >" at bounding box center [581, 386] width 689 height 93
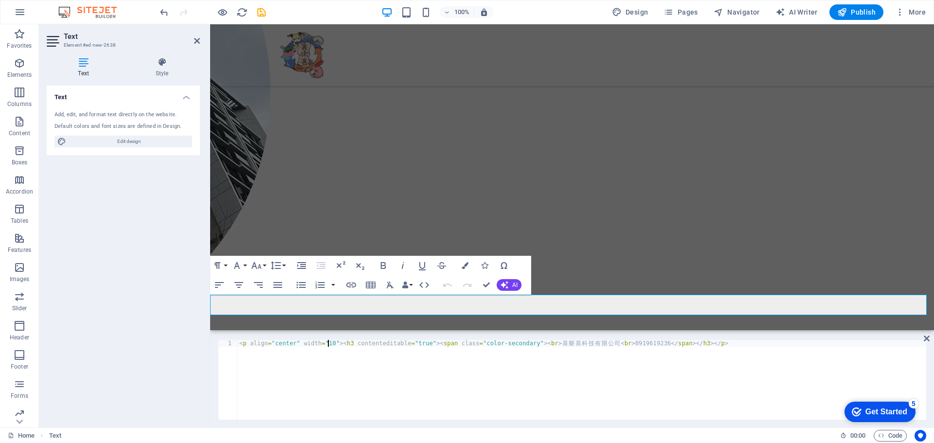
scroll to position [0, 7]
type textarea "<p align="center" width="100%><h3 contenteditable="true"><span class="color-sec…"
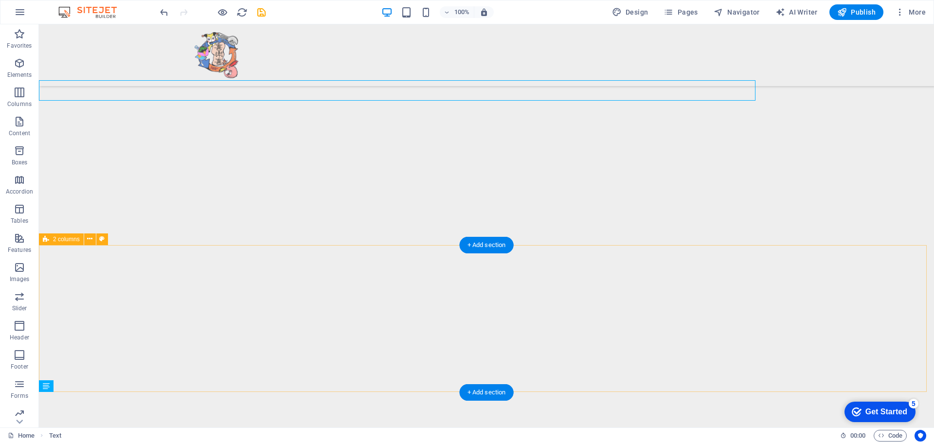
scroll to position [2903, 0]
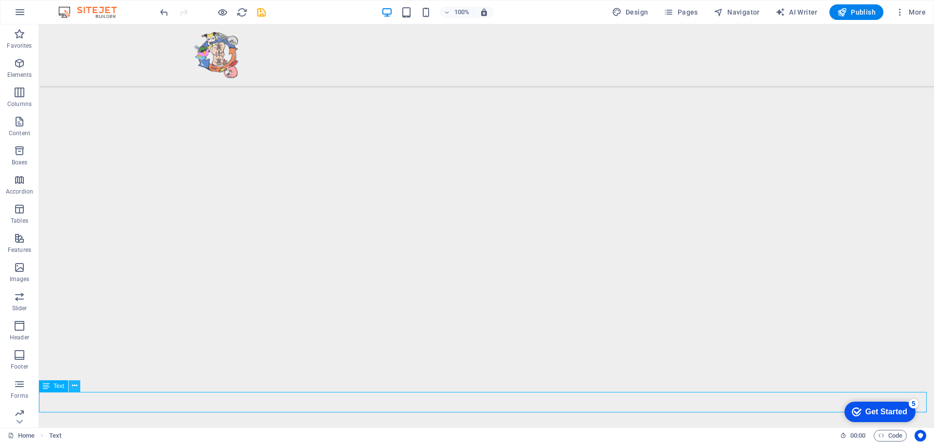
click at [74, 385] on icon at bounding box center [74, 386] width 5 height 10
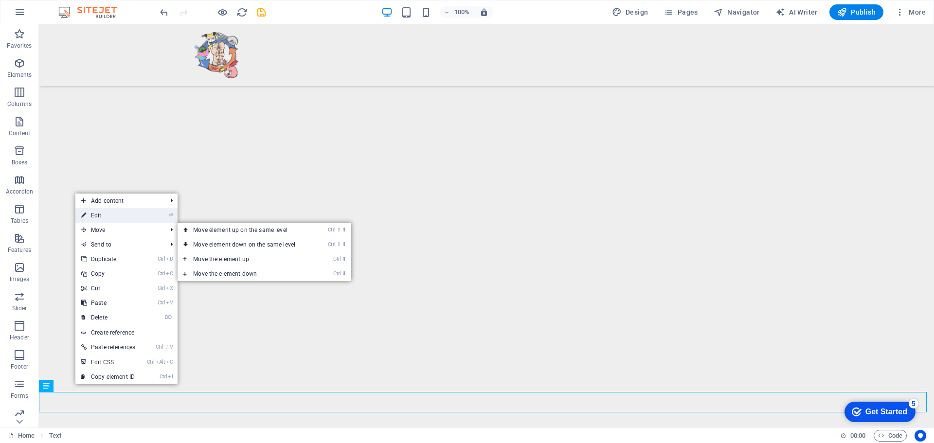
click at [104, 217] on link "⏎ Edit" at bounding box center [108, 215] width 66 height 15
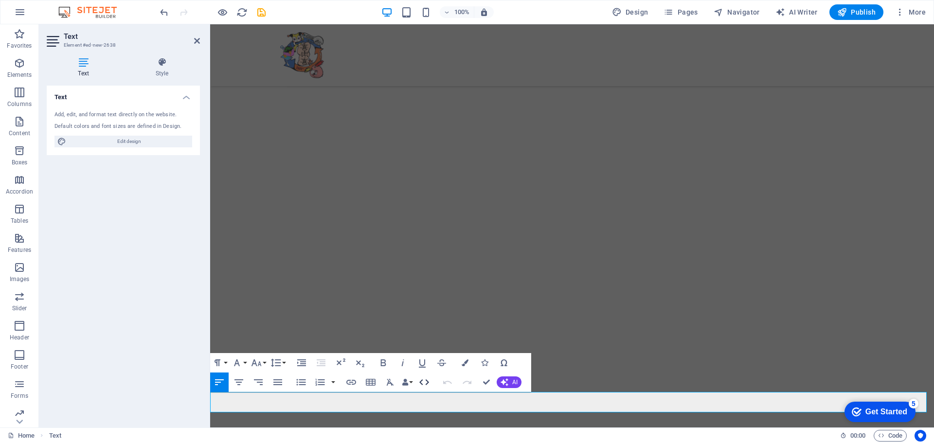
click at [422, 380] on icon "button" at bounding box center [424, 382] width 10 height 6
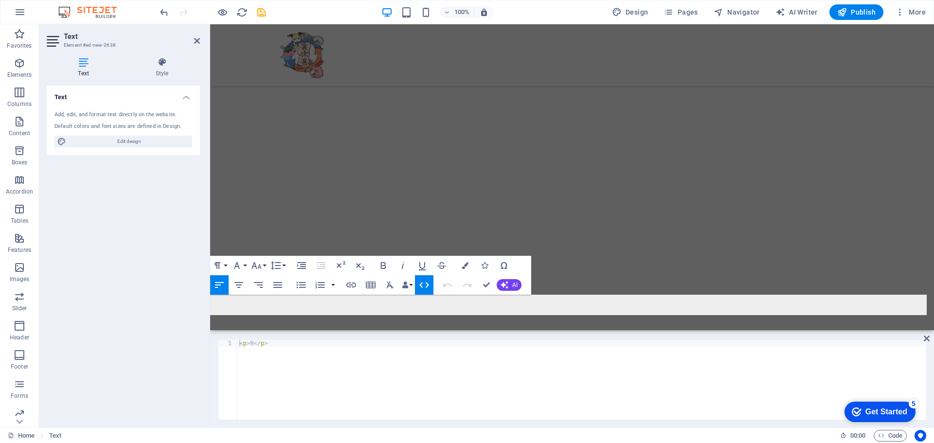
scroll to position [2602, 0]
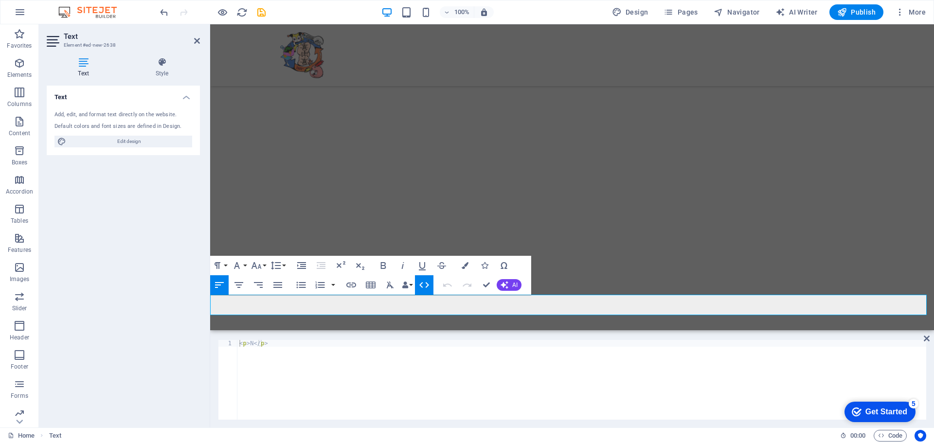
click at [253, 342] on div "< p > N </ p >" at bounding box center [581, 386] width 689 height 93
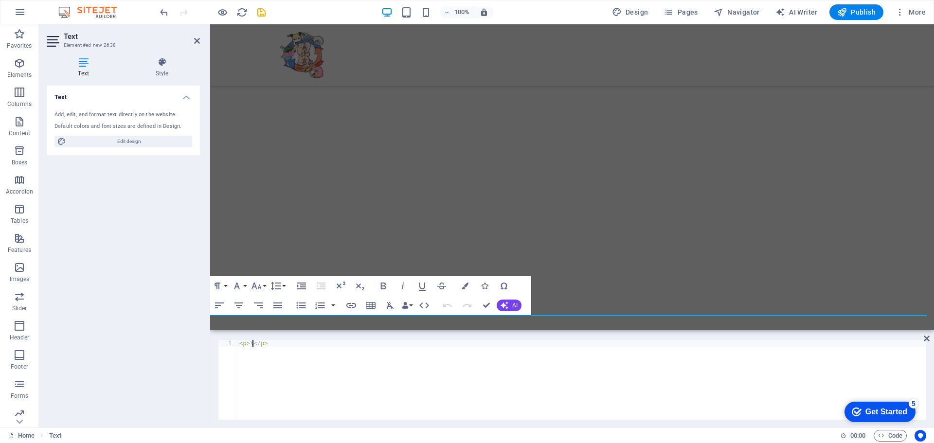
scroll to position [0, 1]
click at [253, 343] on div "< p > \ < h3 contenteditable = "true" > < span class = "color-secondary" > < br…" at bounding box center [581, 386] width 689 height 93
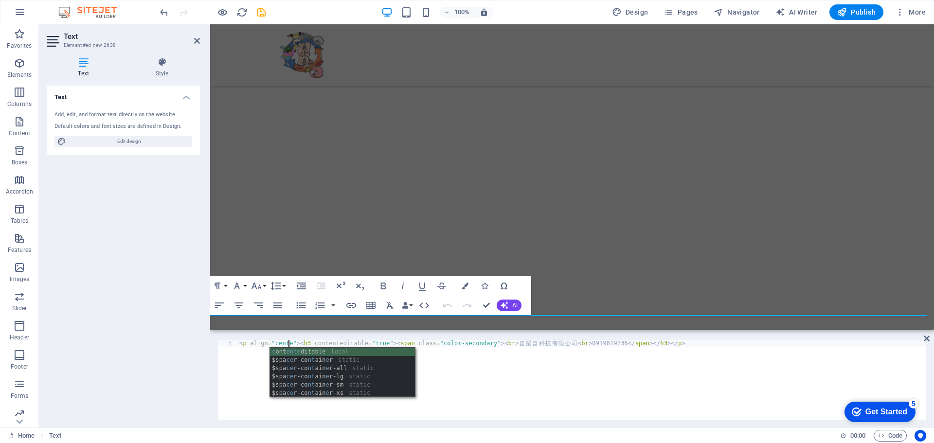
scroll to position [0, 4]
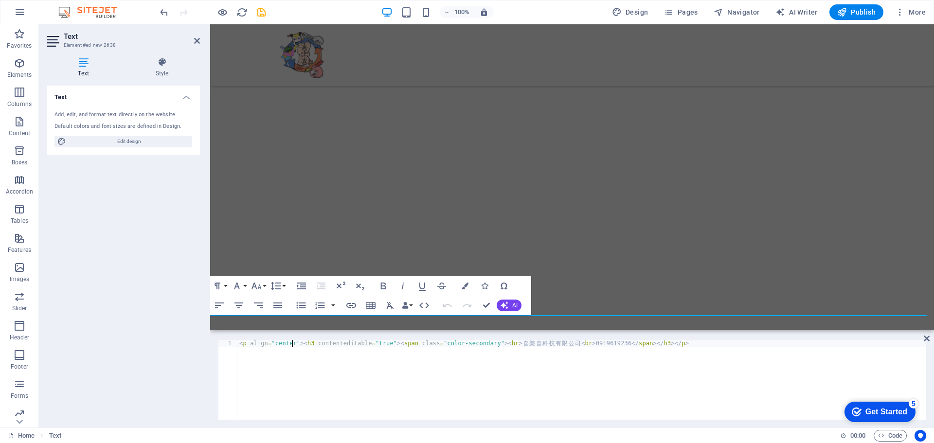
click at [497, 343] on div "< p align = "center" > < h3 contenteditable = "true" > < span class = "color-se…" at bounding box center [581, 386] width 689 height 93
click at [562, 344] on div "< p align = "center" > < h3 contenteditable = "true" > < span class = "color-se…" at bounding box center [581, 386] width 689 height 93
type textarea "<p align="center"><h3 contenteditable="true"><span class="color-secondary"><br>…"
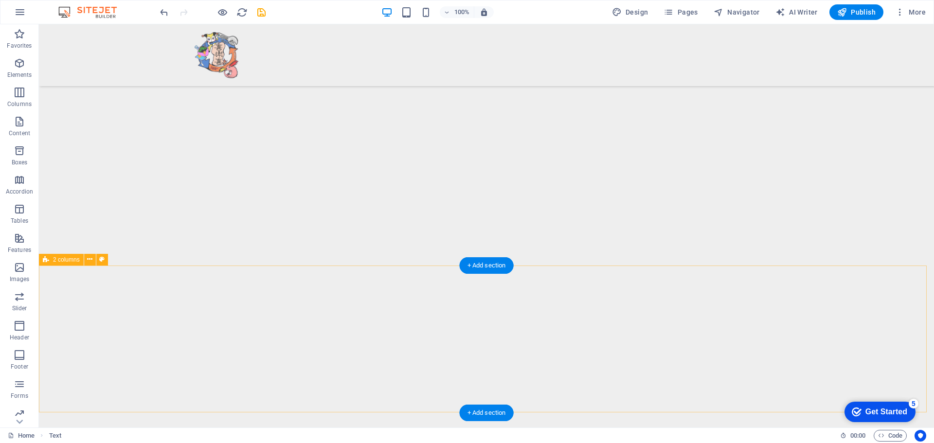
scroll to position [2882, 0]
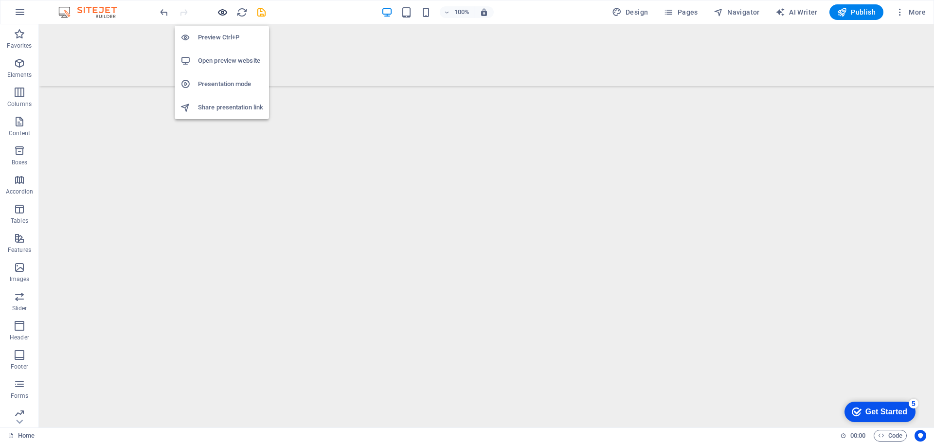
click at [225, 13] on icon "button" at bounding box center [222, 12] width 11 height 11
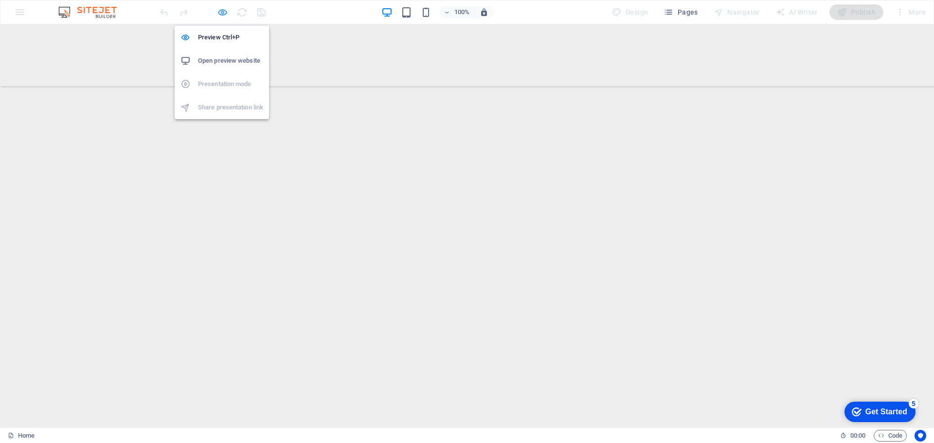
click at [221, 12] on icon "button" at bounding box center [222, 12] width 11 height 11
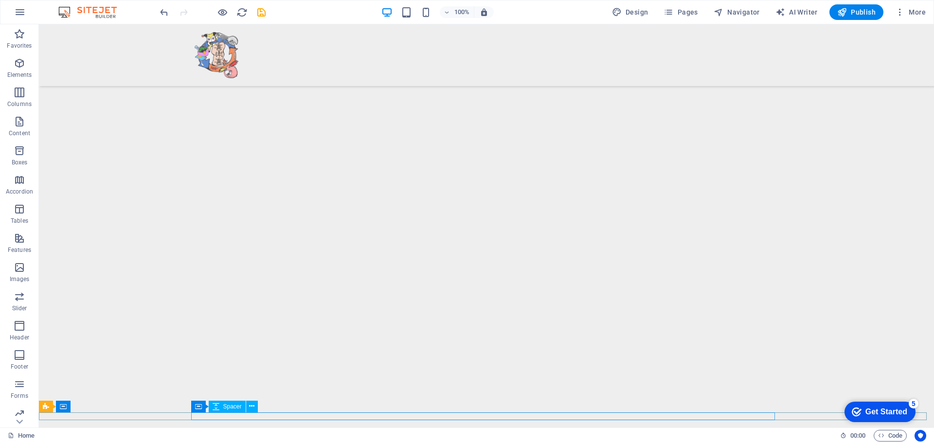
select select "px"
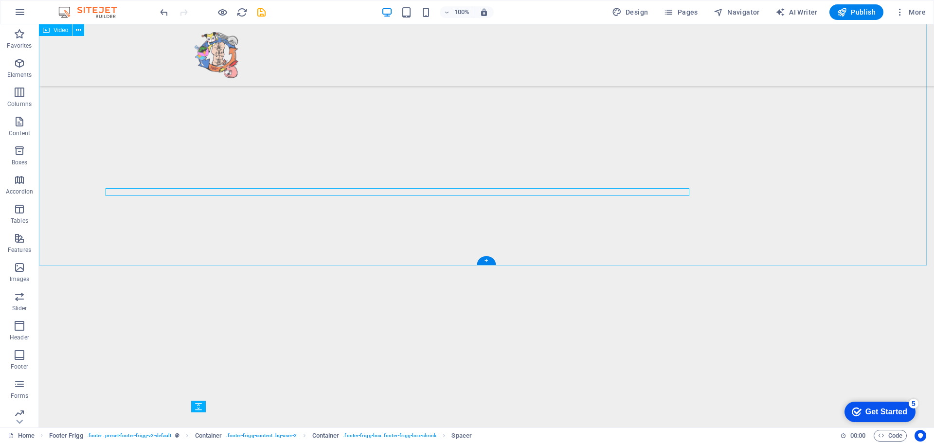
scroll to position [2882, 0]
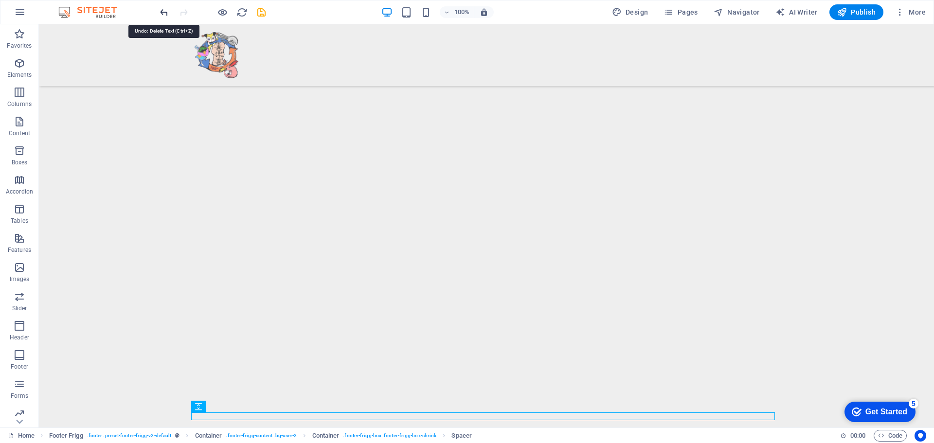
click at [162, 13] on icon "undo" at bounding box center [164, 12] width 11 height 11
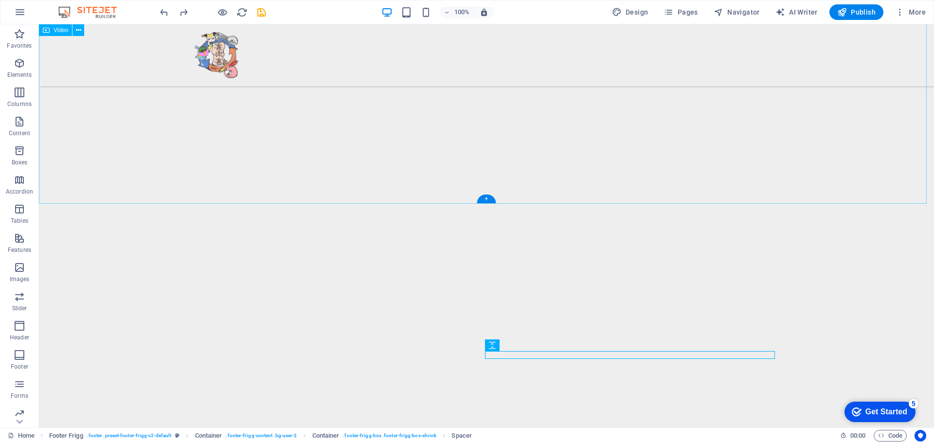
scroll to position [2909, 0]
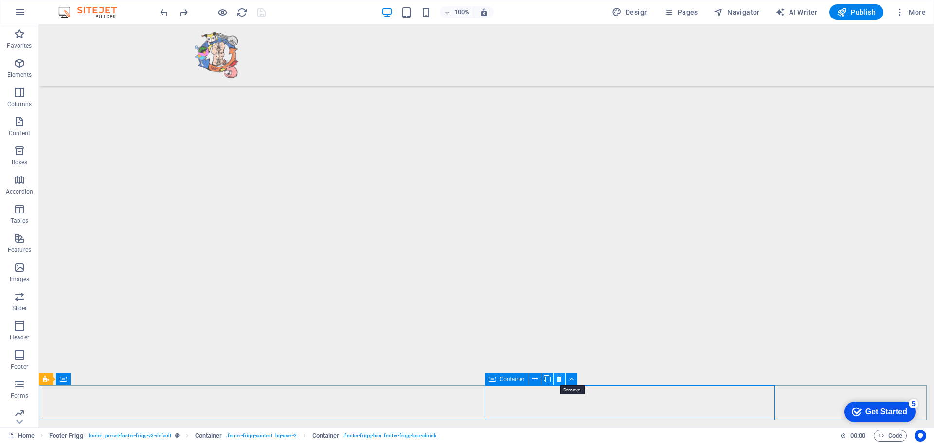
click at [557, 377] on icon at bounding box center [558, 379] width 5 height 10
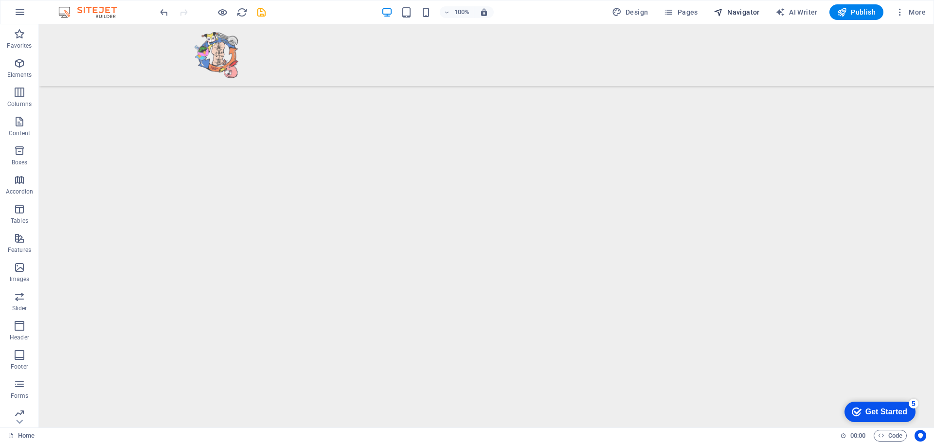
click at [727, 15] on span "Navigator" at bounding box center [737, 12] width 46 height 10
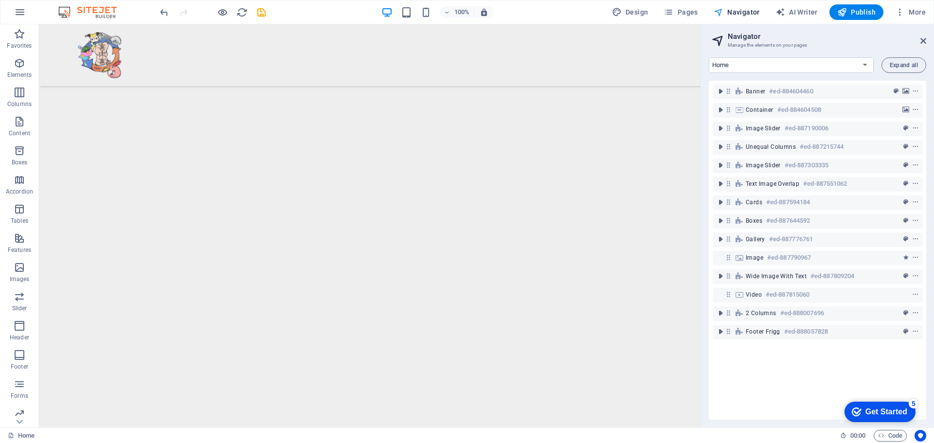
scroll to position [2486, 0]
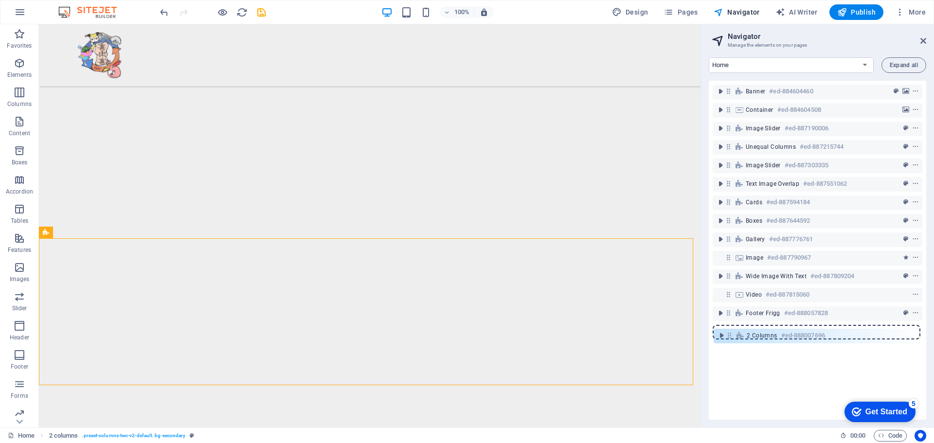
drag, startPoint x: 729, startPoint y: 313, endPoint x: 732, endPoint y: 339, distance: 26.0
click at [732, 339] on div "Banner #ed-884604460 Container #ed-884604508 Image Slider #ed-887190006 Unequal…" at bounding box center [817, 250] width 217 height 339
drag, startPoint x: 728, startPoint y: 276, endPoint x: 730, endPoint y: 337, distance: 60.8
click at [730, 337] on div "Banner #ed-884604460 Container #ed-884604508 Image Slider #ed-887190006 Unequal…" at bounding box center [817, 250] width 217 height 339
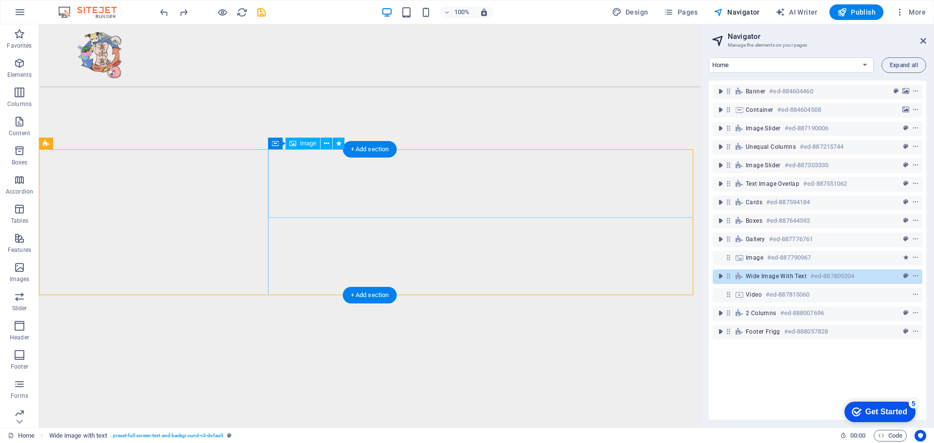
scroll to position [2207, 0]
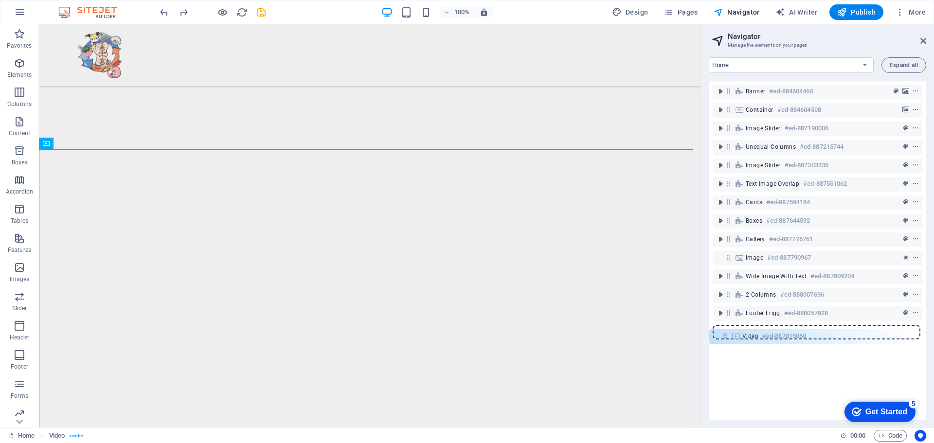
drag, startPoint x: 727, startPoint y: 296, endPoint x: 726, endPoint y: 341, distance: 45.2
click at [726, 341] on div "Banner #ed-884604460 Container #ed-884604508 Image Slider #ed-887190006 Unequal…" at bounding box center [817, 250] width 217 height 339
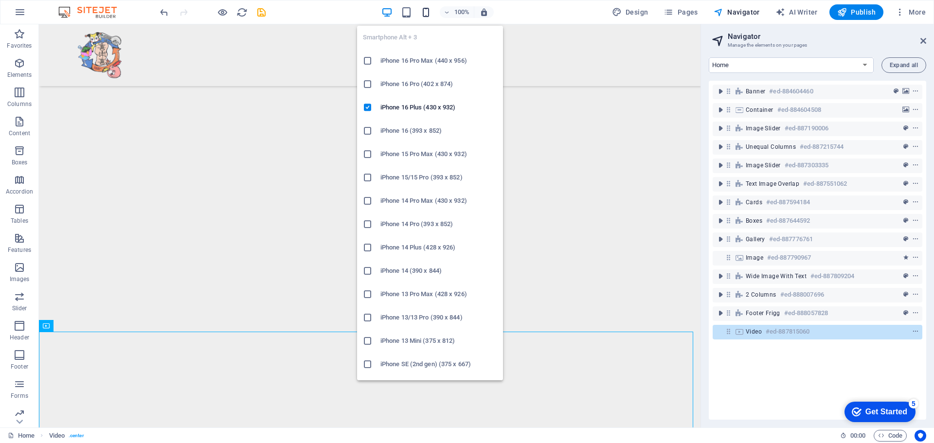
click at [429, 13] on icon "button" at bounding box center [425, 12] width 11 height 11
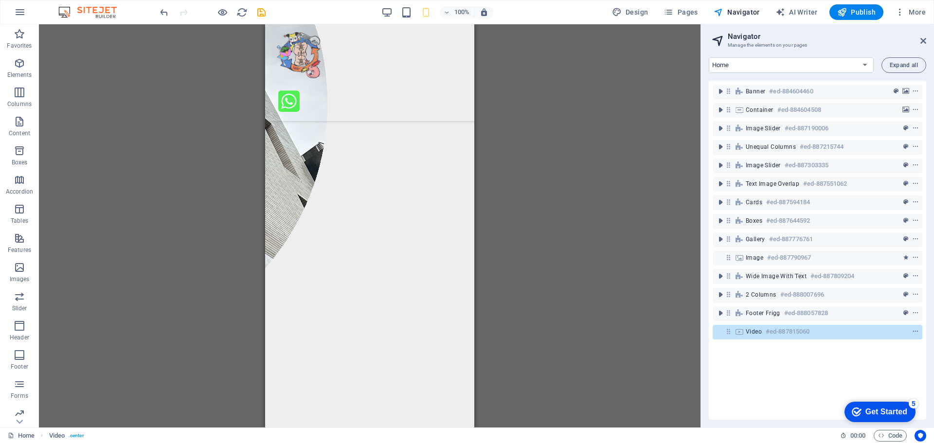
scroll to position [2554, 0]
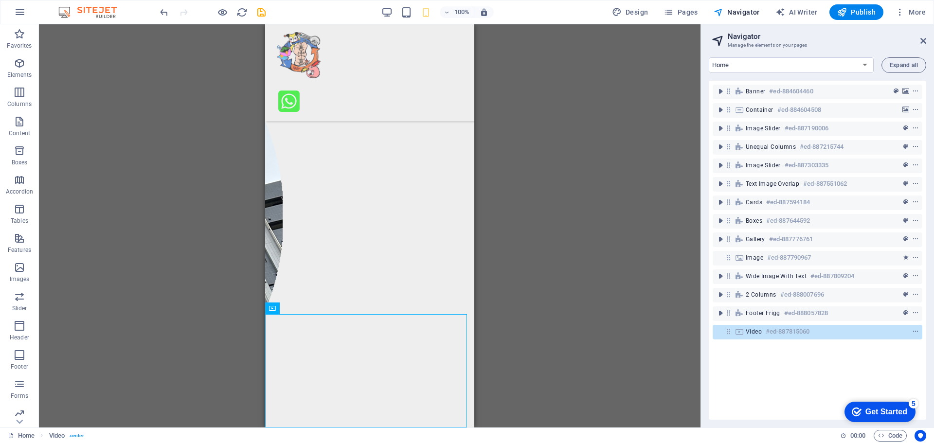
click at [758, 389] on div "Banner #ed-884604460 Container #ed-884604508 Image Slider #ed-887190006 Unequal…" at bounding box center [817, 250] width 217 height 339
click at [619, 248] on div "Container H2 Container Unequal Columns Container Menu Bar Banner Container Imag…" at bounding box center [370, 225] width 662 height 403
click at [925, 42] on icon at bounding box center [923, 41] width 6 height 8
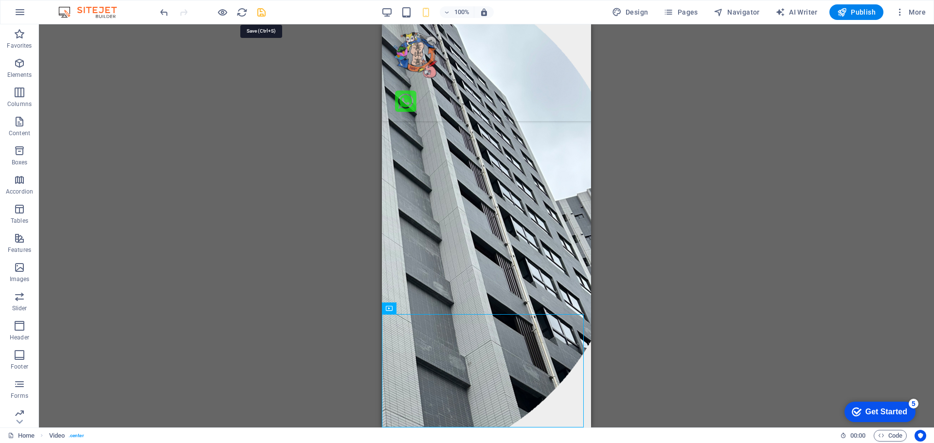
click at [261, 10] on icon "save" at bounding box center [261, 12] width 11 height 11
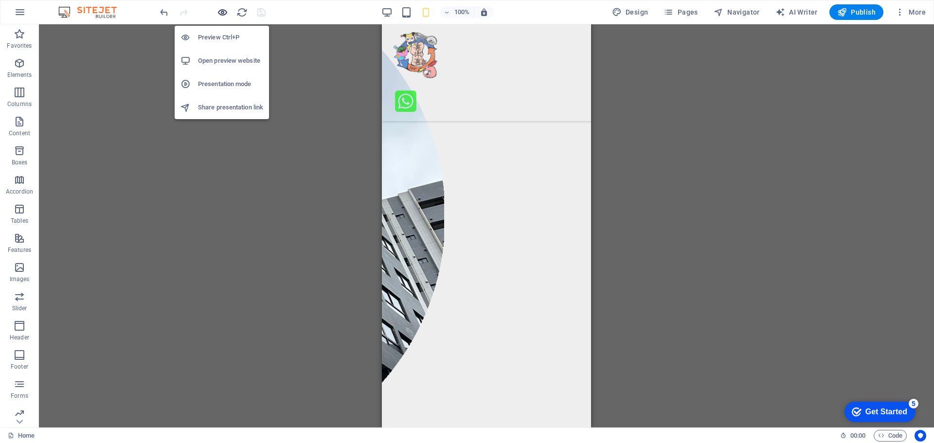
click at [226, 13] on icon "button" at bounding box center [222, 12] width 11 height 11
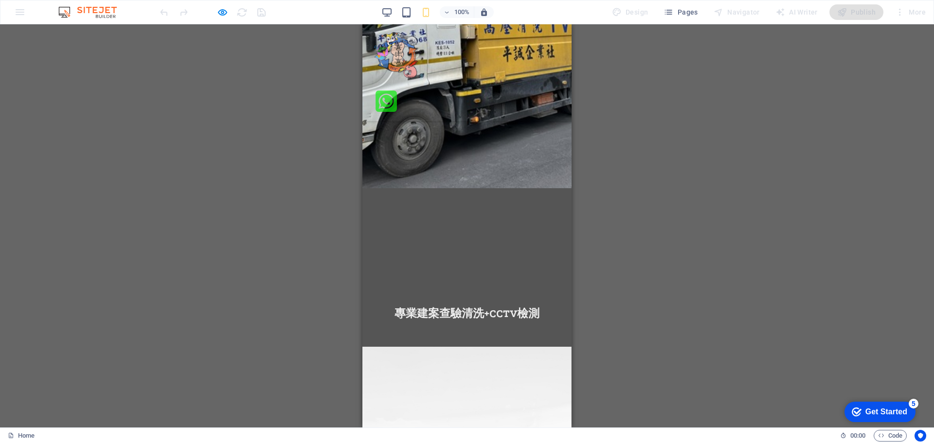
scroll to position [0, 0]
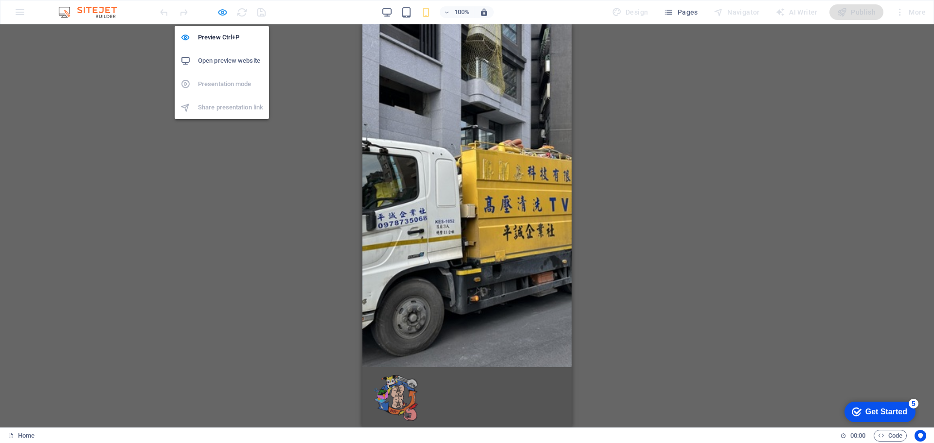
click at [224, 16] on icon "button" at bounding box center [222, 12] width 11 height 11
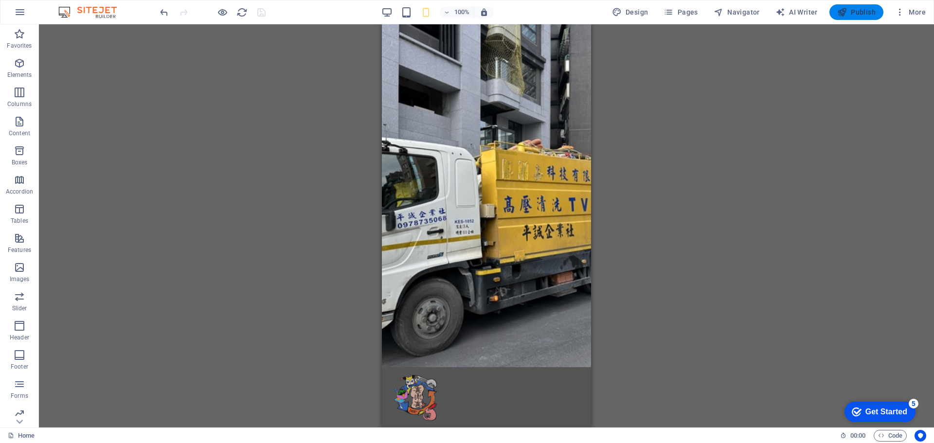
click at [862, 12] on span "Publish" at bounding box center [856, 12] width 38 height 10
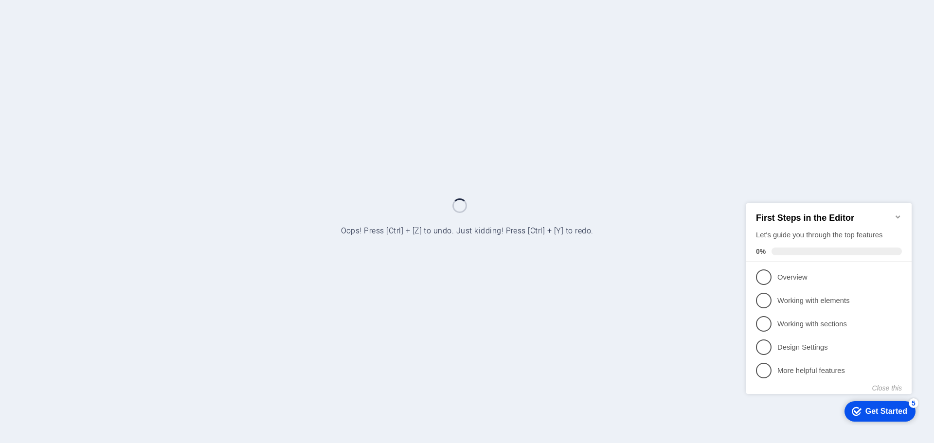
click at [899, 215] on icon "Minimize checklist" at bounding box center [898, 216] width 4 height 3
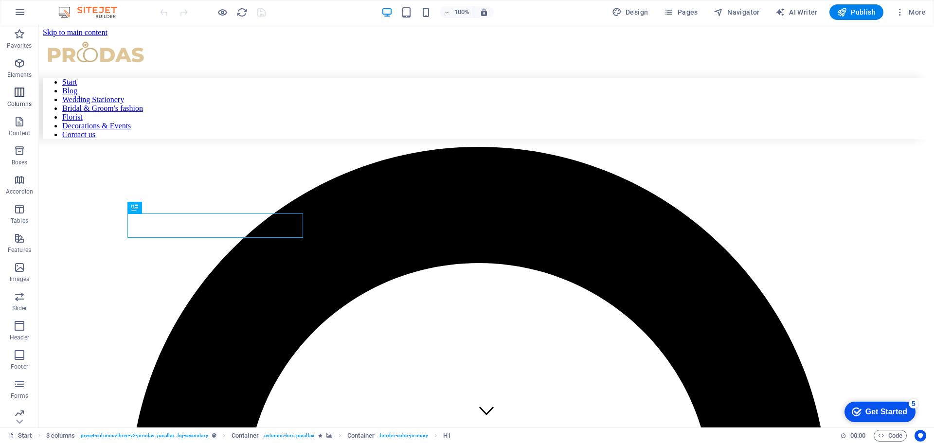
scroll to position [325, 0]
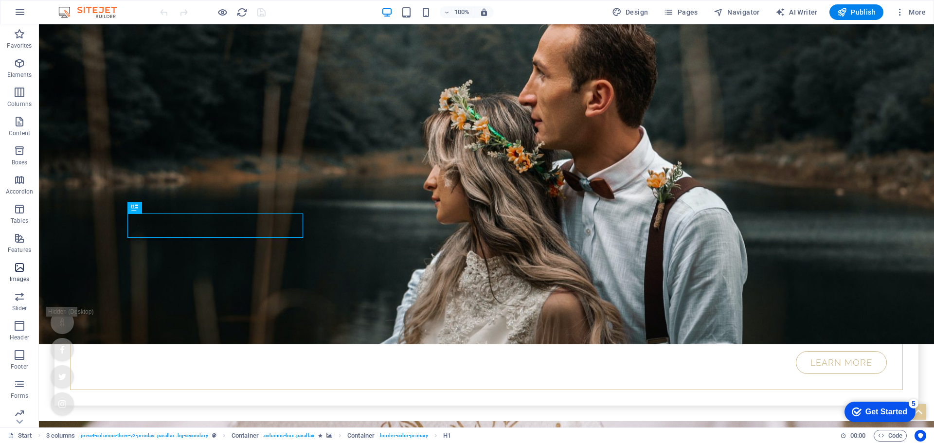
click at [25, 263] on icon "button" at bounding box center [20, 268] width 12 height 12
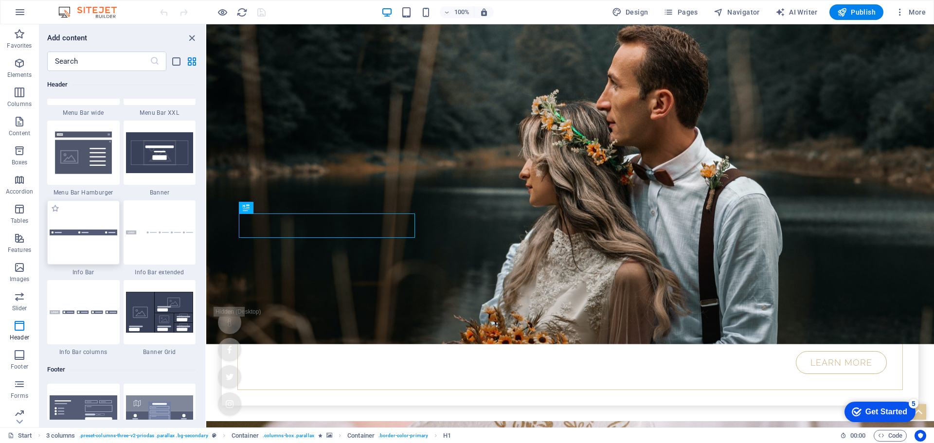
scroll to position [6100, 0]
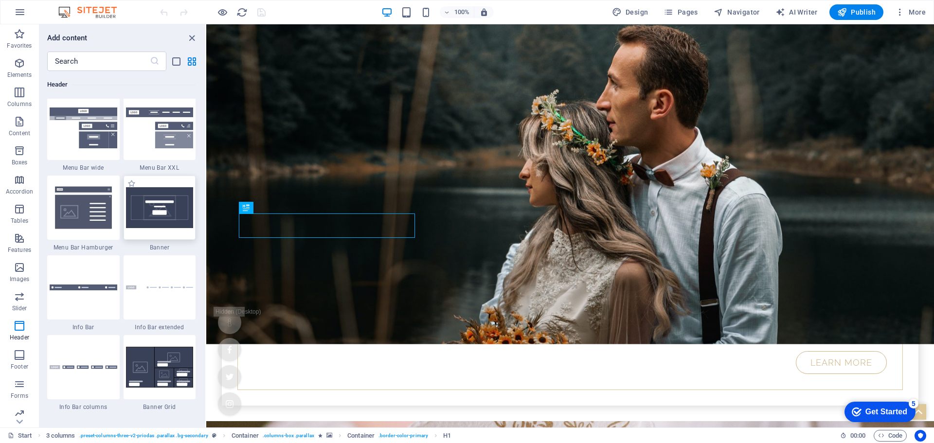
click at [129, 206] on img at bounding box center [160, 207] width 68 height 41
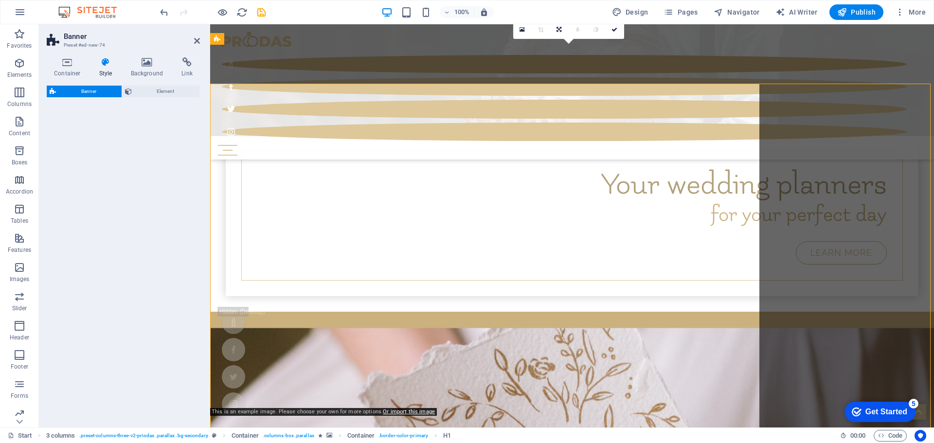
select select "preset-banner-v3-default"
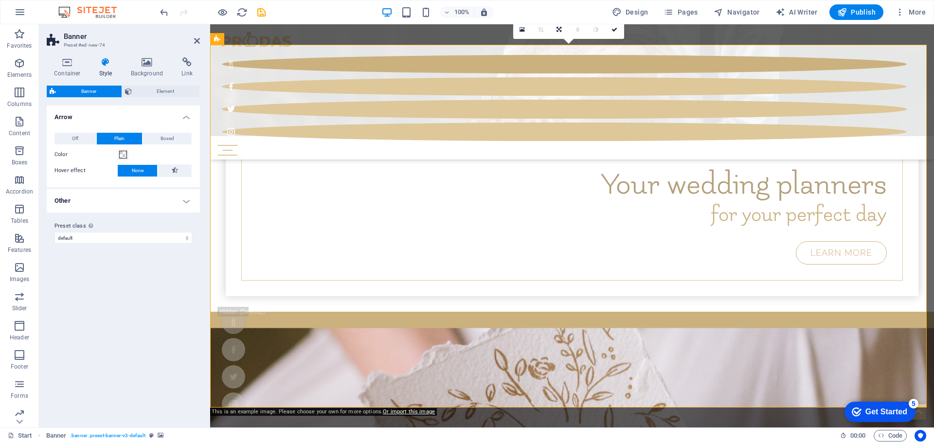
scroll to position [744, 0]
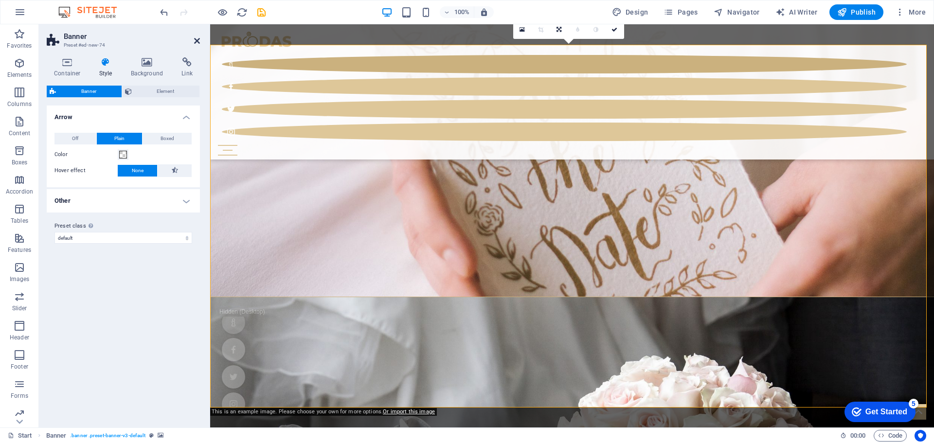
click at [197, 42] on icon at bounding box center [197, 41] width 6 height 8
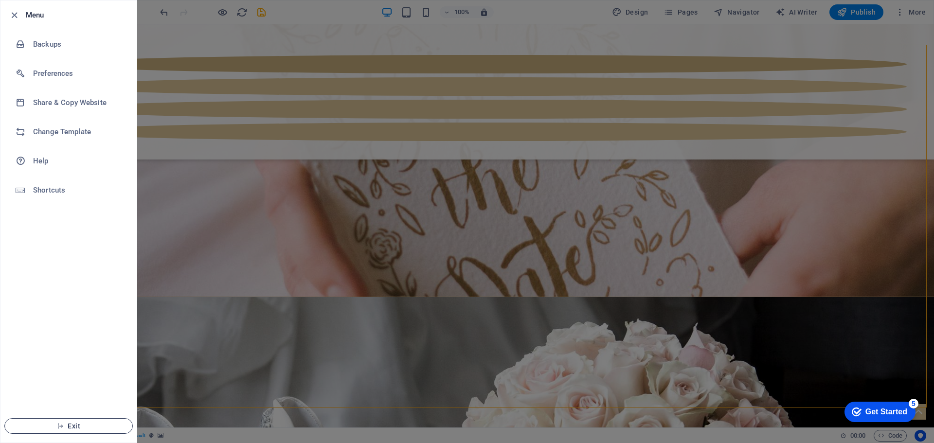
click at [61, 420] on button "Exit" at bounding box center [68, 426] width 128 height 16
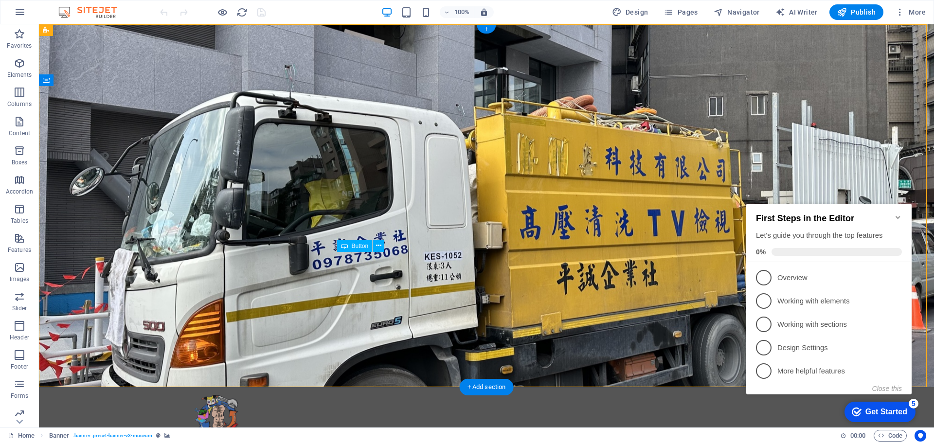
select select "px"
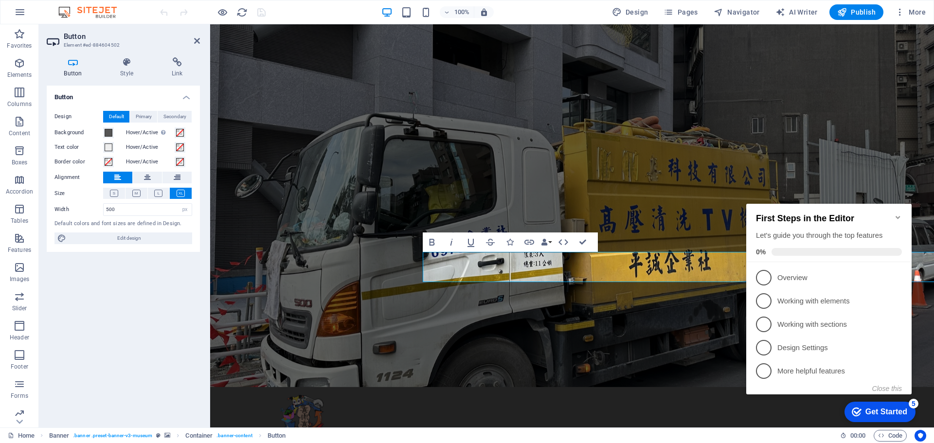
click at [900, 214] on icon "Minimize checklist" at bounding box center [898, 218] width 8 height 8
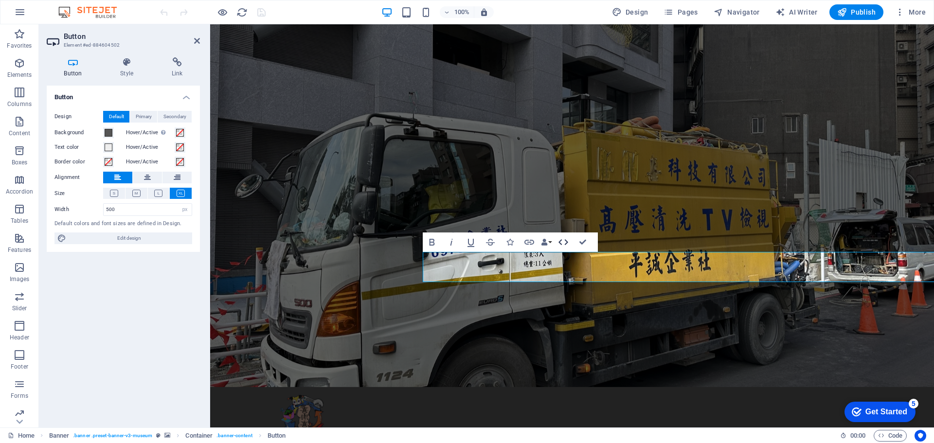
click at [564, 243] on icon "button" at bounding box center [563, 242] width 12 height 12
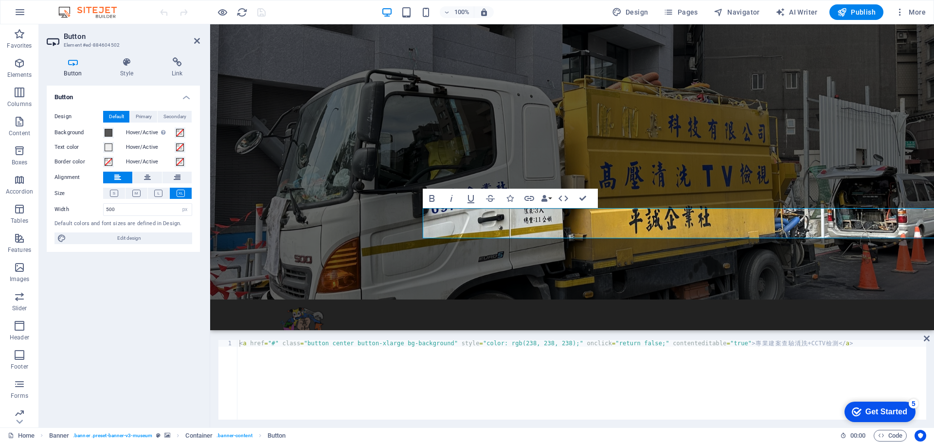
type textarea "<a href="#" class="button center button-xlarge bg-background" style="color: rgb…"
drag, startPoint x: 343, startPoint y: 344, endPoint x: 325, endPoint y: 345, distance: 18.0
click at [325, 345] on div "< a href = "#" class = "button center button-xlarge bg-background" style = "col…" at bounding box center [581, 386] width 689 height 93
click at [131, 65] on icon at bounding box center [127, 62] width 48 height 10
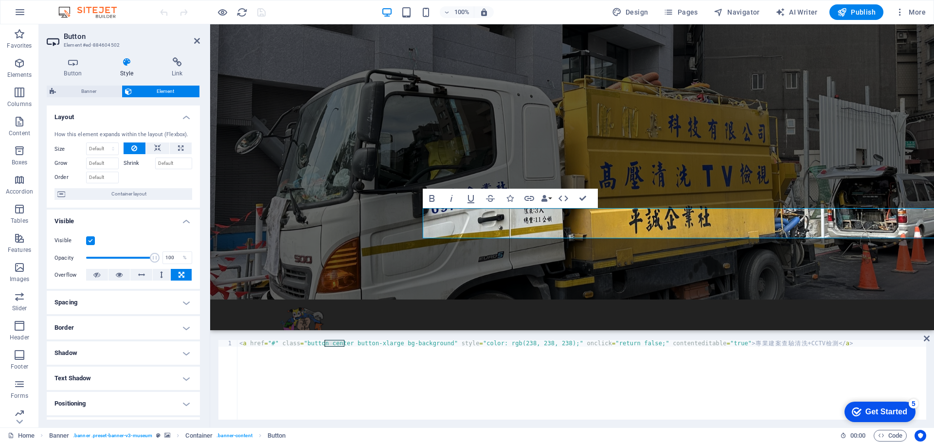
click at [113, 304] on h4 "Spacing" at bounding box center [123, 302] width 153 height 23
click at [158, 336] on span "Custom" at bounding box center [173, 339] width 34 height 12
click at [170, 363] on input "number" at bounding box center [175, 364] width 33 height 12
type input "20"
type input "0"
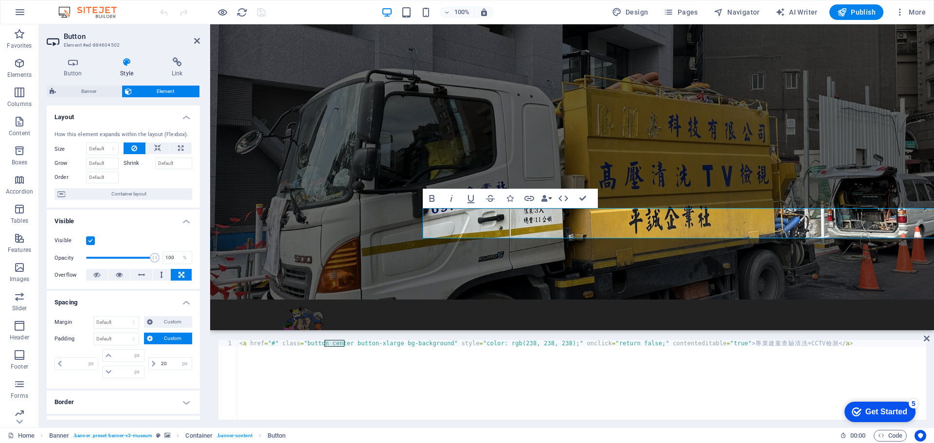
type input "0"
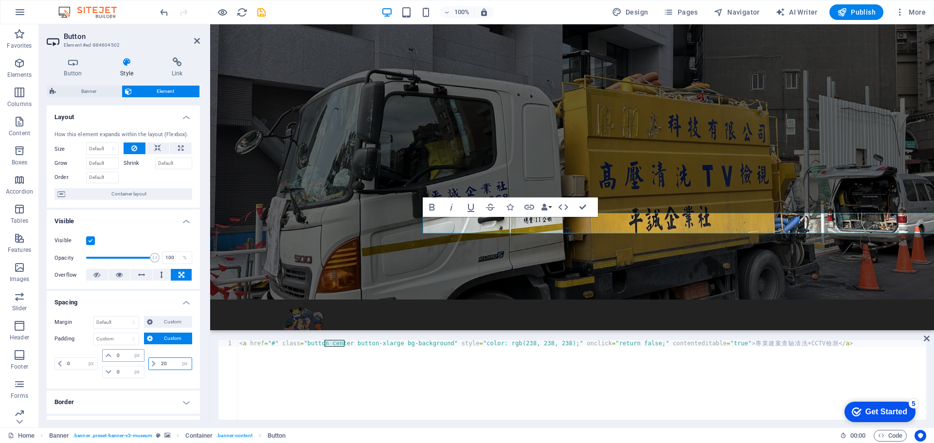
drag, startPoint x: 167, startPoint y: 363, endPoint x: 122, endPoint y: 361, distance: 45.3
click at [122, 361] on div "0 px rem % vh vw 0 px rem % vh vw 0 px rem % vh vw 20 px rem % vh vw" at bounding box center [123, 363] width 138 height 29
drag, startPoint x: 171, startPoint y: 362, endPoint x: 121, endPoint y: 361, distance: 49.6
click at [121, 361] on div "0 px rem % vh vw 0 px rem % vh vw 0 px rem % vh vw 50 px rem % vh vw" at bounding box center [123, 363] width 138 height 29
type input "70"
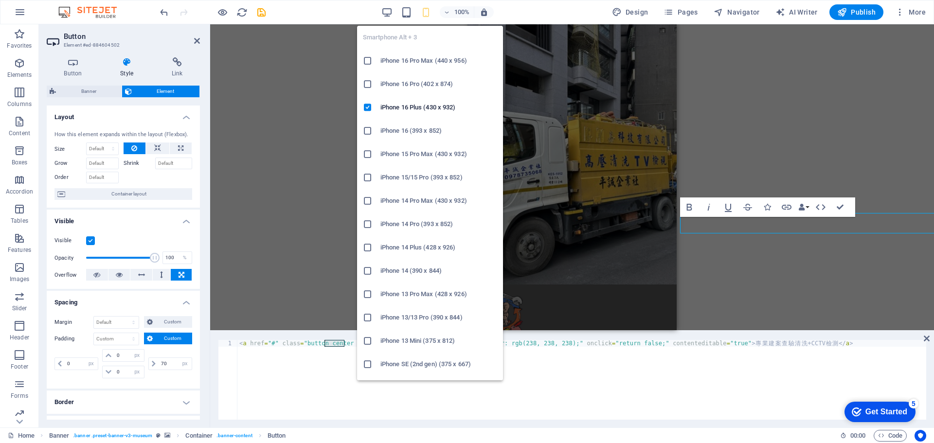
type input "100"
select select "%"
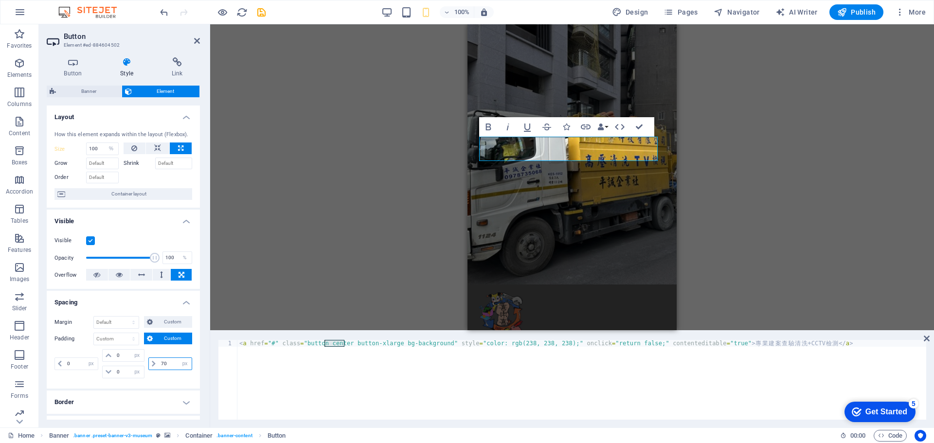
drag, startPoint x: 165, startPoint y: 363, endPoint x: 150, endPoint y: 363, distance: 15.1
click at [150, 363] on div "70 px rem % vh vw" at bounding box center [170, 364] width 44 height 13
type input "60"
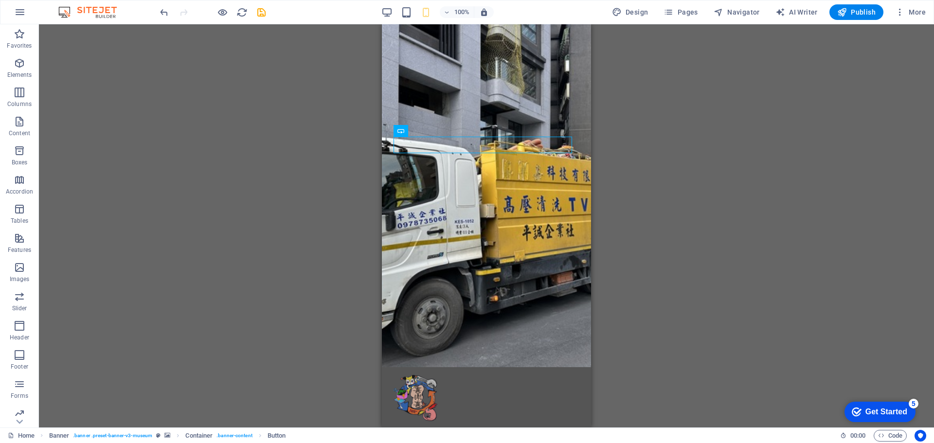
click at [774, 176] on div "H2 Container Unequal Columns Container Banner Menu Bar Banner Container Button …" at bounding box center [486, 225] width 895 height 403
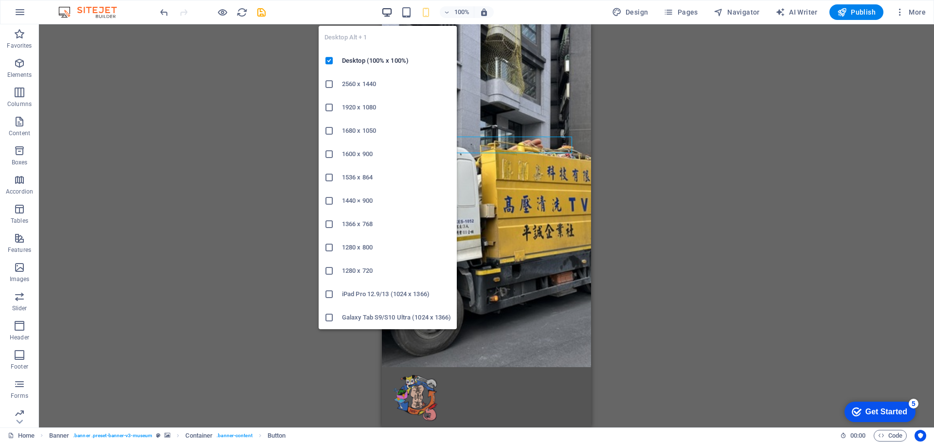
click at [386, 13] on icon "button" at bounding box center [386, 12] width 11 height 11
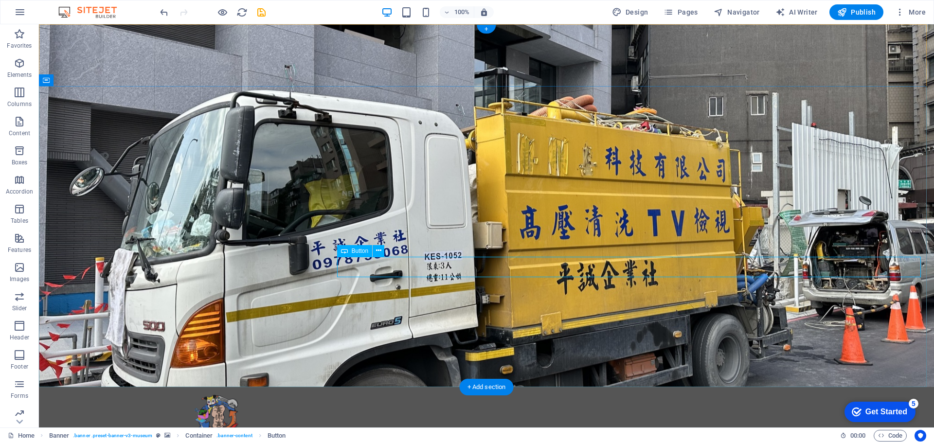
select select "%"
select select "px"
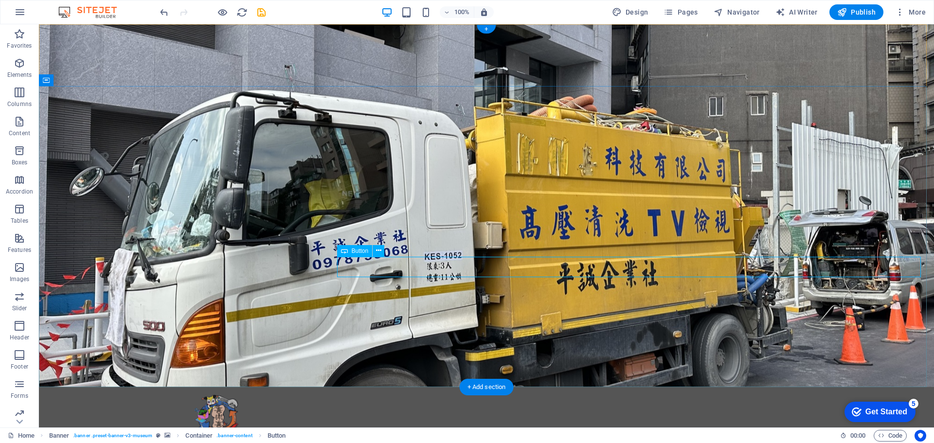
select select "px"
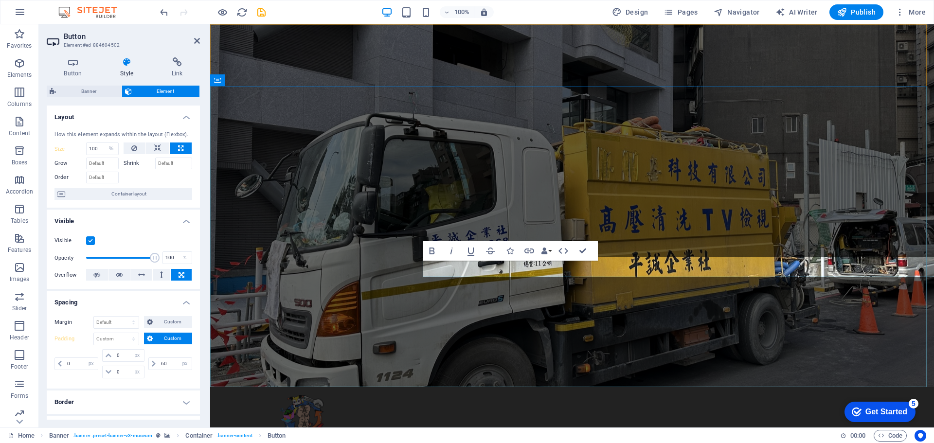
select select "DISABLED_OPTION_VALUE"
type input "70"
click at [114, 325] on select "Default auto px % rem vw vh Custom" at bounding box center [116, 323] width 45 height 12
click at [168, 323] on span "Custom" at bounding box center [173, 322] width 34 height 12
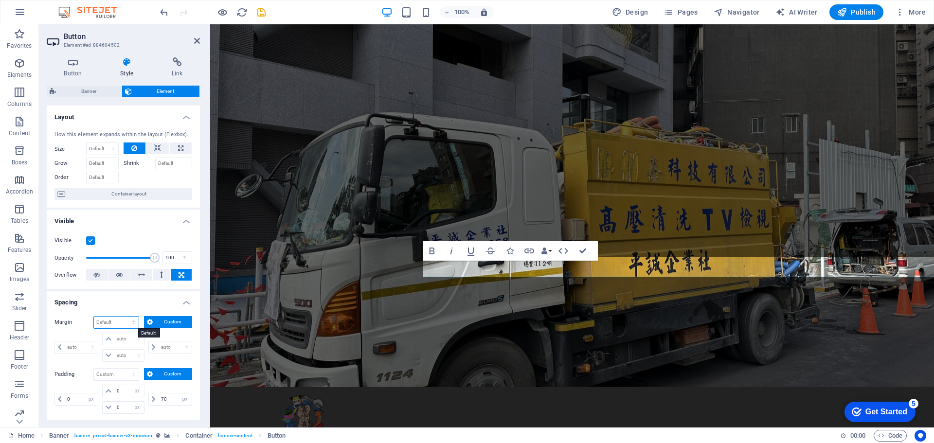
click at [117, 325] on select "Default auto px % rem vw vh Custom" at bounding box center [116, 323] width 45 height 12
select select "px"
click at [124, 317] on select "Default auto px % rem vw vh Custom" at bounding box center [116, 323] width 45 height 12
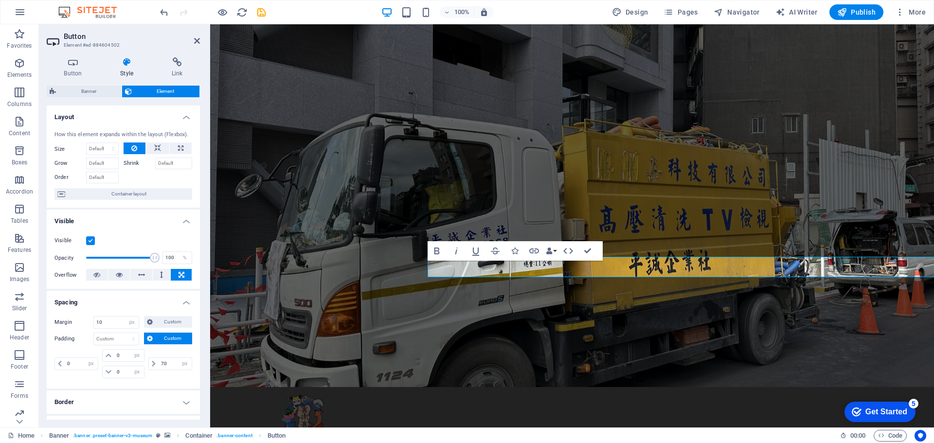
type input "0"
click at [165, 11] on icon "undo" at bounding box center [164, 12] width 11 height 11
select select "DISABLED_OPTION_VALUE"
click at [156, 275] on button at bounding box center [162, 275] width 18 height 12
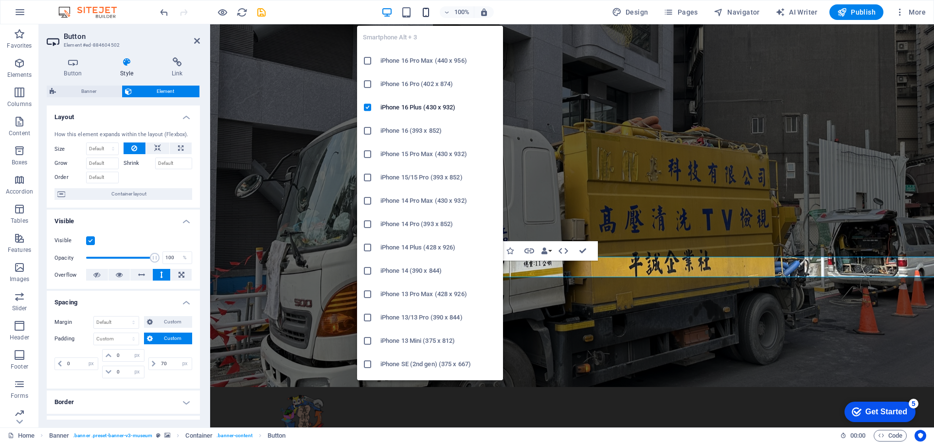
click at [430, 8] on icon "button" at bounding box center [425, 12] width 11 height 11
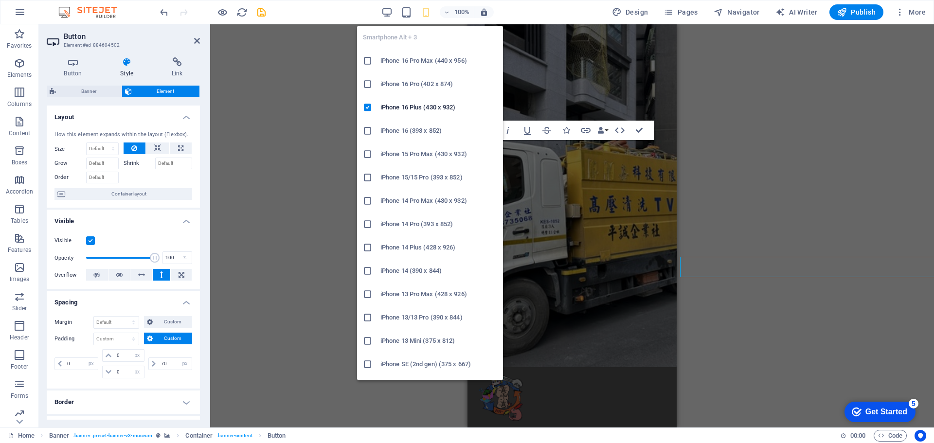
type input "100"
select select "%"
type input "60"
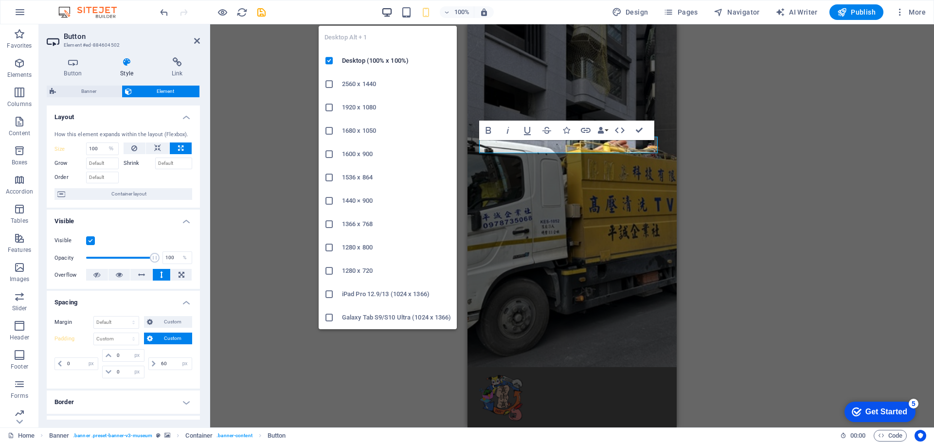
click at [390, 13] on icon "button" at bounding box center [386, 12] width 11 height 11
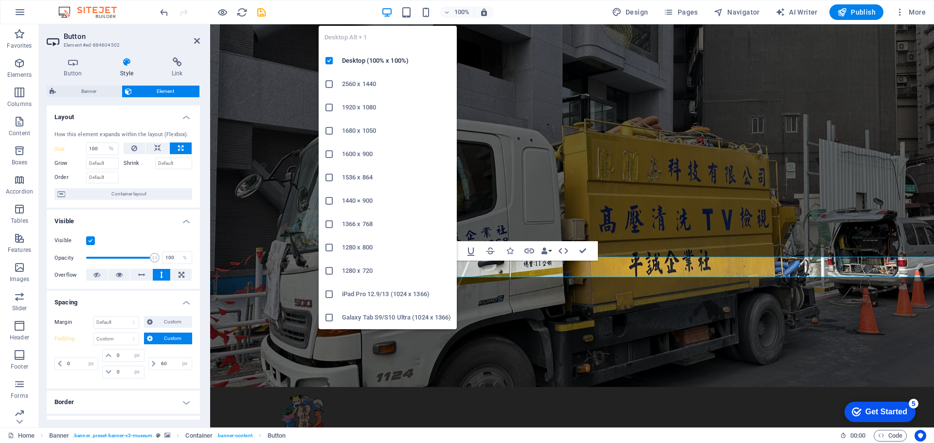
select select "DISABLED_OPTION_VALUE"
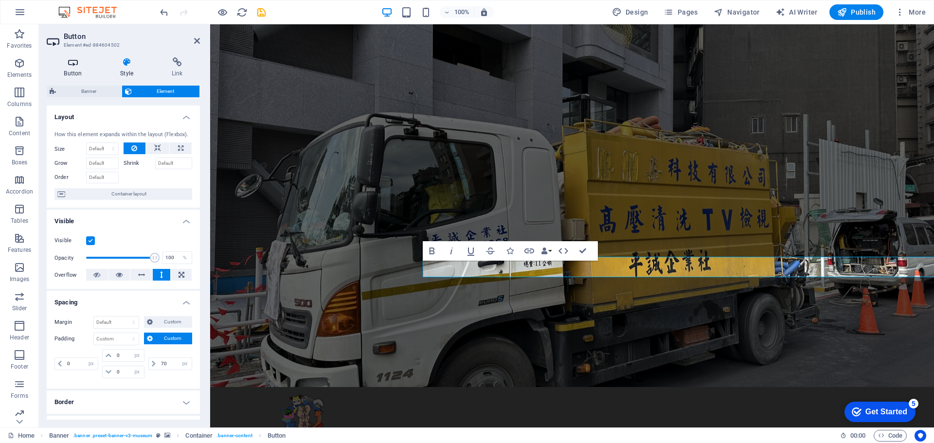
click at [74, 71] on h4 "Button" at bounding box center [75, 67] width 56 height 20
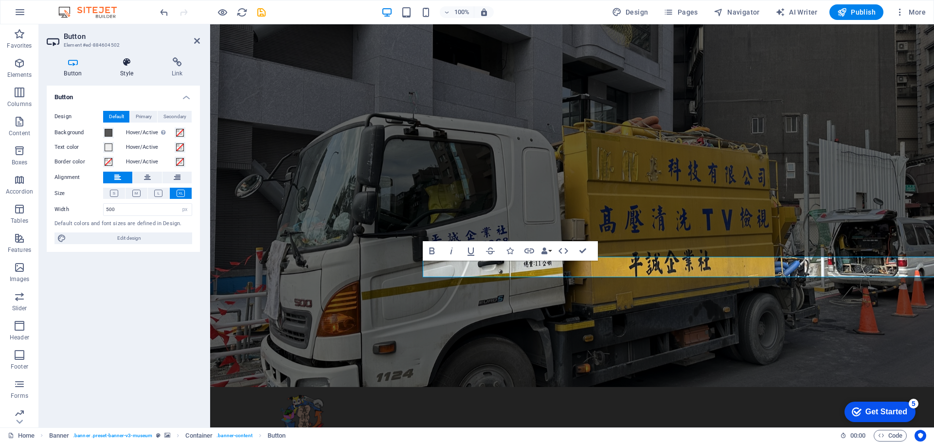
click at [125, 66] on icon at bounding box center [127, 62] width 48 height 10
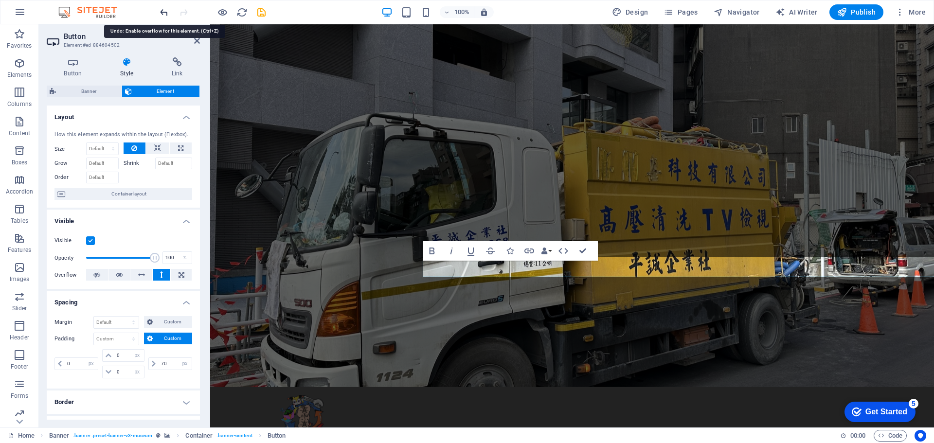
click at [164, 15] on icon "undo" at bounding box center [164, 12] width 11 height 11
type input "20"
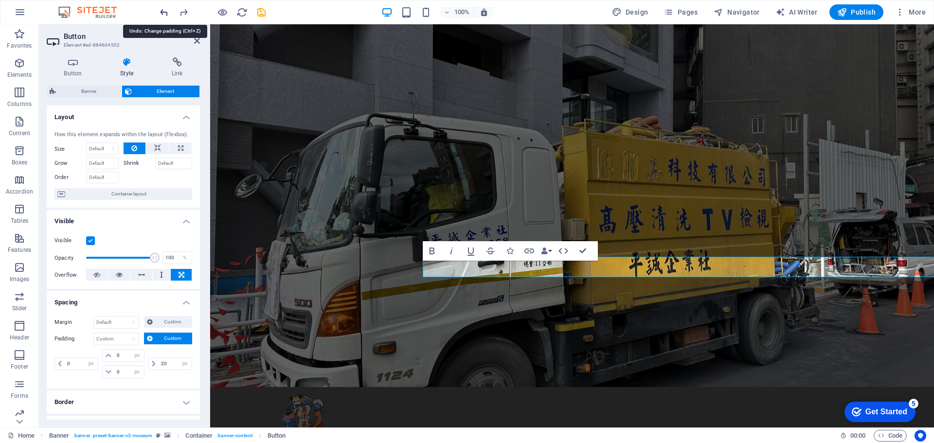
click at [164, 15] on icon "undo" at bounding box center [164, 12] width 11 height 11
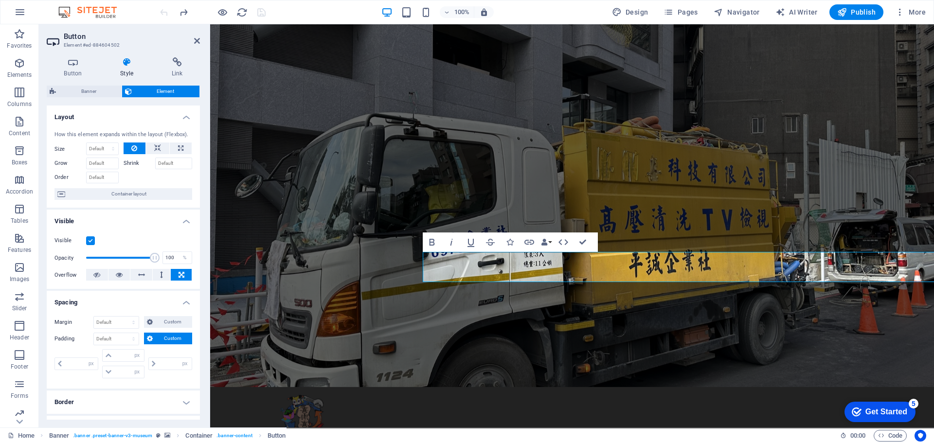
click at [164, 15] on div at bounding box center [212, 12] width 109 height 16
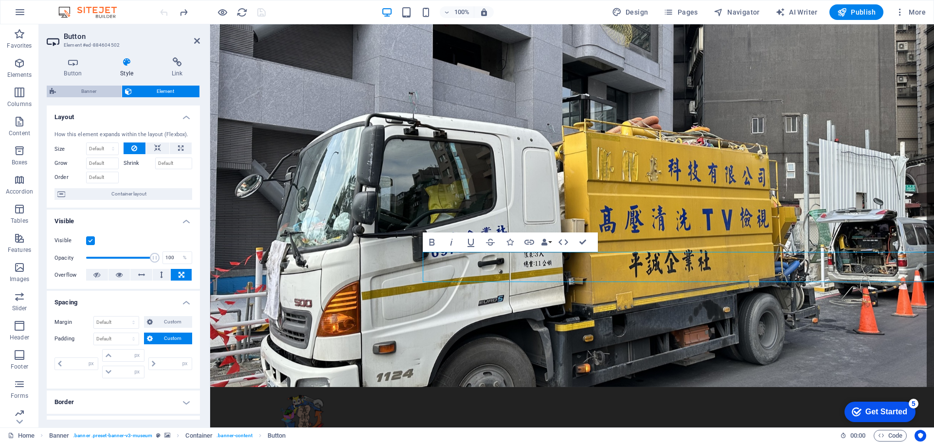
click at [93, 93] on span "Banner" at bounding box center [89, 92] width 60 height 12
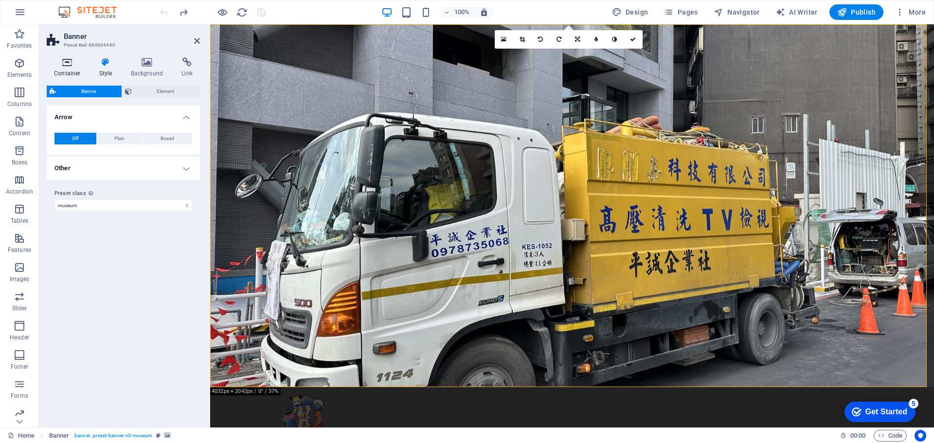
click at [70, 64] on icon at bounding box center [67, 62] width 41 height 10
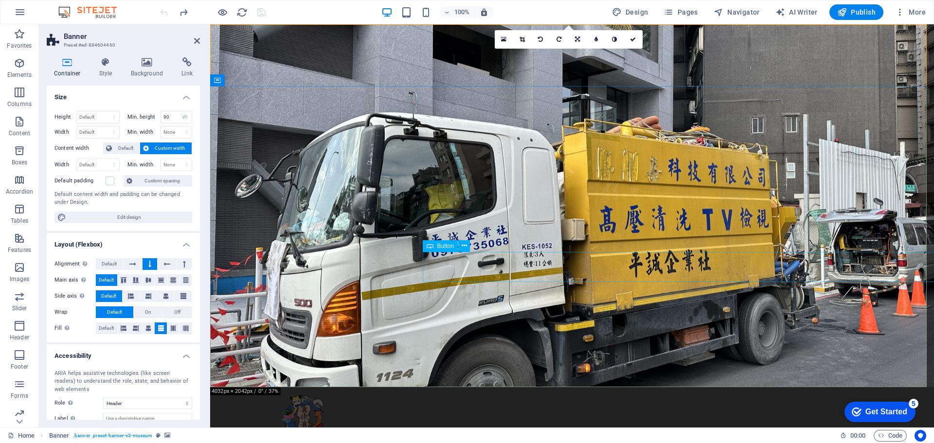
select select "px"
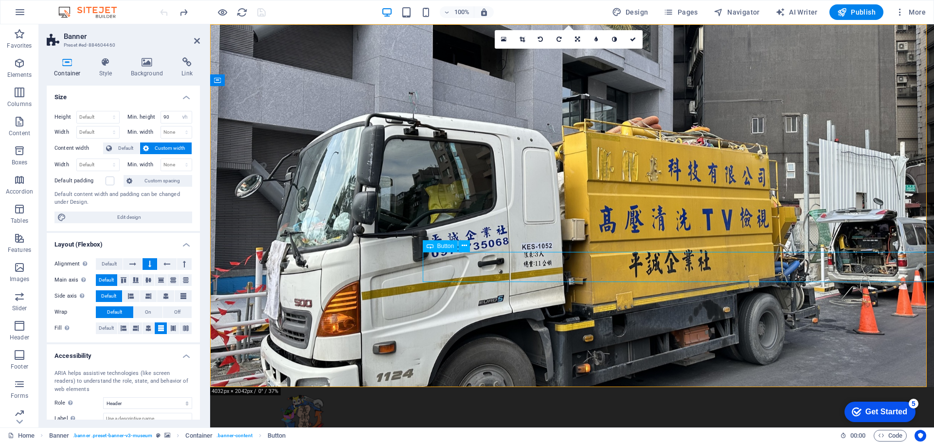
select select "px"
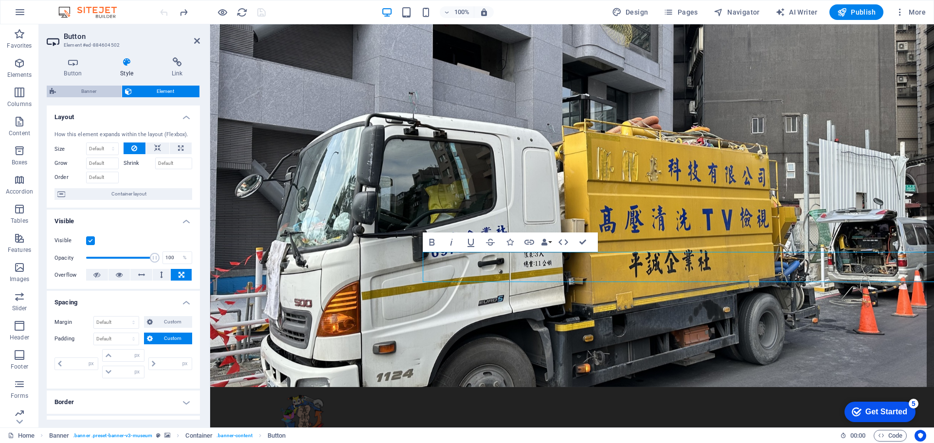
click at [80, 95] on span "Banner" at bounding box center [89, 92] width 60 height 12
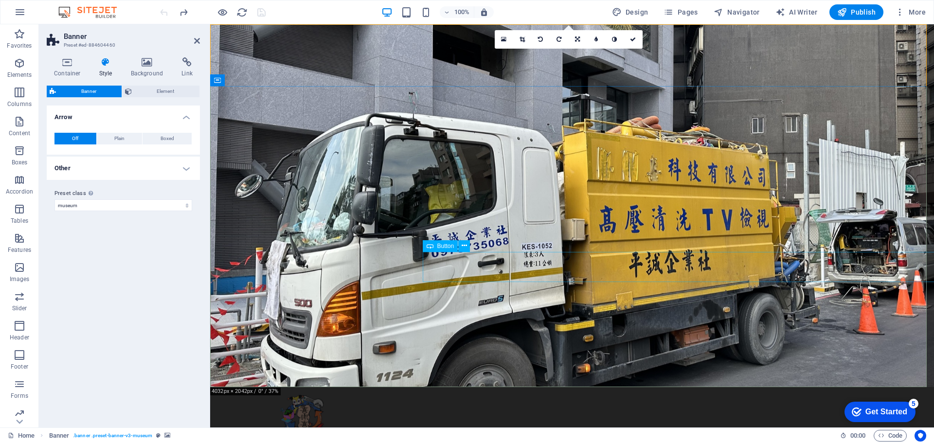
select select "px"
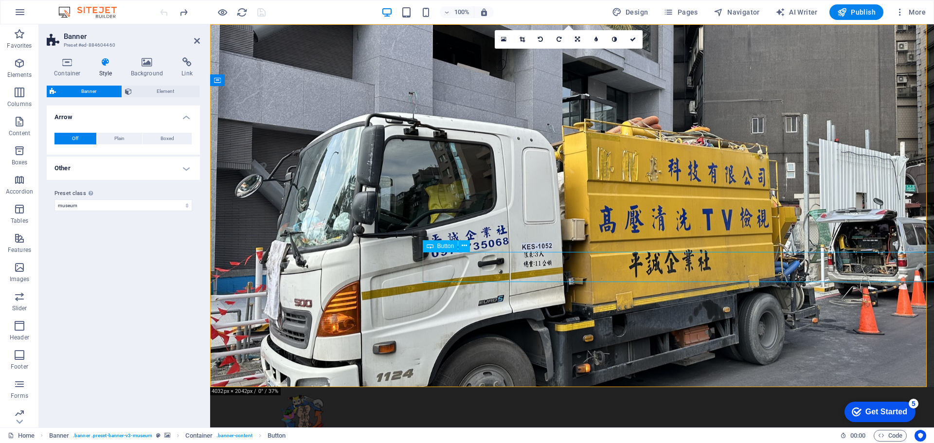
select select "px"
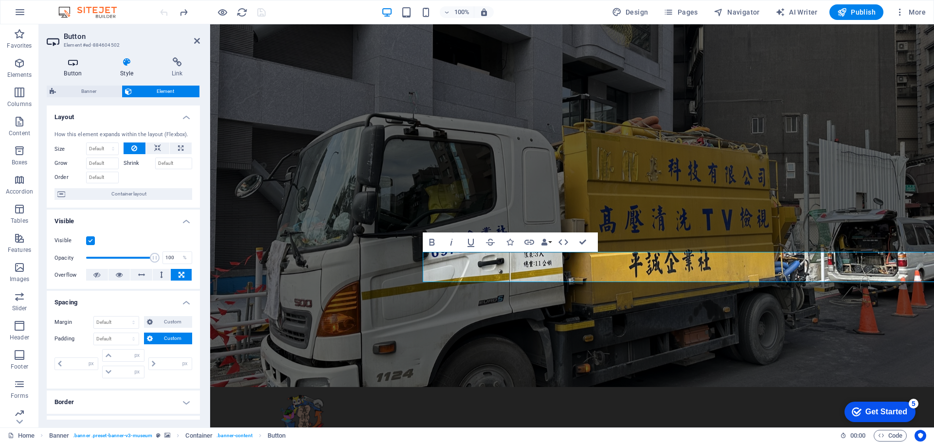
click at [76, 61] on icon at bounding box center [73, 62] width 53 height 10
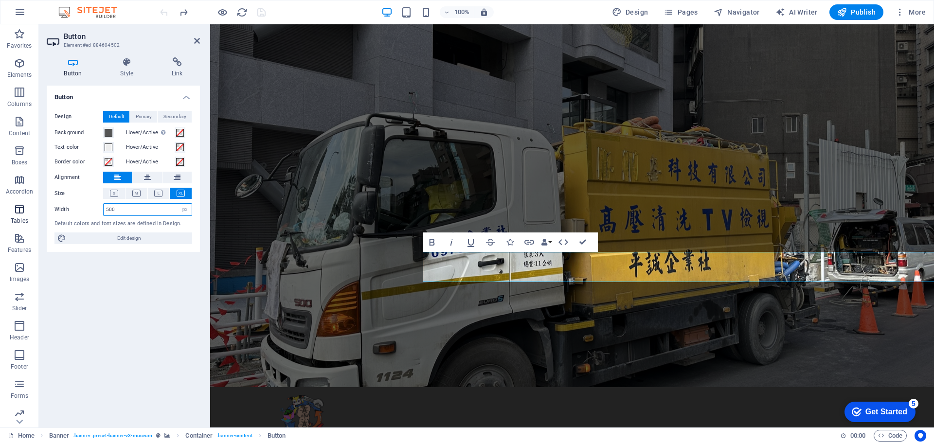
drag, startPoint x: 133, startPoint y: 214, endPoint x: 37, endPoint y: 202, distance: 96.5
click at [37, 202] on section "Favorites Elements Columns Content Boxes Accordion Tables Features Images Slide…" at bounding box center [467, 225] width 934 height 403
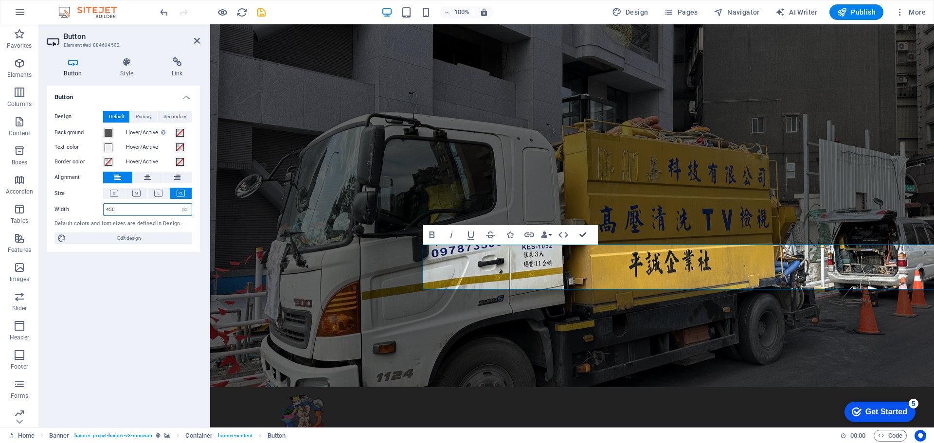
drag, startPoint x: 119, startPoint y: 209, endPoint x: 62, endPoint y: 208, distance: 57.4
click at [62, 208] on div "Width 450 Default px rem % em vh vw" at bounding box center [123, 209] width 138 height 13
type input "500"
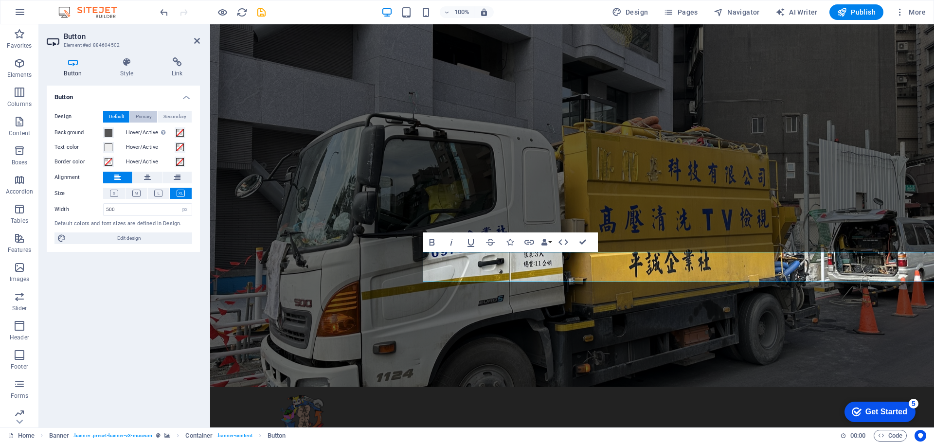
click at [144, 113] on span "Primary" at bounding box center [144, 117] width 16 height 12
click at [174, 115] on span "Secondary" at bounding box center [174, 117] width 23 height 12
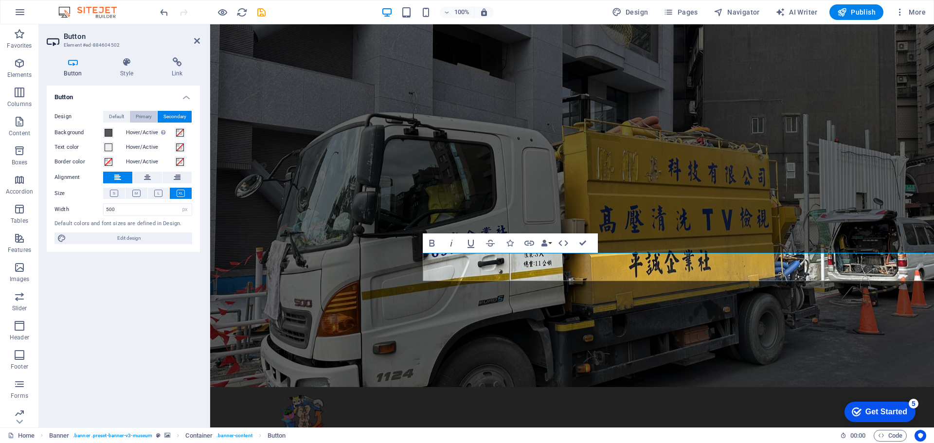
click at [147, 115] on span "Primary" at bounding box center [144, 117] width 16 height 12
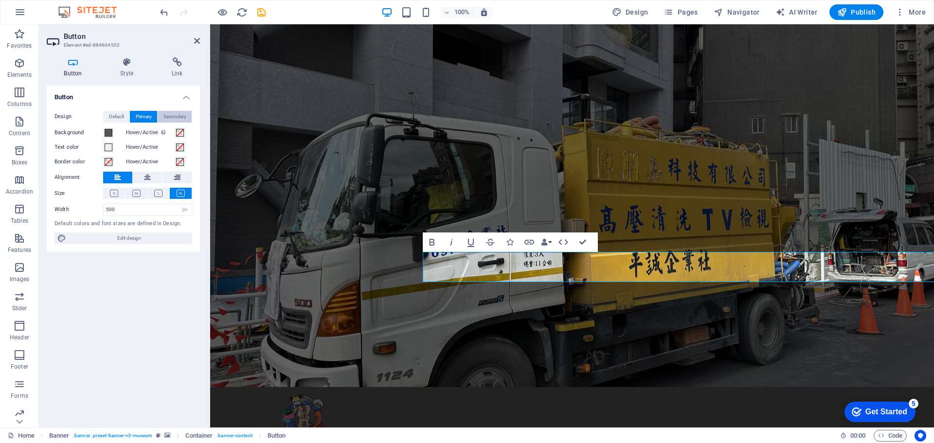
click at [176, 115] on span "Secondary" at bounding box center [174, 117] width 23 height 12
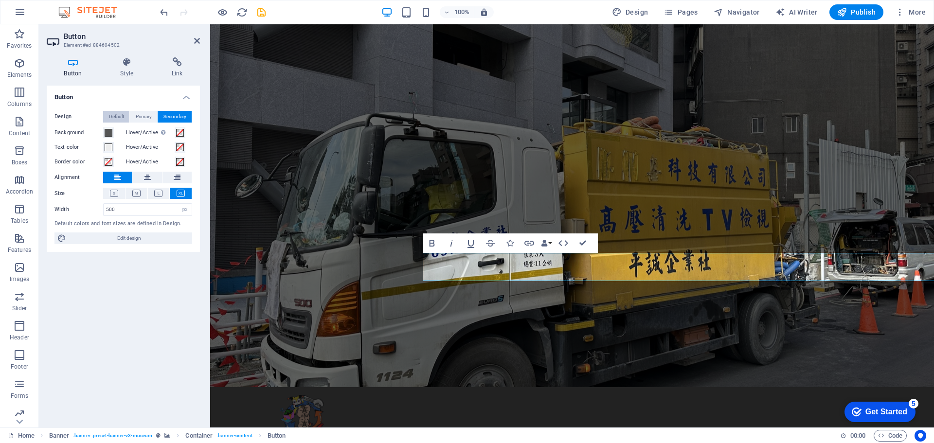
click at [126, 113] on button "Default" at bounding box center [116, 117] width 26 height 12
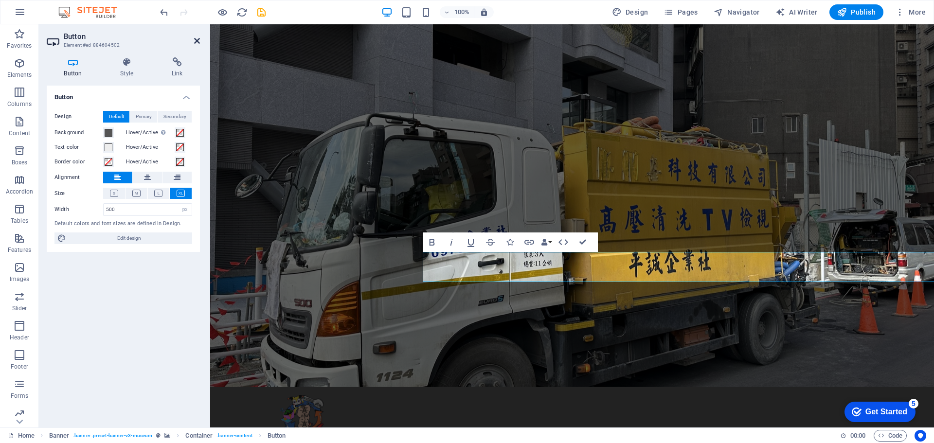
click at [198, 41] on icon at bounding box center [197, 41] width 6 height 8
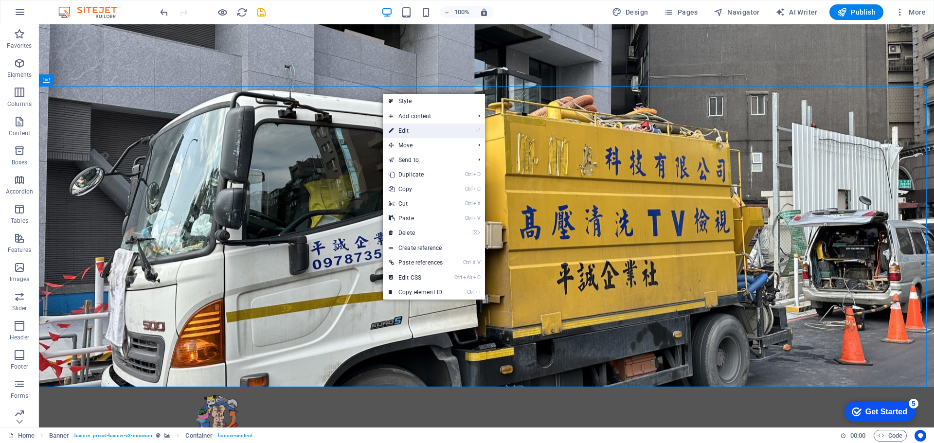
click at [415, 125] on link "⏎ Edit" at bounding box center [416, 131] width 66 height 15
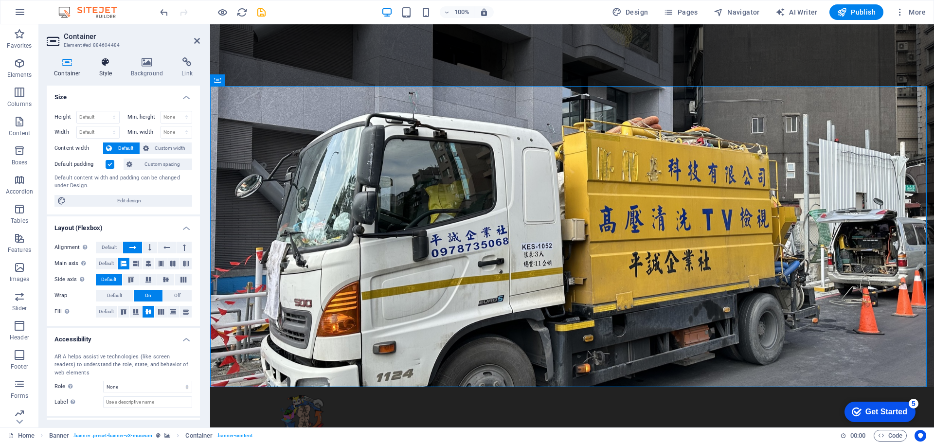
click at [102, 60] on icon at bounding box center [106, 62] width 28 height 10
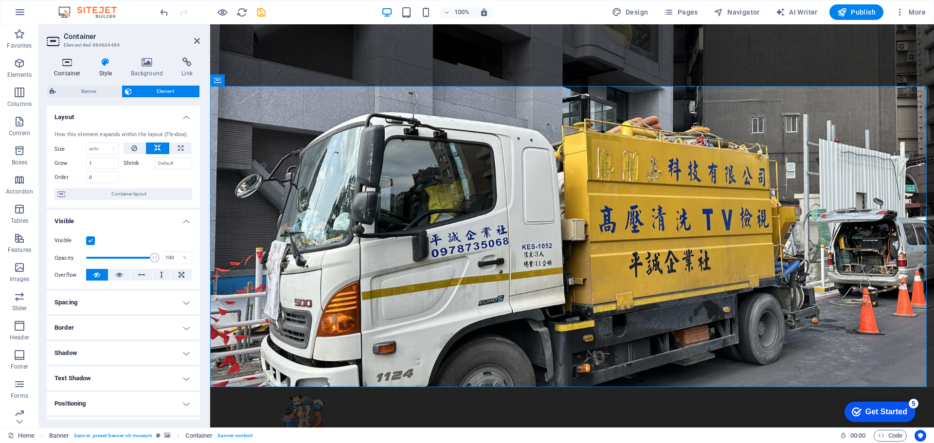
click at [73, 68] on h4 "Container" at bounding box center [69, 67] width 45 height 20
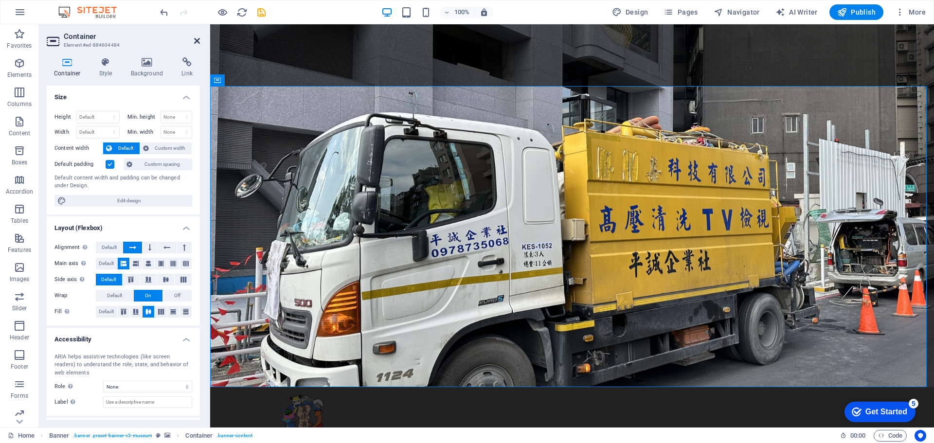
click at [197, 42] on icon at bounding box center [197, 41] width 6 height 8
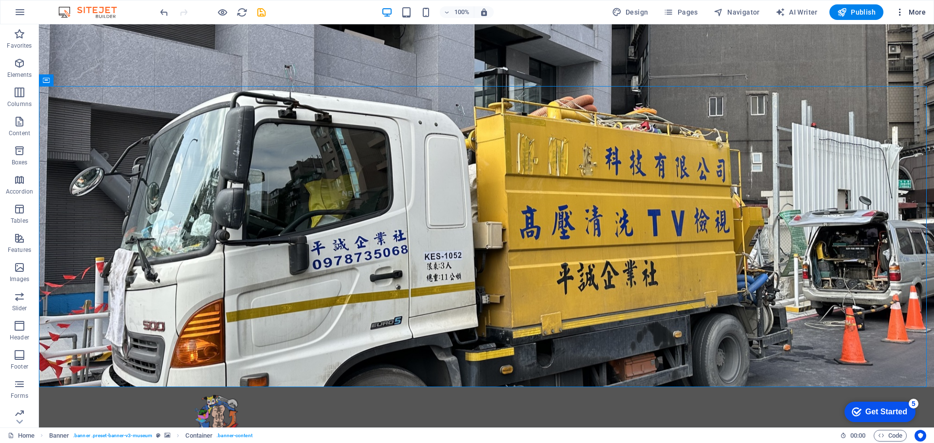
click at [918, 9] on span "More" at bounding box center [910, 12] width 31 height 10
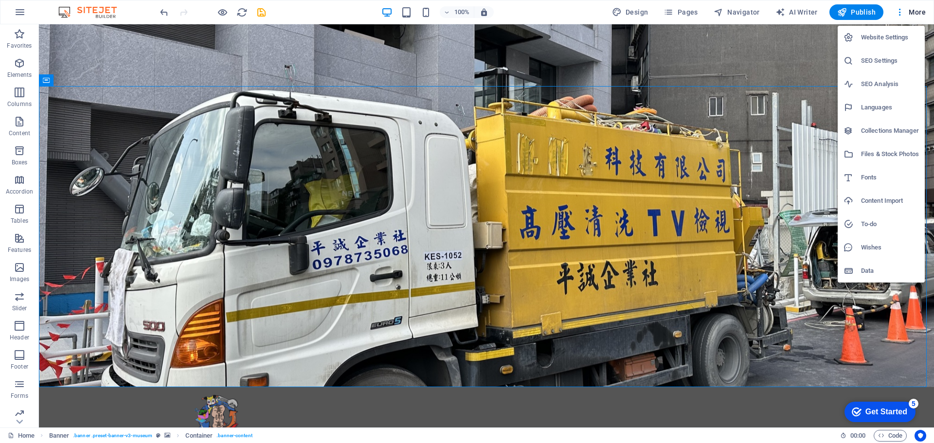
click at [899, 132] on h6 "Collections Manager" at bounding box center [890, 131] width 58 height 12
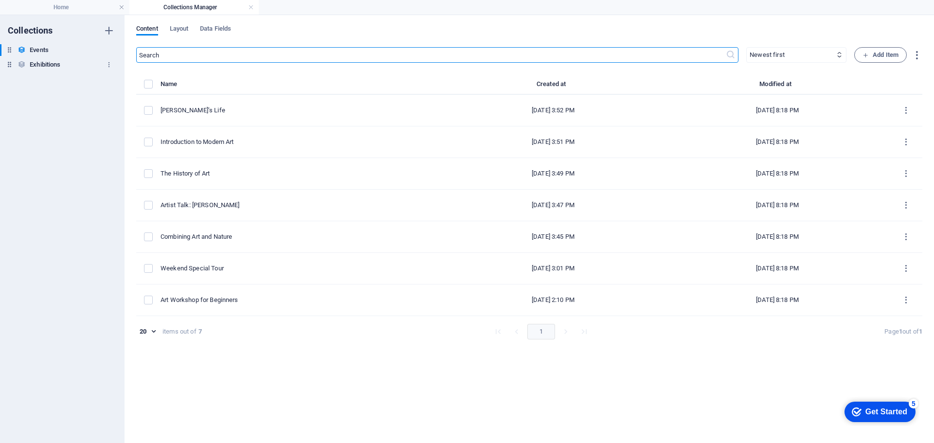
click at [49, 63] on h6 "Exhibitions" at bounding box center [45, 65] width 31 height 12
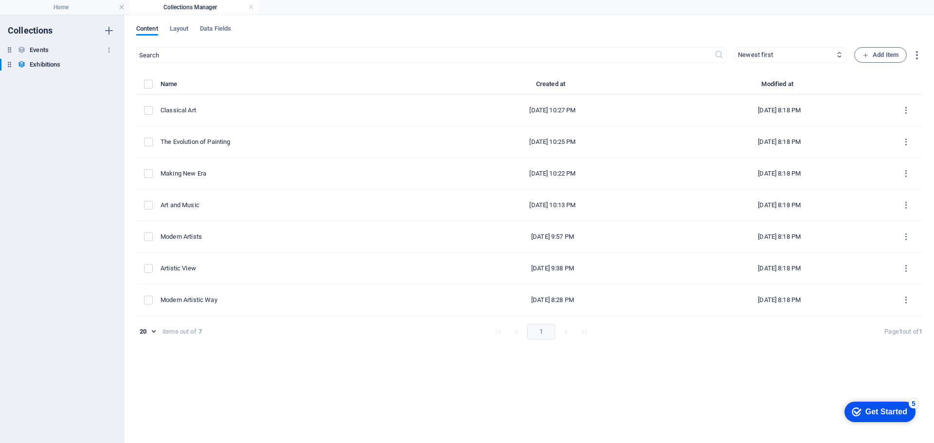
click at [49, 50] on h6 "Events" at bounding box center [39, 50] width 19 height 12
click at [122, 7] on link at bounding box center [122, 7] width 6 height 9
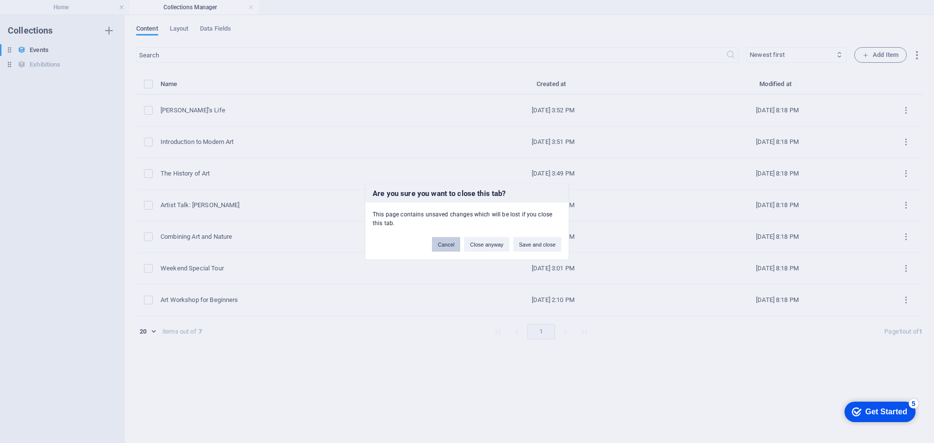
click at [451, 247] on button "Cancel" at bounding box center [446, 244] width 28 height 15
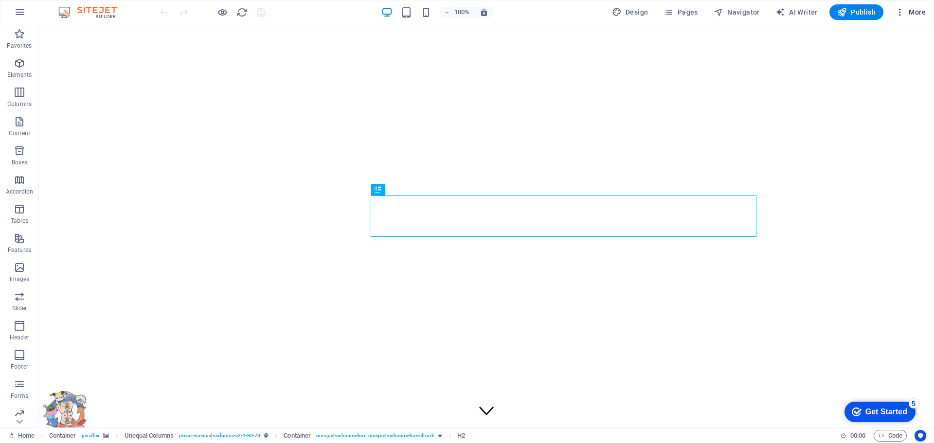
scroll to position [231, 0]
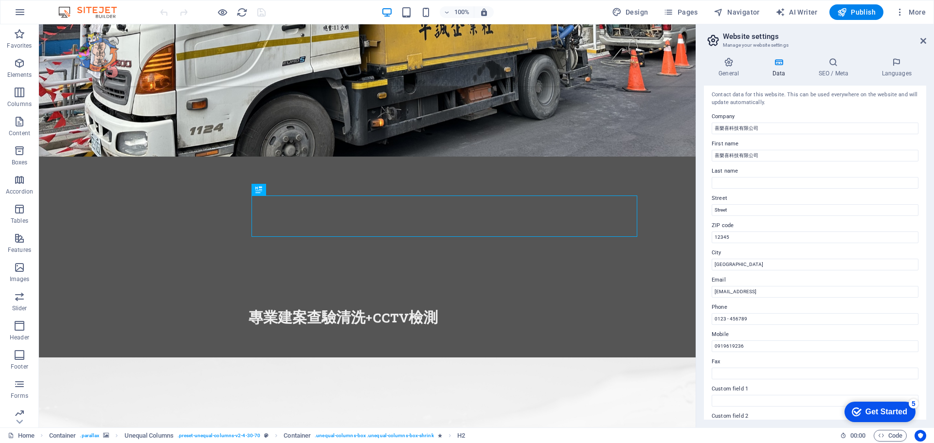
scroll to position [0, 0]
drag, startPoint x: 786, startPoint y: 258, endPoint x: 689, endPoint y: 238, distance: 98.5
drag, startPoint x: 779, startPoint y: 237, endPoint x: 646, endPoint y: 211, distance: 135.8
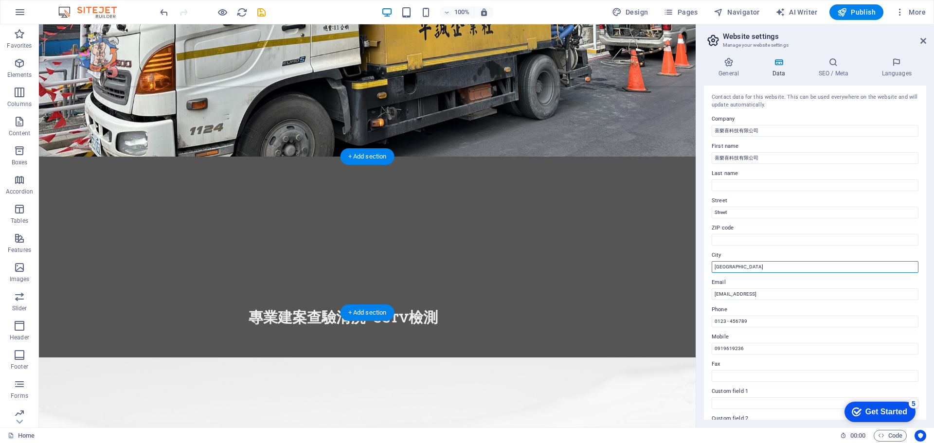
drag, startPoint x: 688, startPoint y: 263, endPoint x: 668, endPoint y: 262, distance: 20.0
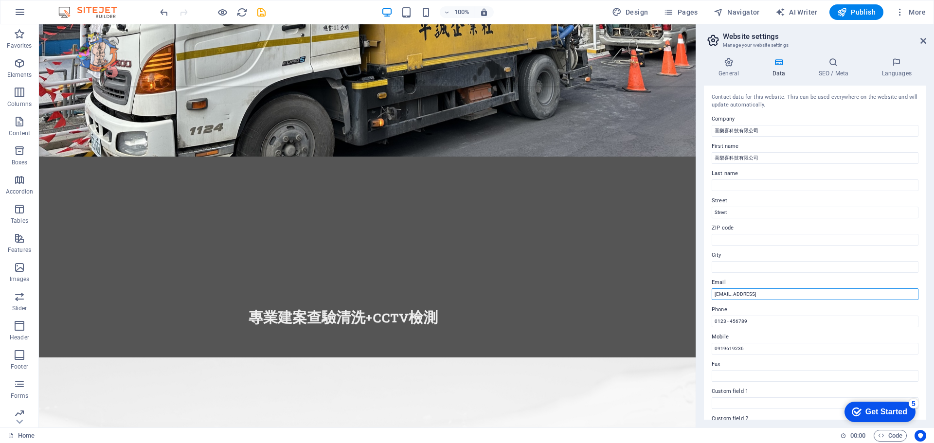
drag, startPoint x: 879, startPoint y: 317, endPoint x: 691, endPoint y: 291, distance: 189.0
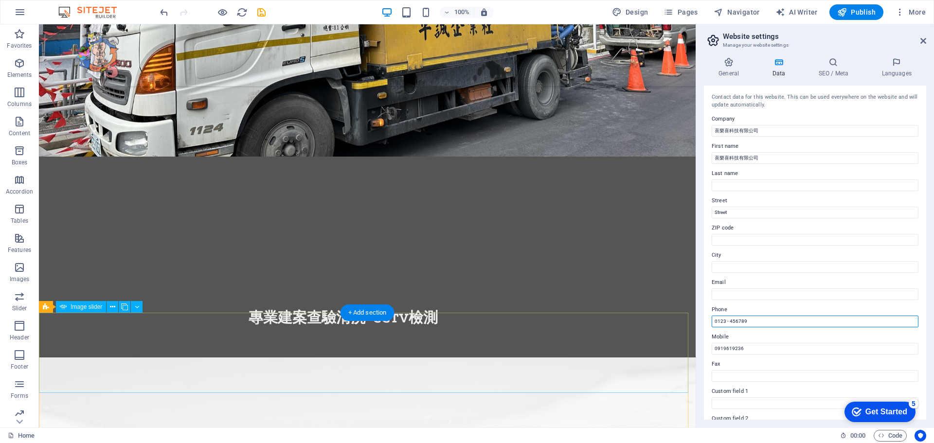
drag, startPoint x: 795, startPoint y: 345, endPoint x: 646, endPoint y: 320, distance: 151.9
click at [0, 0] on icon at bounding box center [0, 0] width 0 height 0
click at [724, 72] on h4 "General" at bounding box center [731, 67] width 54 height 20
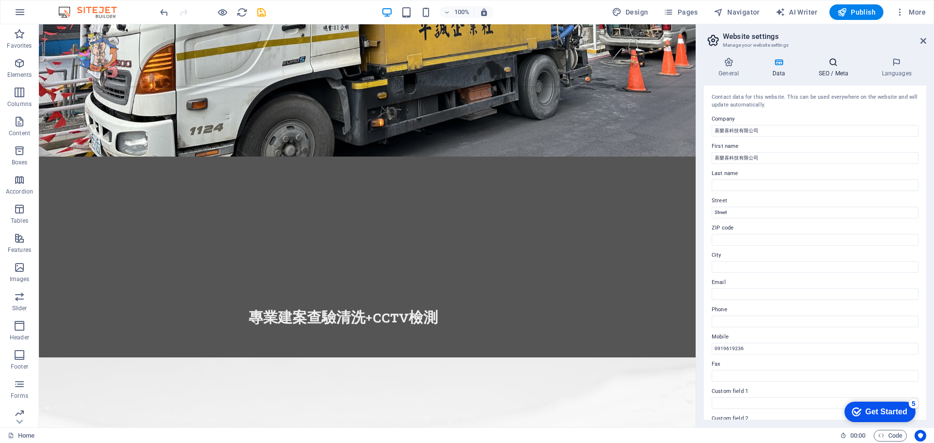
click at [833, 67] on icon at bounding box center [833, 62] width 59 height 10
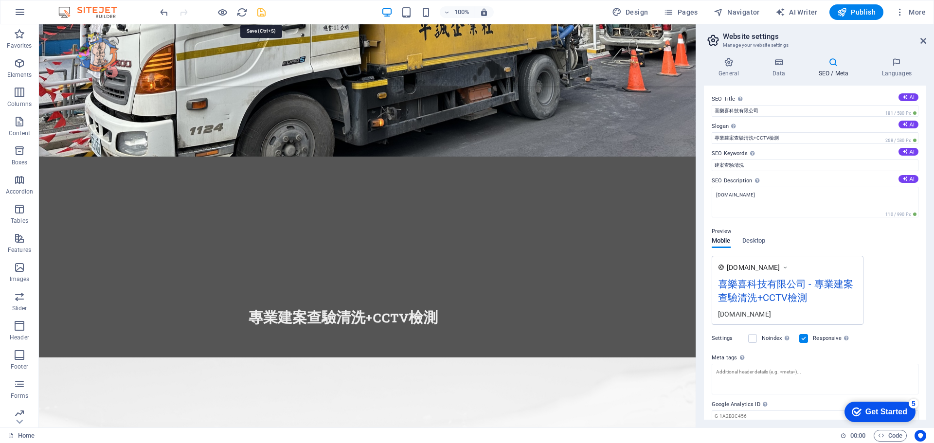
click at [262, 12] on icon "save" at bounding box center [261, 12] width 11 height 11
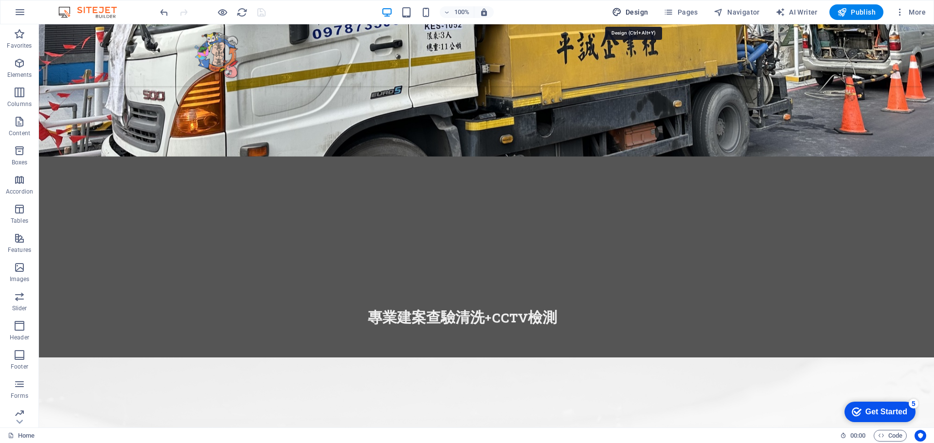
select select "px"
select select "300"
select select "px"
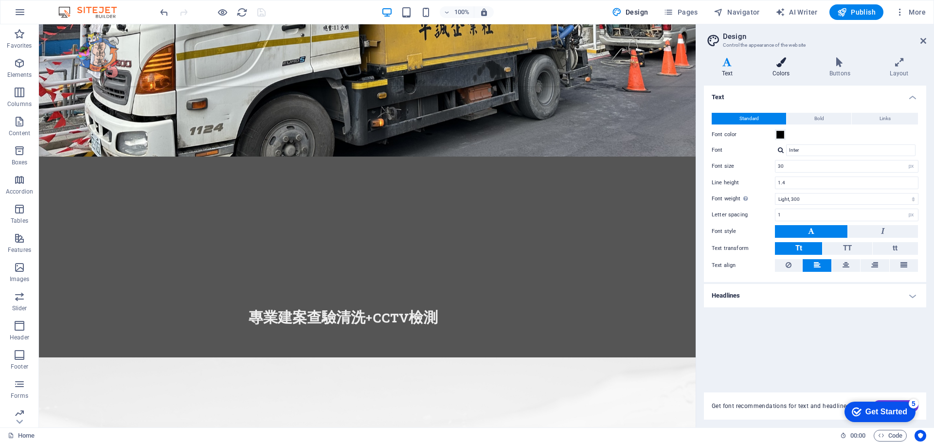
click at [779, 70] on h4 "Colors" at bounding box center [782, 67] width 57 height 20
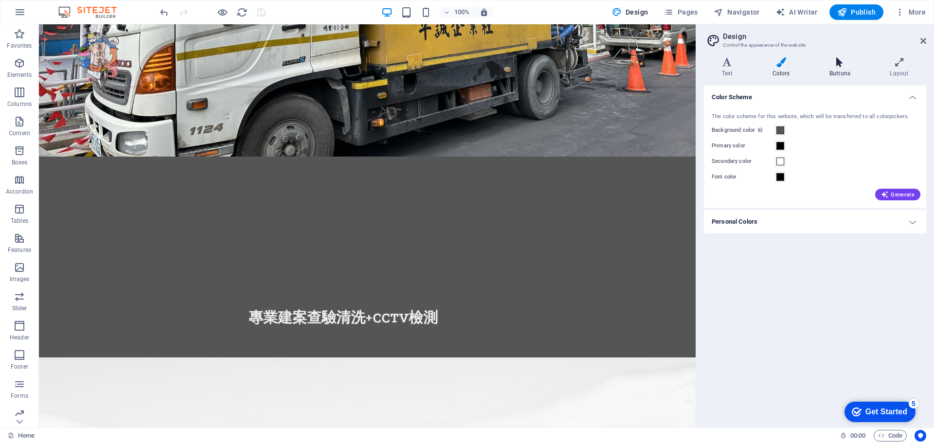
click at [838, 70] on h4 "Buttons" at bounding box center [841, 67] width 60 height 20
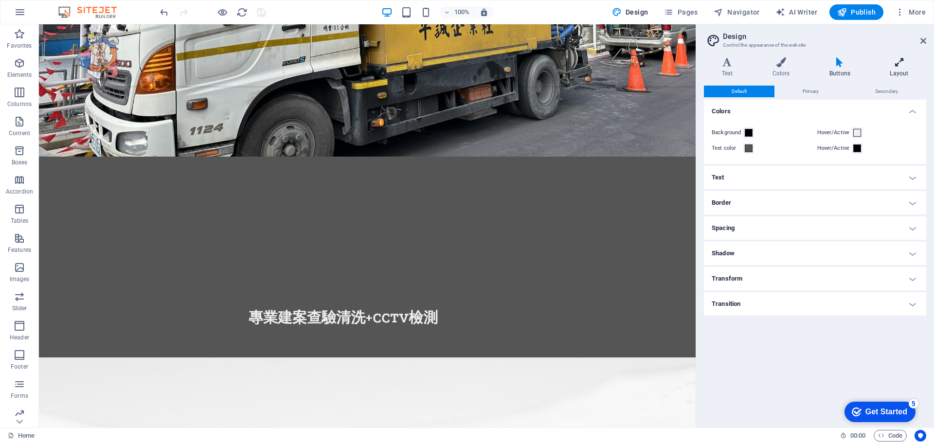
click at [894, 69] on h4 "Layout" at bounding box center [899, 67] width 54 height 20
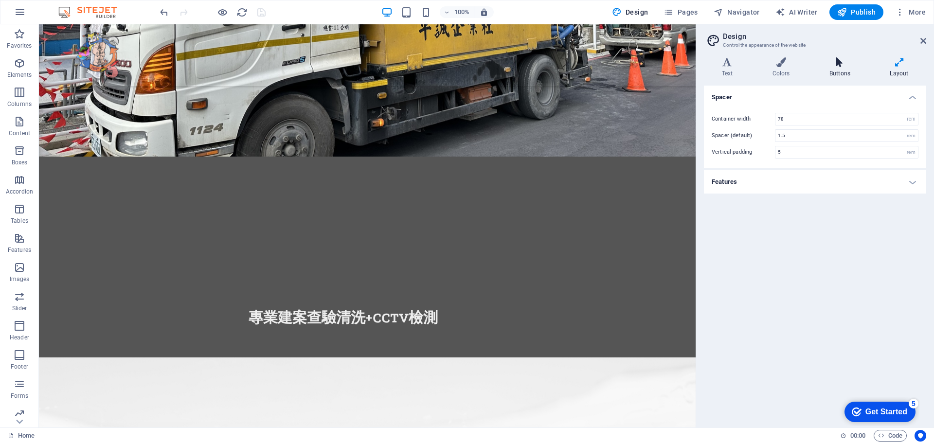
click at [828, 74] on h4 "Buttons" at bounding box center [841, 67] width 60 height 20
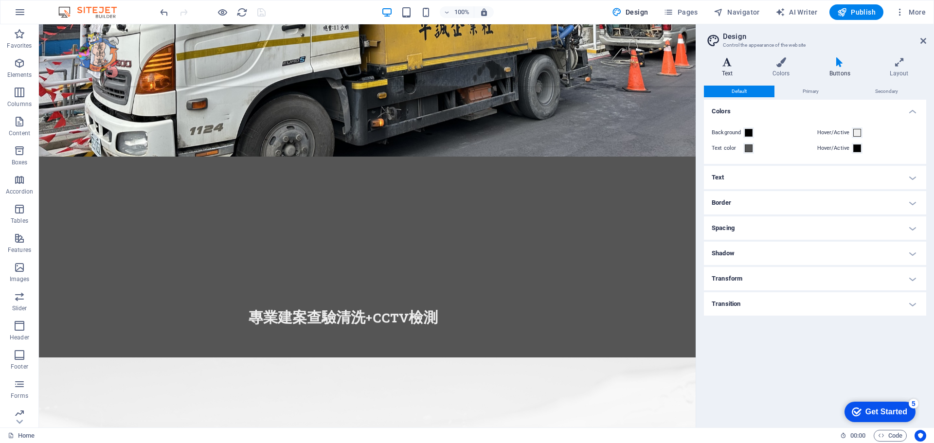
click at [730, 71] on h4 "Text" at bounding box center [729, 67] width 51 height 20
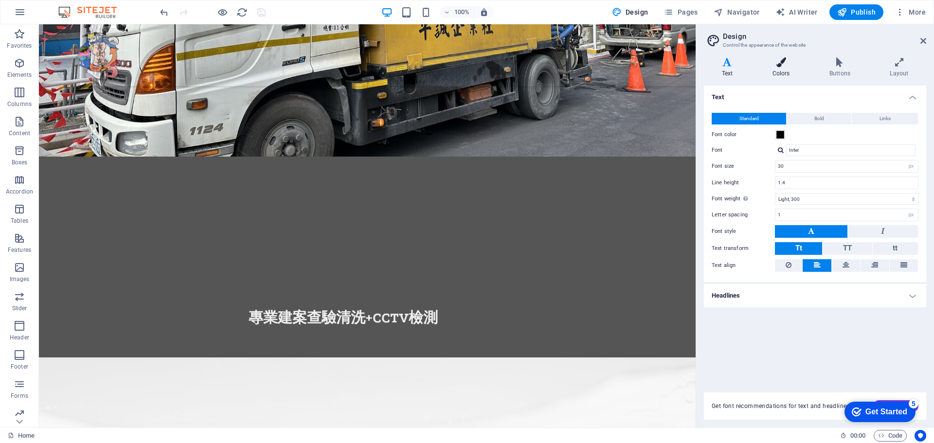
click at [777, 69] on h4 "Colors" at bounding box center [782, 67] width 57 height 20
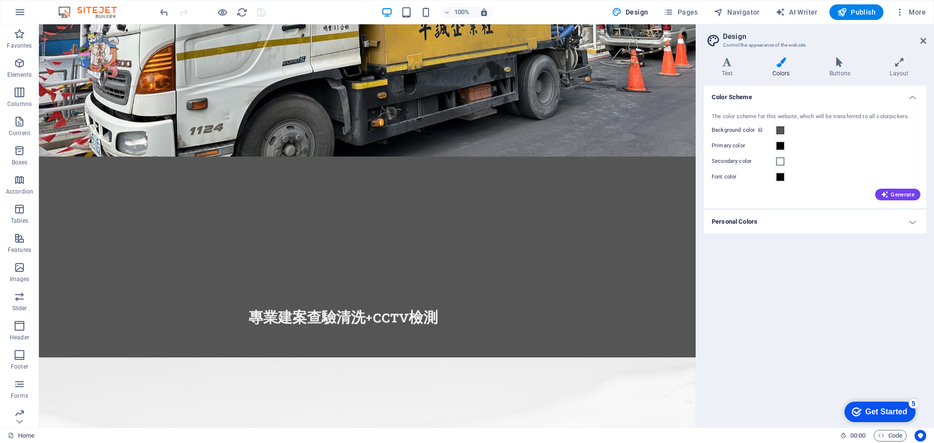
click at [776, 218] on h4 "Personal Colors" at bounding box center [815, 221] width 222 height 23
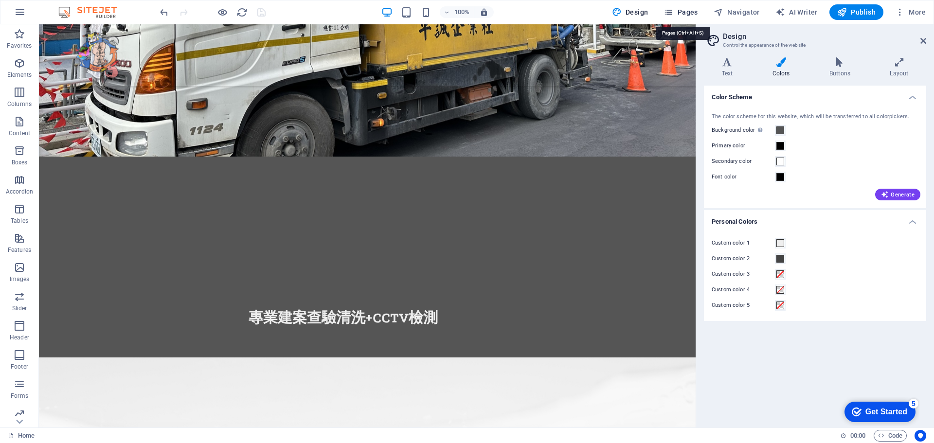
click at [686, 11] on span "Pages" at bounding box center [681, 12] width 34 height 10
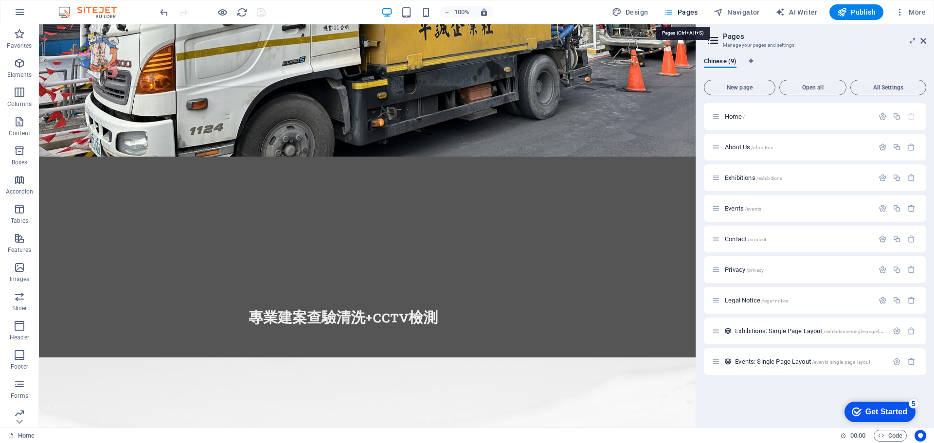
click at [686, 11] on span "Pages" at bounding box center [681, 12] width 34 height 10
click at [922, 41] on icon at bounding box center [923, 41] width 6 height 8
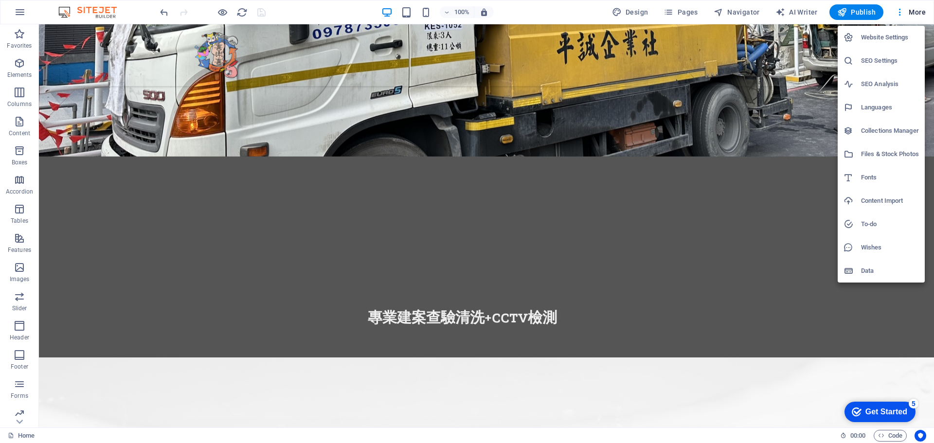
click at [854, 13] on div at bounding box center [467, 221] width 934 height 443
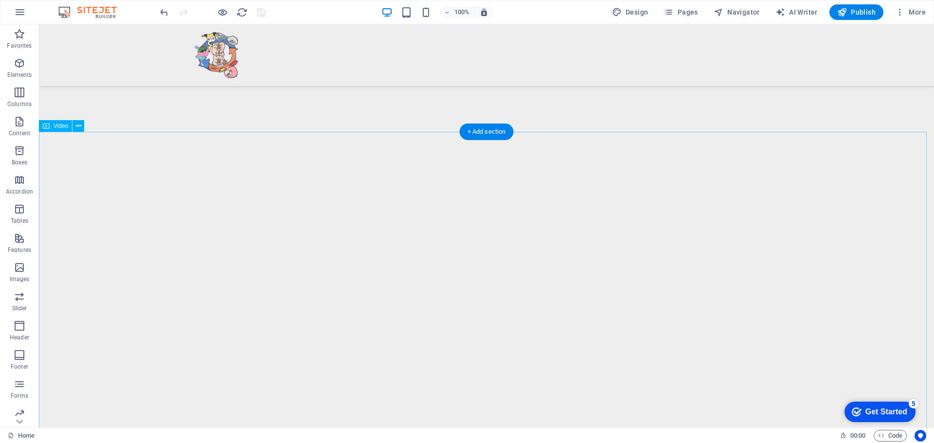
scroll to position [2520, 0]
click at [861, 12] on span "Publish" at bounding box center [856, 12] width 38 height 10
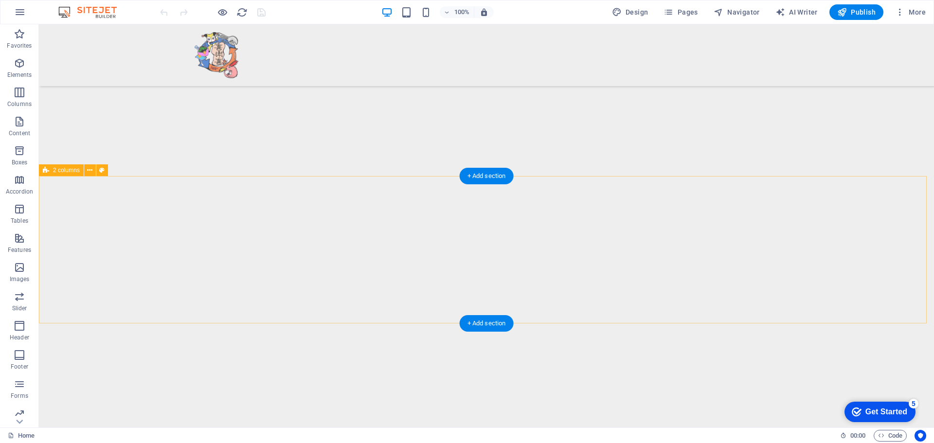
scroll to position [2472, 0]
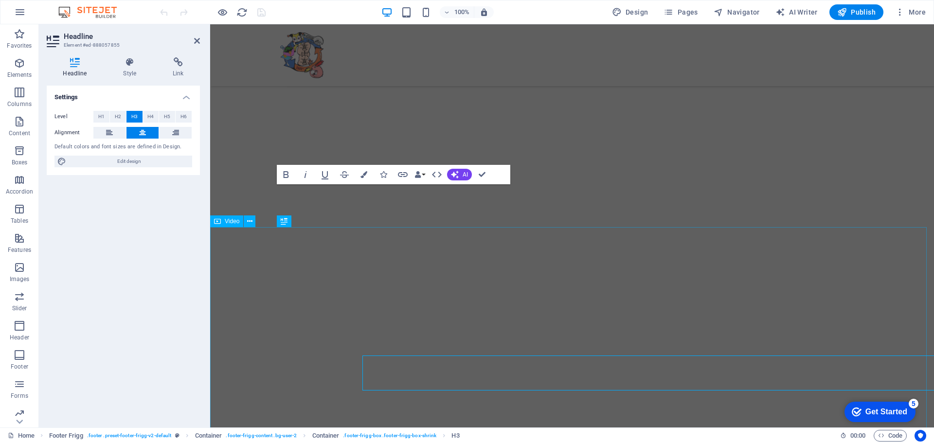
scroll to position [2354, 0]
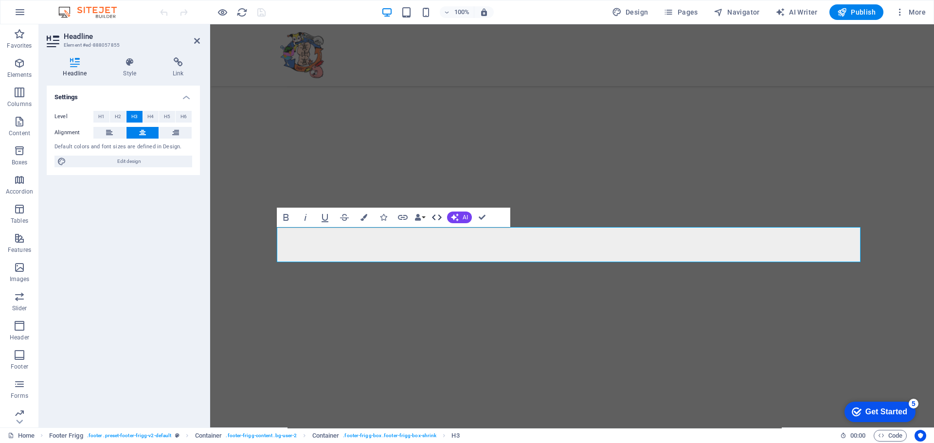
click at [432, 215] on icon "button" at bounding box center [437, 218] width 12 height 12
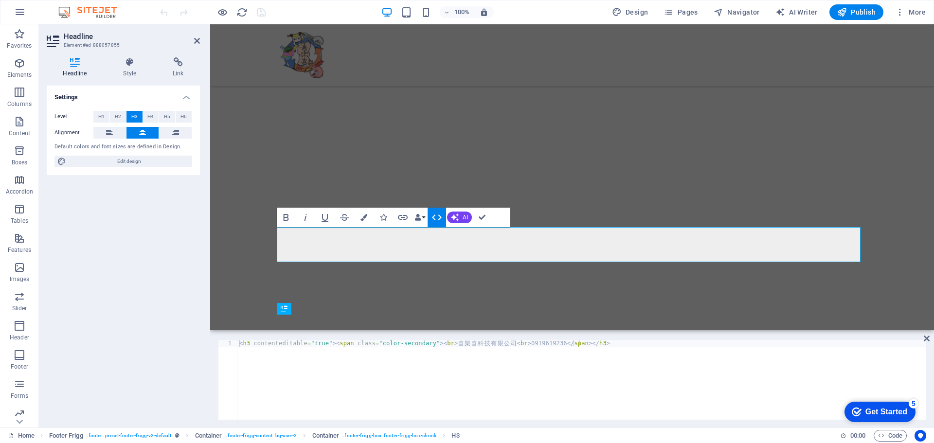
scroll to position [2266, 0]
click at [567, 345] on div "< h3 contenteditable = "true" > < span class = "color-secondary" > < br > 喜 樂 喜…" at bounding box center [581, 386] width 689 height 93
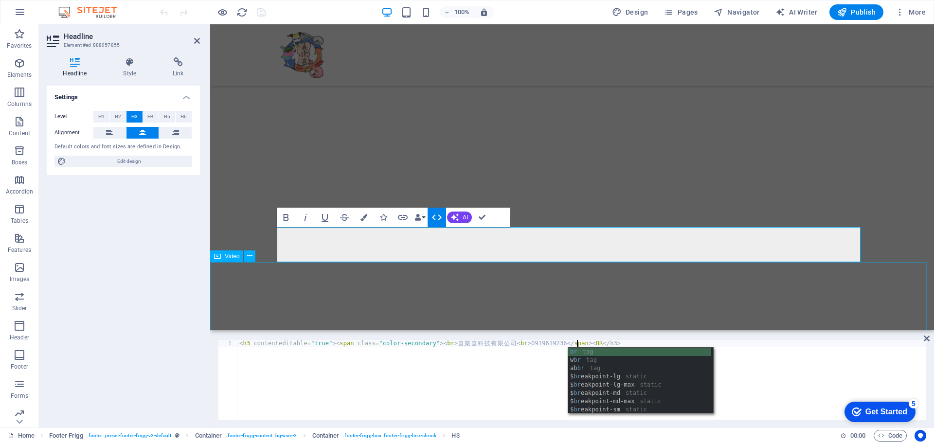
type textarea "<h3 contenteditable="true"><span class="color-secondary"><br>喜樂喜科技有限公司<br>09196…"
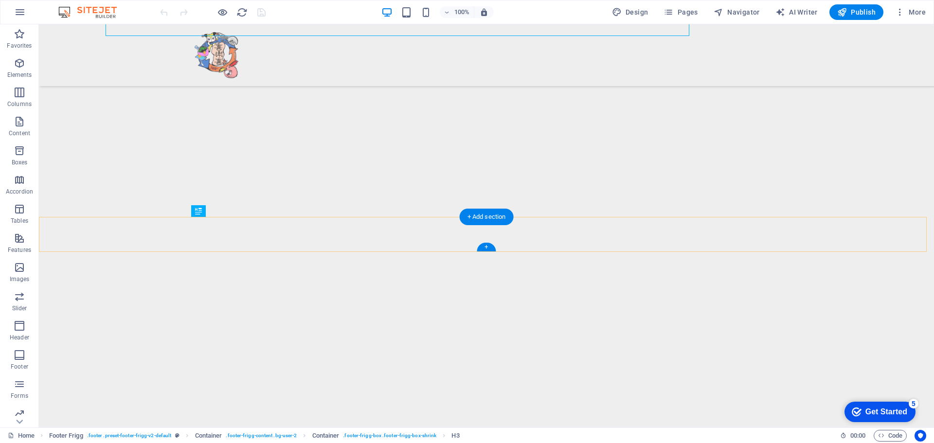
scroll to position [2578, 0]
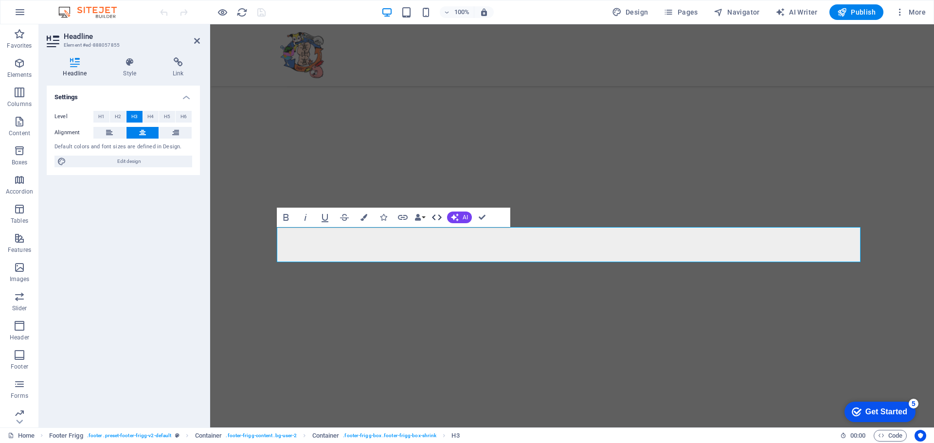
click at [436, 214] on icon "button" at bounding box center [437, 218] width 12 height 12
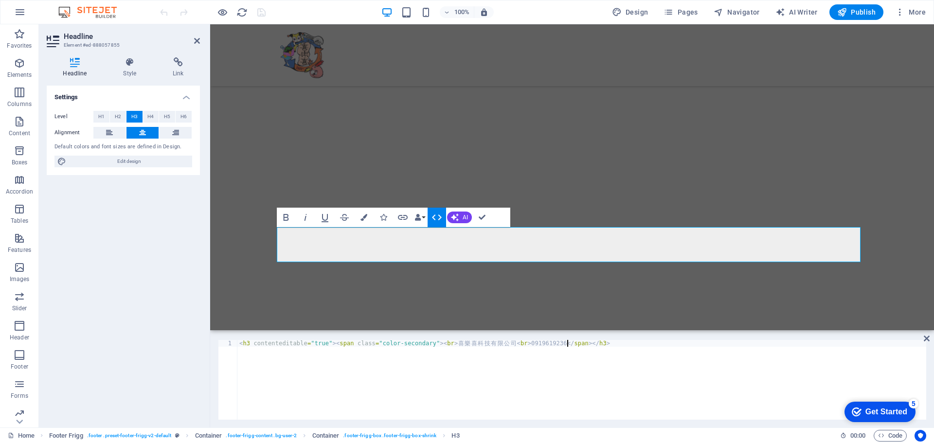
click at [567, 343] on div "< h3 contenteditable = "true" > < span class = "color-secondary" > < br > 喜 樂 喜…" at bounding box center [581, 386] width 689 height 93
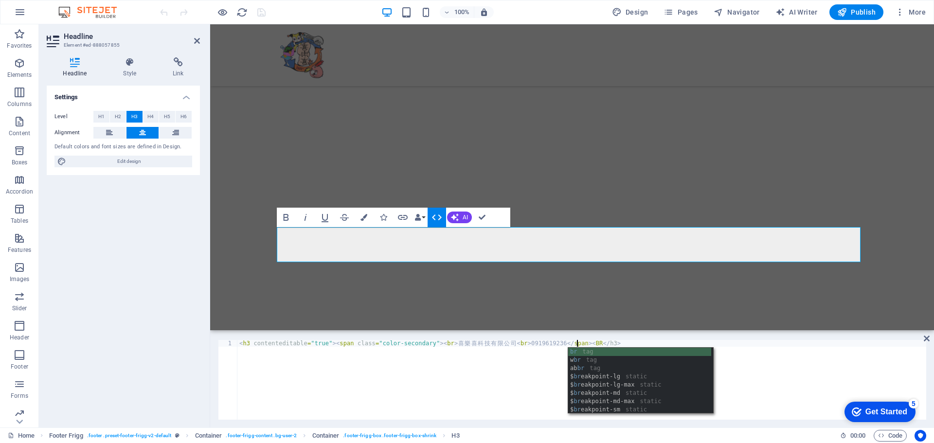
type textarea "<h3 contenteditable="true"><span class="color-secondary"><br>喜樂喜科技有限公司<br>09196…"
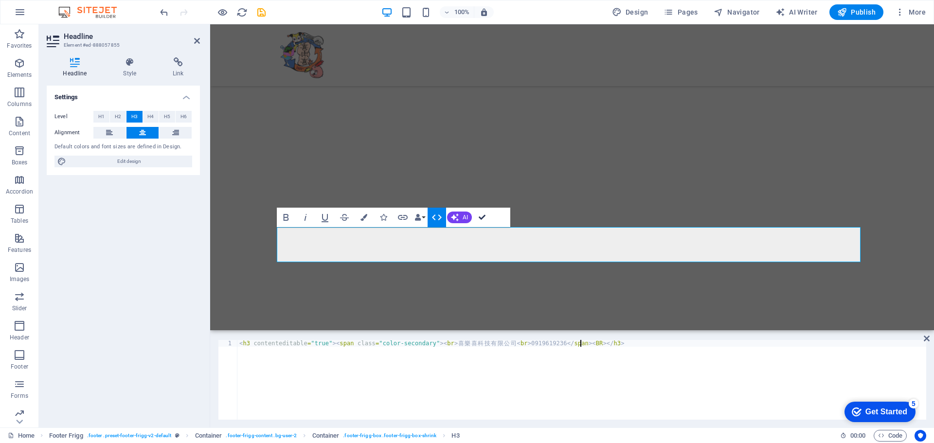
scroll to position [2578, 0]
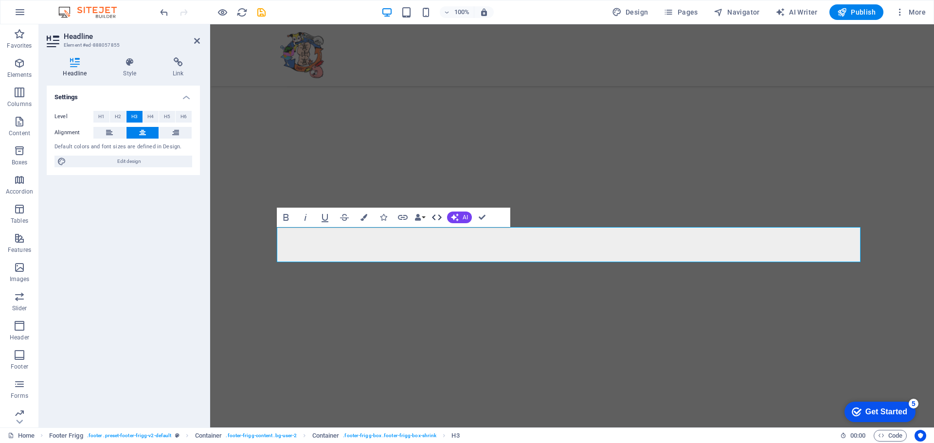
click at [439, 213] on icon "button" at bounding box center [437, 218] width 12 height 12
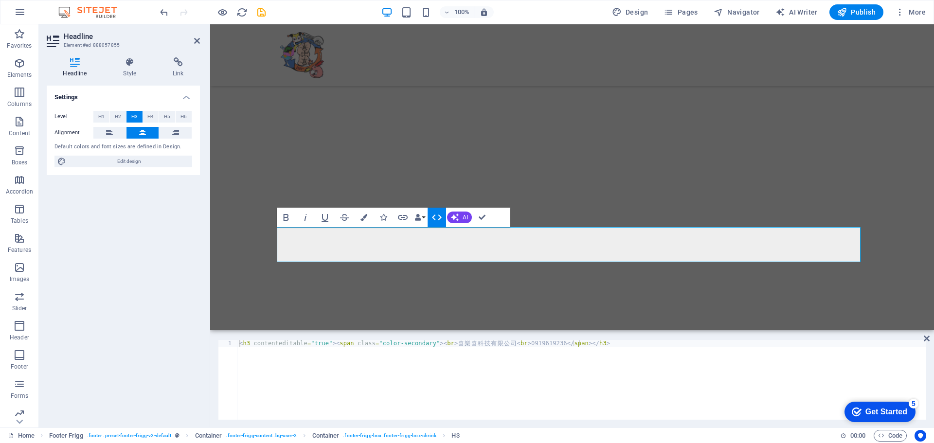
click at [566, 343] on div "< h3 contenteditable = "true" > < span class = "color-secondary" > < br > 喜 樂 喜…" at bounding box center [581, 386] width 689 height 93
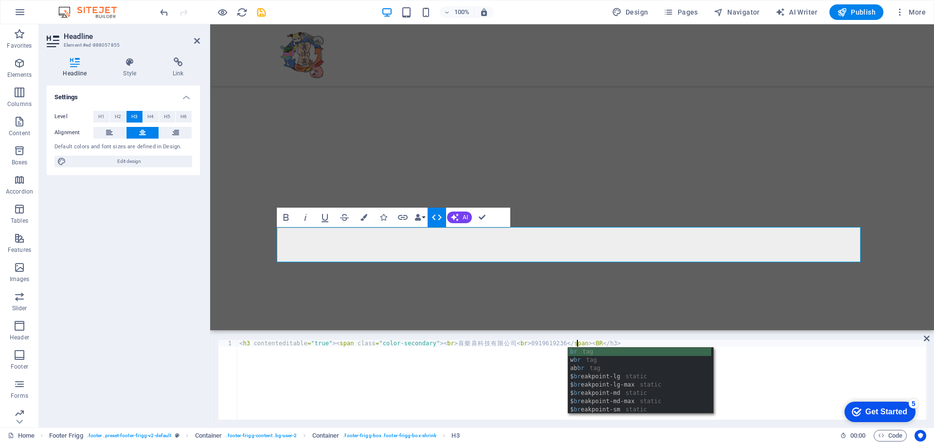
scroll to position [0, 27]
type textarea "<h3 contenteditable="true"><span class="color-secondary"><br>喜樂喜科技有限公司<br>09196…"
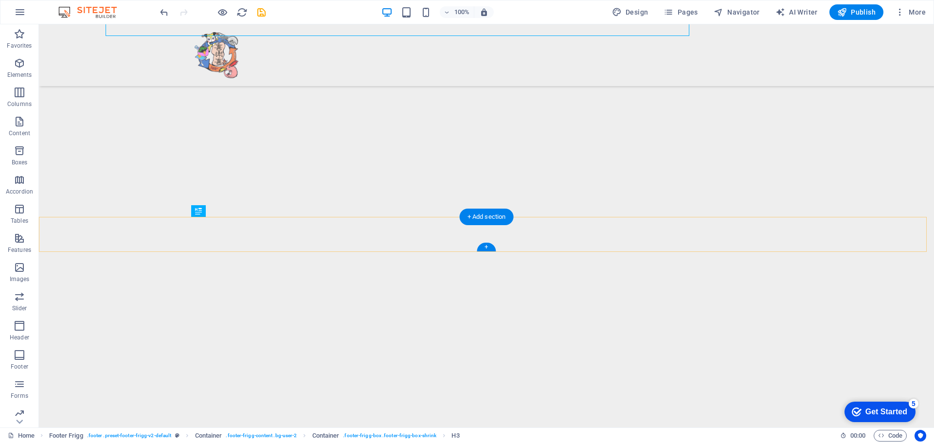
scroll to position [2578, 0]
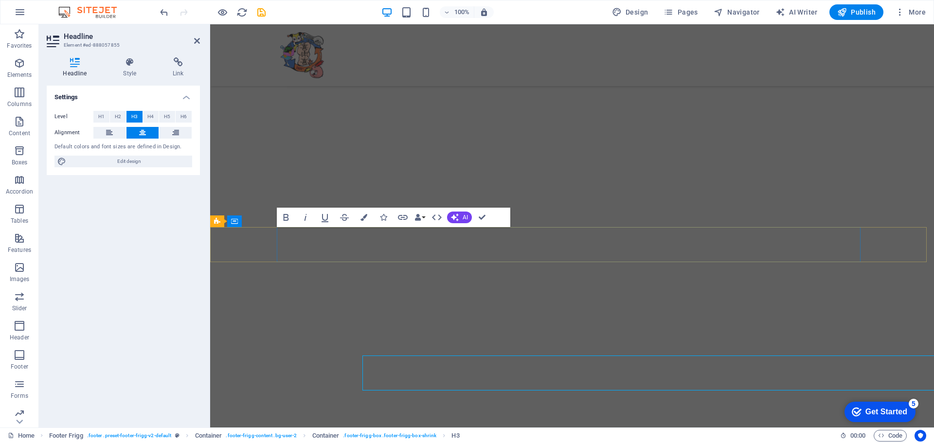
scroll to position [2354, 0]
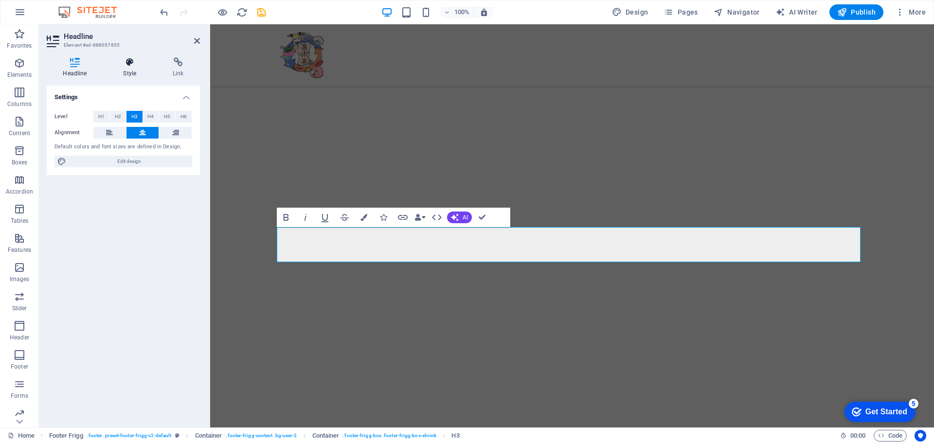
click at [127, 67] on h4 "Style" at bounding box center [132, 67] width 50 height 20
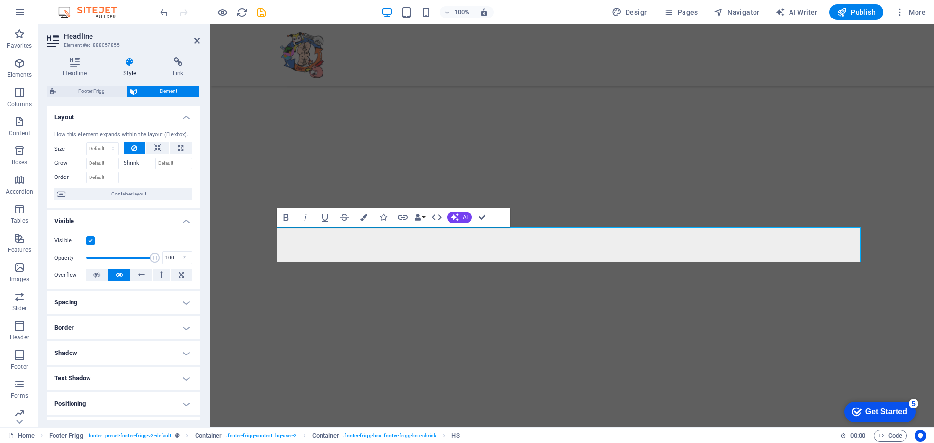
click at [96, 305] on h4 "Spacing" at bounding box center [123, 302] width 153 height 23
click at [163, 336] on span "Custom" at bounding box center [173, 339] width 34 height 12
click at [119, 373] on input "number" at bounding box center [128, 372] width 29 height 12
type input "10"
type input "0"
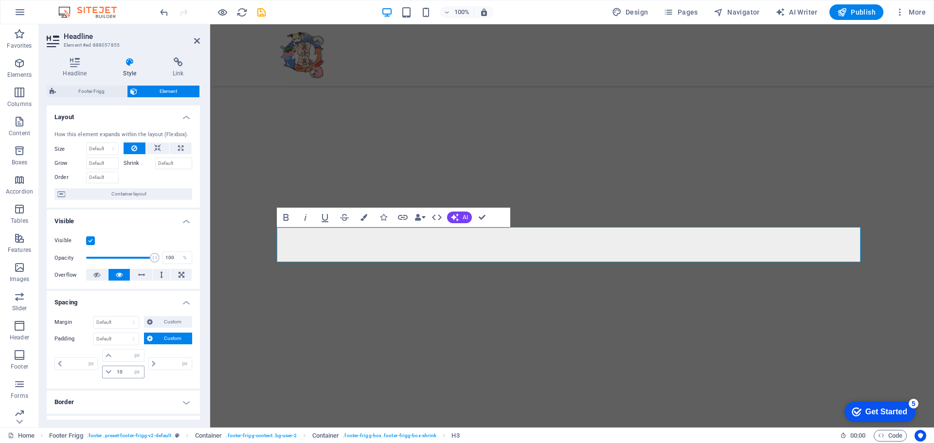
type input "0"
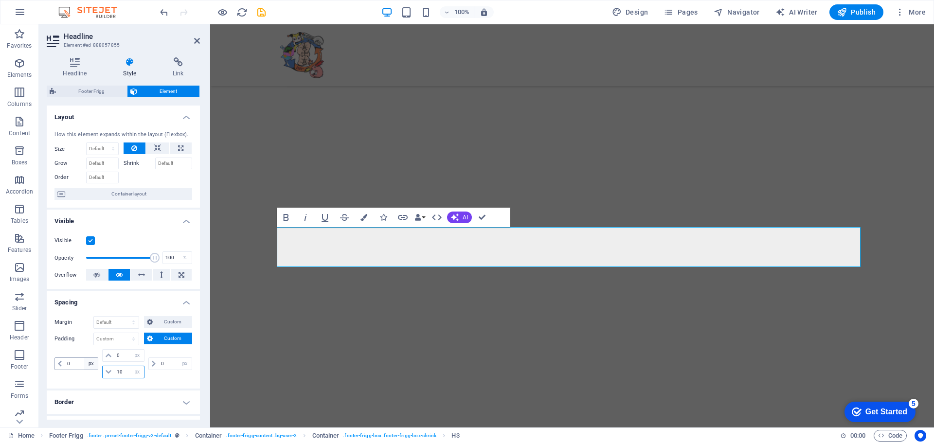
drag, startPoint x: 123, startPoint y: 374, endPoint x: 95, endPoint y: 367, distance: 28.6
click at [95, 367] on div "0 px rem % vh vw 0 px rem % vh vw 10 px rem % vh vw 0 px rem % vh vw" at bounding box center [123, 363] width 138 height 29
type input "30"
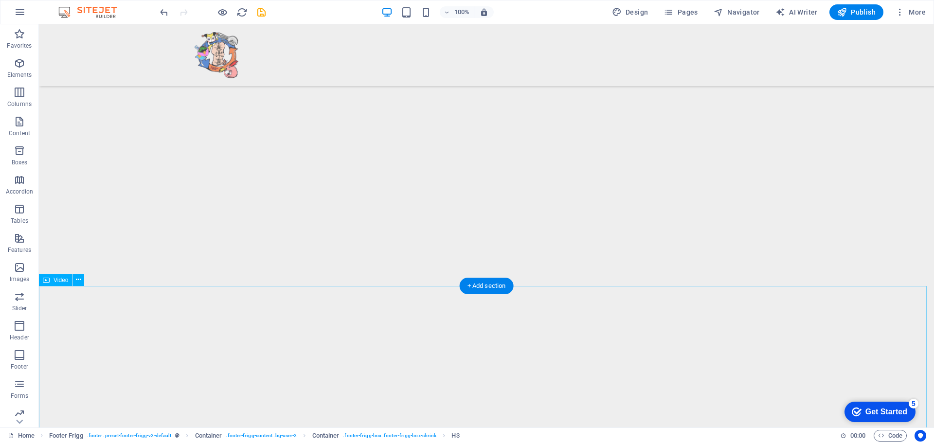
scroll to position [2578, 0]
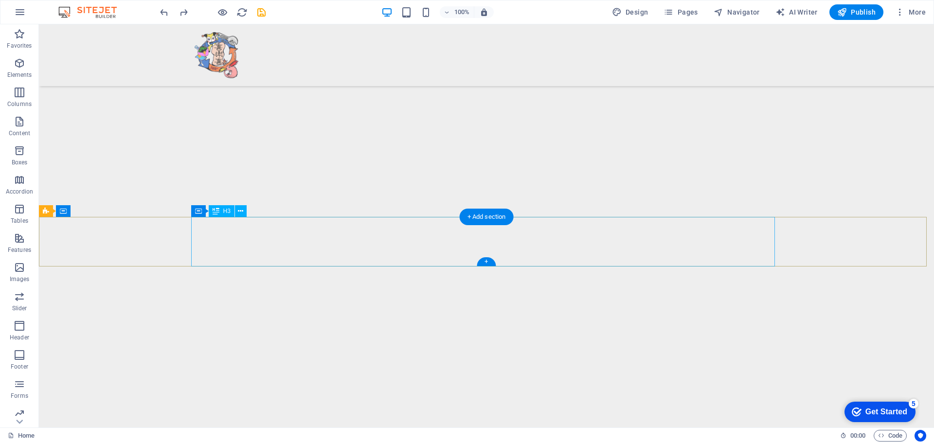
select select "px"
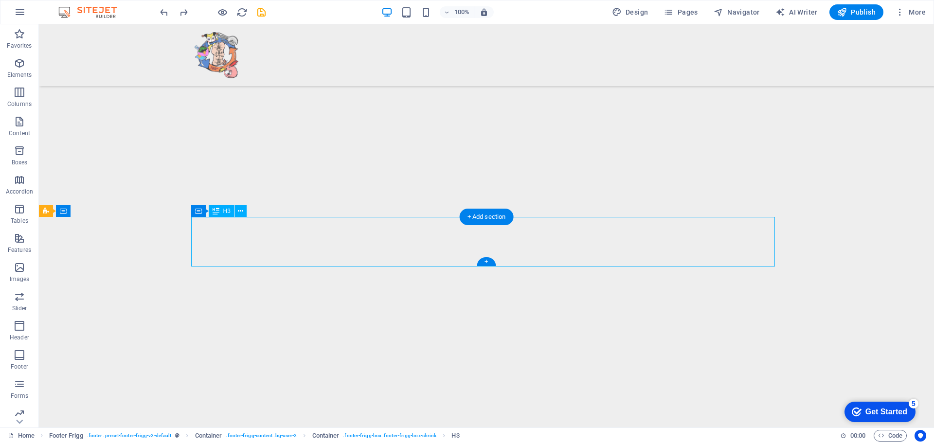
select select "px"
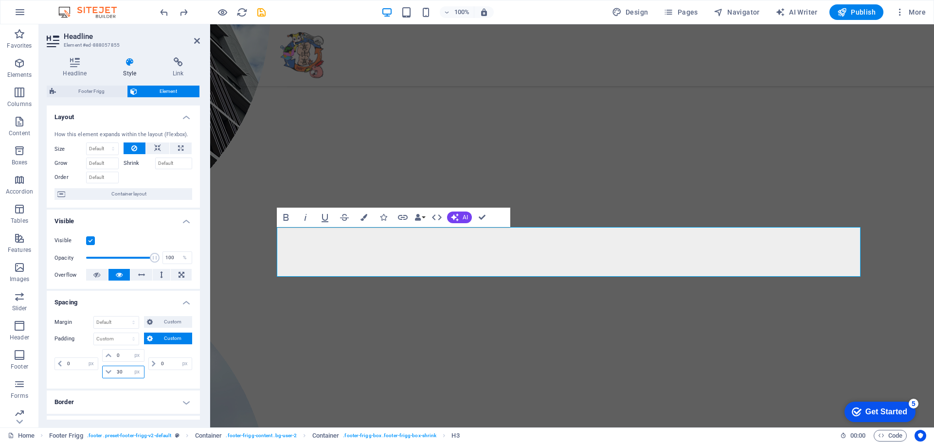
drag, startPoint x: 123, startPoint y: 373, endPoint x: 108, endPoint y: 371, distance: 14.7
click at [108, 371] on div "30 px rem % vh vw" at bounding box center [123, 372] width 42 height 13
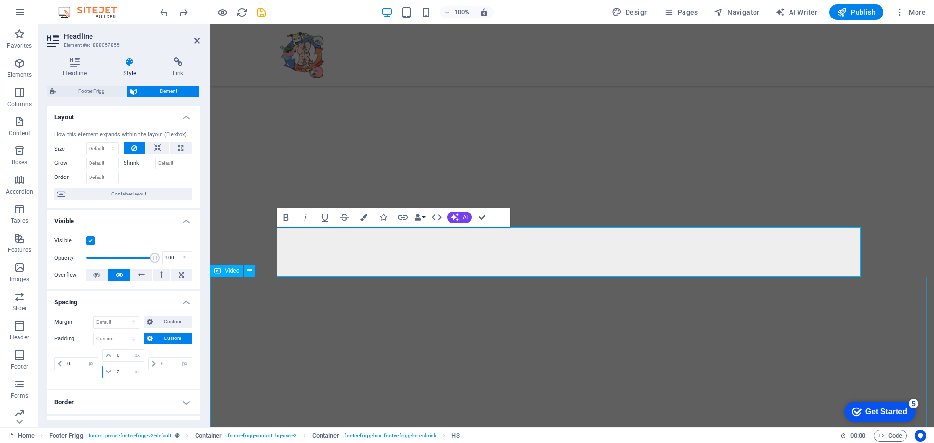
type input "20"
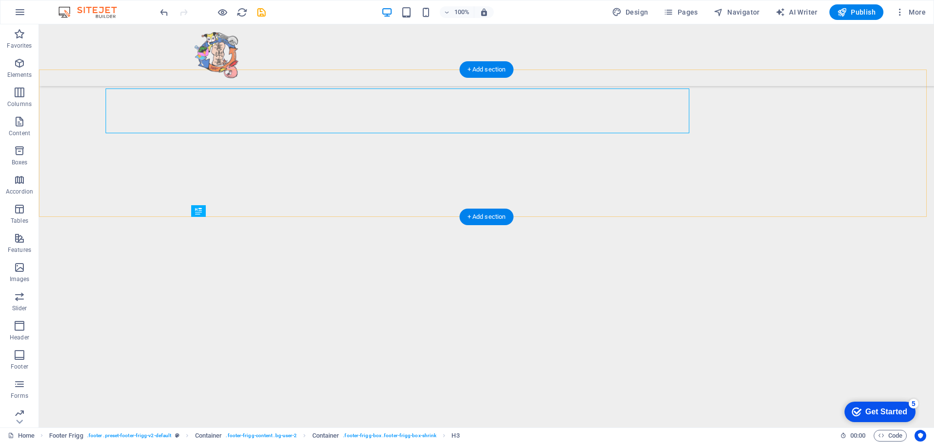
scroll to position [2578, 0]
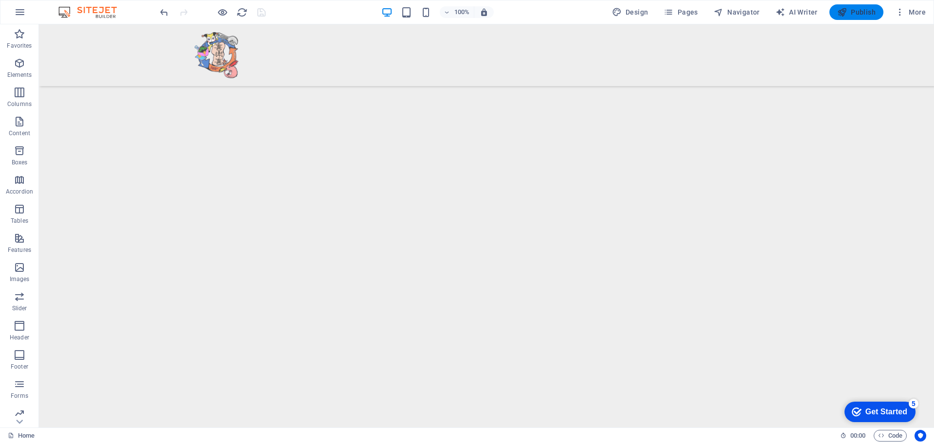
click at [0, 0] on span "Publish" at bounding box center [0, 0] width 0 height 0
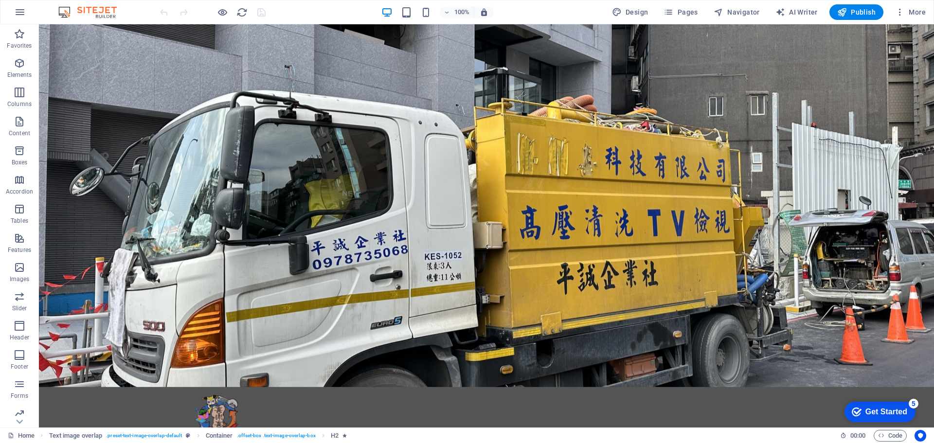
drag, startPoint x: 932, startPoint y: 161, endPoint x: 947, endPoint y: 37, distance: 123.9
click at [0, 0] on span "More" at bounding box center [0, 0] width 0 height 0
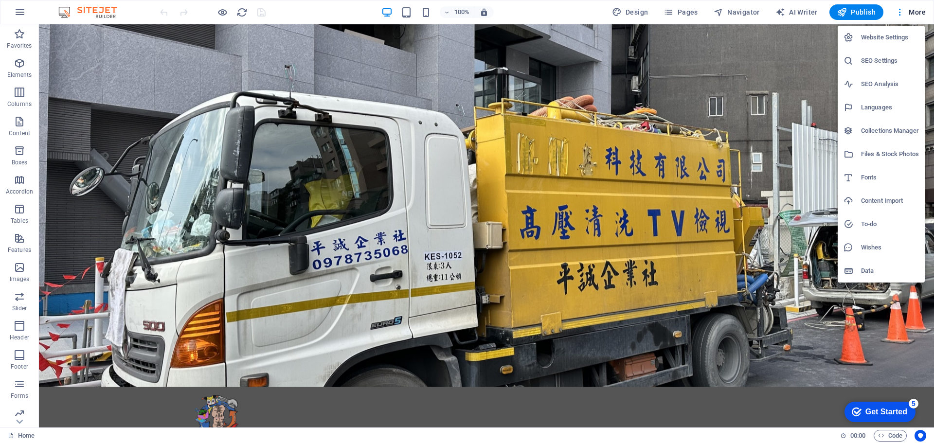
select select "30"
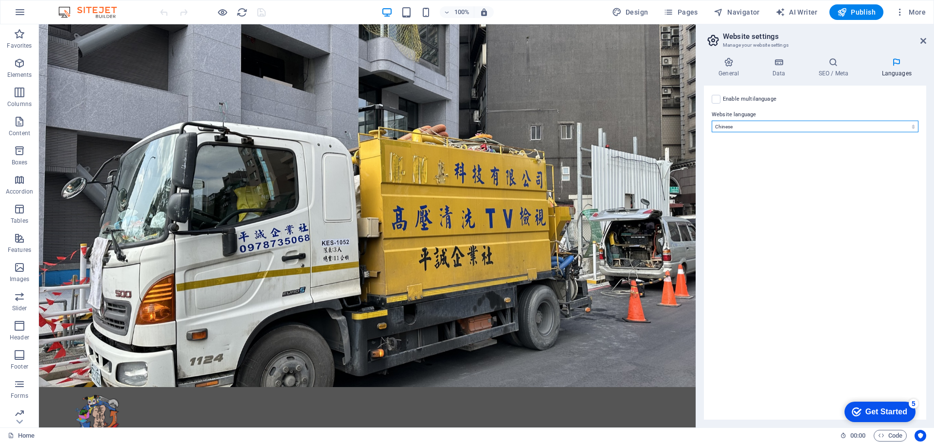
click at [749, 125] on select "Abkhazian Afar Afrikaans Akan Albanian Amharic Arabic Aragonese Armenian Assame…" at bounding box center [815, 127] width 207 height 12
click at [824, 67] on icon at bounding box center [833, 62] width 59 height 10
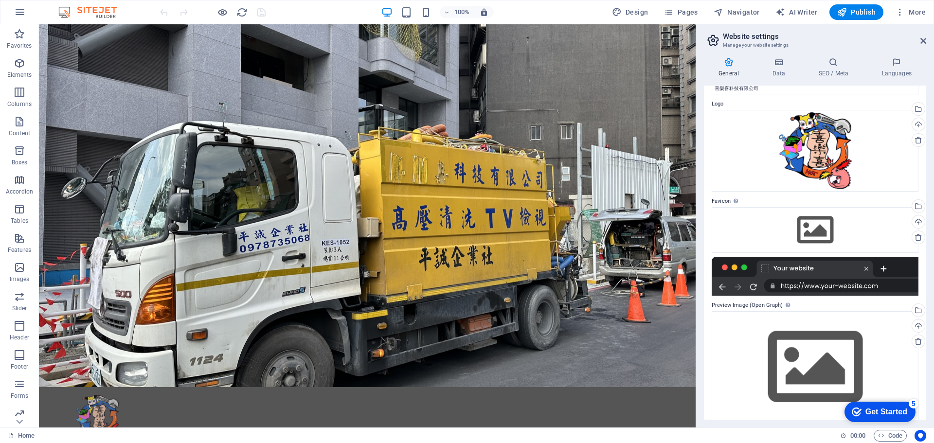
scroll to position [34, 0]
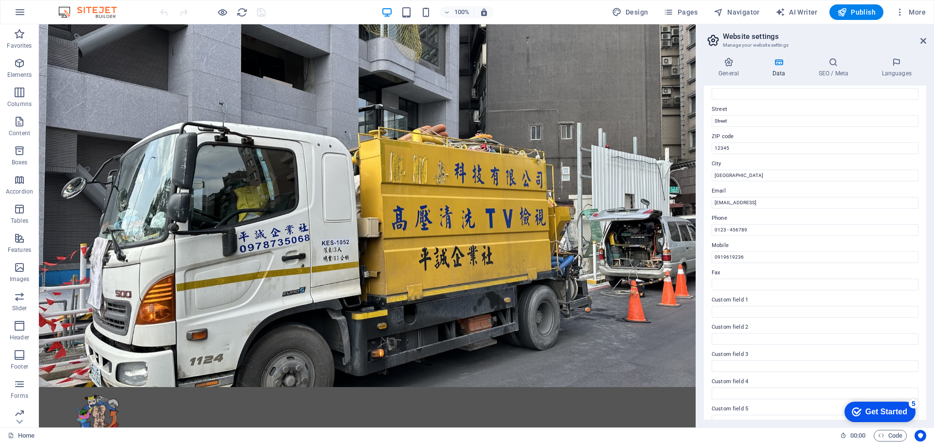
scroll to position [97, 0]
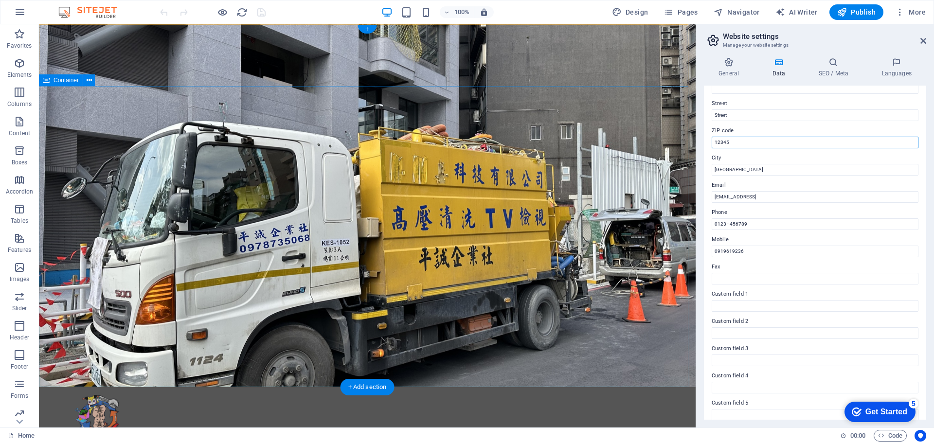
drag, startPoint x: 782, startPoint y: 164, endPoint x: 661, endPoint y: 140, distance: 123.4
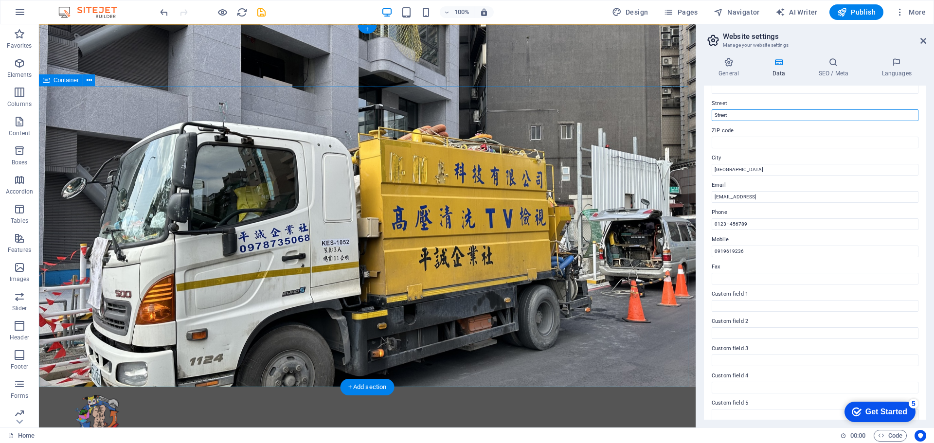
drag, startPoint x: 774, startPoint y: 141, endPoint x: 678, endPoint y: 114, distance: 100.3
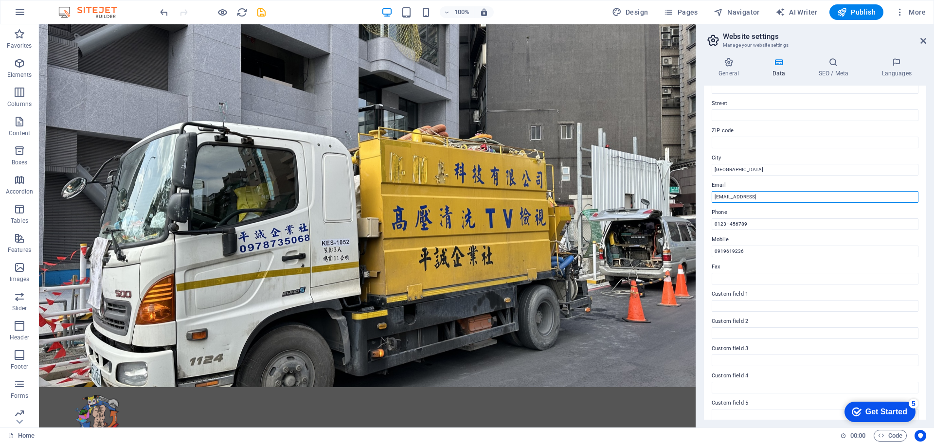
drag, startPoint x: 876, startPoint y: 217, endPoint x: 664, endPoint y: 190, distance: 212.9
drag, startPoint x: 800, startPoint y: 250, endPoint x: 692, endPoint y: 225, distance: 110.3
drag, startPoint x: 705, startPoint y: 224, endPoint x: 699, endPoint y: 223, distance: 6.4
drag, startPoint x: 736, startPoint y: 171, endPoint x: 709, endPoint y: 170, distance: 26.3
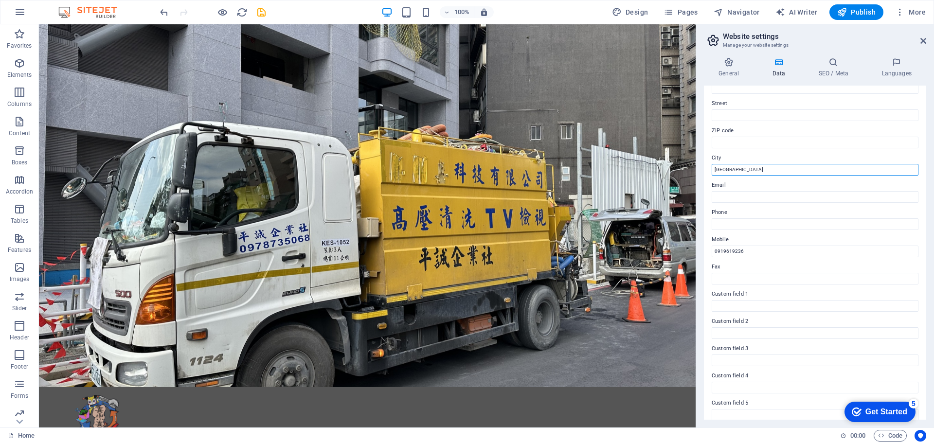
click at [709, 170] on div "Contact data for this website. This can be used everywhere on the website and w…" at bounding box center [815, 253] width 222 height 334
type input "[GEOGRAPHIC_DATA]"
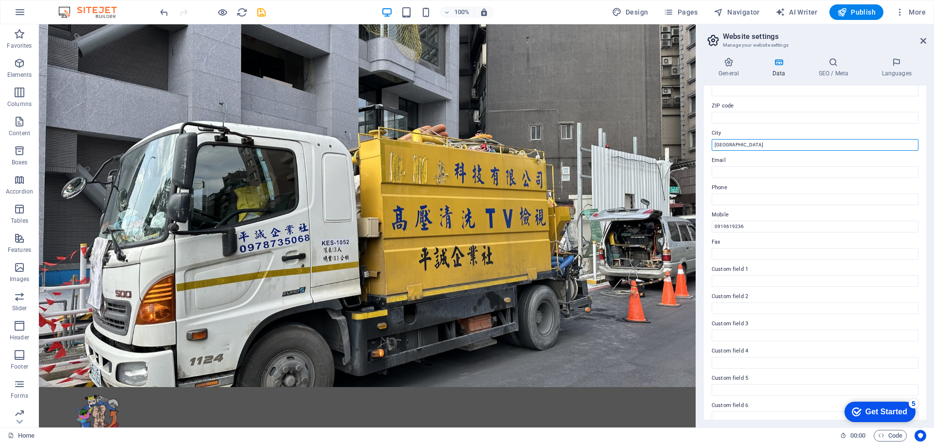
scroll to position [133, 0]
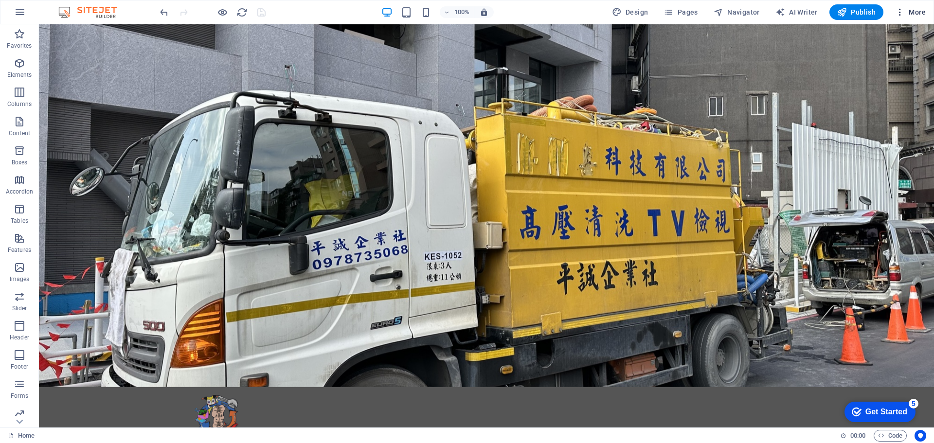
click at [0, 0] on icon "button" at bounding box center [0, 0] width 0 height 0
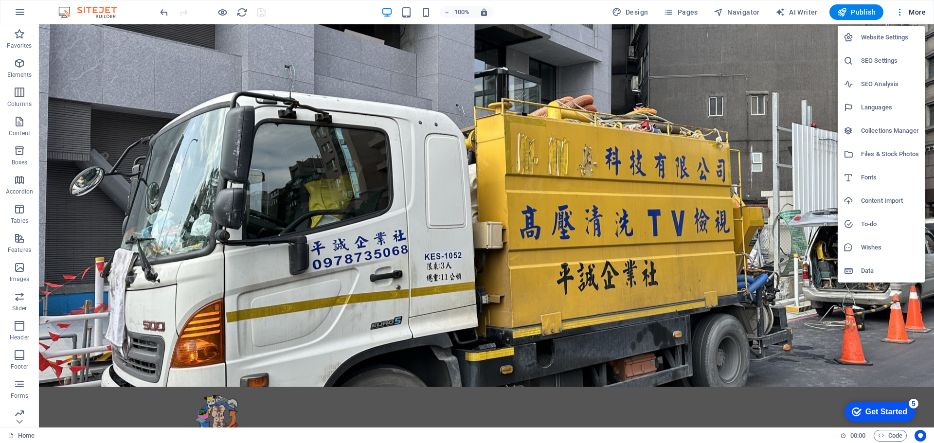
click at [876, 36] on h6 "Website Settings" at bounding box center [890, 38] width 58 height 12
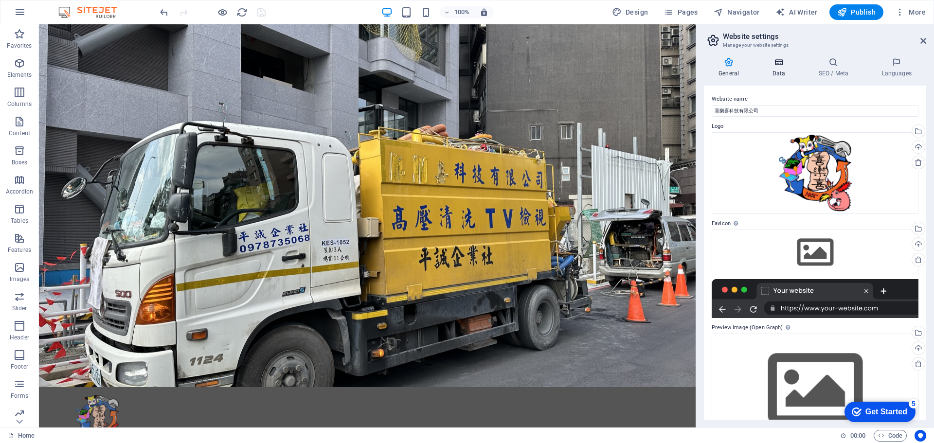
click at [781, 63] on icon at bounding box center [778, 62] width 42 height 10
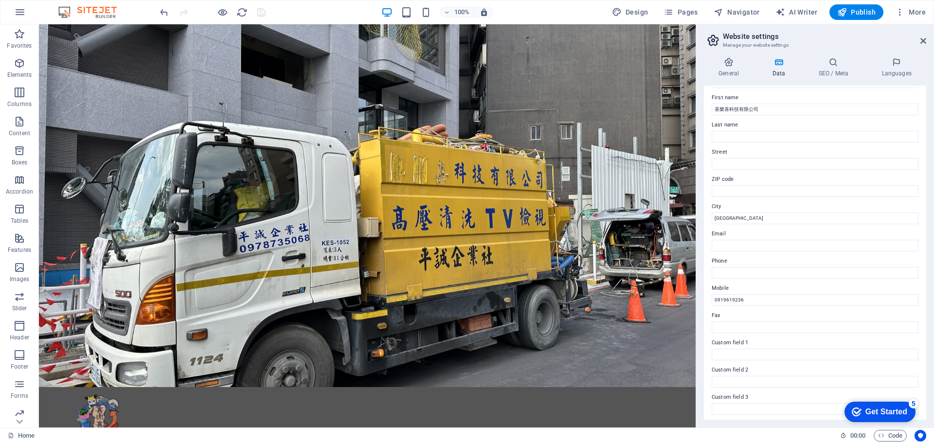
scroll to position [0, 0]
